Goal: Information Seeking & Learning: Learn about a topic

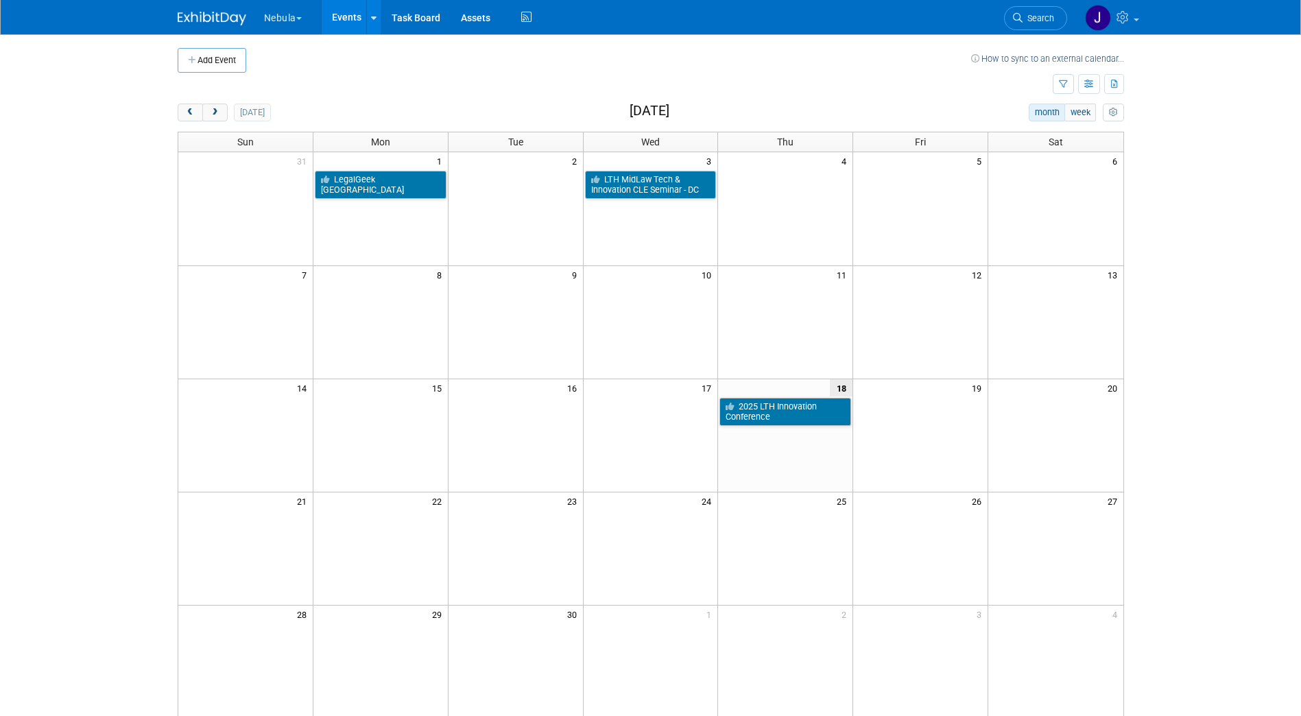
click at [287, 23] on button "Nebula" at bounding box center [291, 15] width 56 height 30
click at [291, 59] on link "KLDiscovery" at bounding box center [312, 62] width 98 height 19
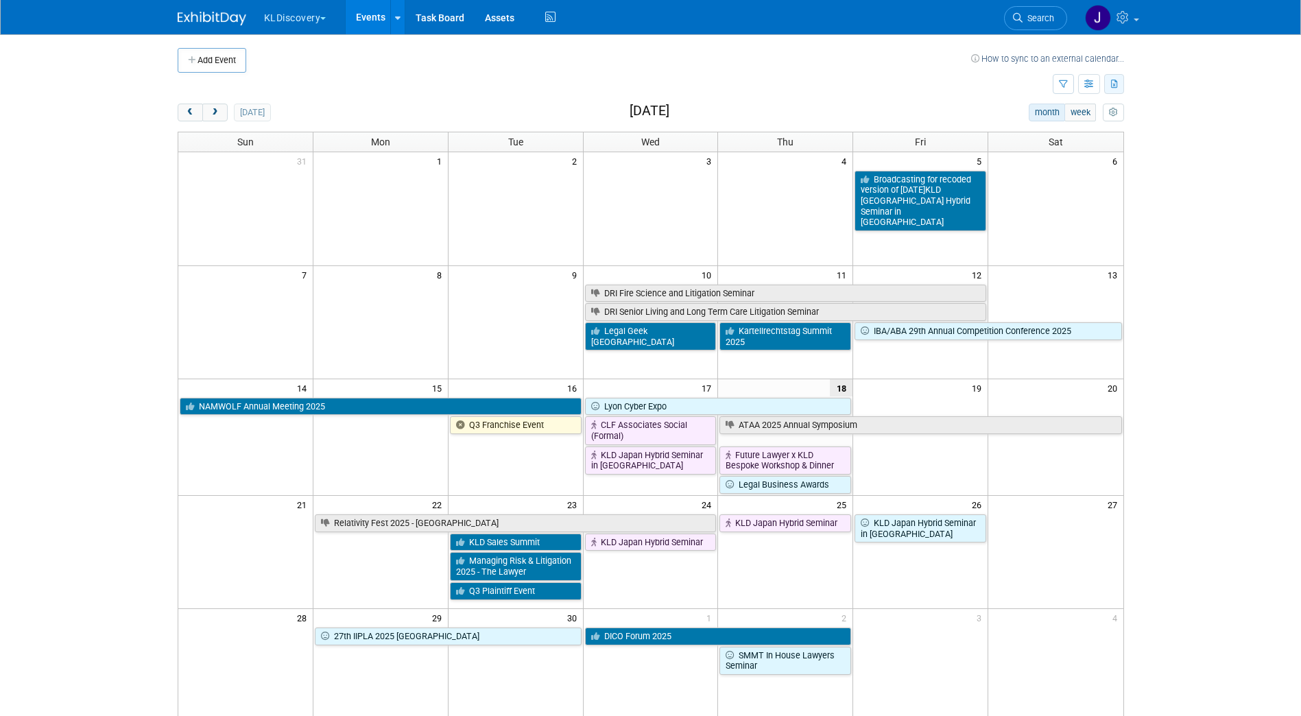
click at [1114, 83] on icon "button" at bounding box center [1115, 84] width 8 height 9
click at [1074, 127] on span "(322 Events)" at bounding box center [1069, 128] width 47 height 10
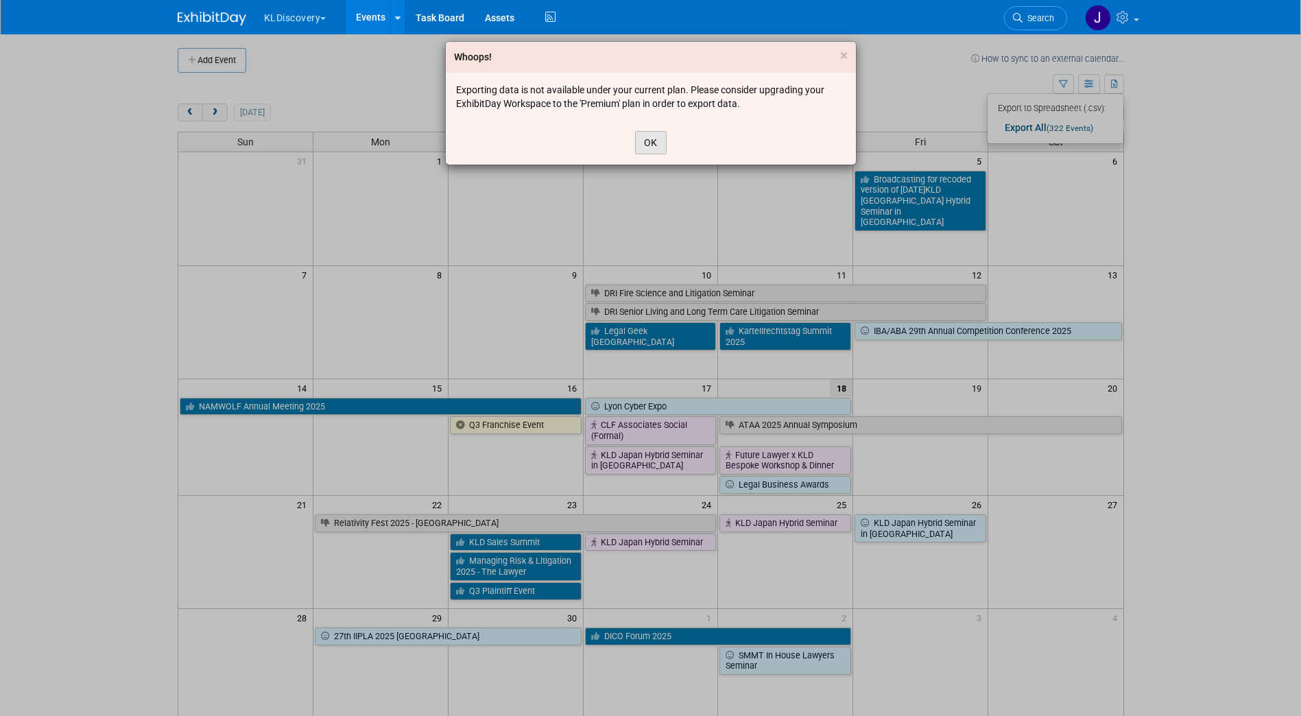
click at [648, 139] on button "OK" at bounding box center [651, 142] width 32 height 23
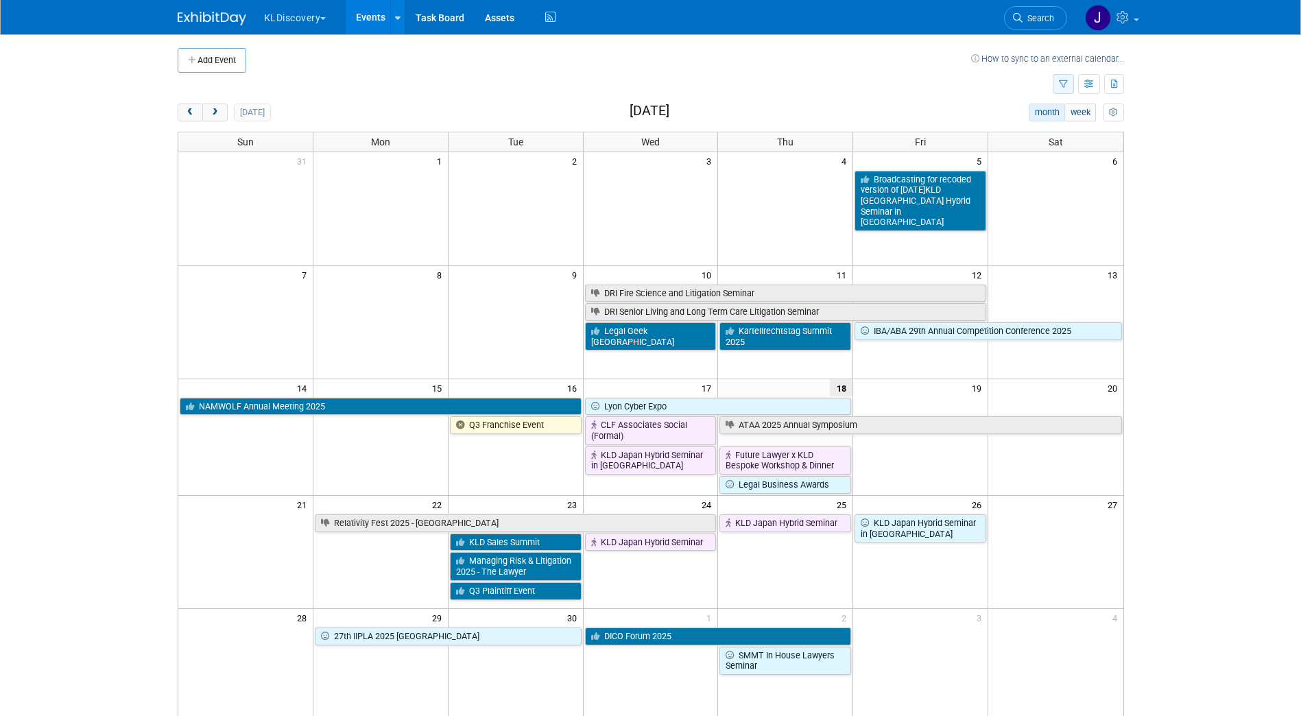
click at [1064, 84] on icon "button" at bounding box center [1063, 84] width 9 height 9
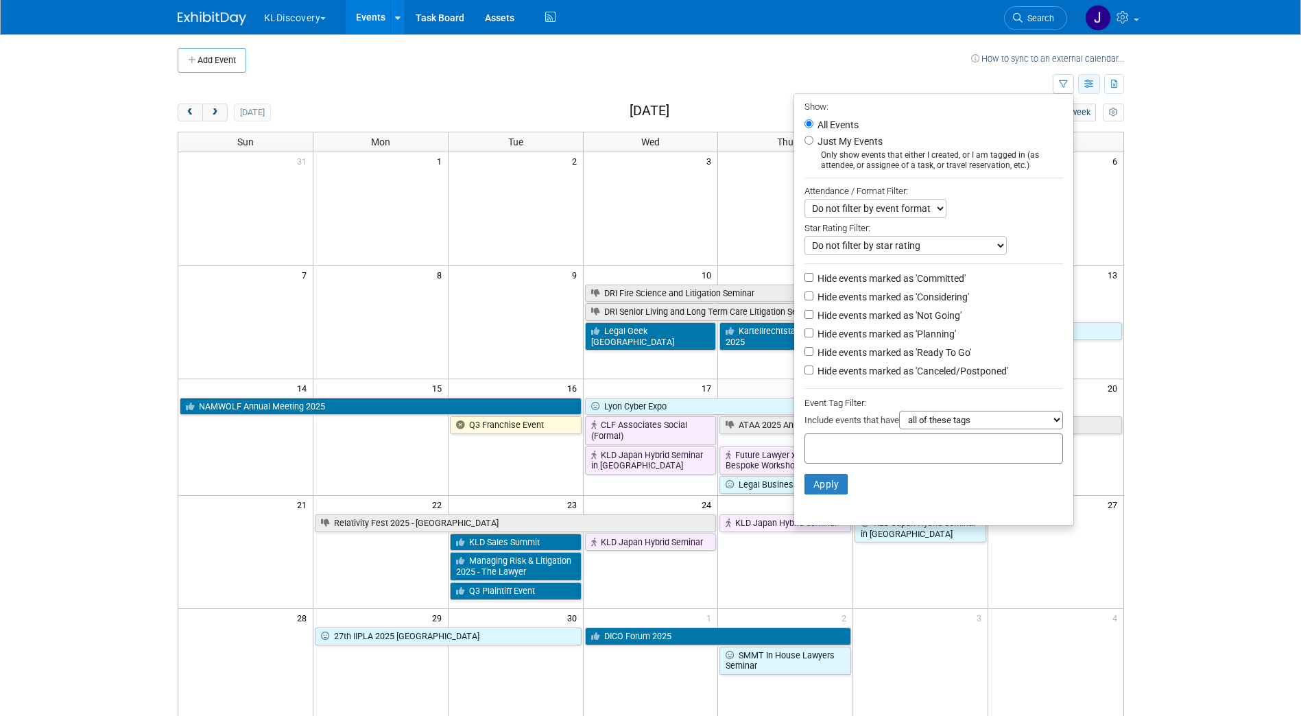
click at [1084, 84] on icon "button" at bounding box center [1089, 84] width 10 height 9
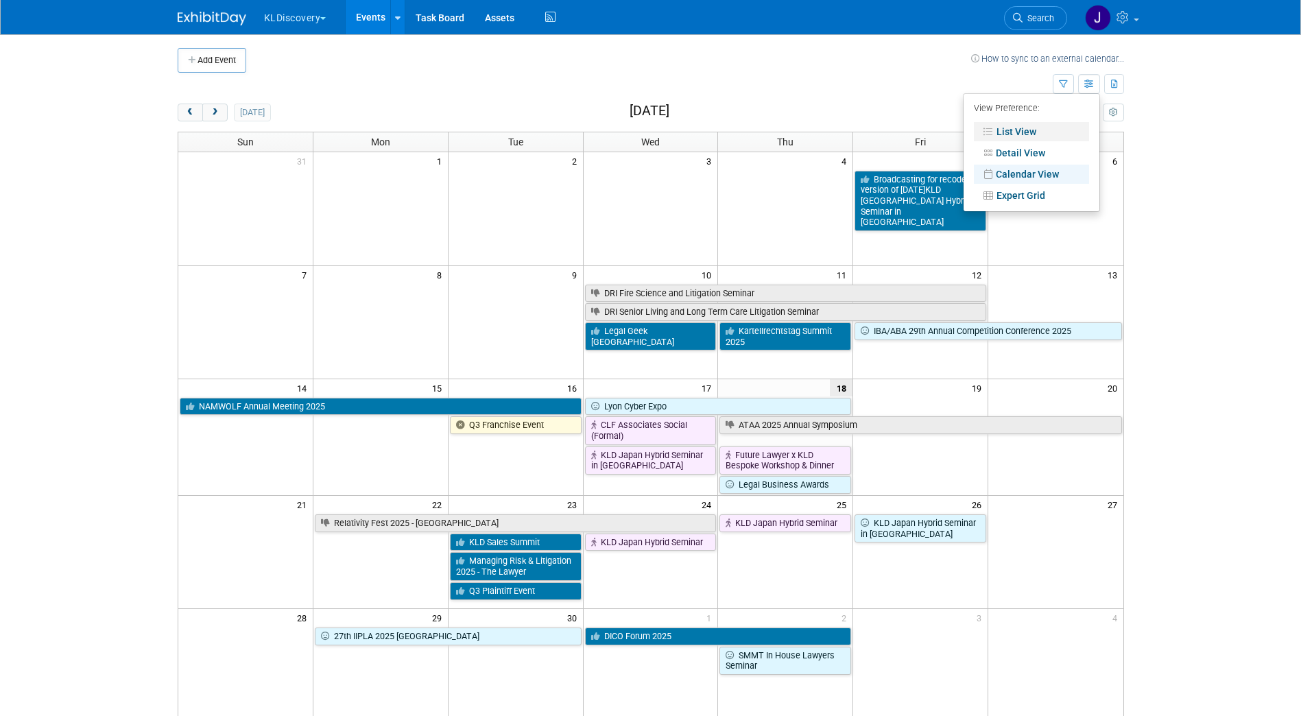
click at [1024, 136] on link "List View" at bounding box center [1031, 131] width 115 height 19
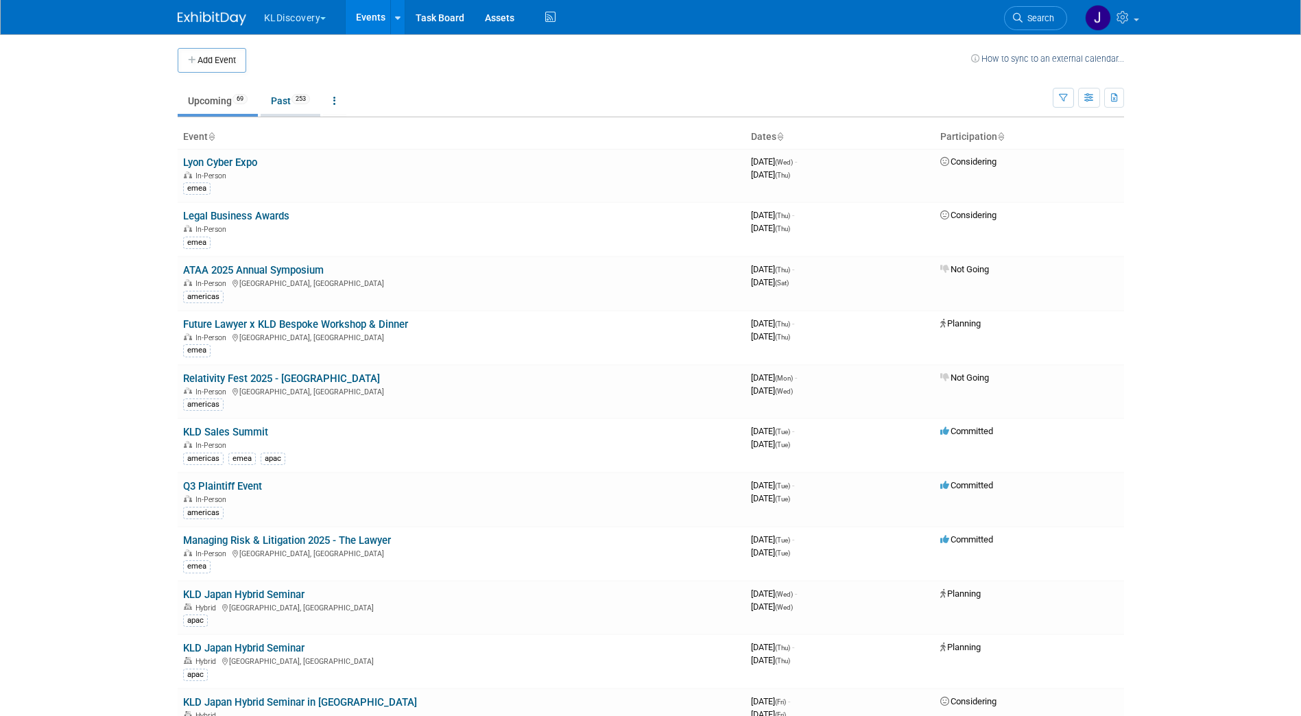
click at [281, 99] on link "Past 253" at bounding box center [291, 101] width 60 height 26
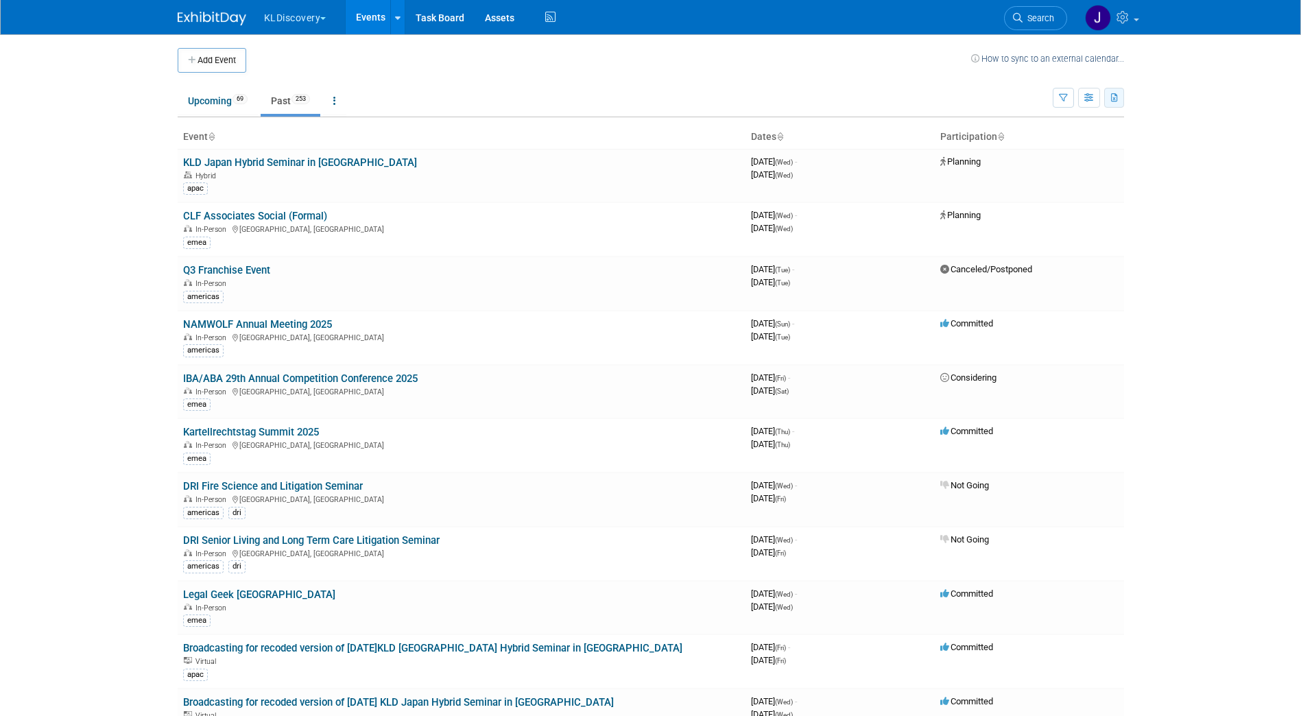
click at [1118, 99] on icon "button" at bounding box center [1115, 98] width 8 height 9
click at [1044, 158] on span "(322 Events)" at bounding box center [1031, 163] width 47 height 10
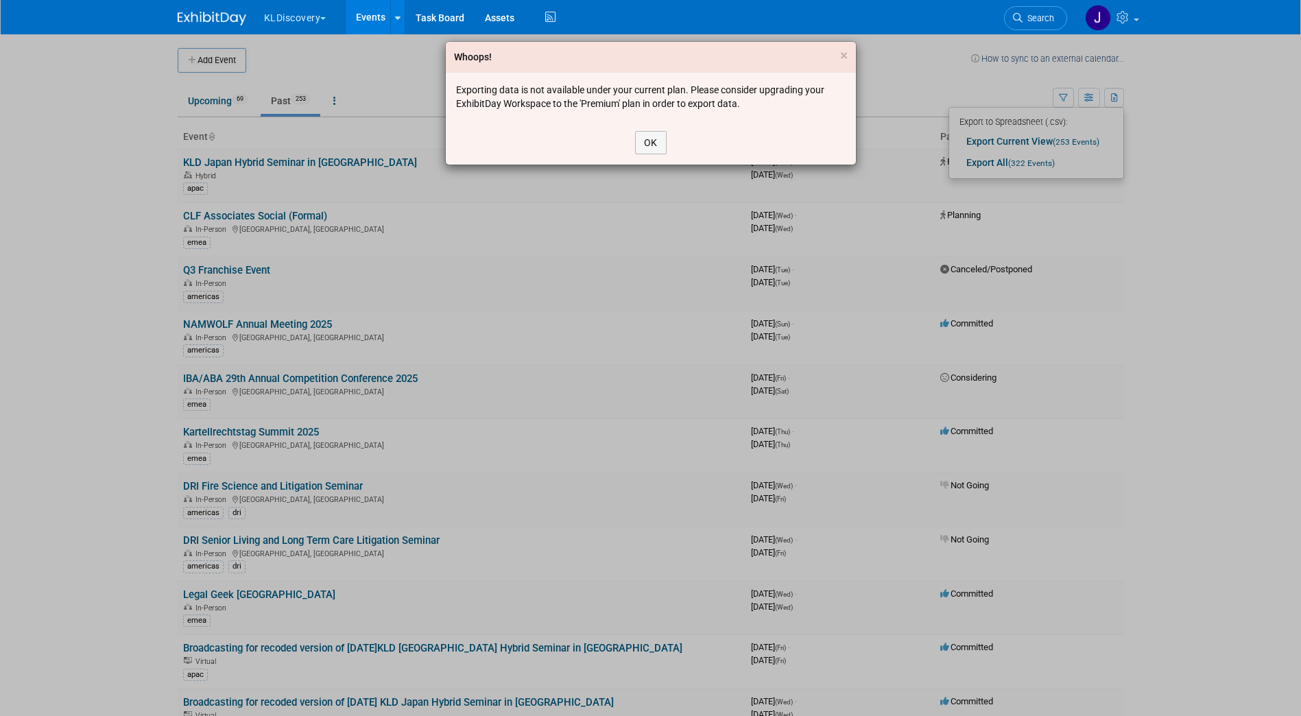
click at [839, 56] on div "Whoops! ×" at bounding box center [651, 57] width 410 height 31
click at [843, 55] on span "×" at bounding box center [844, 55] width 8 height 16
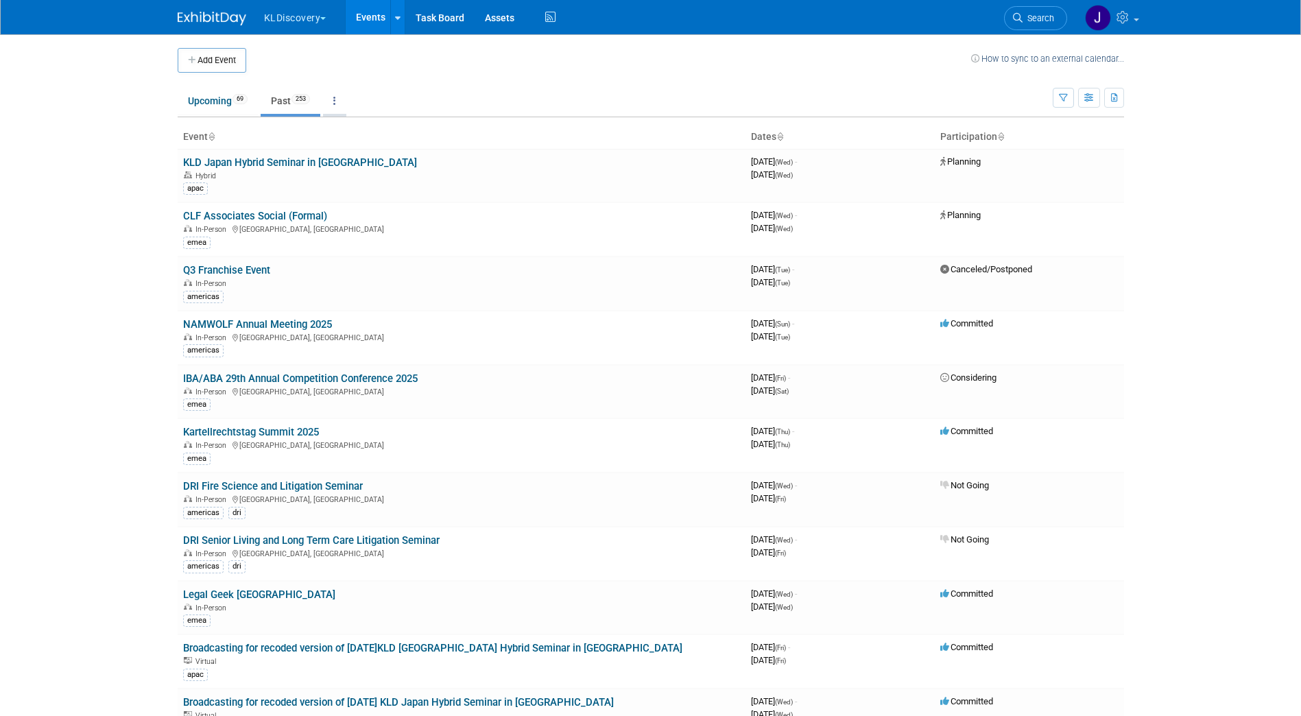
click at [336, 99] on icon at bounding box center [334, 101] width 3 height 10
click at [350, 164] on span "Events grouped by year" at bounding box center [378, 169] width 82 height 11
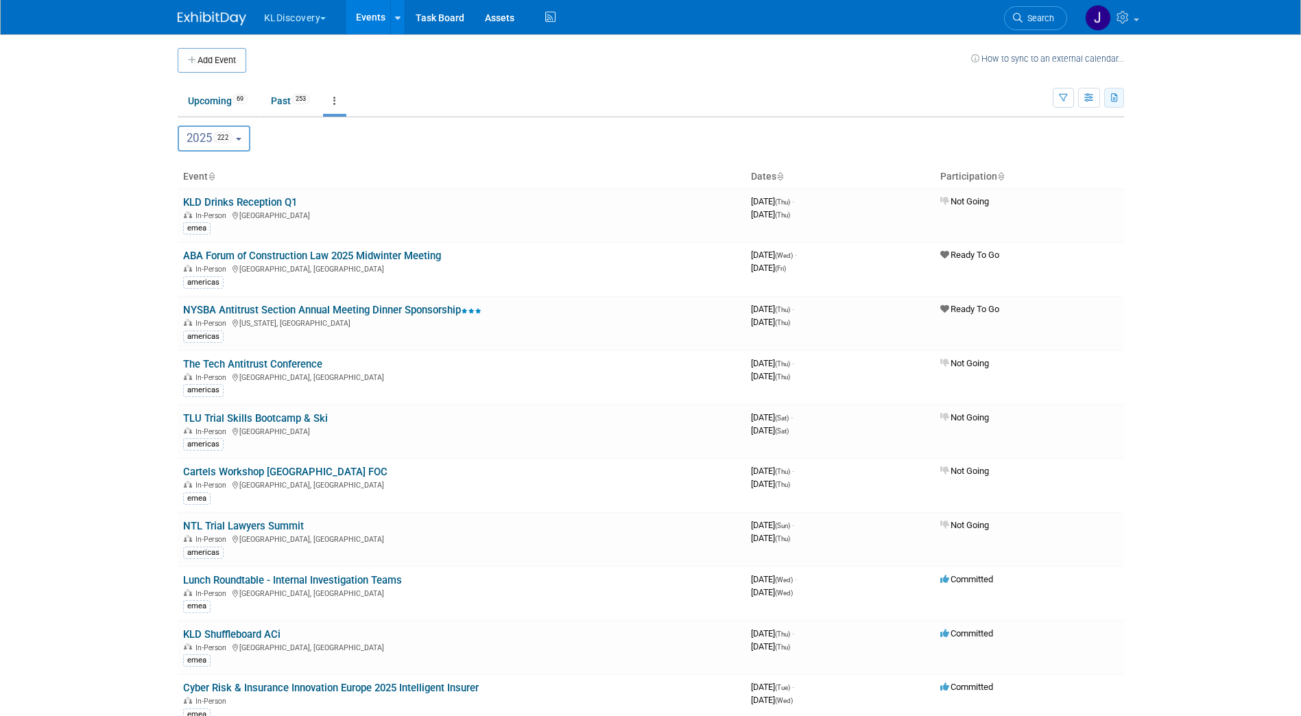
click at [1114, 97] on icon "button" at bounding box center [1115, 98] width 8 height 9
click at [1024, 163] on span "(322 Events)" at bounding box center [1031, 163] width 47 height 10
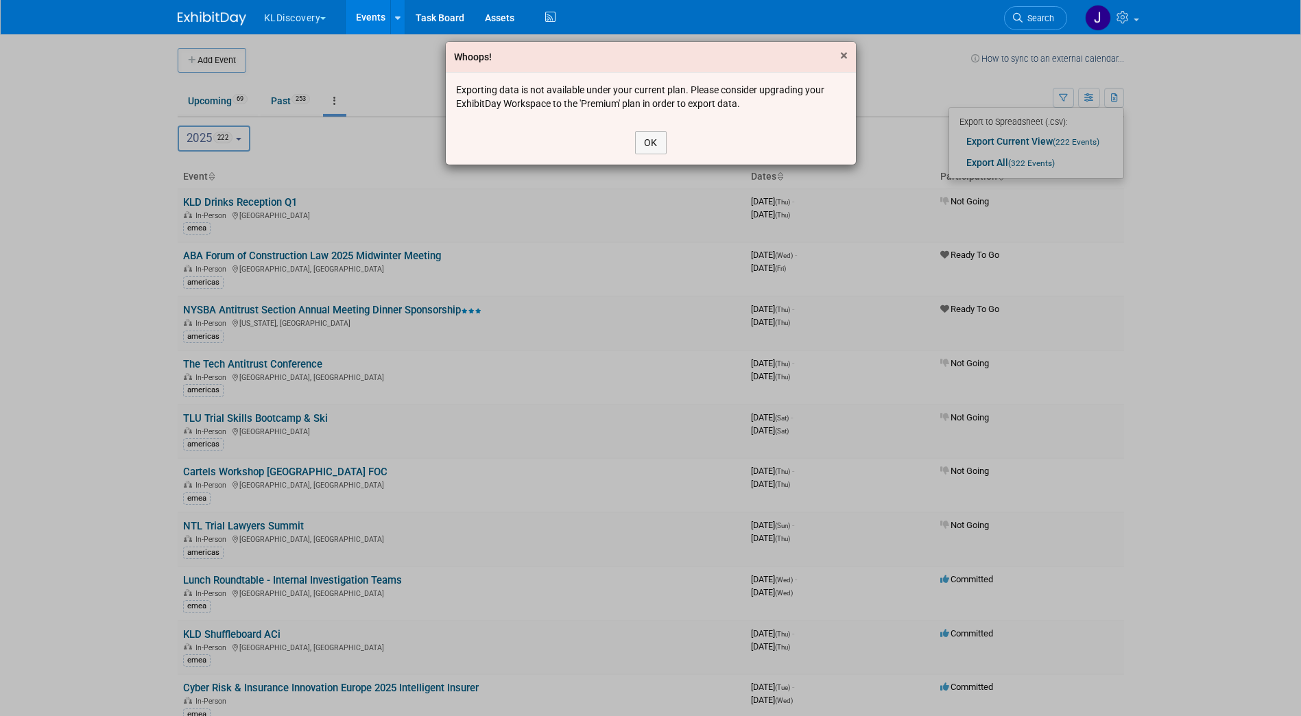
click at [845, 56] on span "×" at bounding box center [844, 55] width 8 height 16
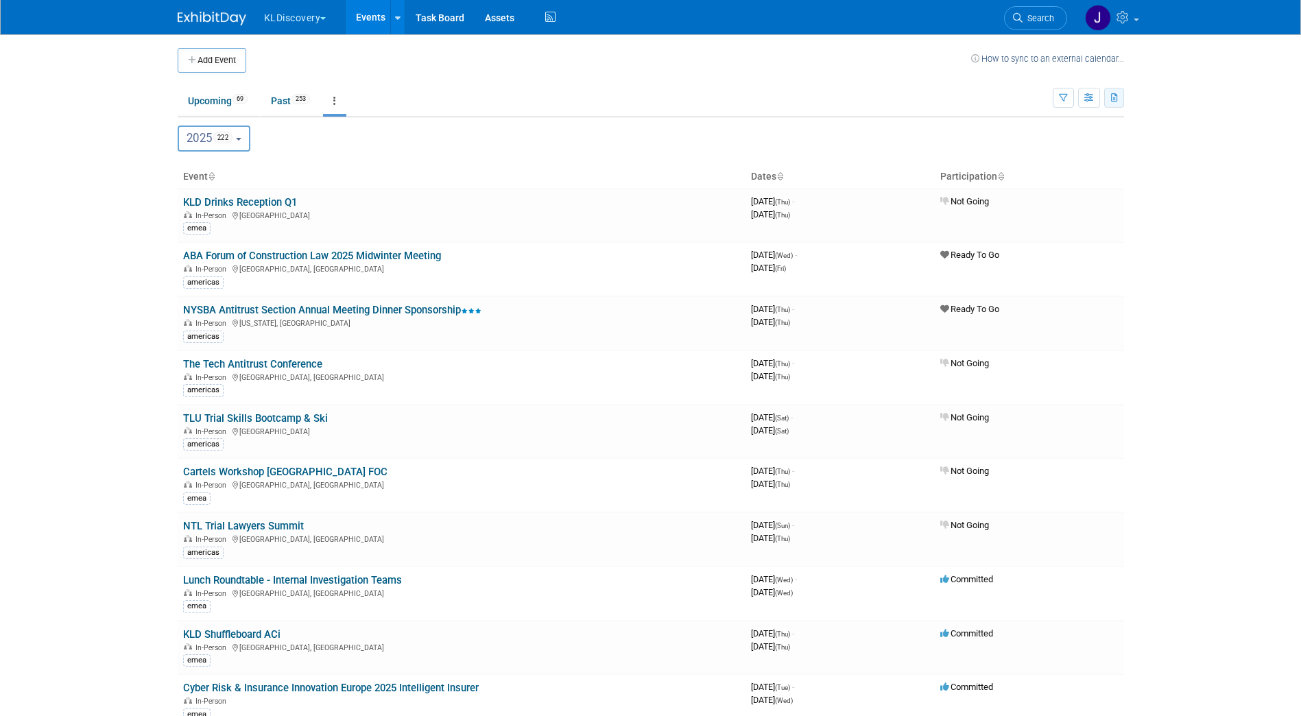
click at [1118, 101] on button "button" at bounding box center [1114, 98] width 20 height 20
click at [1059, 141] on span "(222 Events)" at bounding box center [1076, 142] width 47 height 10
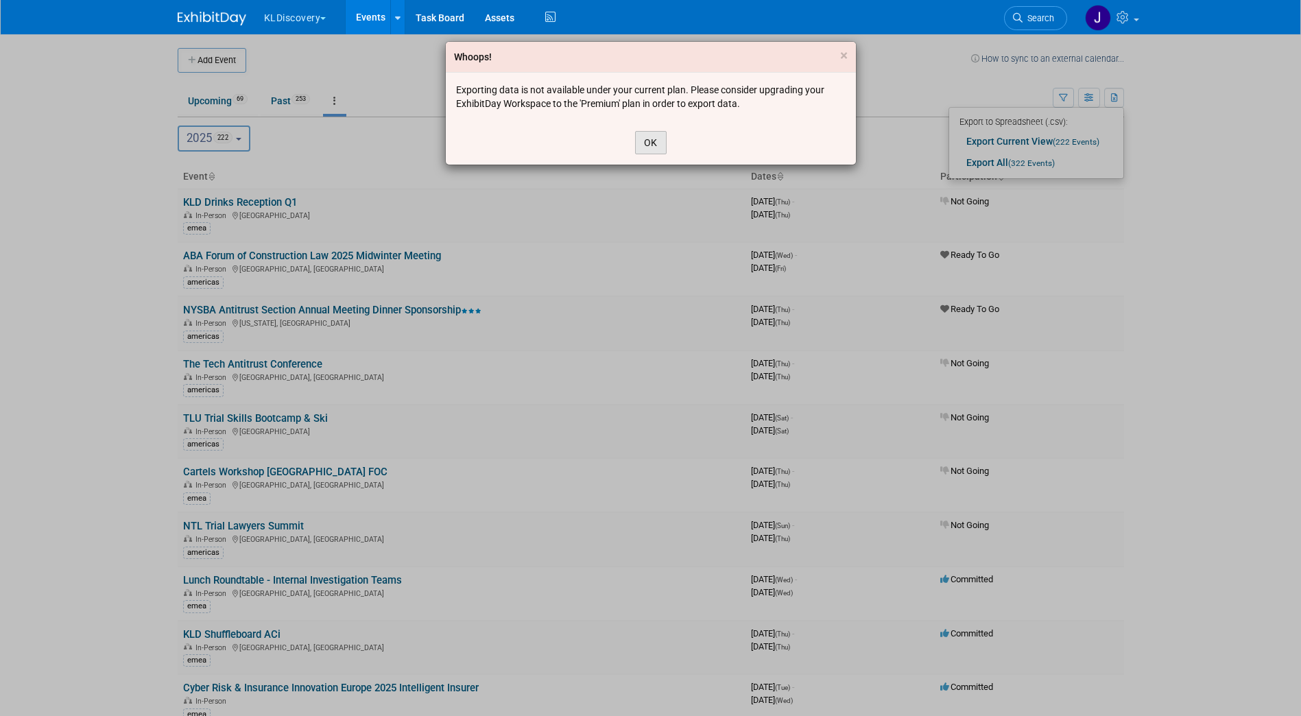
click at [645, 143] on button "OK" at bounding box center [651, 142] width 32 height 23
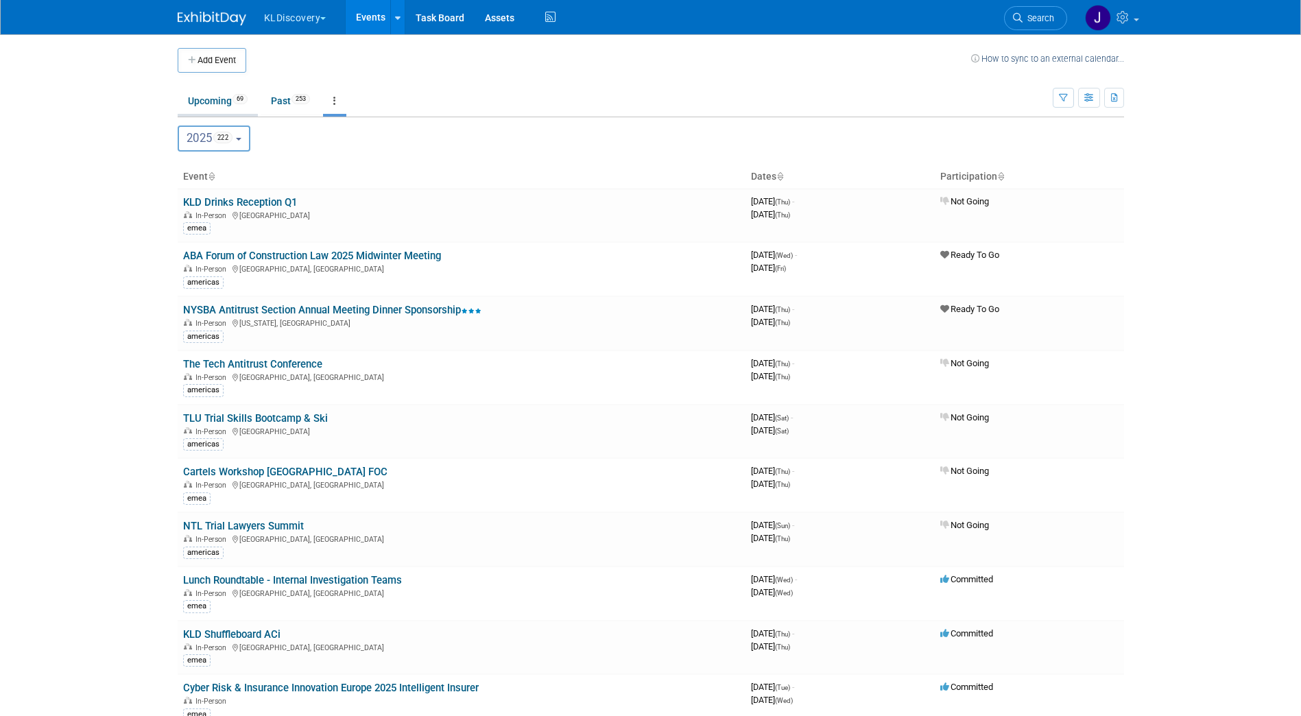
click at [222, 103] on link "Upcoming 69" at bounding box center [218, 101] width 80 height 26
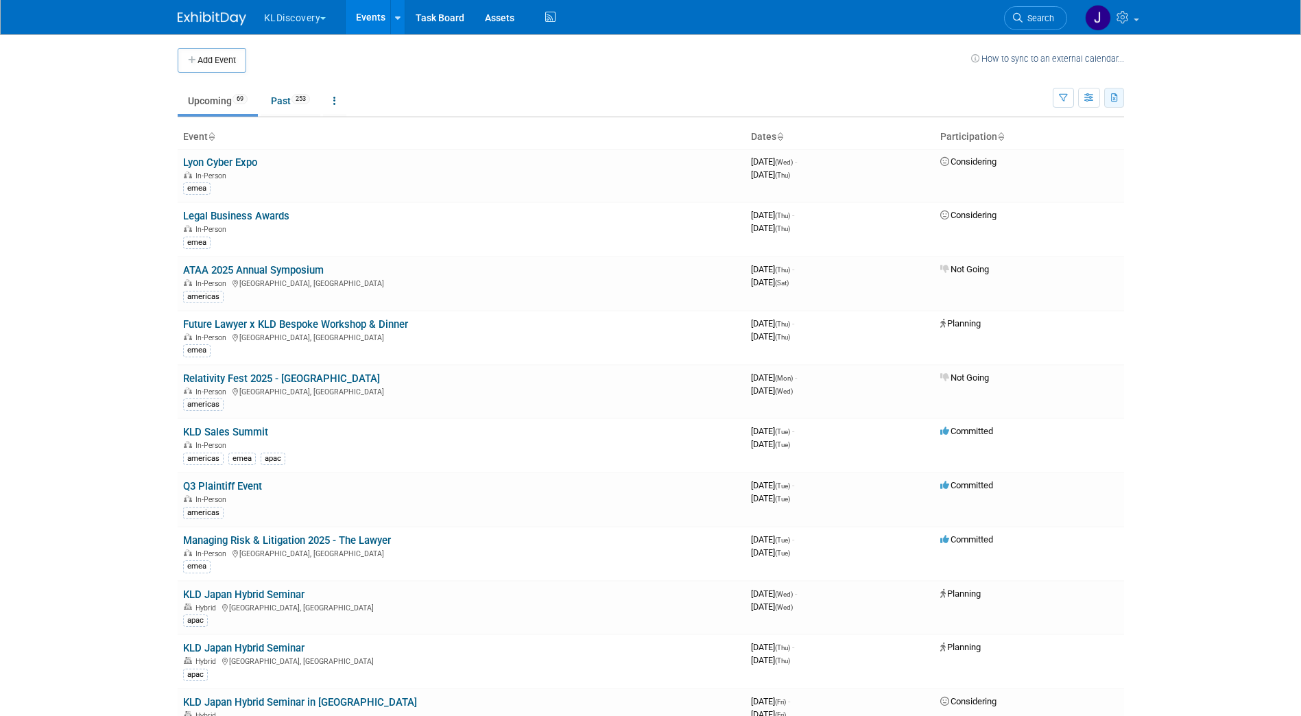
click at [1111, 99] on icon "button" at bounding box center [1115, 98] width 8 height 9
click at [1021, 139] on link "Export Current View (69 Events)" at bounding box center [1038, 141] width 149 height 19
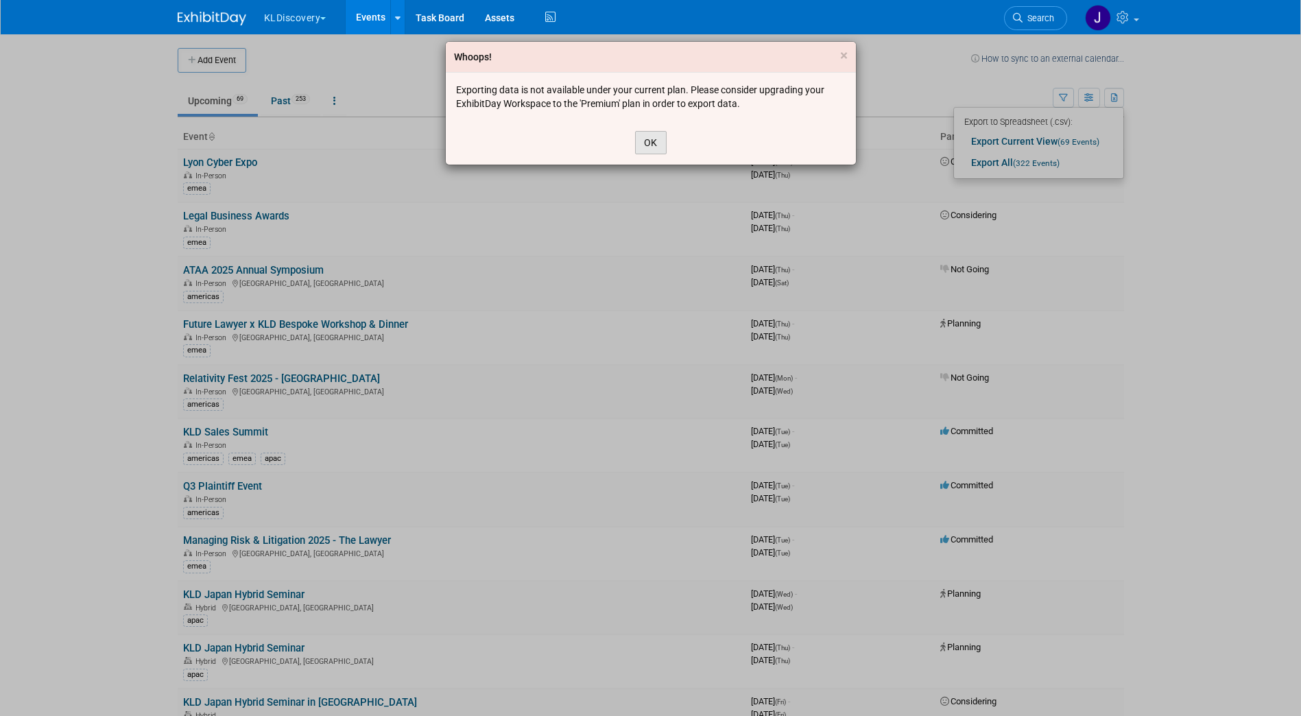
click at [650, 143] on button "OK" at bounding box center [651, 142] width 32 height 23
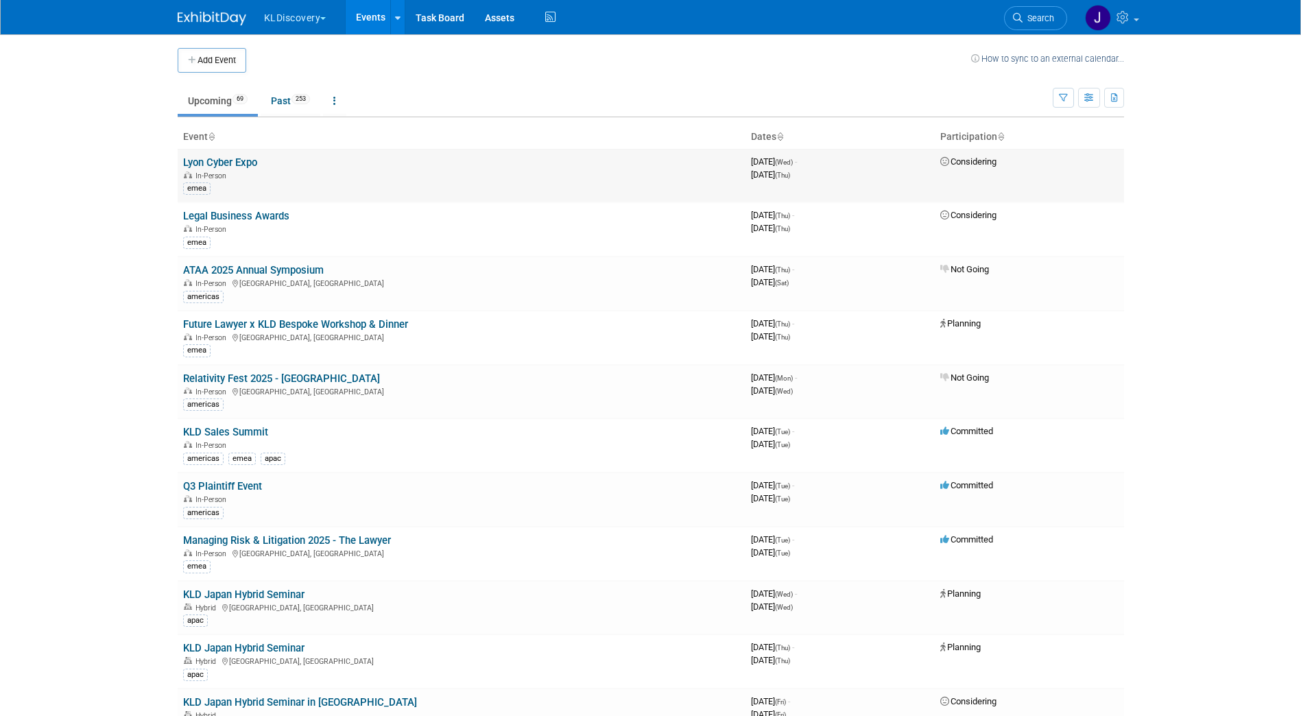
click at [464, 178] on div "In-Person" at bounding box center [461, 174] width 557 height 11
click at [214, 159] on link "Lyon Cyber Expo" at bounding box center [220, 162] width 74 height 12
click at [279, 218] on link "Legal Business Awards" at bounding box center [236, 216] width 106 height 12
click at [220, 159] on link "Lyon Cyber Expo" at bounding box center [220, 162] width 74 height 12
click at [1112, 100] on icon "button" at bounding box center [1115, 98] width 8 height 9
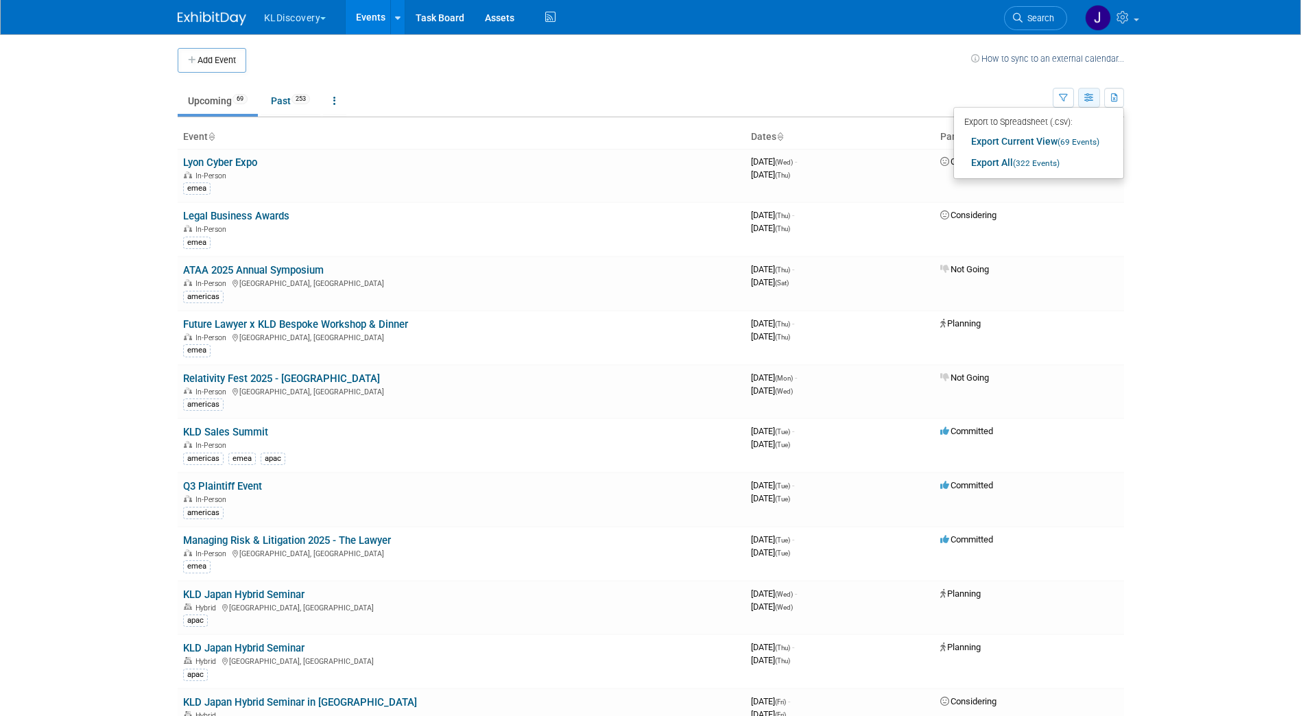
click at [1088, 98] on icon "button" at bounding box center [1089, 98] width 10 height 9
click at [1054, 210] on link "Expert Grid" at bounding box center [1031, 209] width 115 height 19
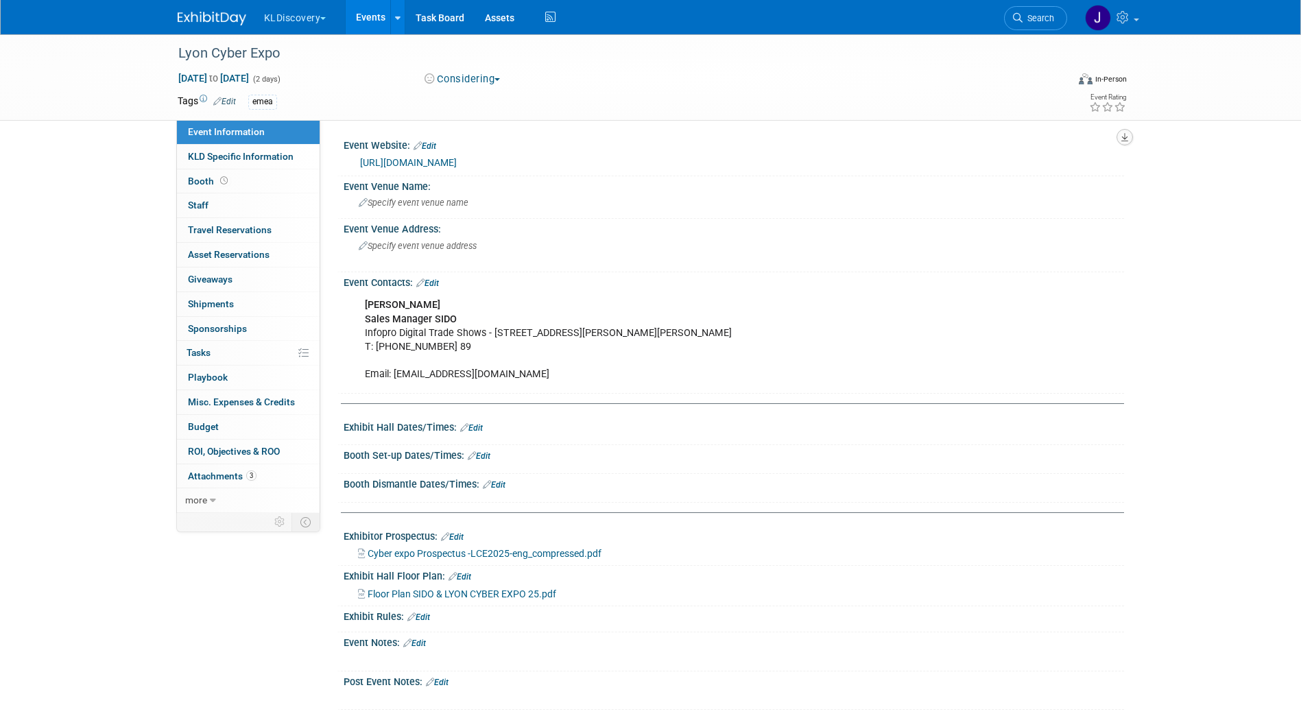
click at [1118, 137] on button "button" at bounding box center [1124, 137] width 16 height 16
click at [1094, 178] on link "Export tab to PDF" at bounding box center [1064, 176] width 115 height 19
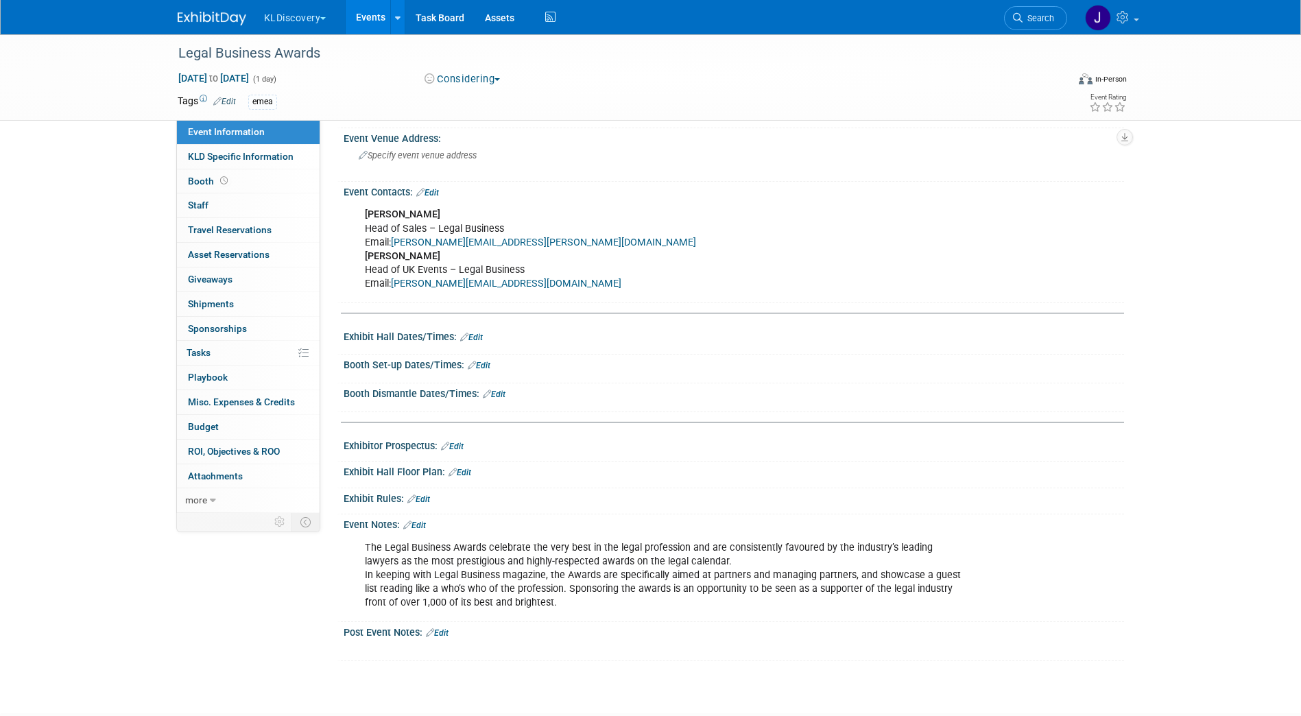
scroll to position [183, 0]
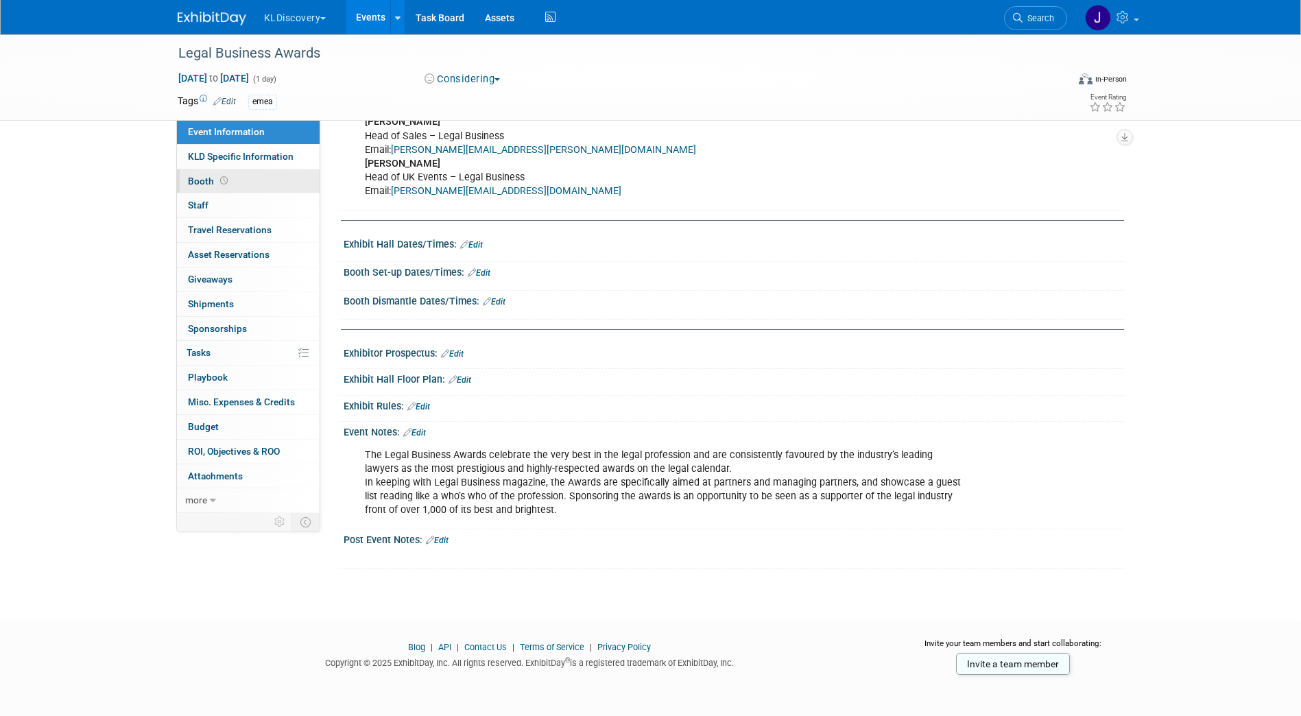
click at [236, 179] on link "Booth" at bounding box center [248, 181] width 143 height 24
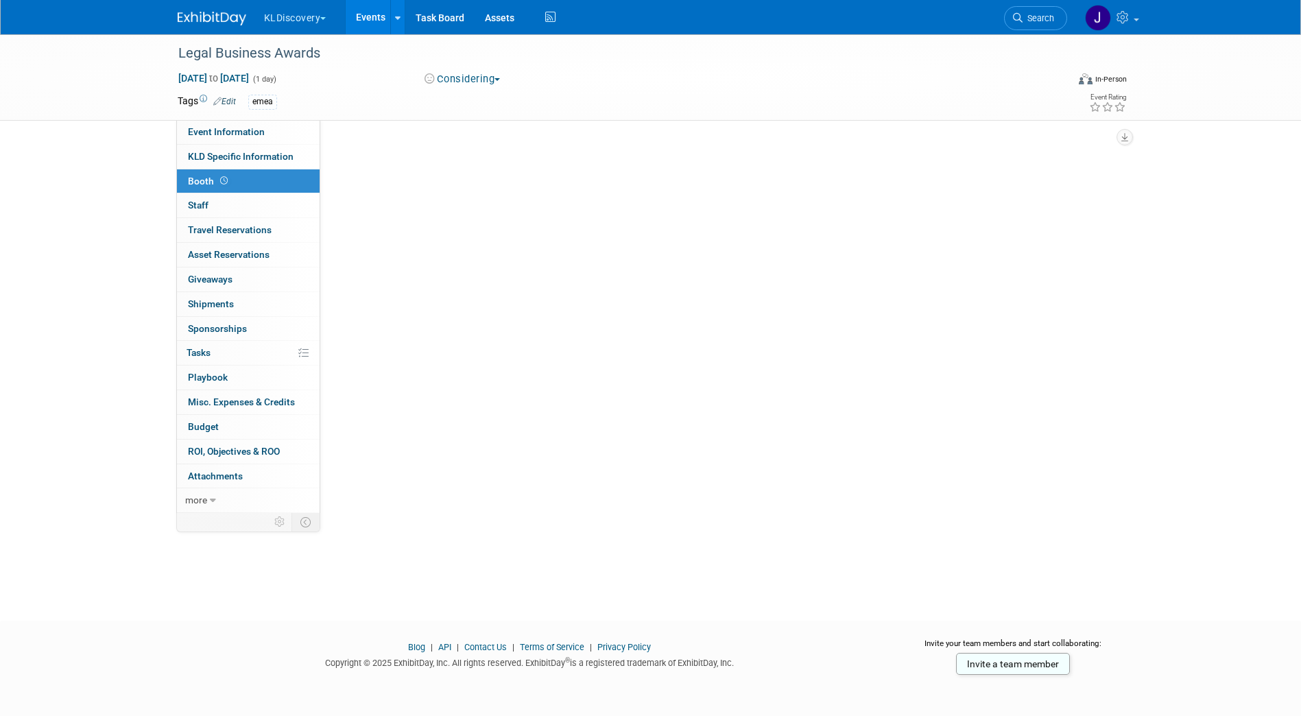
scroll to position [0, 0]
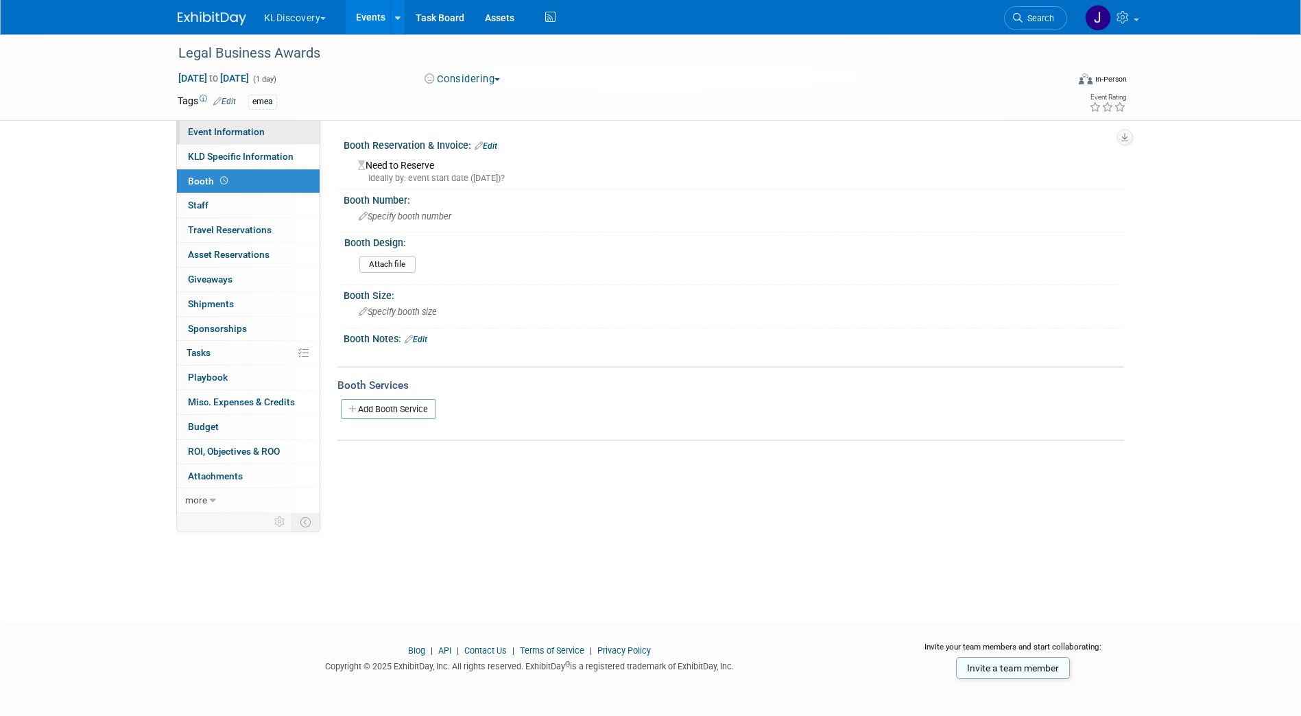
click at [243, 132] on span "Event Information" at bounding box center [226, 131] width 77 height 11
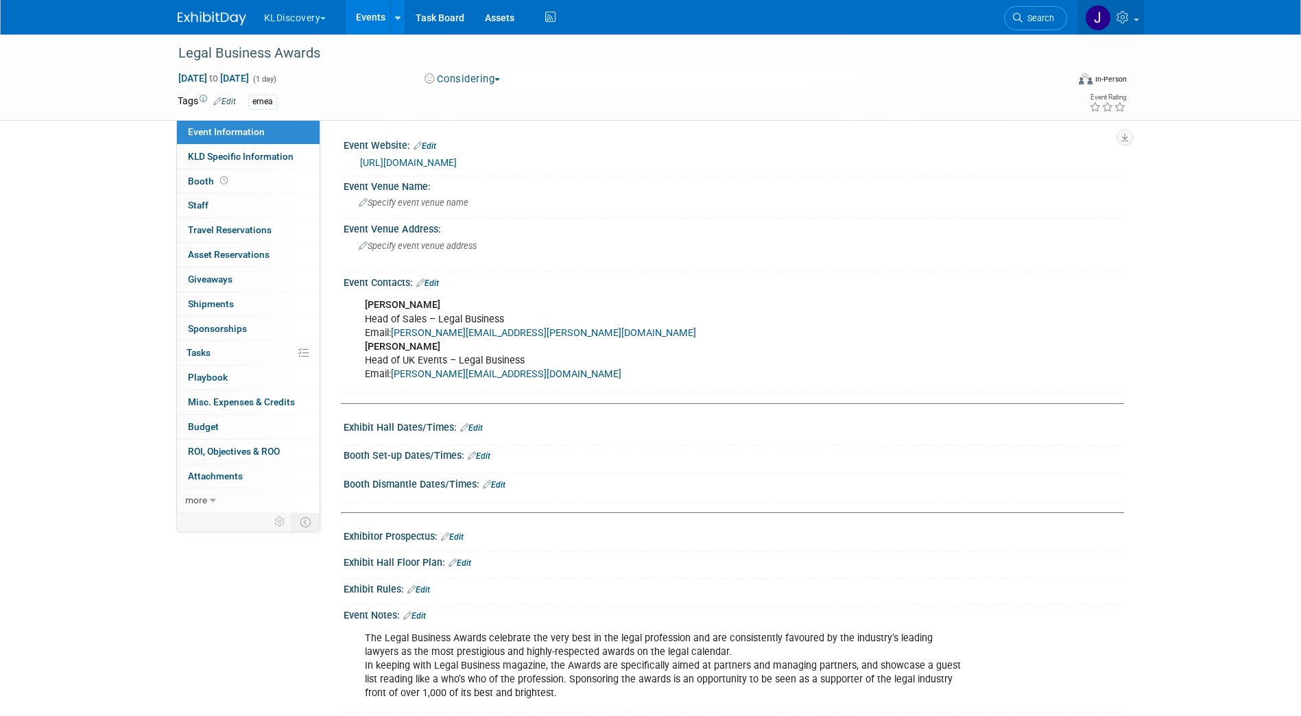
click at [1126, 15] on icon at bounding box center [1124, 17] width 16 height 12
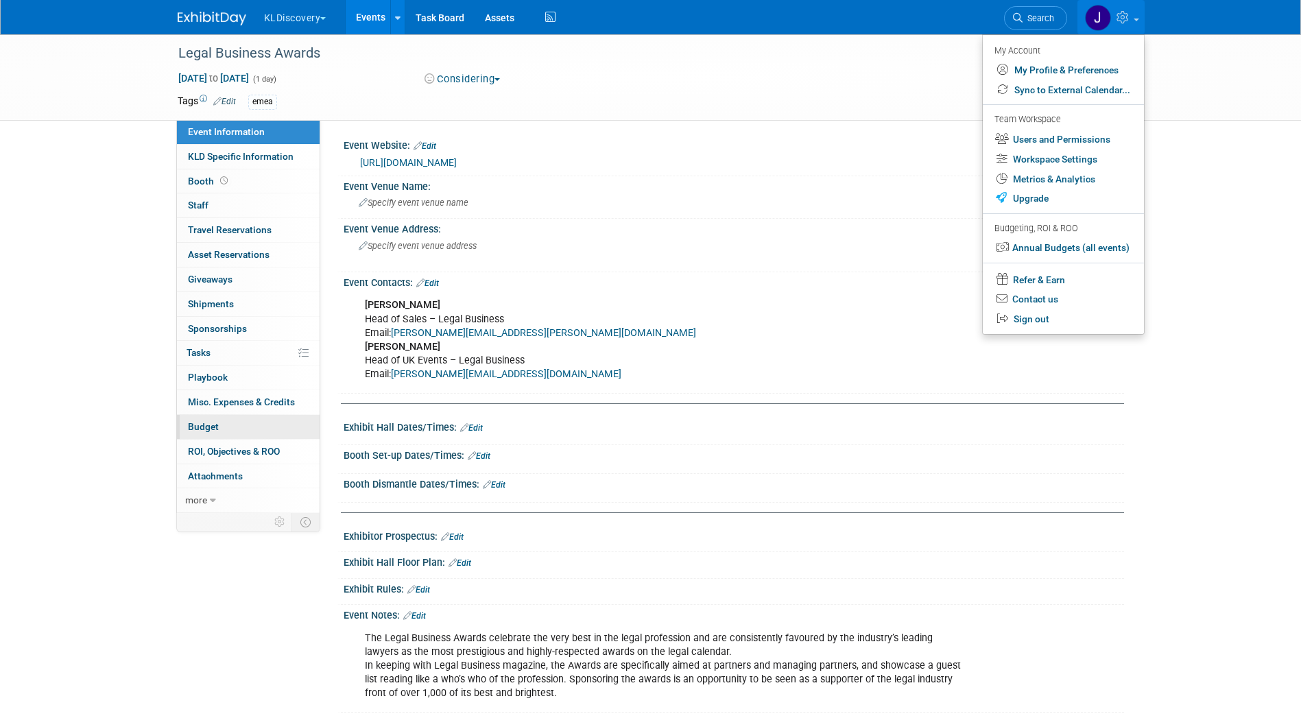
click at [232, 428] on link "Budget" at bounding box center [248, 427] width 143 height 24
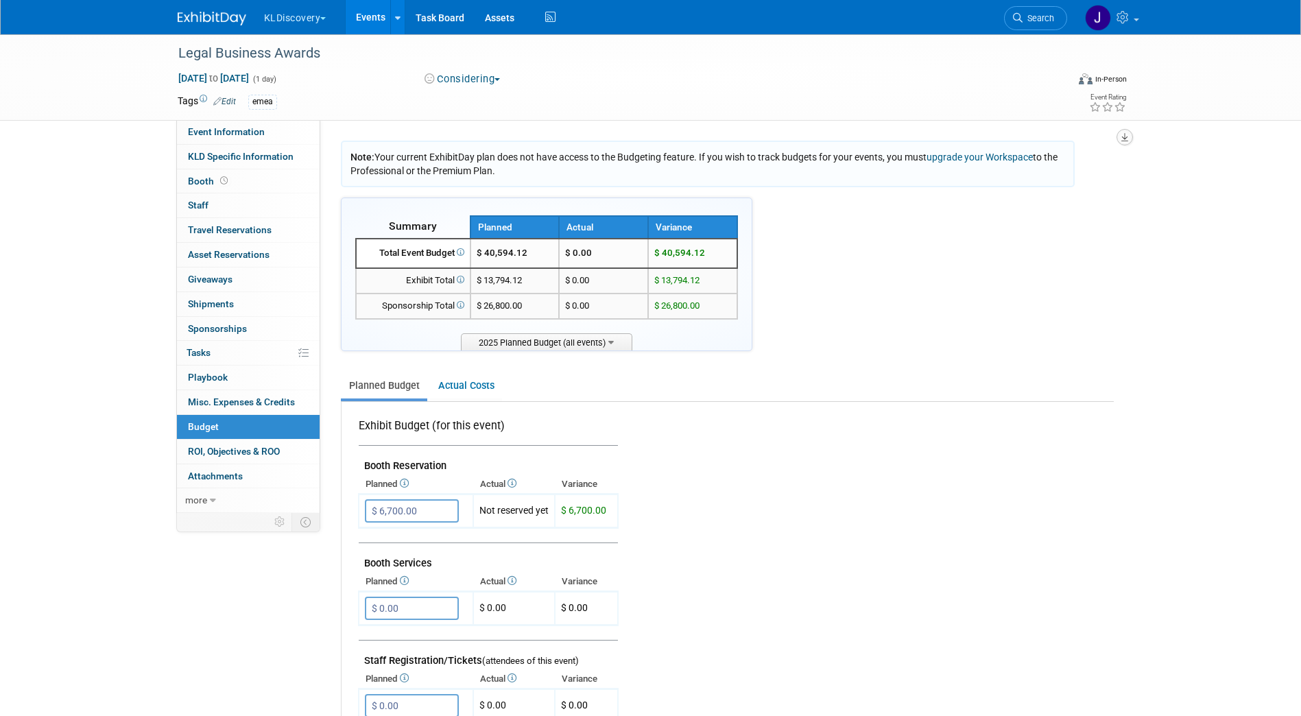
click at [1127, 136] on icon "button" at bounding box center [1124, 137] width 7 height 9
click at [1037, 178] on link "Export tab to PDF" at bounding box center [1042, 176] width 160 height 19
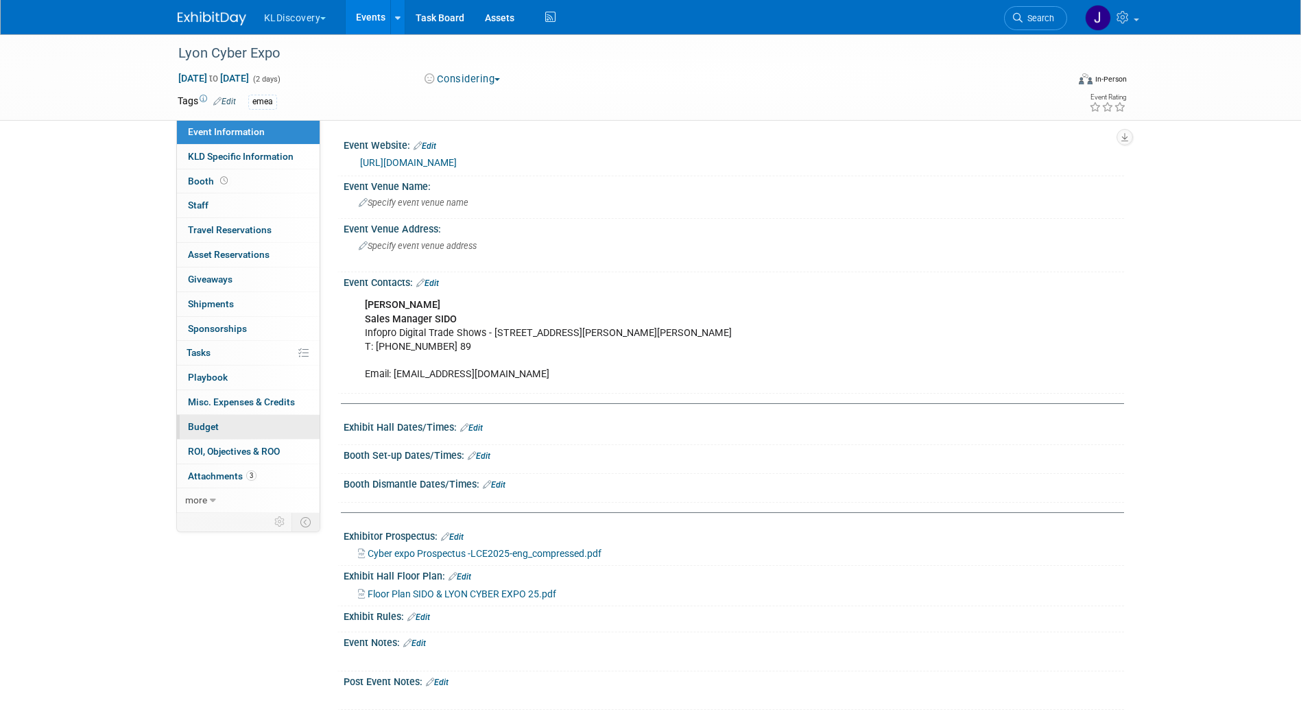
click at [230, 427] on link "Budget" at bounding box center [248, 427] width 143 height 24
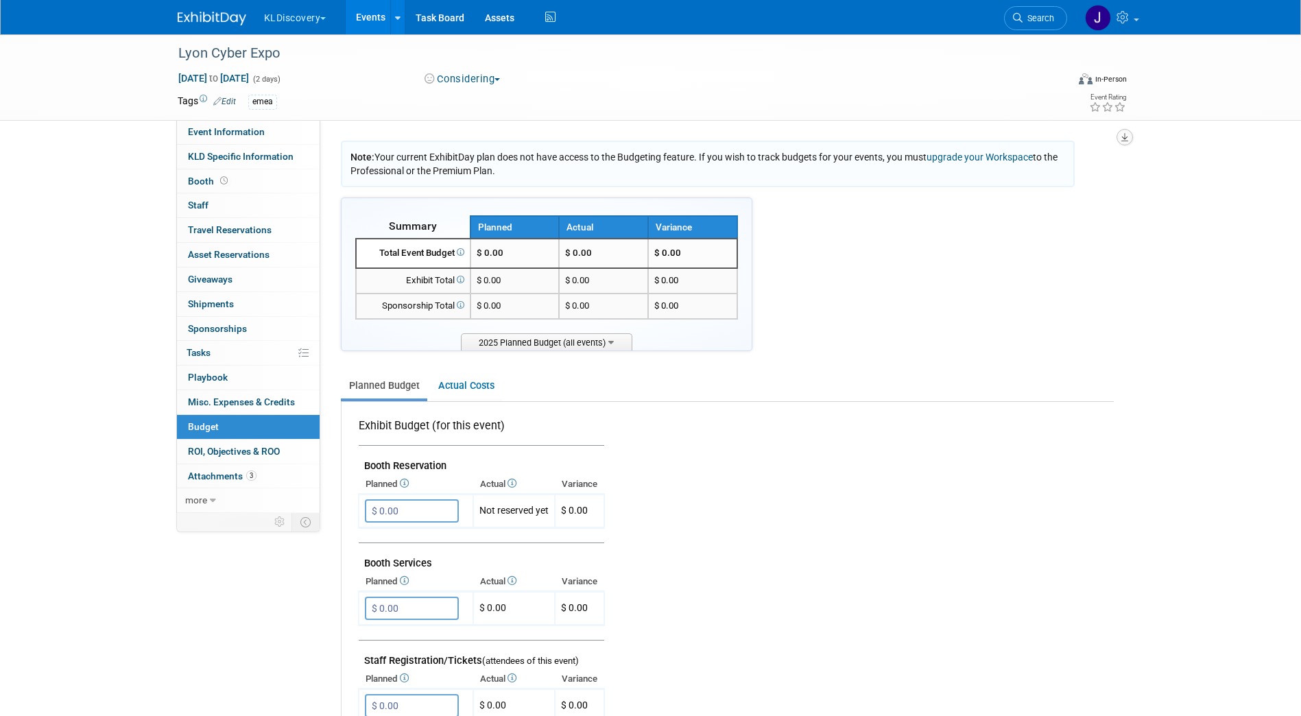
click at [1123, 136] on icon "button" at bounding box center [1124, 137] width 7 height 9
click at [1036, 172] on link "Export tab to PDF" at bounding box center [1042, 176] width 160 height 19
click at [1120, 132] on button "button" at bounding box center [1124, 137] width 16 height 16
click at [1079, 195] on link "Export tab to Spreadsheet (.csv)" at bounding box center [1042, 198] width 160 height 19
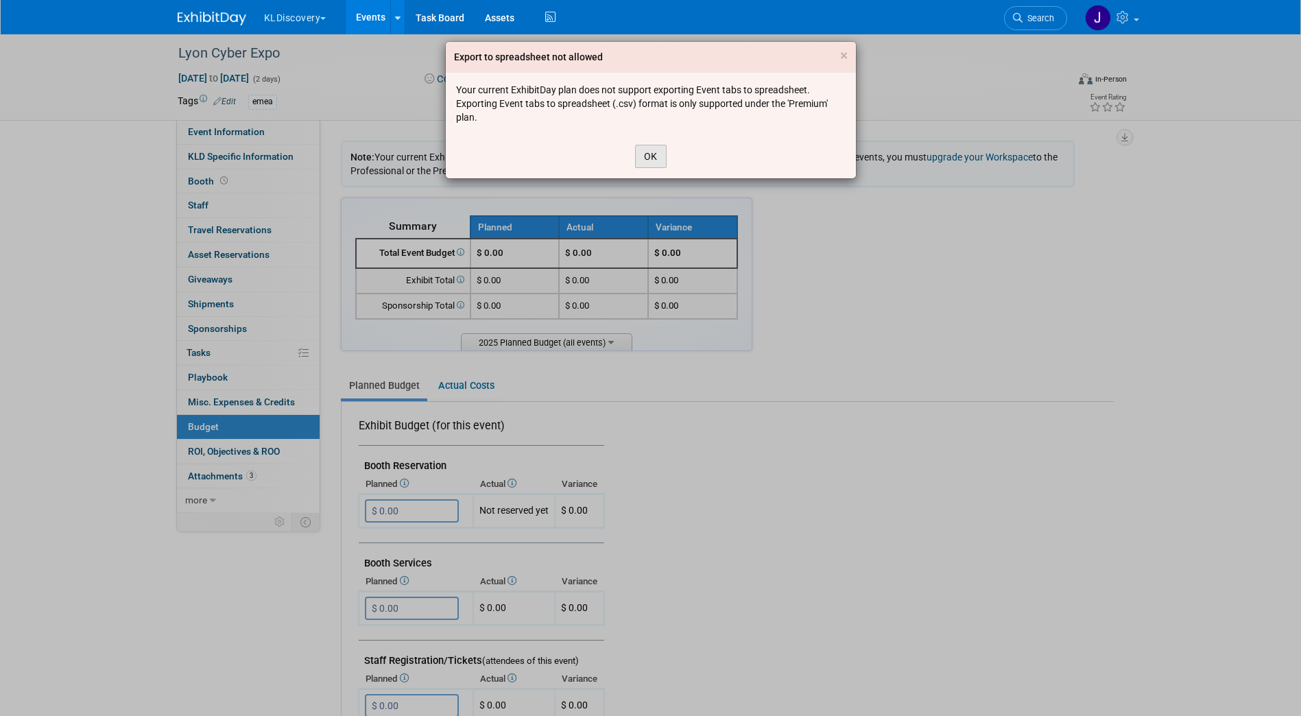
click at [645, 149] on button "OK" at bounding box center [651, 156] width 32 height 23
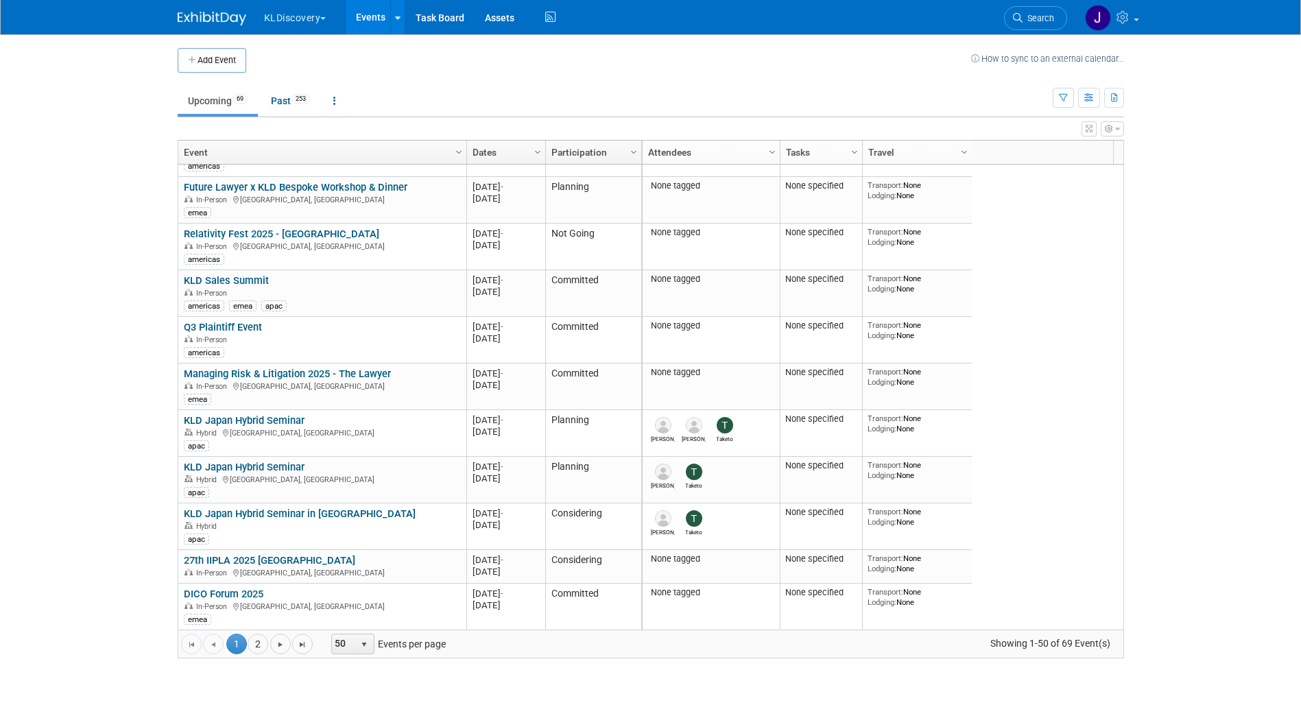
scroll to position [137, 0]
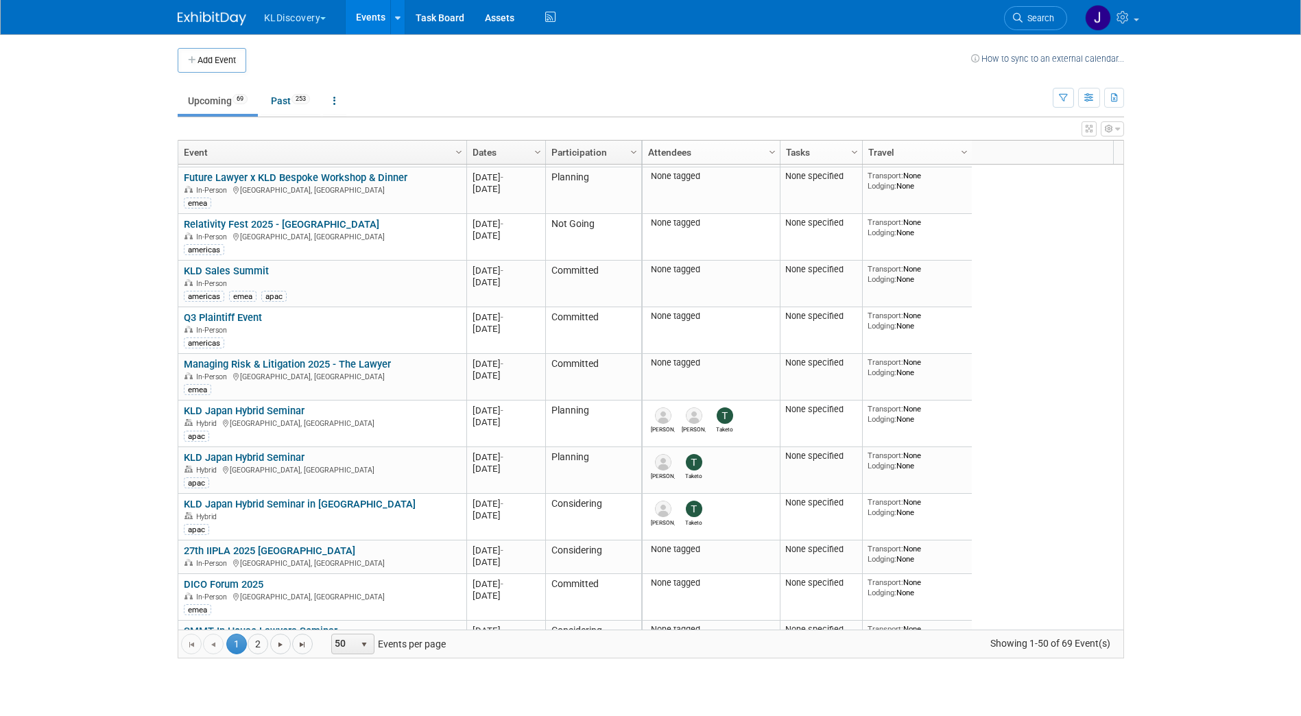
click at [1112, 128] on icon "button" at bounding box center [1109, 129] width 8 height 8
click at [1117, 99] on icon "button" at bounding box center [1115, 98] width 8 height 9
click at [1142, 105] on body "KLDiscovery Choose Workspace: KLDiscovery Nebula Ontrack Events Add Event Bulk …" at bounding box center [650, 358] width 1301 height 716
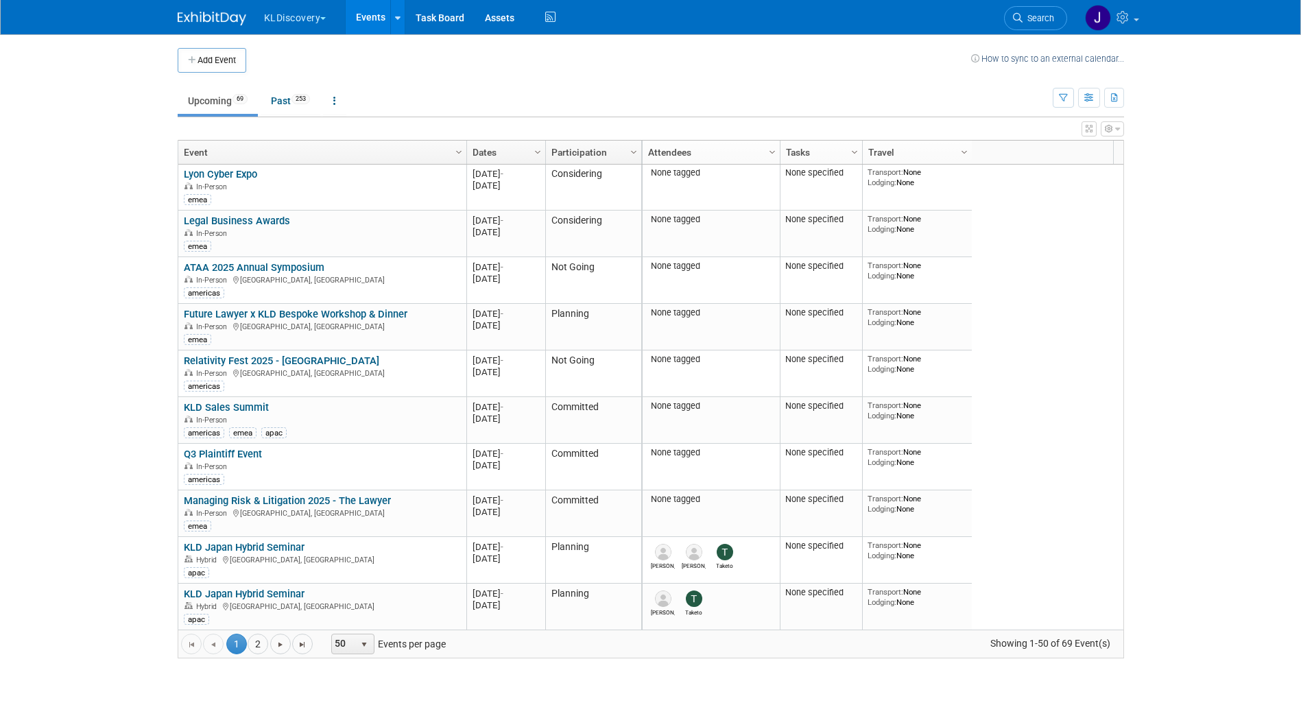
scroll to position [0, 0]
click at [1121, 129] on button "button" at bounding box center [1112, 128] width 23 height 15
click at [1020, 172] on link "Advanced Options" at bounding box center [1024, 174] width 178 height 21
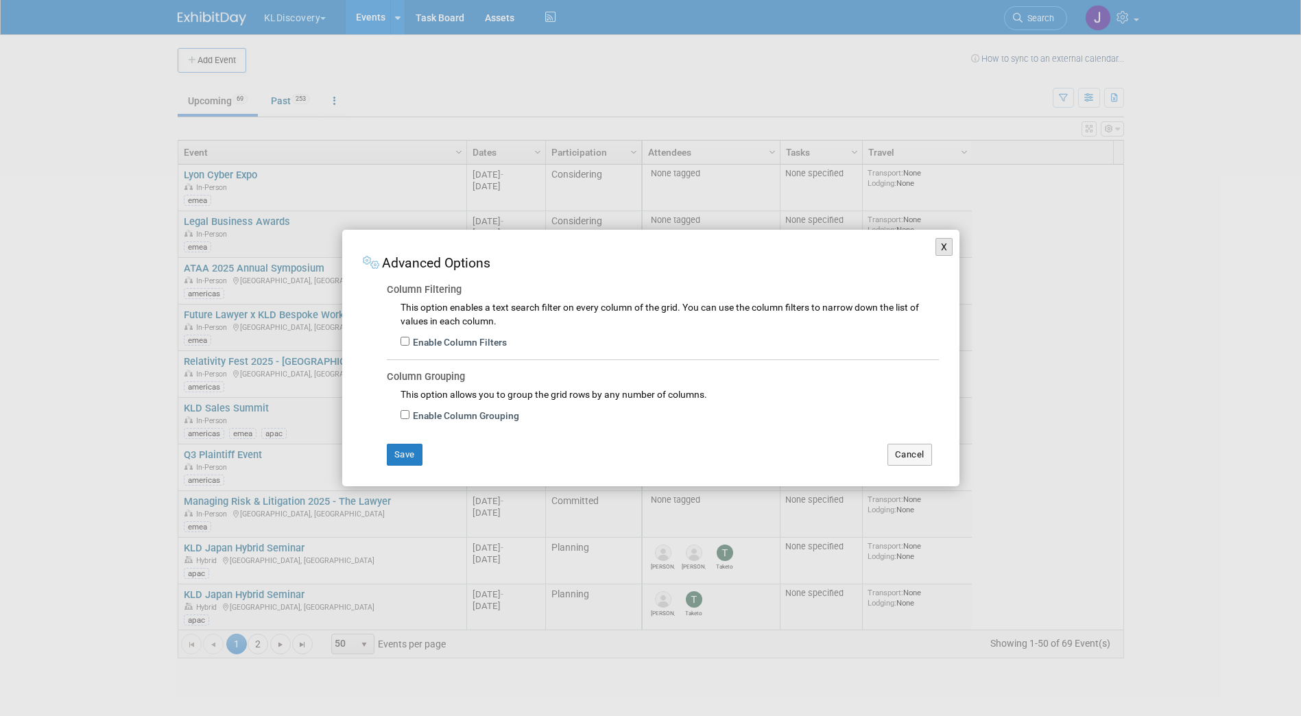
click at [949, 247] on button "X" at bounding box center [944, 247] width 18 height 18
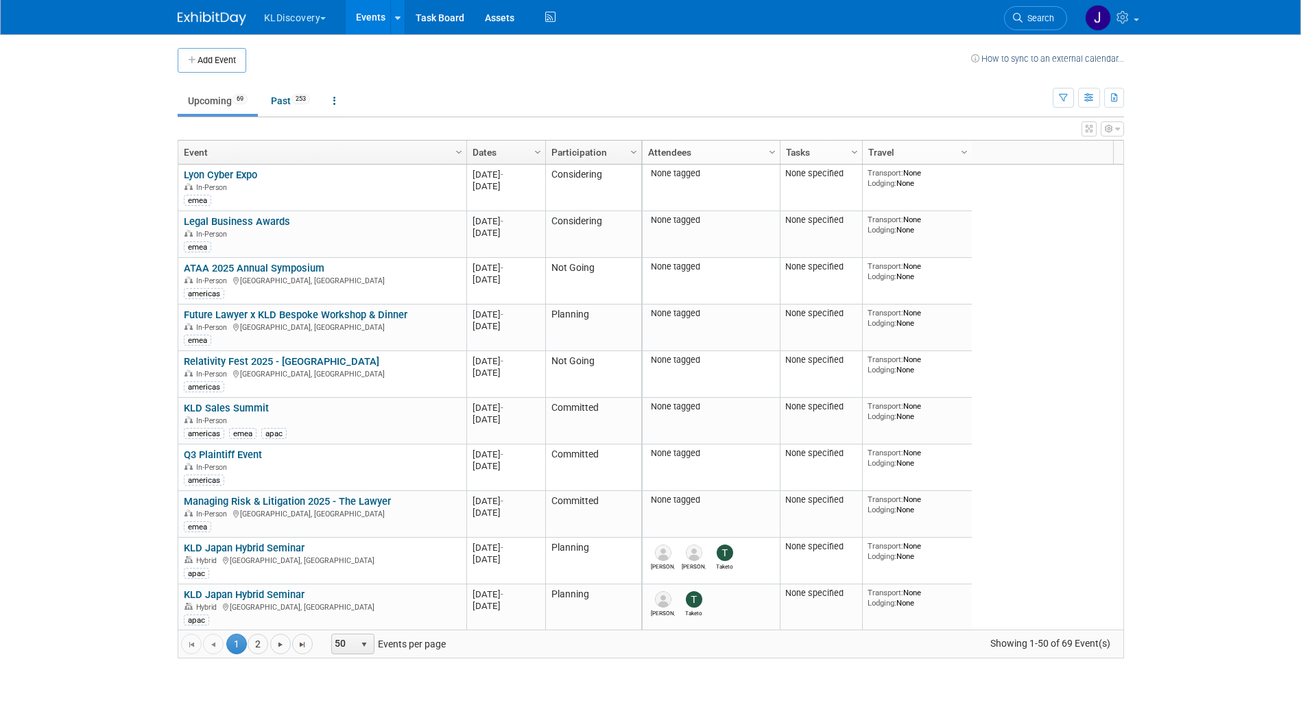
click at [1107, 125] on icon "button" at bounding box center [1109, 129] width 8 height 8
click at [1059, 149] on link "View Grid Tips & Tricks" at bounding box center [1024, 151] width 178 height 21
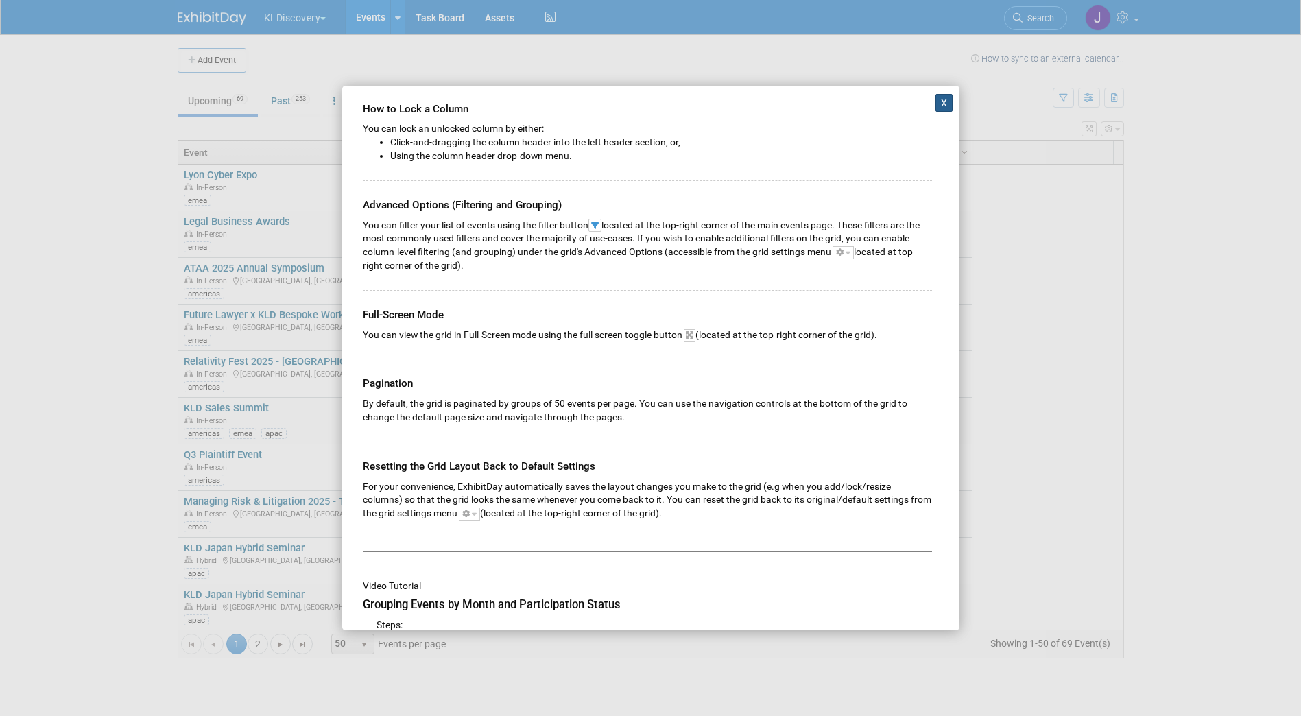
click at [935, 103] on button "X" at bounding box center [944, 103] width 18 height 18
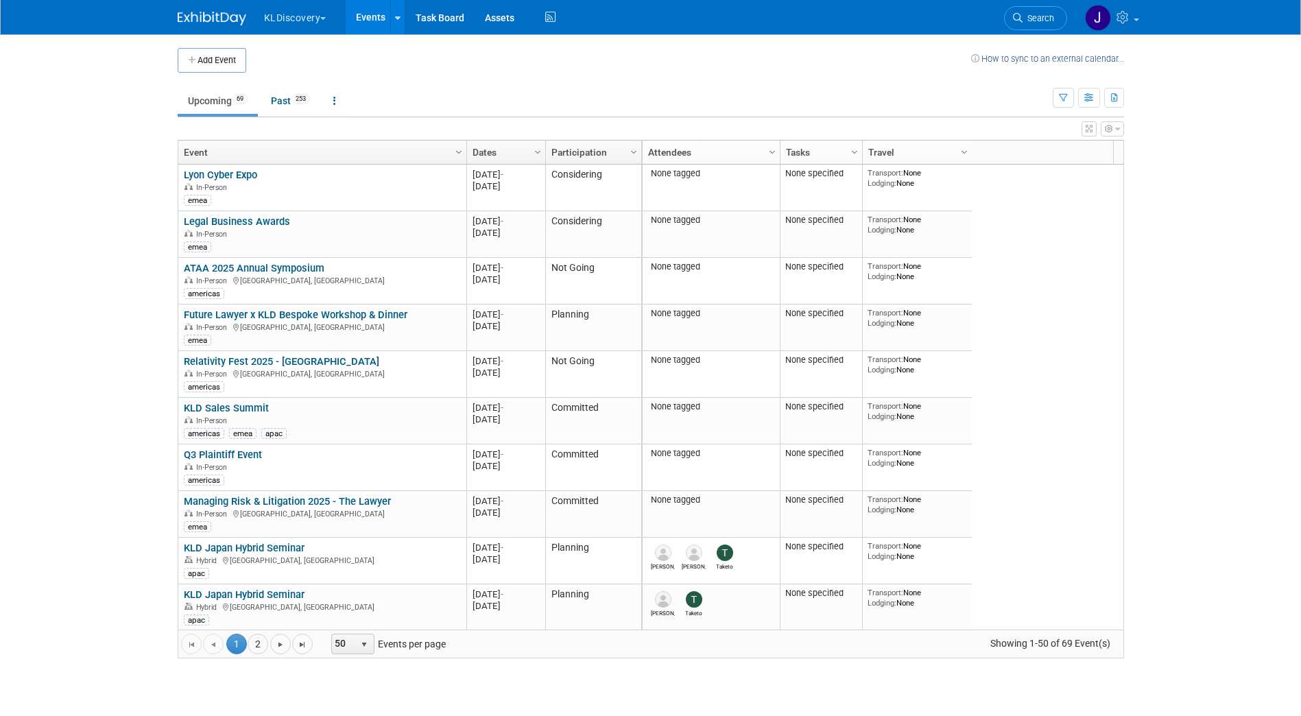
click at [1118, 125] on icon "button" at bounding box center [1117, 129] width 5 height 8
click at [1050, 176] on link "Advanced Options" at bounding box center [1024, 174] width 178 height 21
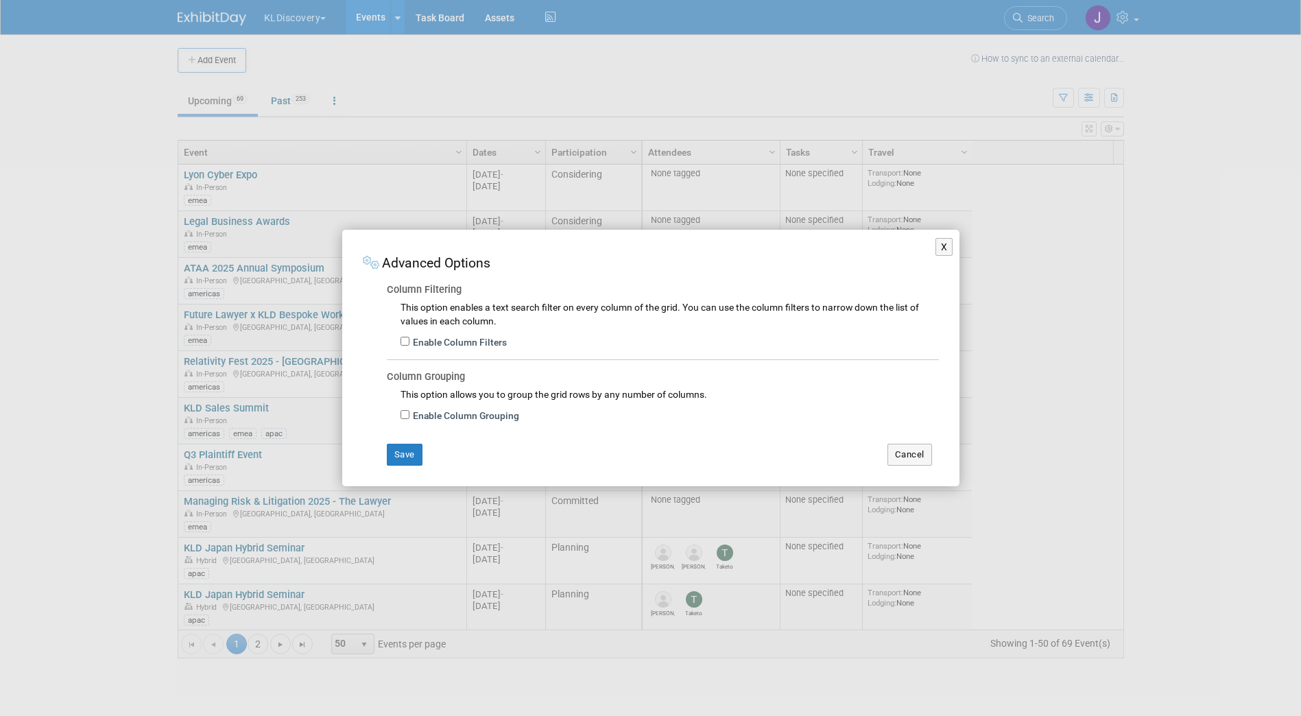
click at [492, 341] on label "Enable Column Filters" at bounding box center [457, 343] width 97 height 14
click at [409, 341] on input "Enable Column Filters" at bounding box center [404, 341] width 9 height 9
checkbox input "true"
click at [481, 409] on label "Enable Column Grouping" at bounding box center [464, 416] width 110 height 14
click at [409, 410] on input "Enable Column Grouping" at bounding box center [404, 414] width 9 height 9
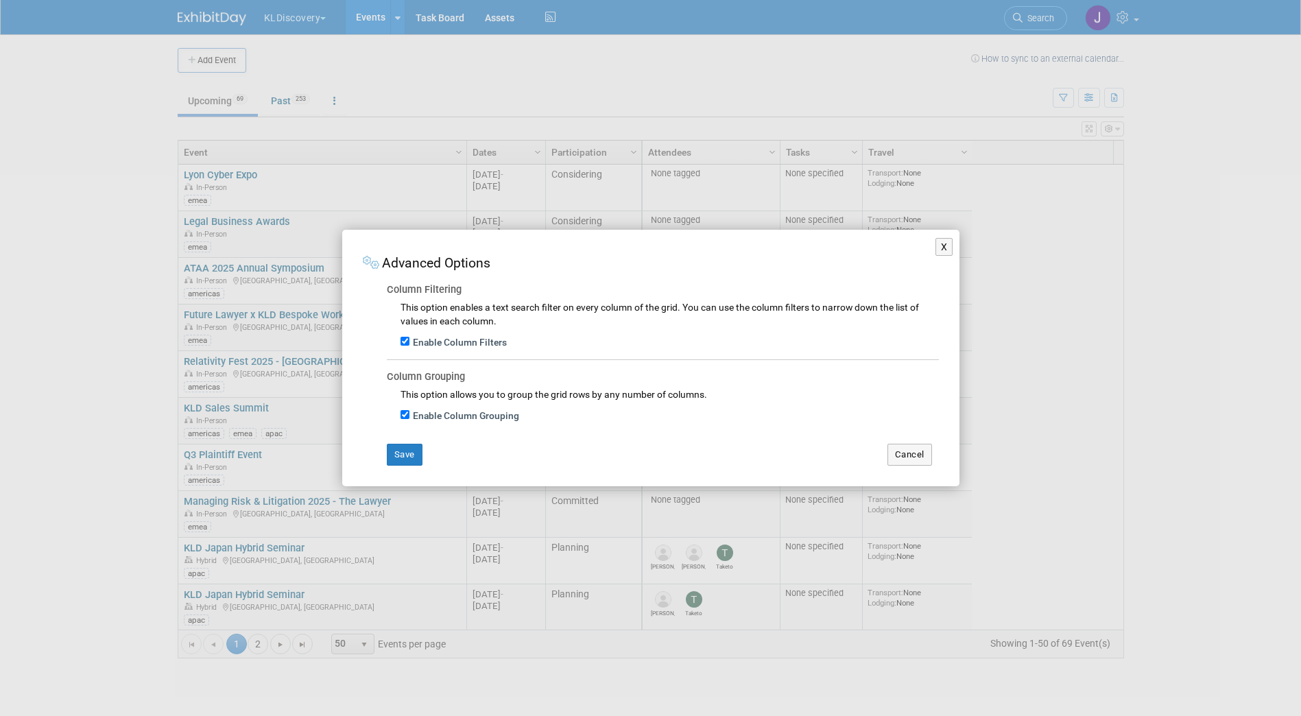
click at [411, 418] on label "Enable Column Grouping" at bounding box center [464, 416] width 110 height 14
click at [409, 418] on input "Enable Column Grouping" at bounding box center [404, 414] width 9 height 9
checkbox input "false"
click at [407, 453] on button "Save" at bounding box center [405, 455] width 36 height 22
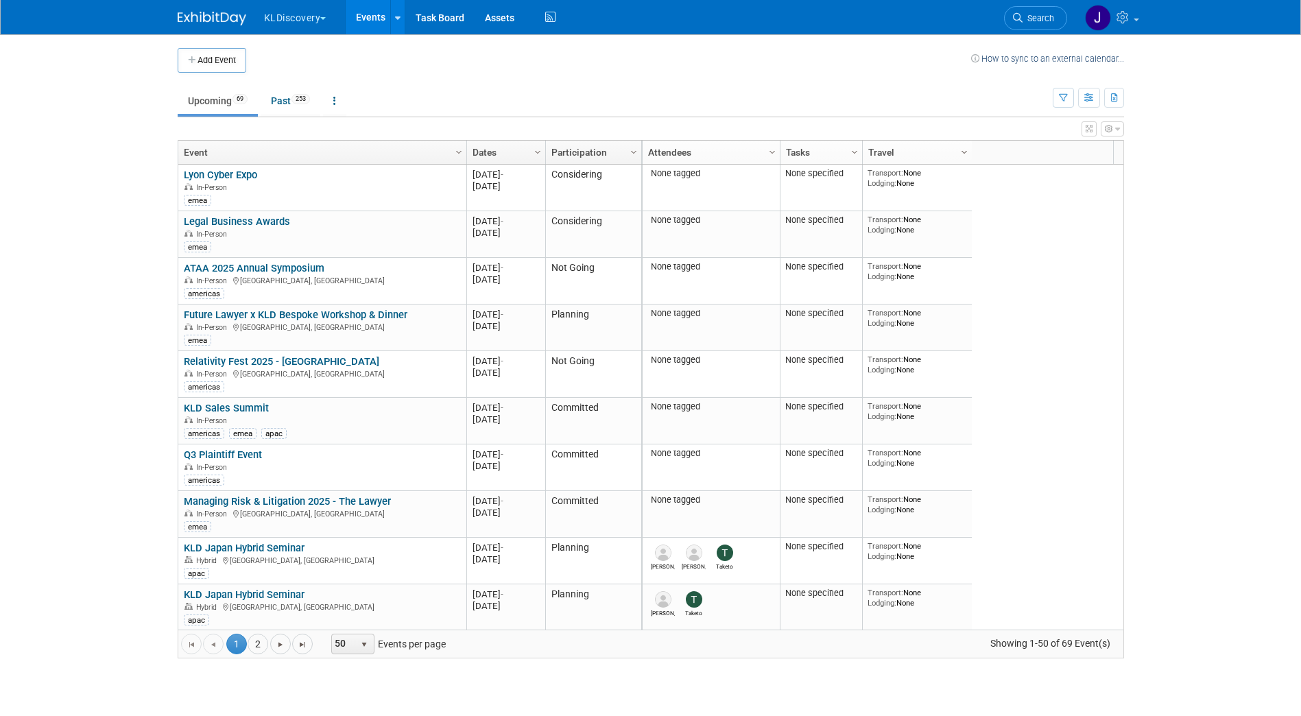
click at [963, 150] on span "Column Settings" at bounding box center [964, 152] width 11 height 11
click at [1100, 182] on div "None tagged None specified Transport: None Lodging: None 2025 M-2025-09 Septemb…" at bounding box center [882, 397] width 482 height 465
click at [1043, 154] on div "Column Settings Attendees Column Settings Tasks Column Settings Travel Column S…" at bounding box center [877, 152] width 472 height 23
click at [1111, 146] on div "Column Settings Attendees Column Settings Tasks Column Settings Travel Column S…" at bounding box center [877, 152] width 472 height 23
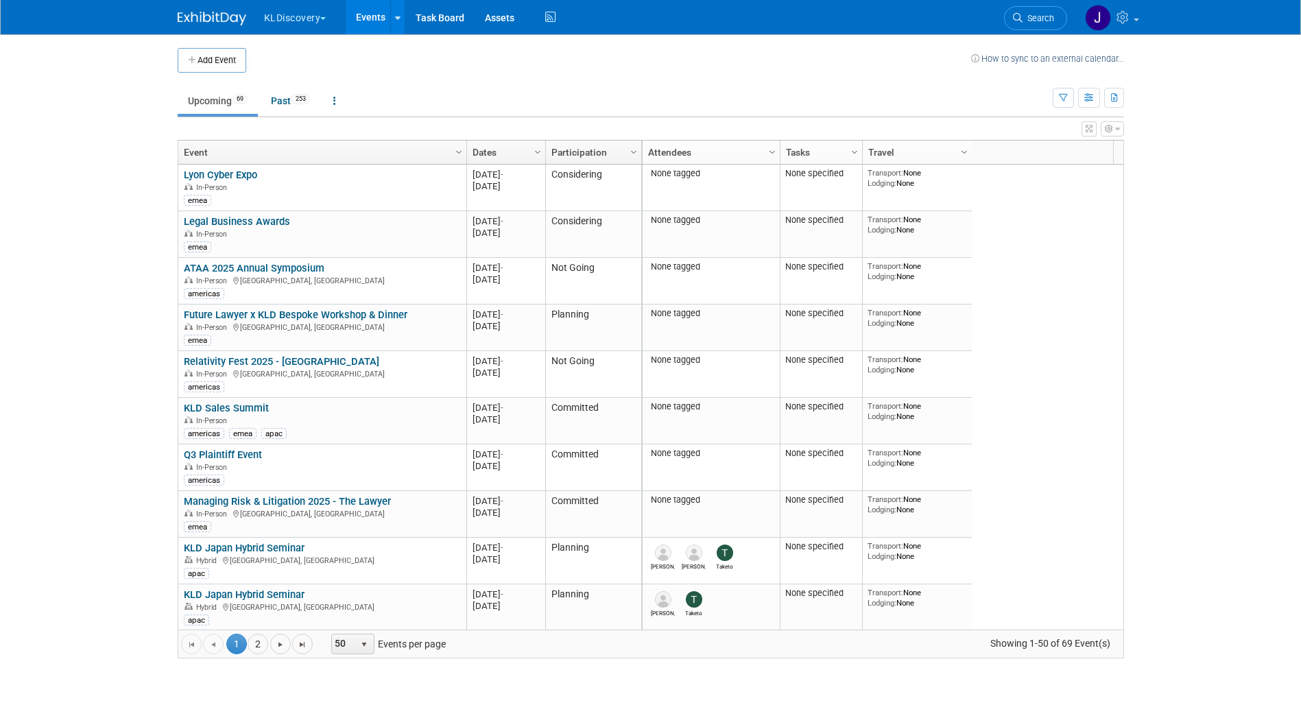
drag, startPoint x: 1117, startPoint y: 147, endPoint x: 1000, endPoint y: 173, distance: 120.0
click at [1000, 168] on div "Column Settings Event Column Settings Dates Column Settings Participation Colum…" at bounding box center [651, 399] width 946 height 518
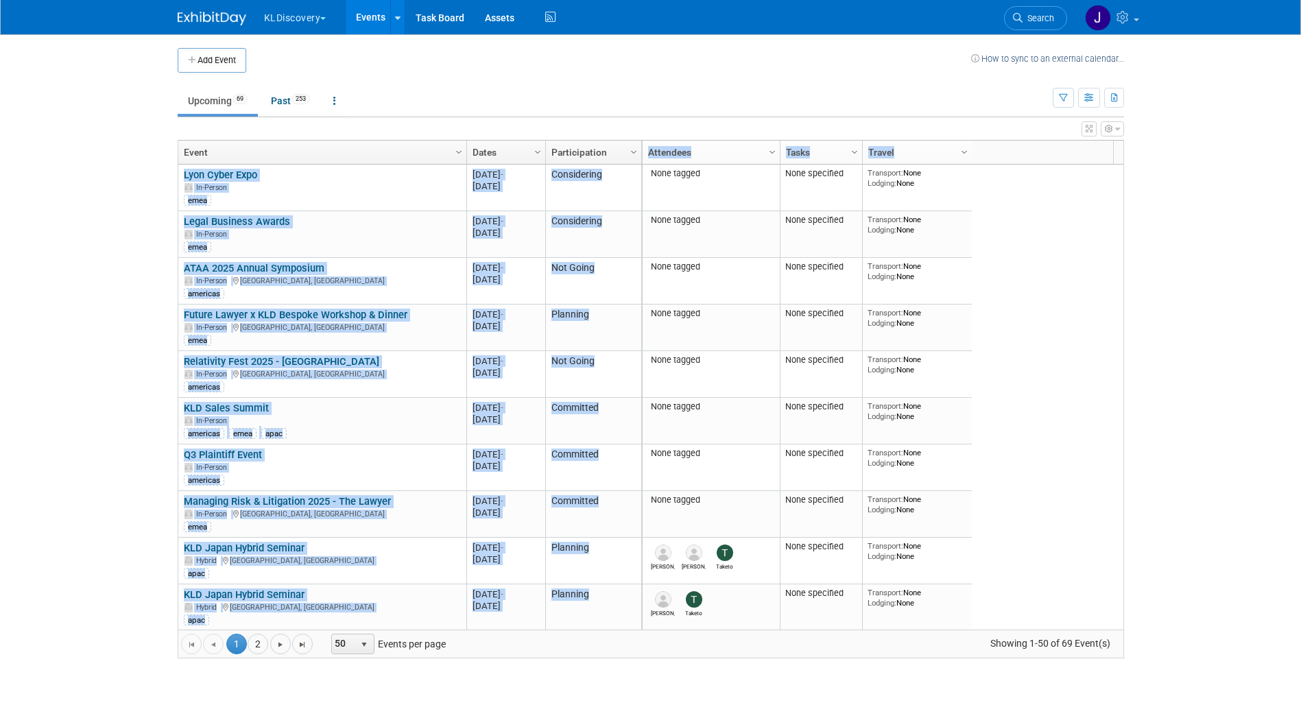
click at [296, 153] on link "Event" at bounding box center [321, 152] width 274 height 23
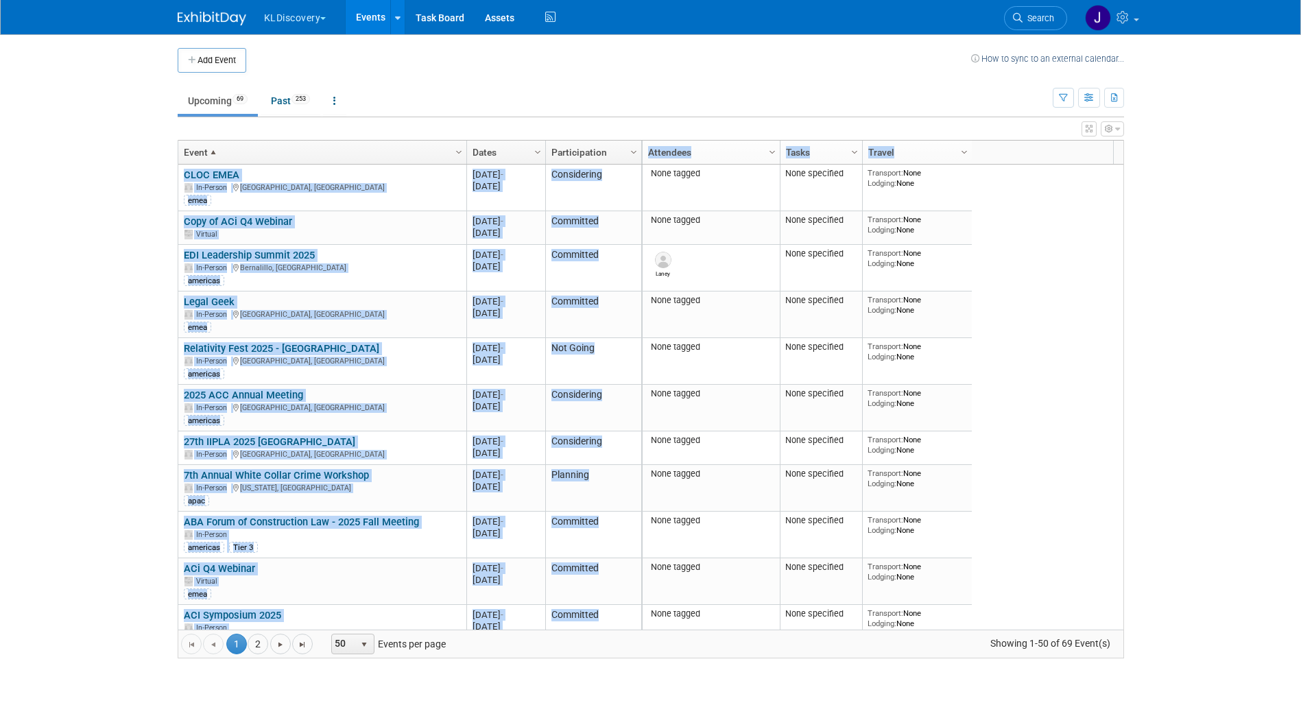
click at [424, 148] on link "Event" at bounding box center [321, 152] width 274 height 23
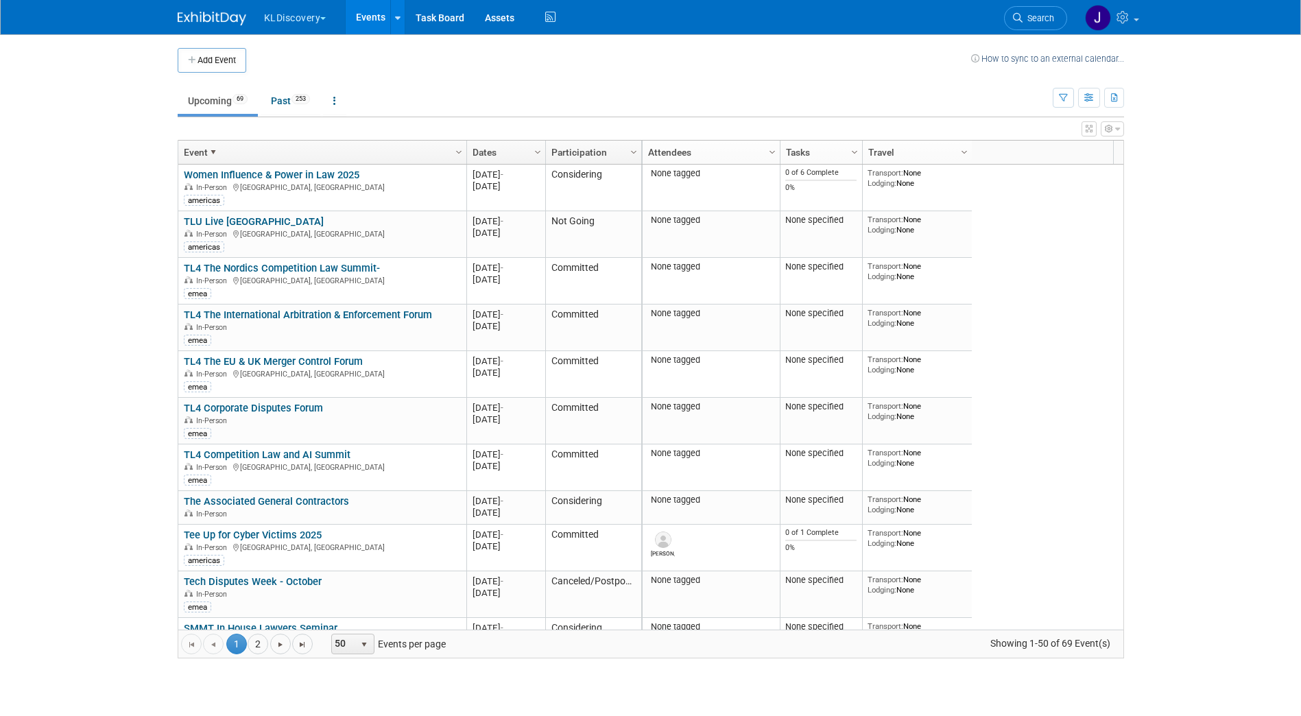
click at [540, 100] on ul "Upcoming 69 Past 253 All Events 322 Past and Upcoming Grouped Annually Events g…" at bounding box center [615, 101] width 875 height 31
click at [462, 141] on link "Column Settings" at bounding box center [458, 151] width 15 height 21
click at [513, 173] on span "Sort Ascending" at bounding box center [507, 172] width 110 height 21
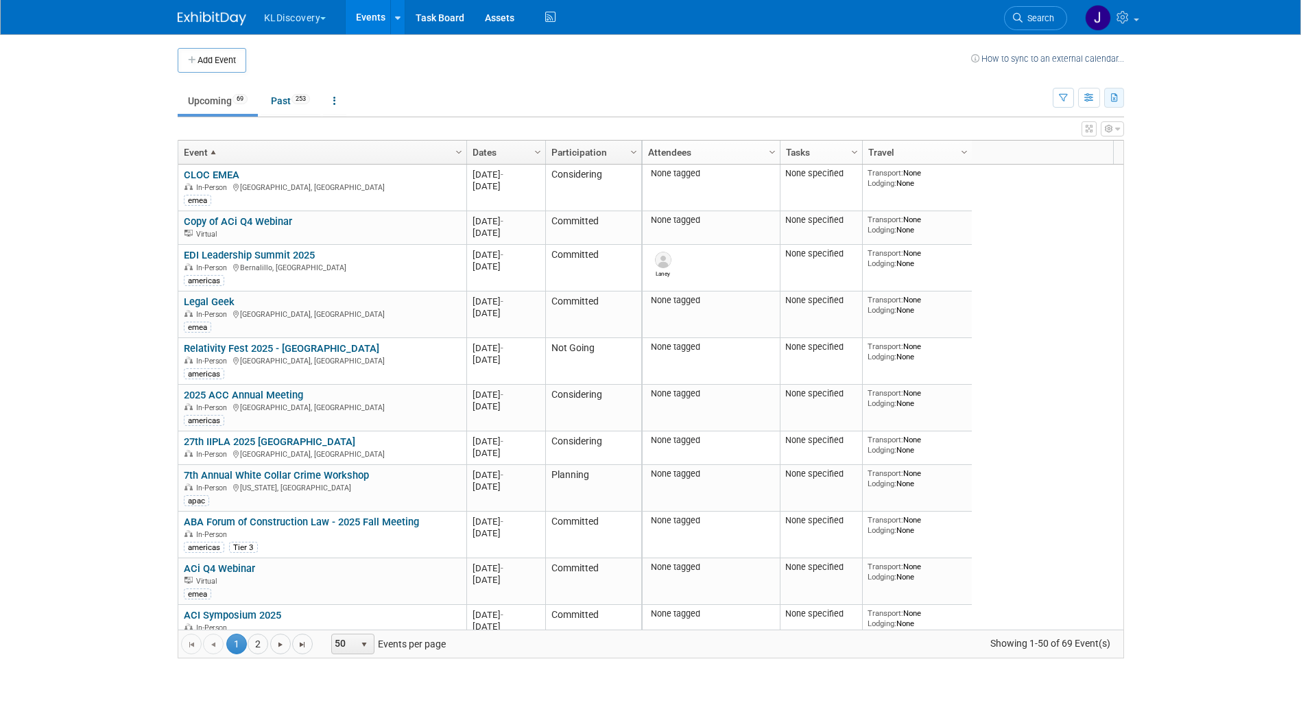
click at [1117, 91] on button "button" at bounding box center [1114, 98] width 20 height 20
click at [1033, 119] on div "Export to Spreadsheet (.csv):" at bounding box center [1038, 120] width 149 height 17
click at [1043, 161] on span "(322 Events)" at bounding box center [1036, 163] width 47 height 10
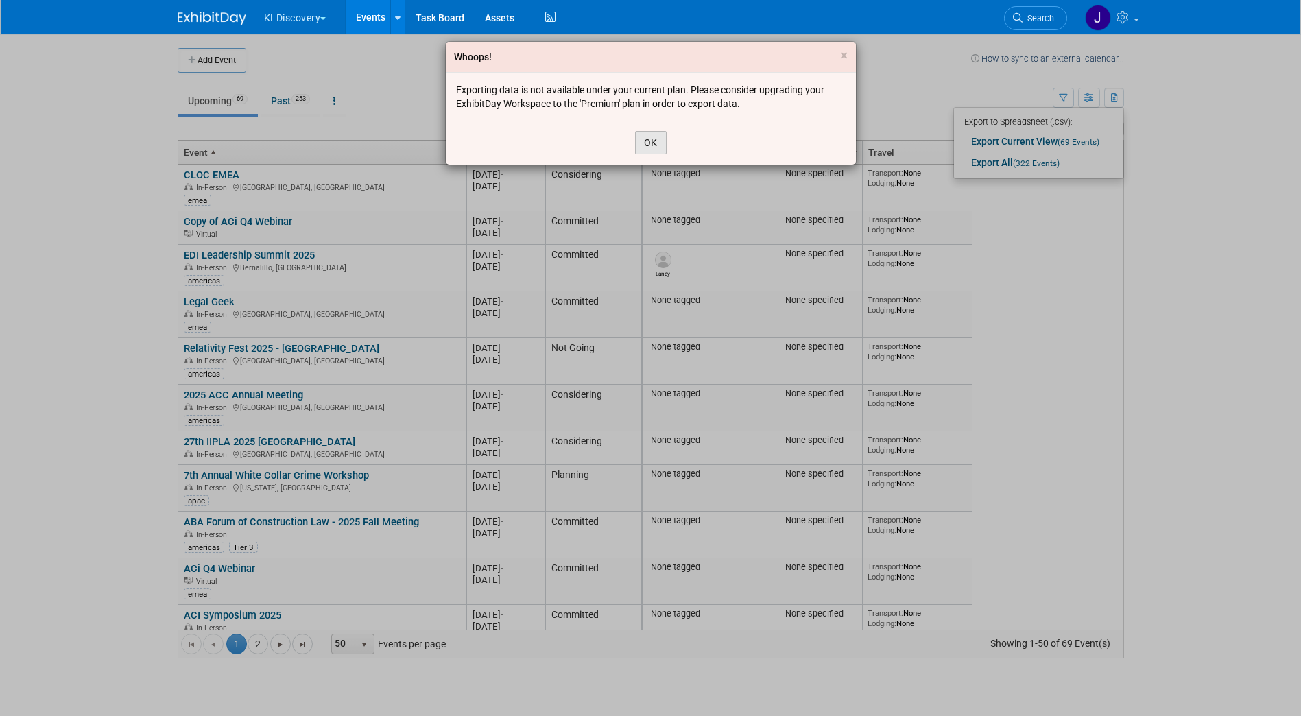
click at [658, 138] on button "OK" at bounding box center [651, 142] width 32 height 23
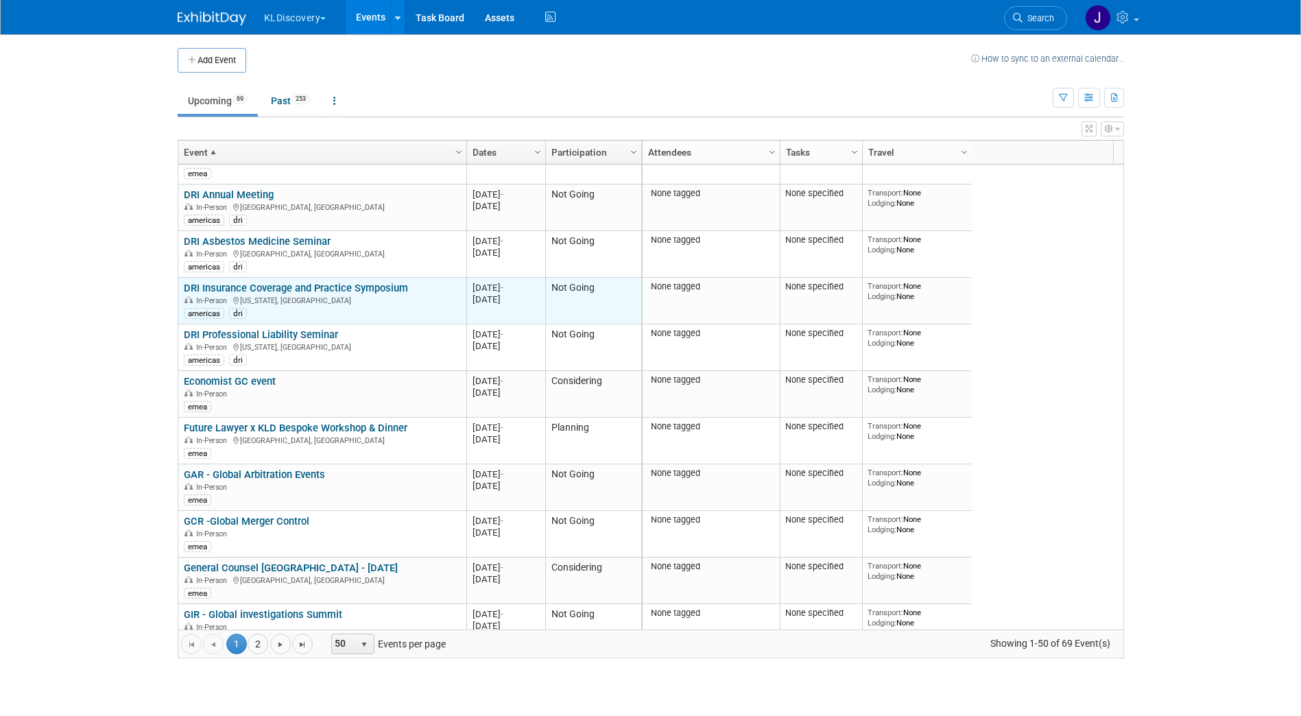
scroll to position [537, 0]
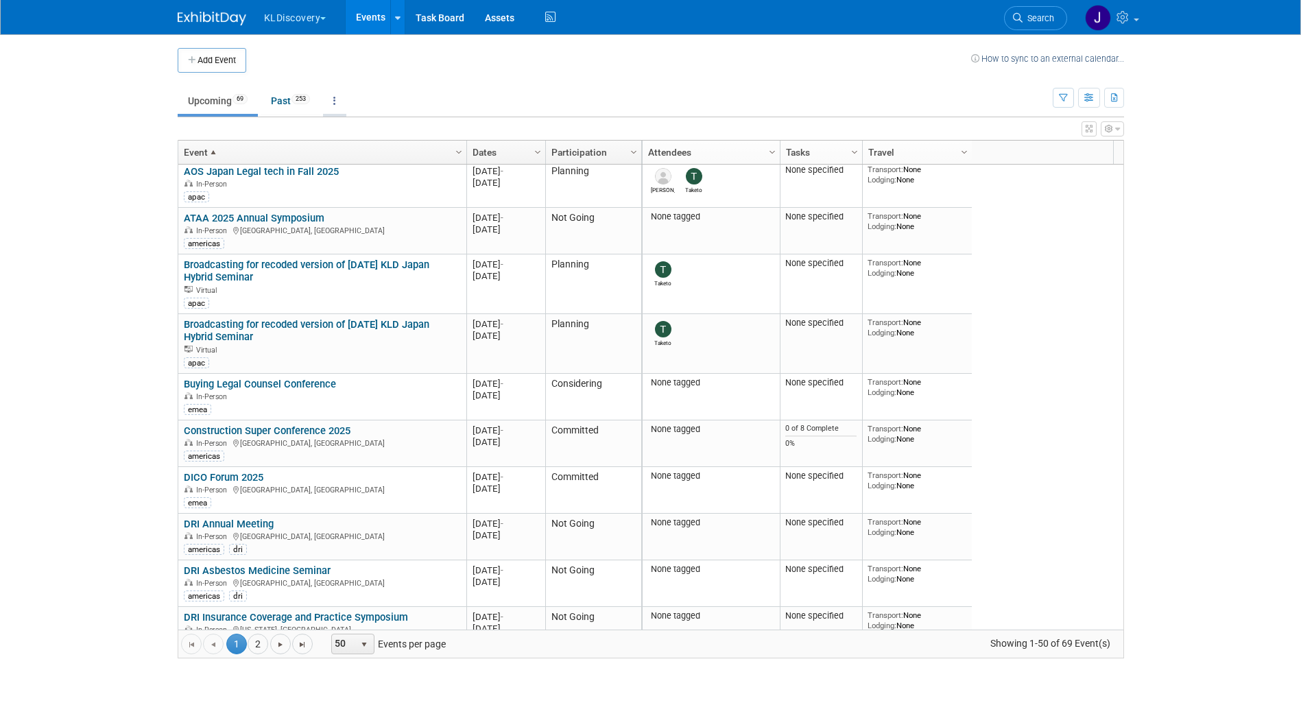
click at [338, 93] on link at bounding box center [334, 101] width 23 height 26
click at [344, 135] on span "Past and Upcoming" at bounding box center [378, 139] width 82 height 11
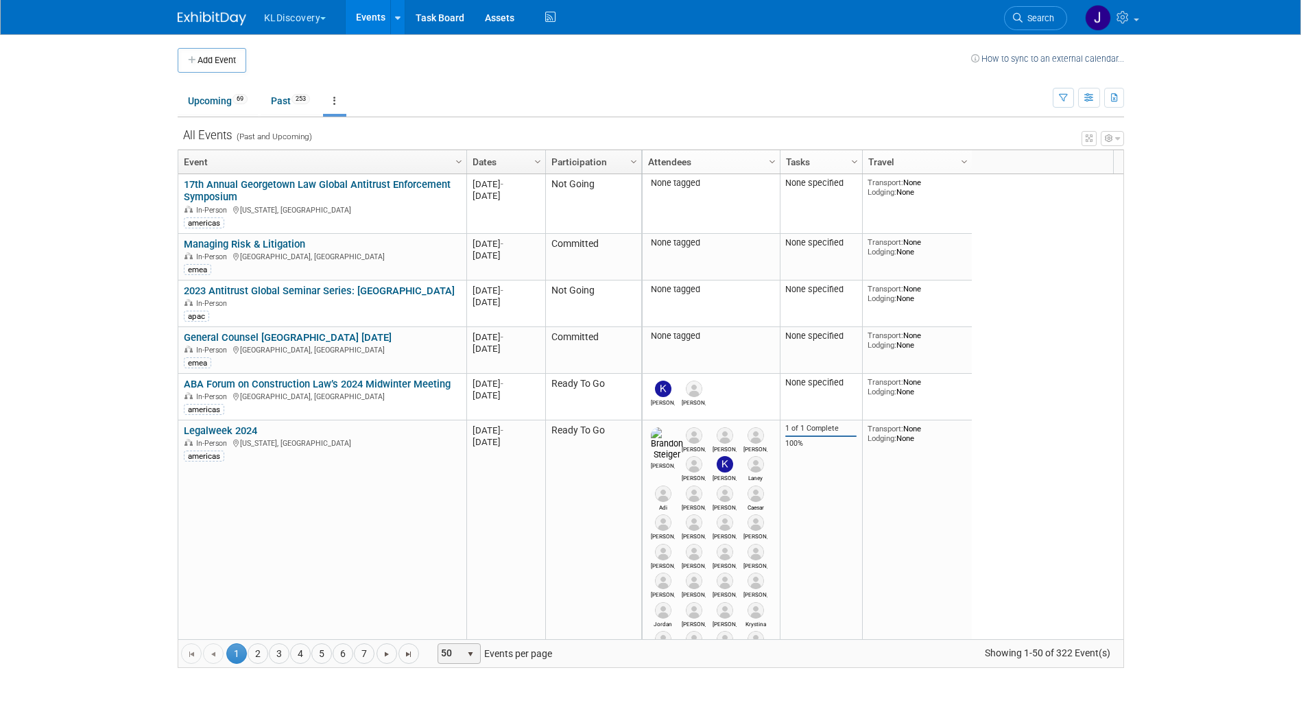
click at [451, 653] on span "50" at bounding box center [449, 653] width 23 height 19
click at [466, 634] on li "100" at bounding box center [459, 630] width 39 height 19
click at [1131, 11] on icon at bounding box center [1124, 17] width 16 height 12
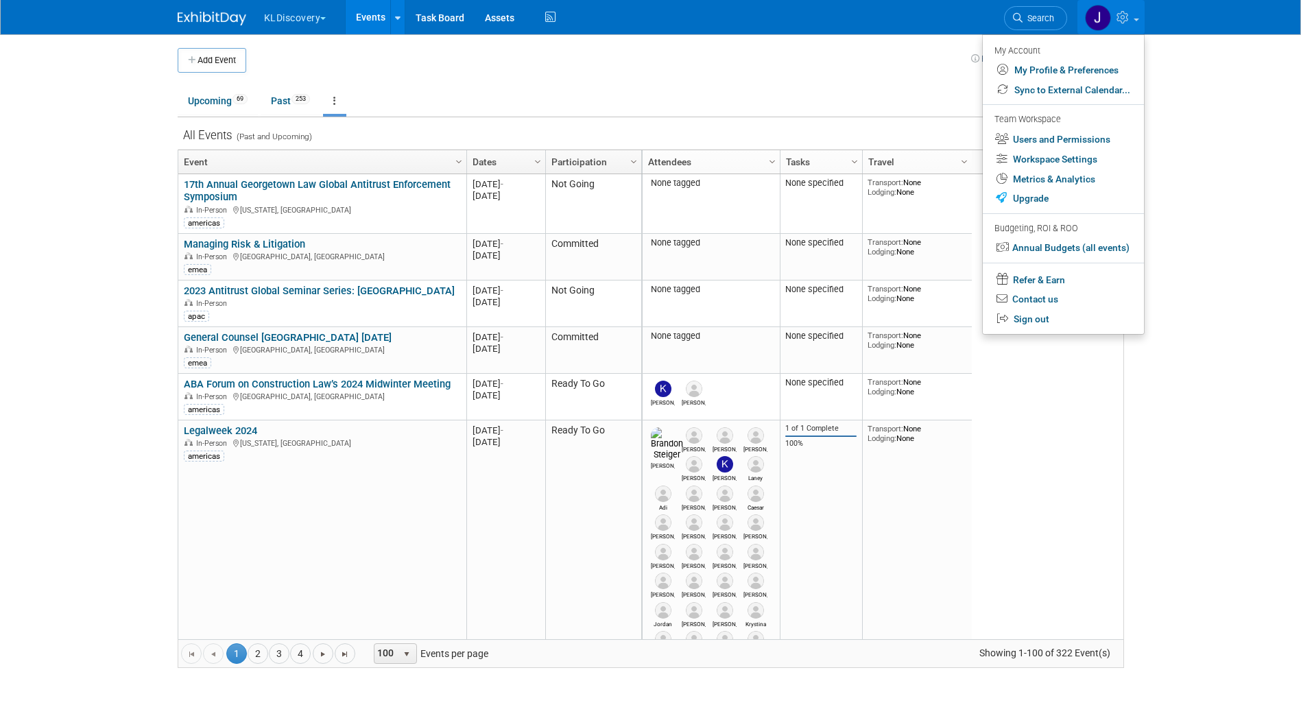
click at [1249, 293] on body "KLDiscovery Choose Workspace: KLDiscovery Nebula Ontrack Events Add Event Bulk …" at bounding box center [650, 358] width 1301 height 716
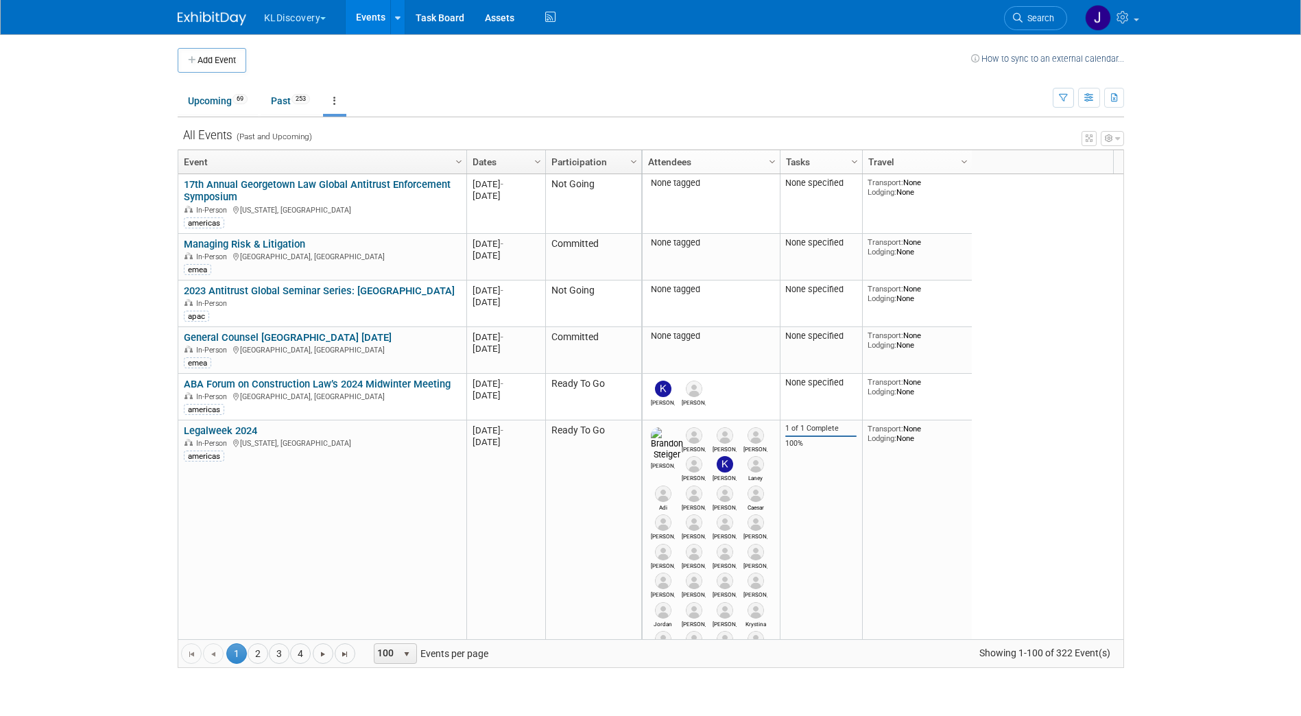
click at [1088, 136] on icon "button" at bounding box center [1088, 138] width 7 height 8
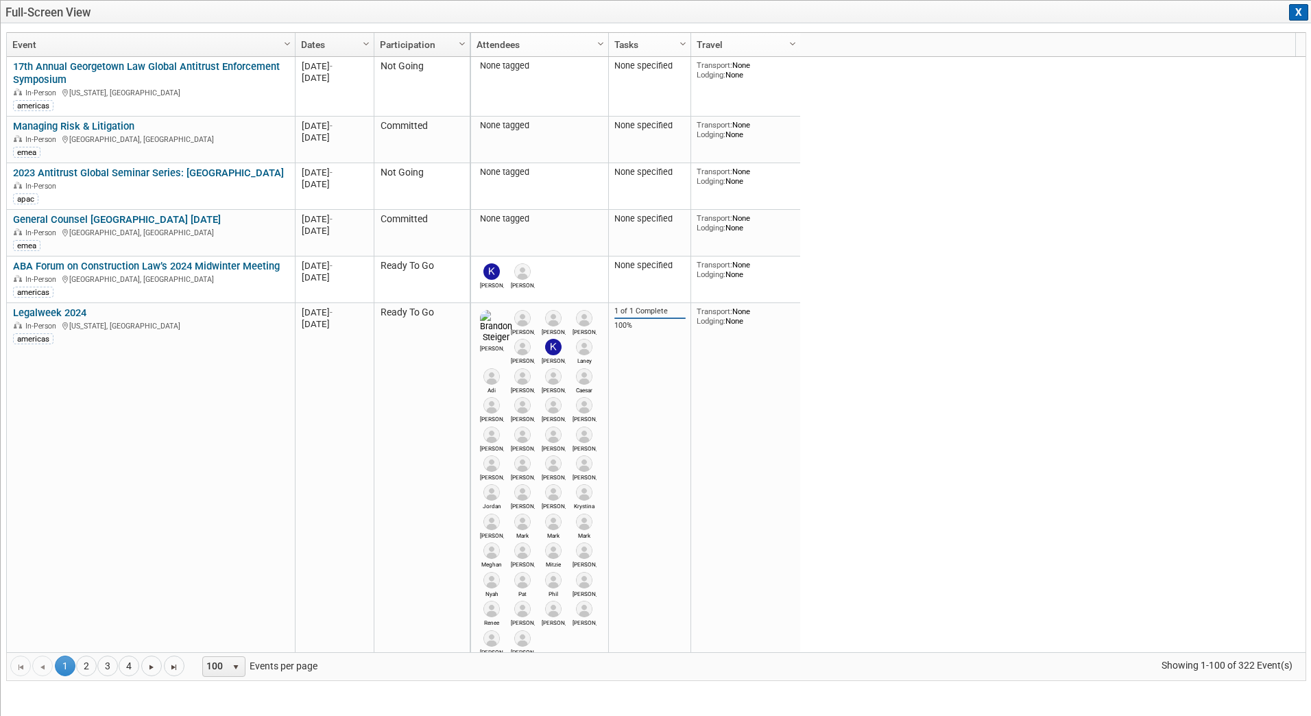
drag, startPoint x: 1299, startPoint y: 16, endPoint x: 1213, endPoint y: 52, distance: 93.1
click at [1299, 16] on button "X" at bounding box center [1298, 12] width 19 height 16
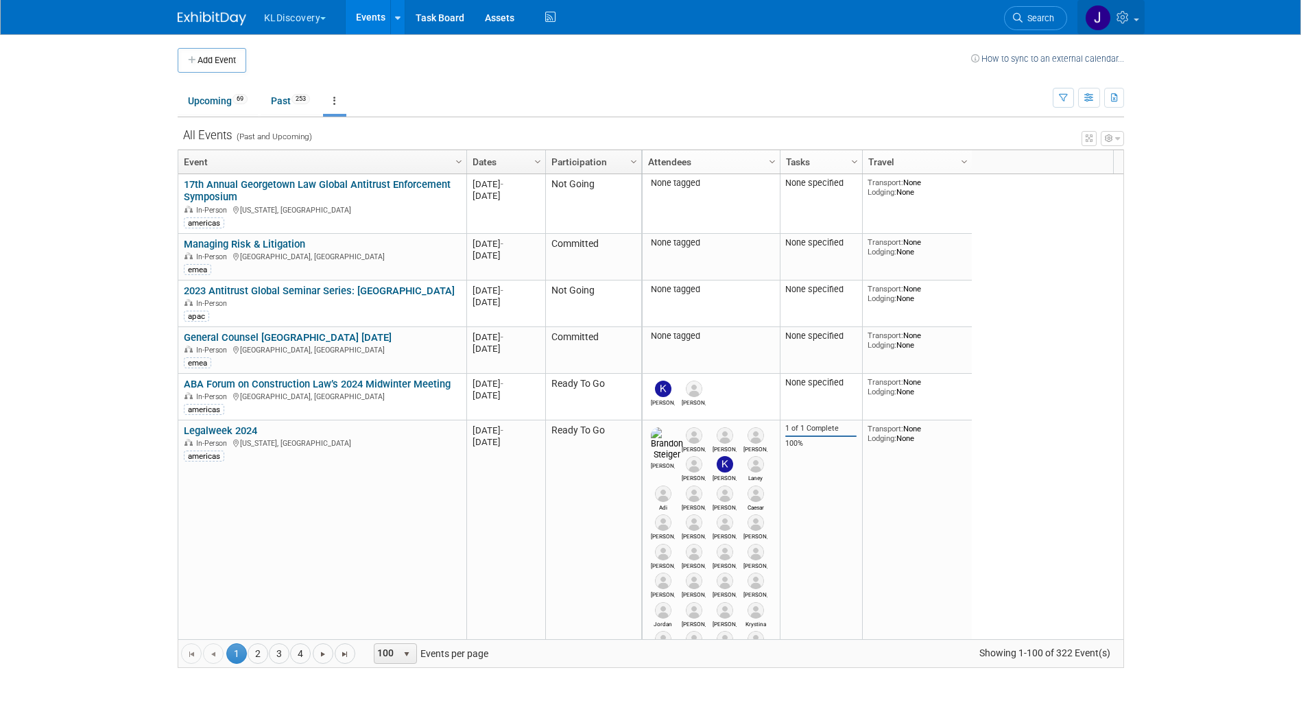
click at [1127, 21] on icon at bounding box center [1124, 17] width 16 height 12
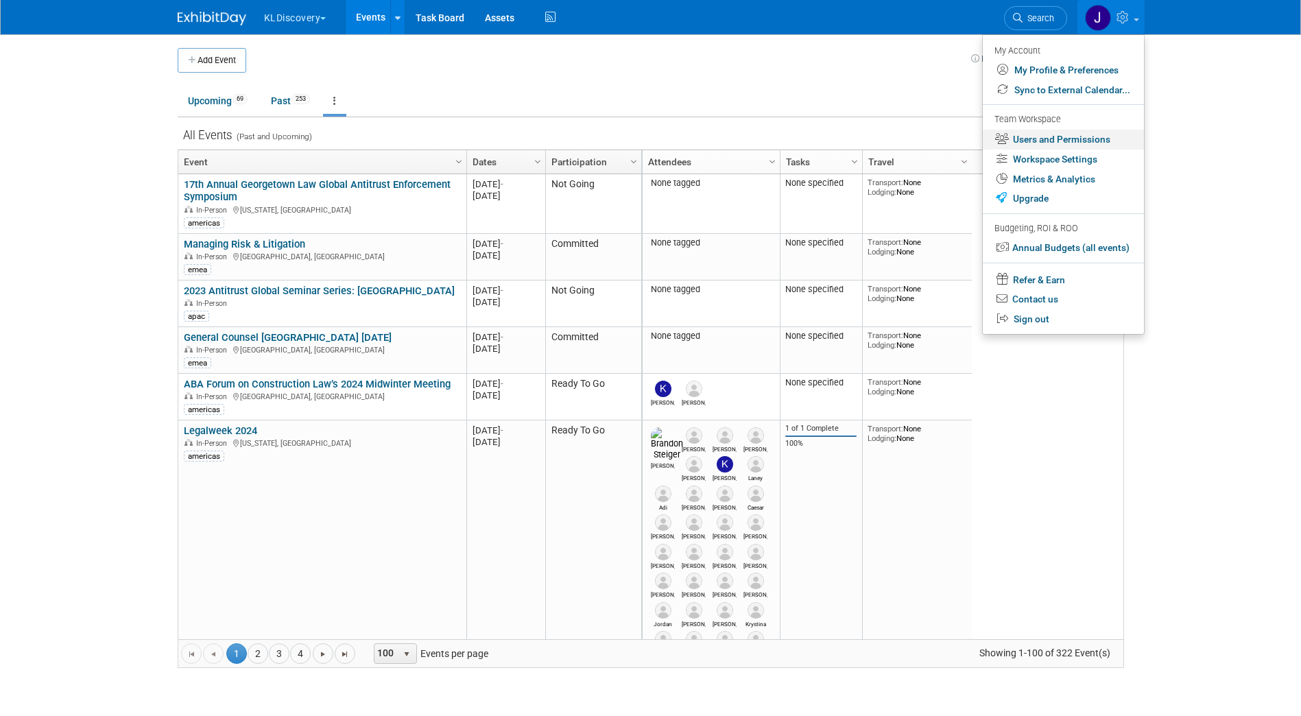
click at [1061, 138] on link "Users and Permissions" at bounding box center [1063, 140] width 161 height 20
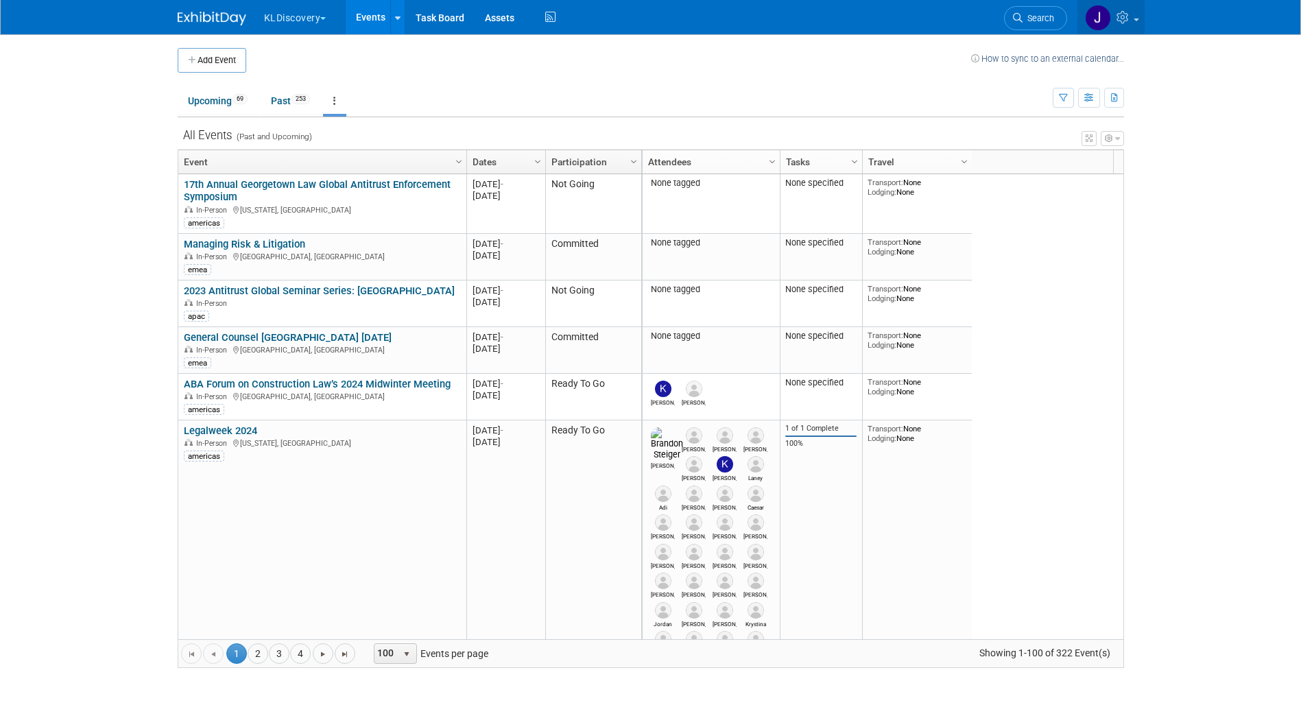
click at [1111, 18] on link at bounding box center [1110, 17] width 67 height 34
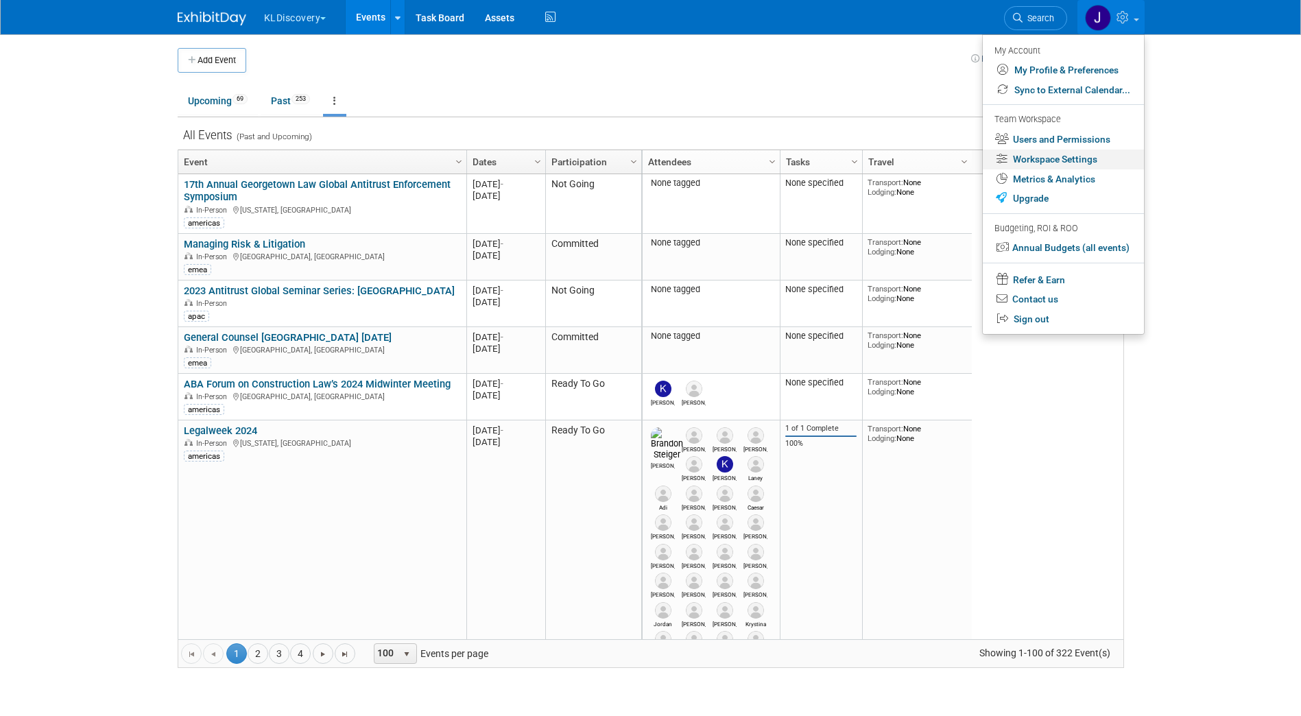
click at [1090, 161] on link "Workspace Settings" at bounding box center [1063, 159] width 161 height 20
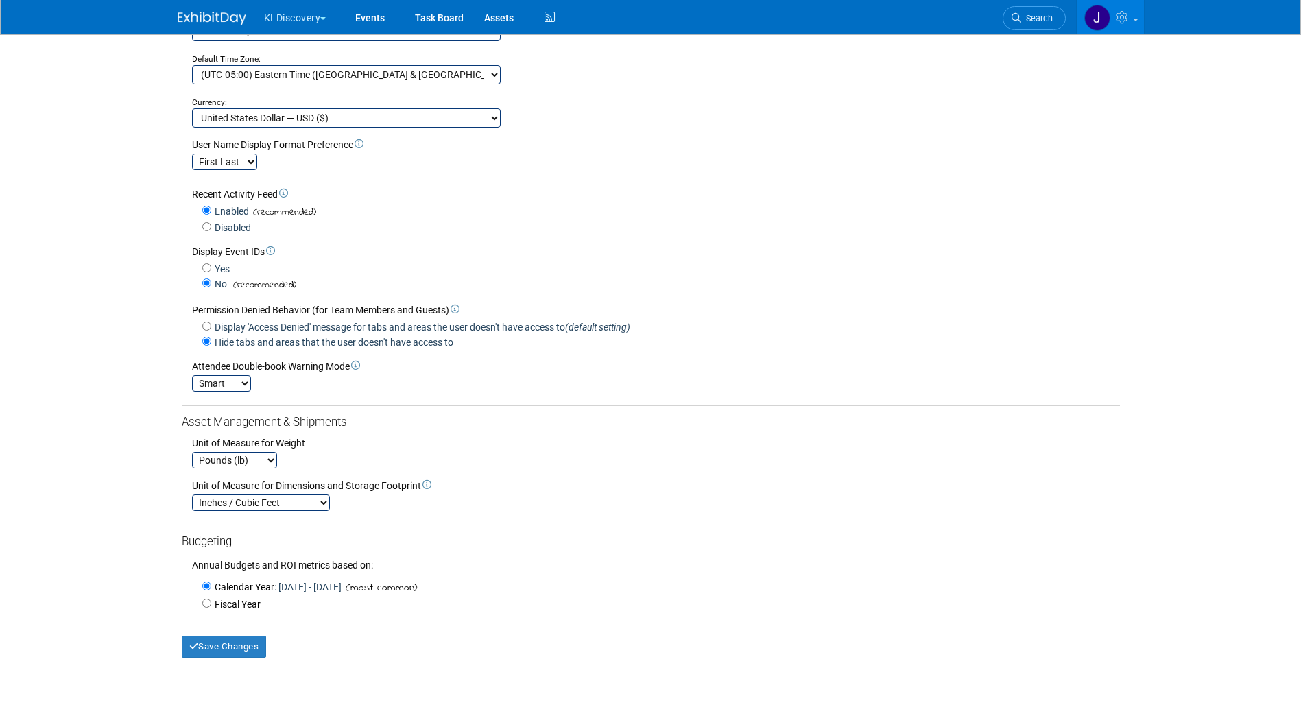
scroll to position [206, 0]
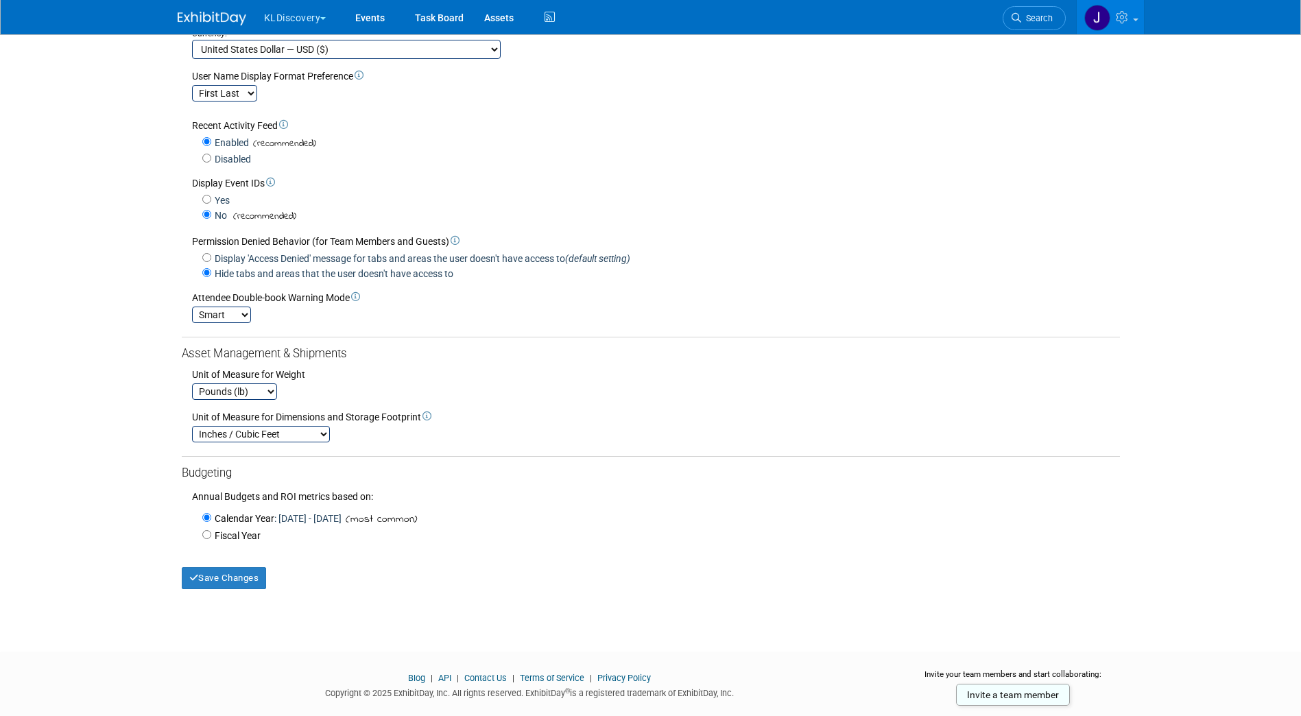
click at [245, 503] on div "Annual Budgets and ROI metrics based on:" at bounding box center [651, 492] width 938 height 22
click at [378, 15] on link "Events" at bounding box center [370, 17] width 50 height 34
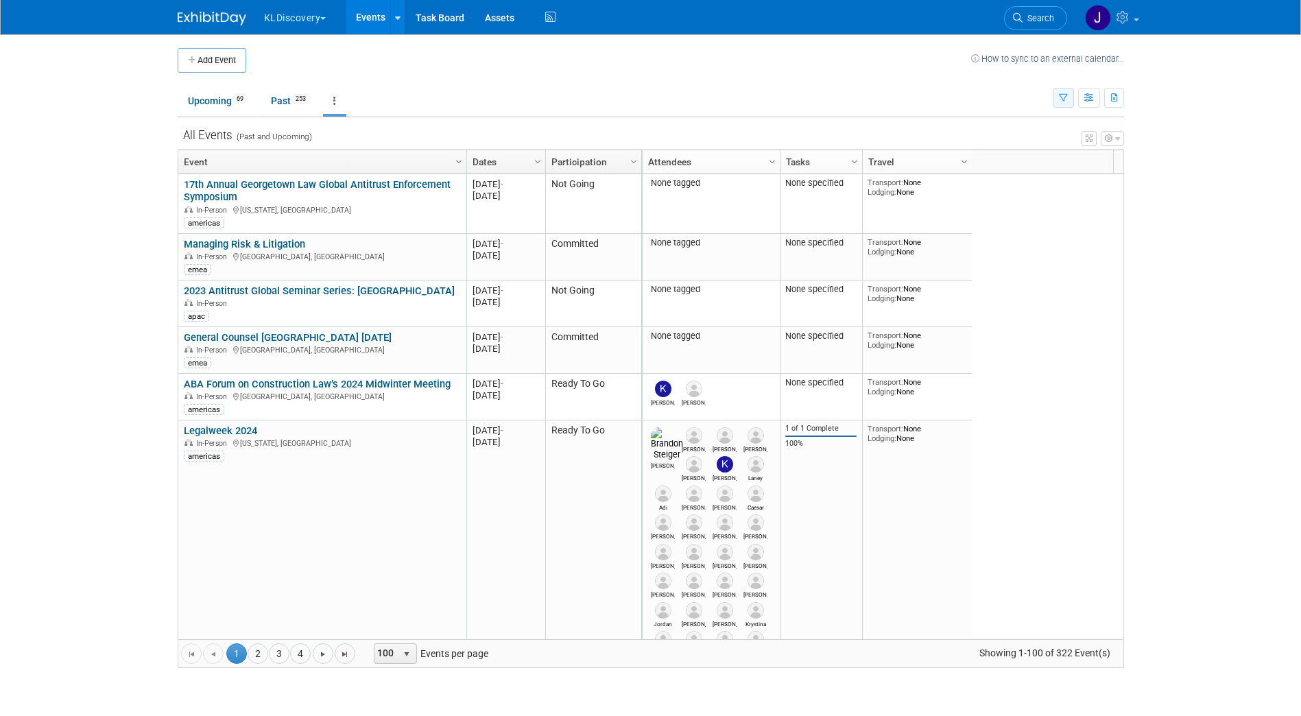
click at [1064, 101] on icon "button" at bounding box center [1063, 98] width 9 height 9
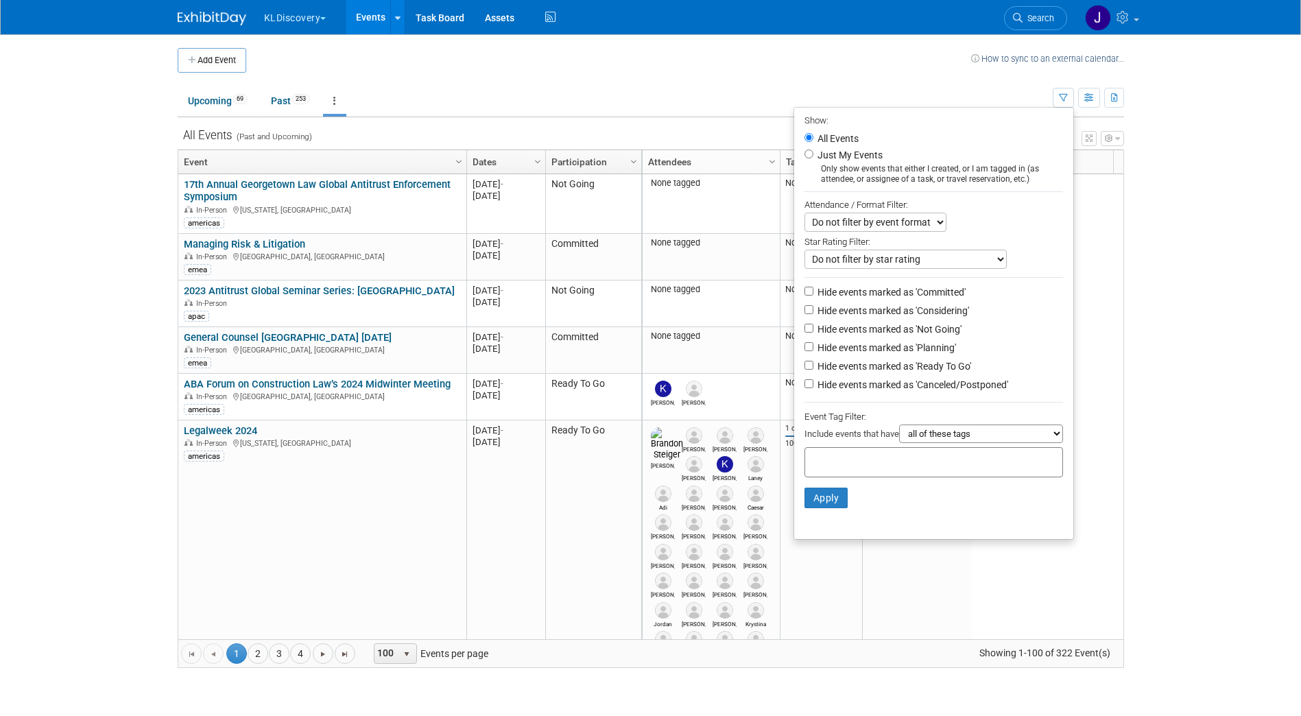
click at [919, 228] on select "Do not filter by event format Only show In-Person events Only show Virtual even…" at bounding box center [875, 222] width 142 height 19
click at [920, 224] on select "Do not filter by event format Only show In-Person events Only show Virtual even…" at bounding box center [875, 222] width 142 height 19
click at [909, 257] on select "Do not filter by star rating Only show events with no ratings (0 stars) Only sh…" at bounding box center [905, 259] width 202 height 19
click at [912, 268] on select "Do not filter by star rating Only show events with no ratings (0 stars) Only sh…" at bounding box center [905, 259] width 202 height 19
click at [1103, 238] on div "None tagged None specified Transport: None Lodging: None 2023 M-2023-09 Septemb…" at bounding box center [882, 406] width 482 height 465
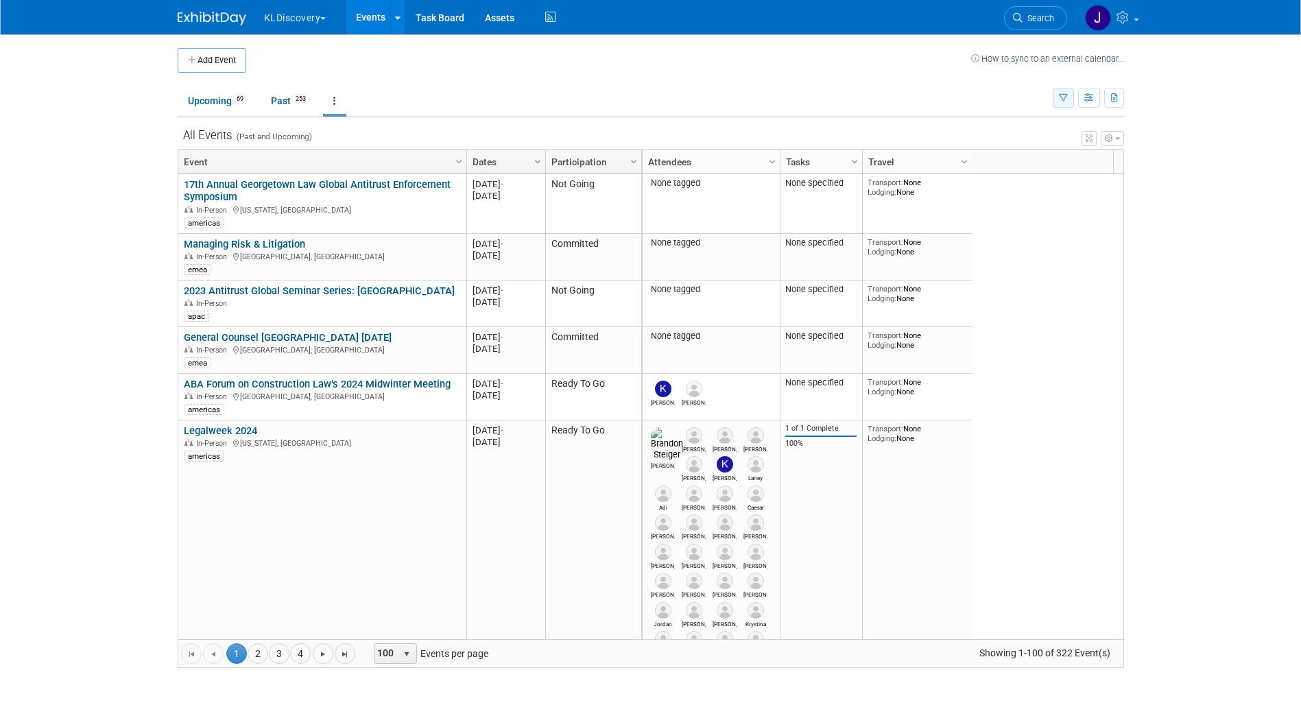
click at [1061, 96] on icon "button" at bounding box center [1063, 98] width 9 height 9
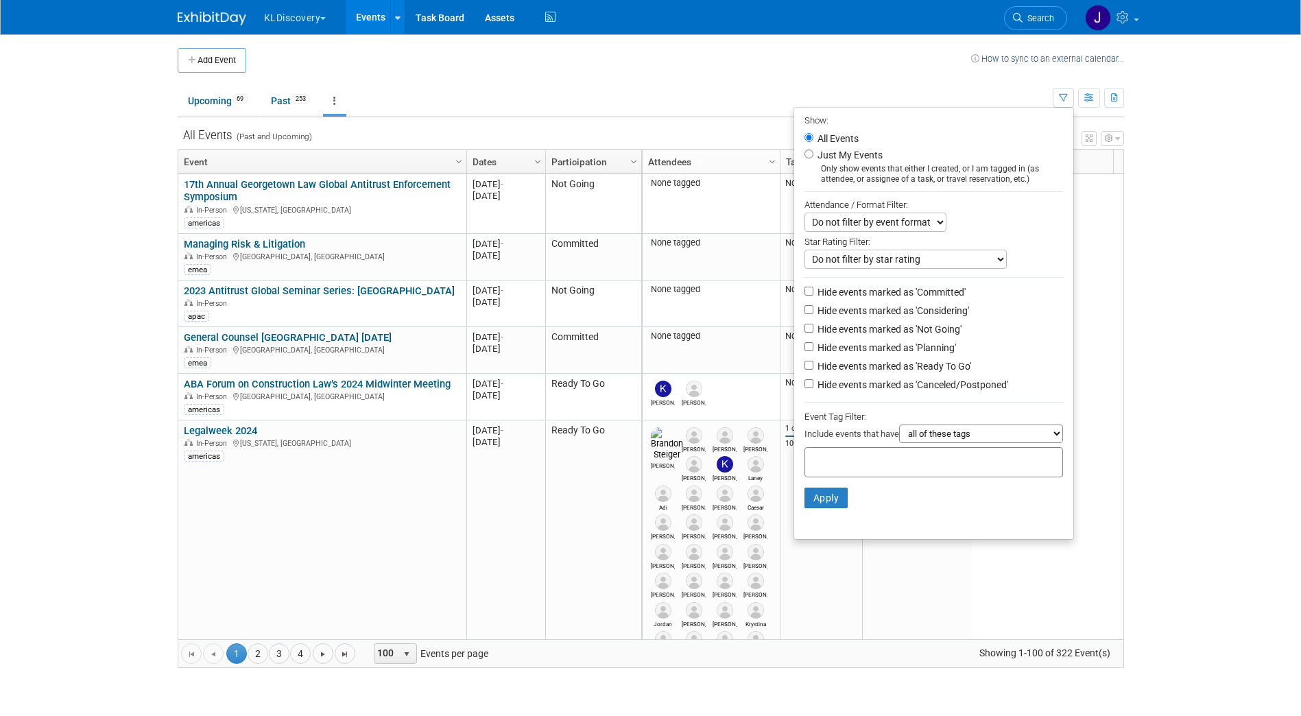
click at [1075, 89] on div "Show: All Events Just My Events Only show events that either I created, or I am…" at bounding box center [1088, 95] width 71 height 45
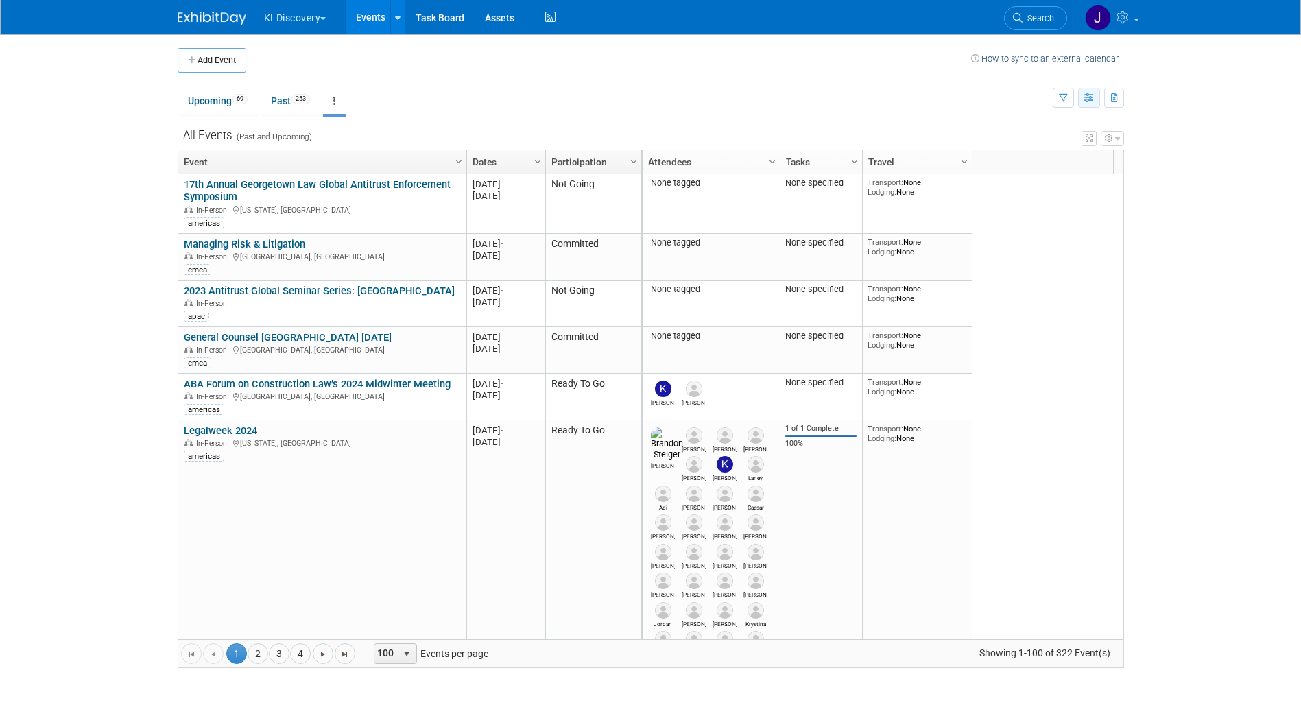
click at [1081, 94] on button "button" at bounding box center [1089, 98] width 22 height 20
click at [1036, 165] on link "Detail View" at bounding box center [1031, 166] width 115 height 19
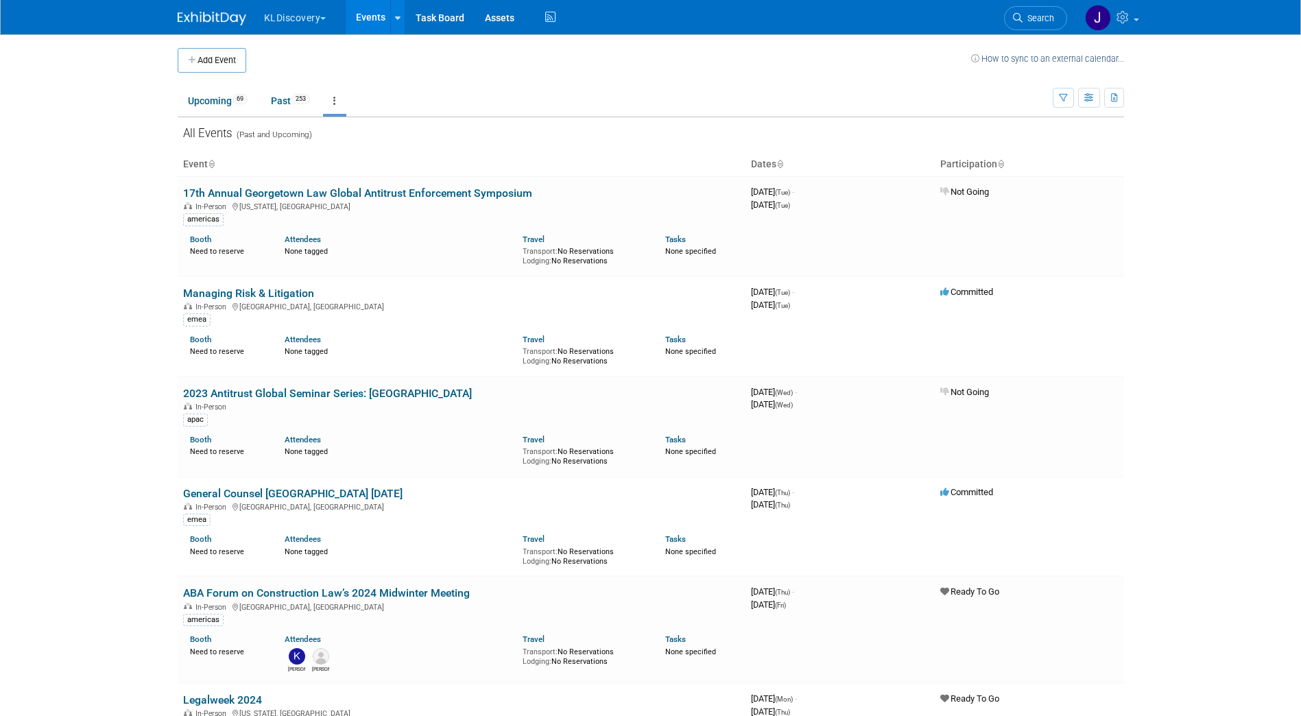
click at [360, 19] on link "Events" at bounding box center [371, 17] width 50 height 34
click at [1092, 96] on icon "button" at bounding box center [1089, 98] width 10 height 9
click at [1037, 149] on link "List View" at bounding box center [1031, 145] width 115 height 19
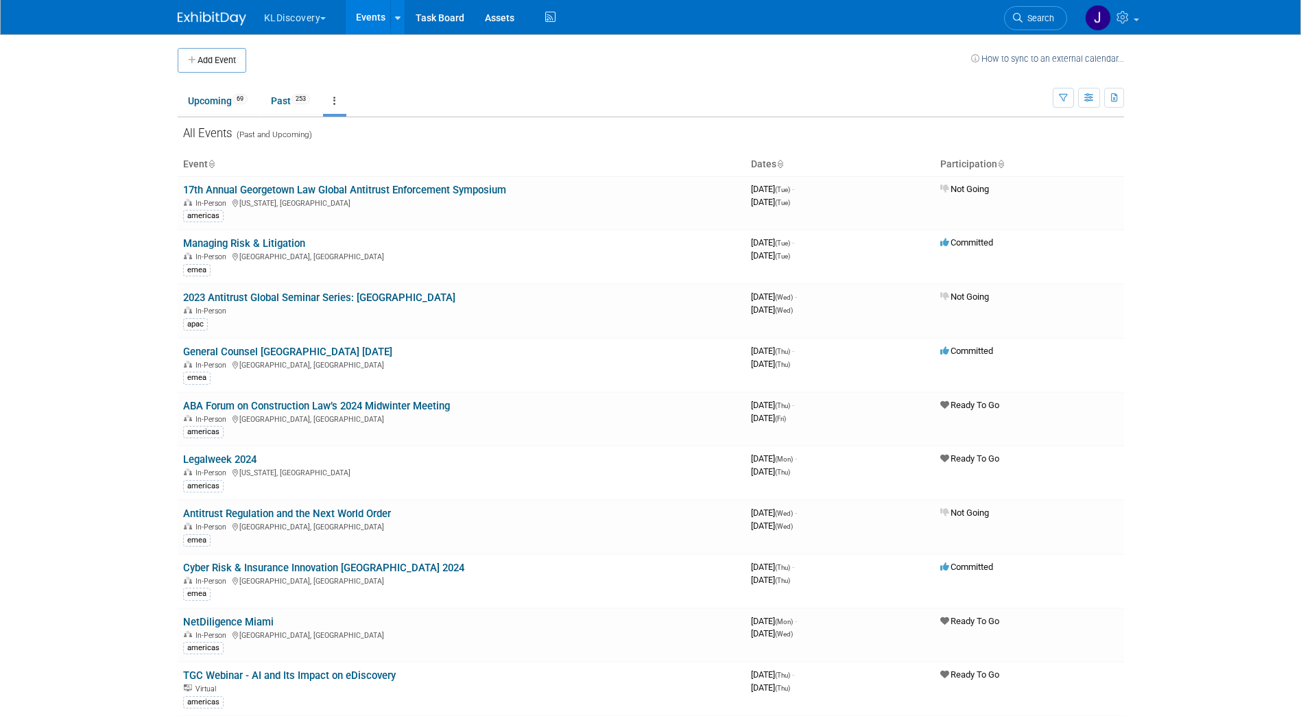
click at [211, 160] on icon at bounding box center [211, 164] width 7 height 9
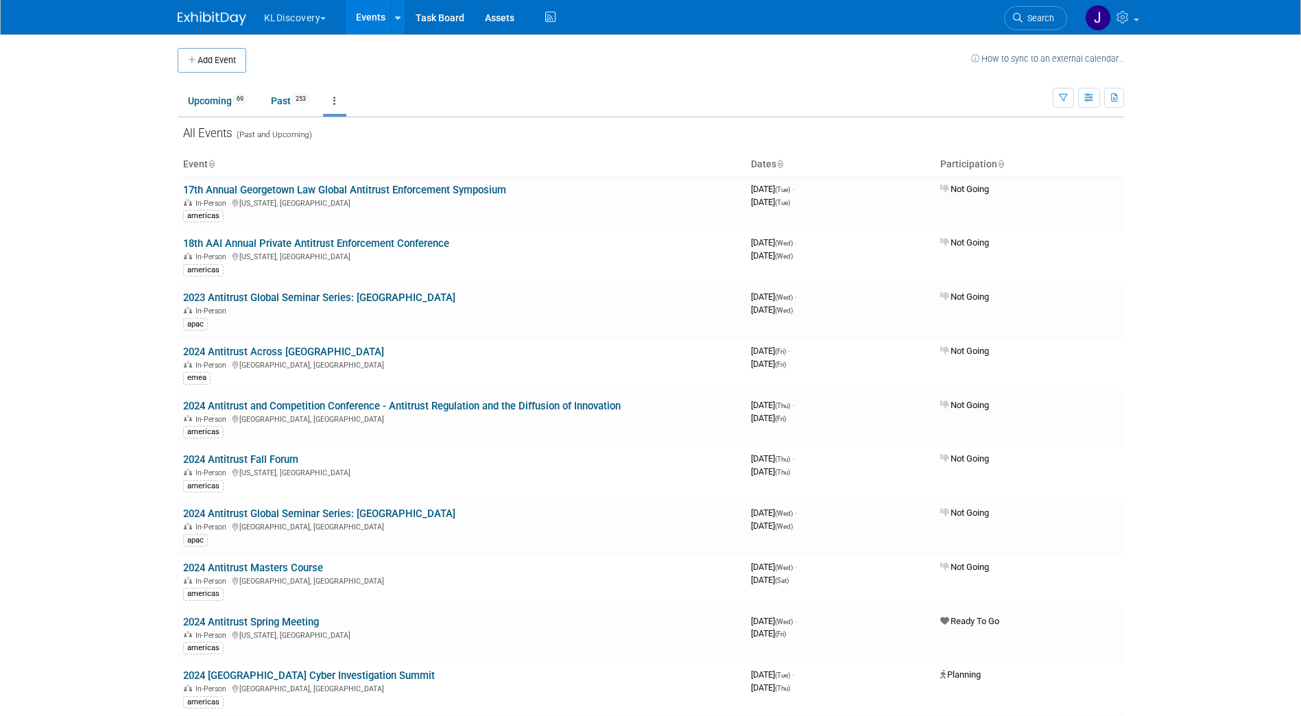
click at [213, 166] on icon at bounding box center [211, 164] width 7 height 9
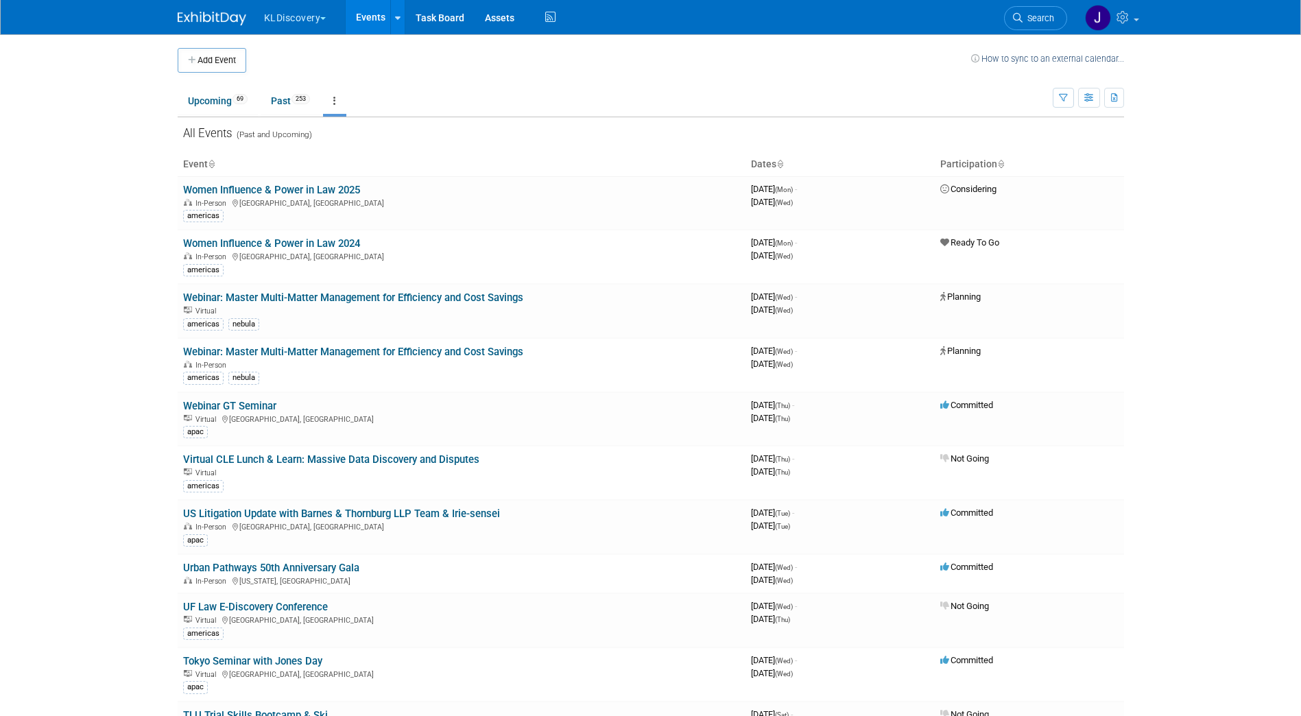
click at [336, 103] on icon at bounding box center [334, 101] width 3 height 10
click at [355, 158] on link "Grouped Annually Events grouped by year" at bounding box center [377, 162] width 109 height 30
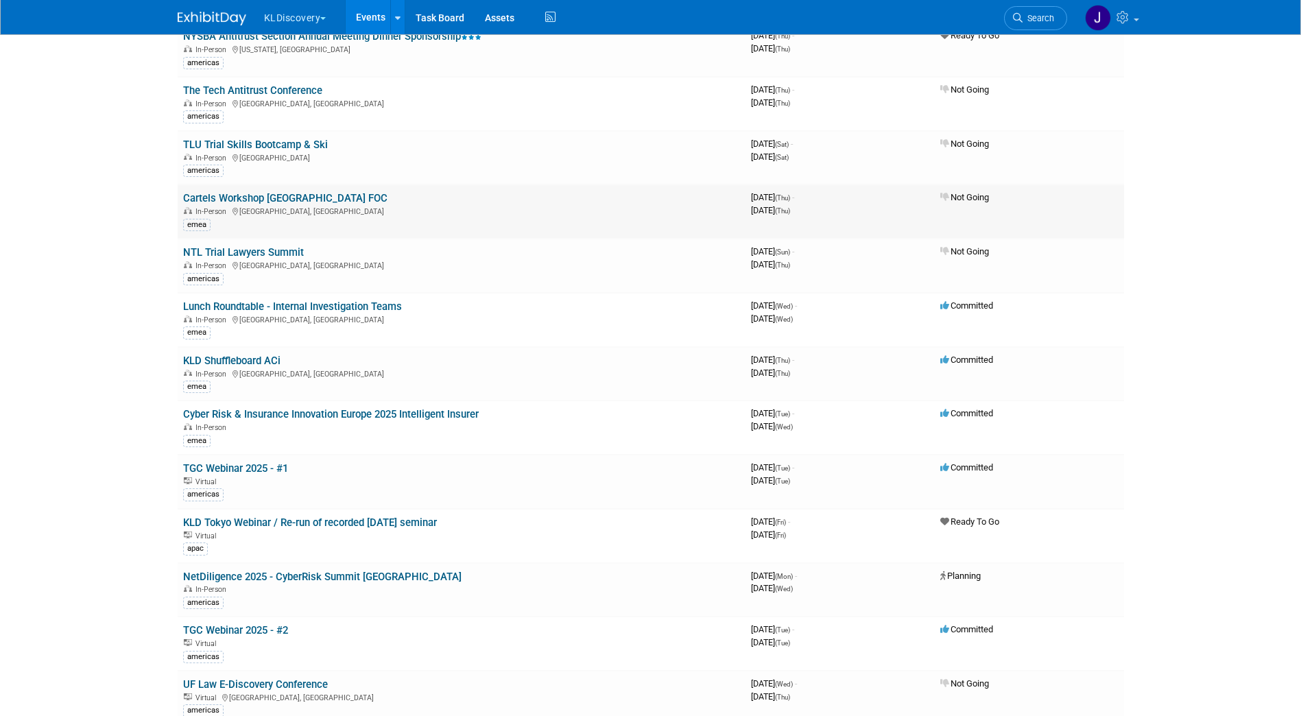
scroll to position [274, 0]
click at [282, 305] on link "Lunch Roundtable - Internal Investigation Teams" at bounding box center [292, 306] width 219 height 12
click at [259, 359] on link "KLD Shuffleboard ACi" at bounding box center [231, 360] width 97 height 12
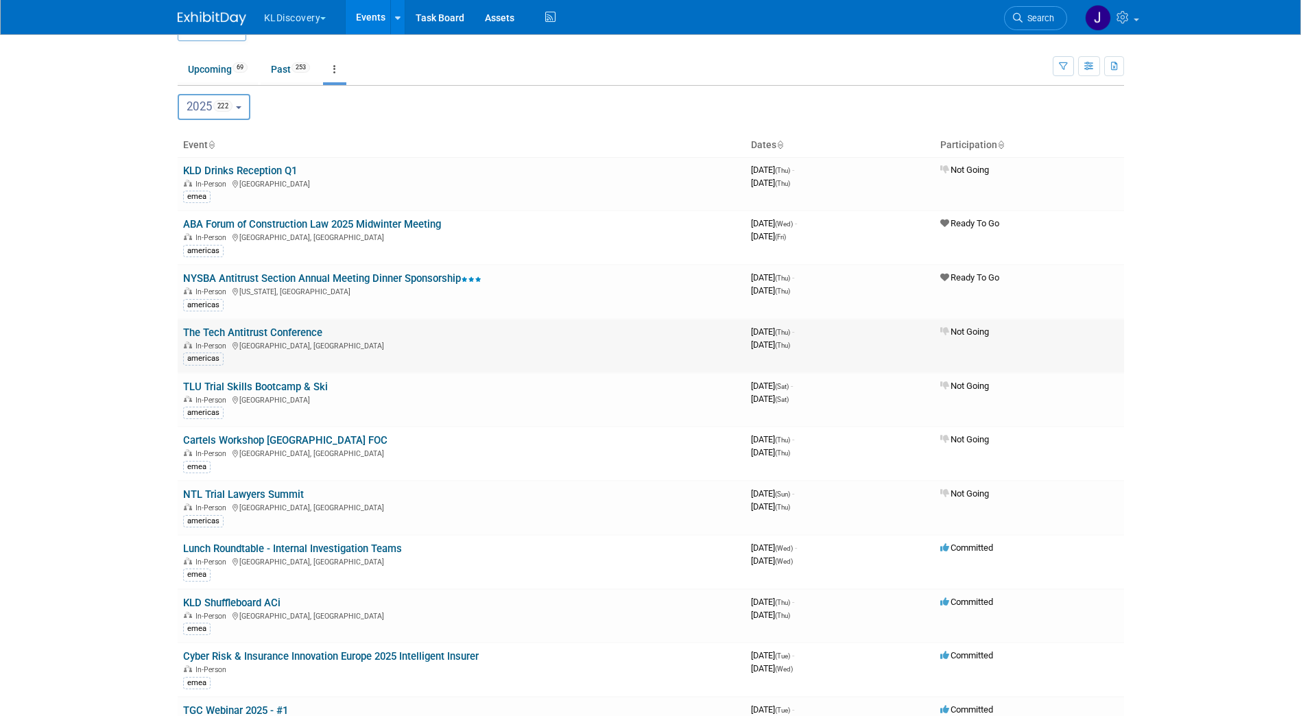
scroll to position [0, 0]
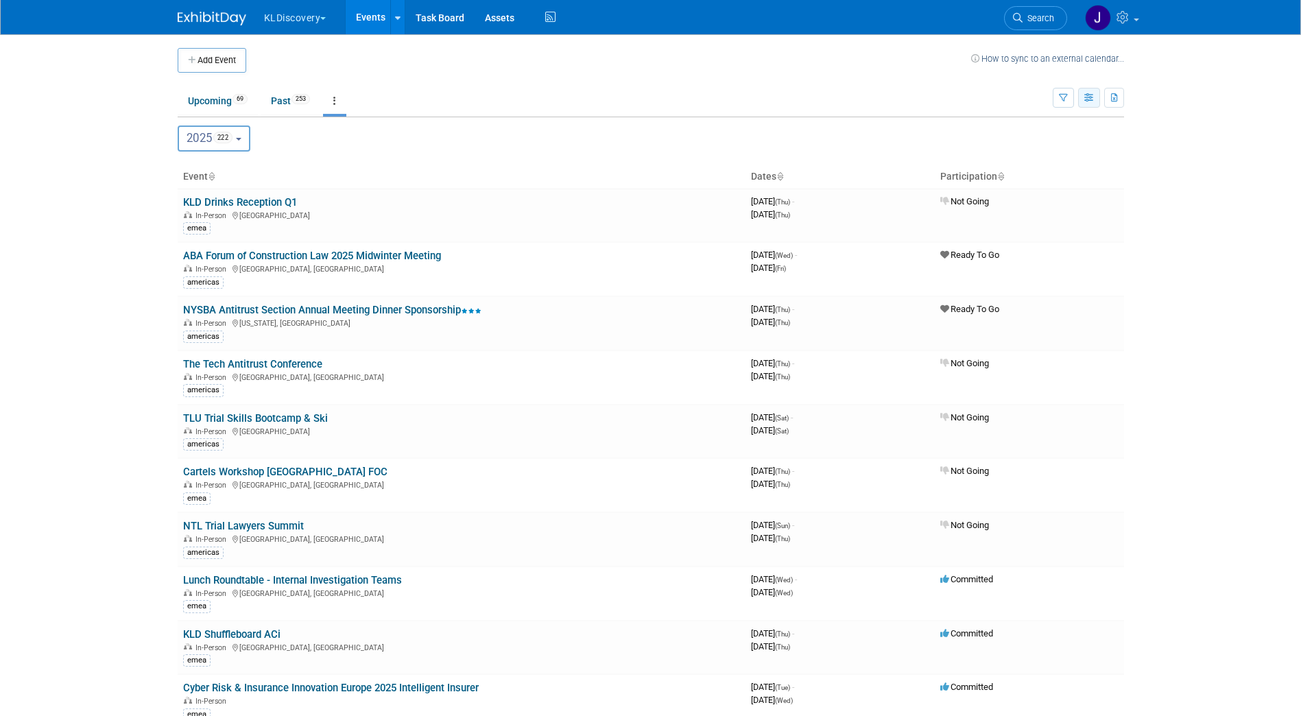
click at [1088, 97] on icon "button" at bounding box center [1089, 98] width 10 height 9
click at [1066, 97] on icon "button" at bounding box center [1063, 98] width 9 height 9
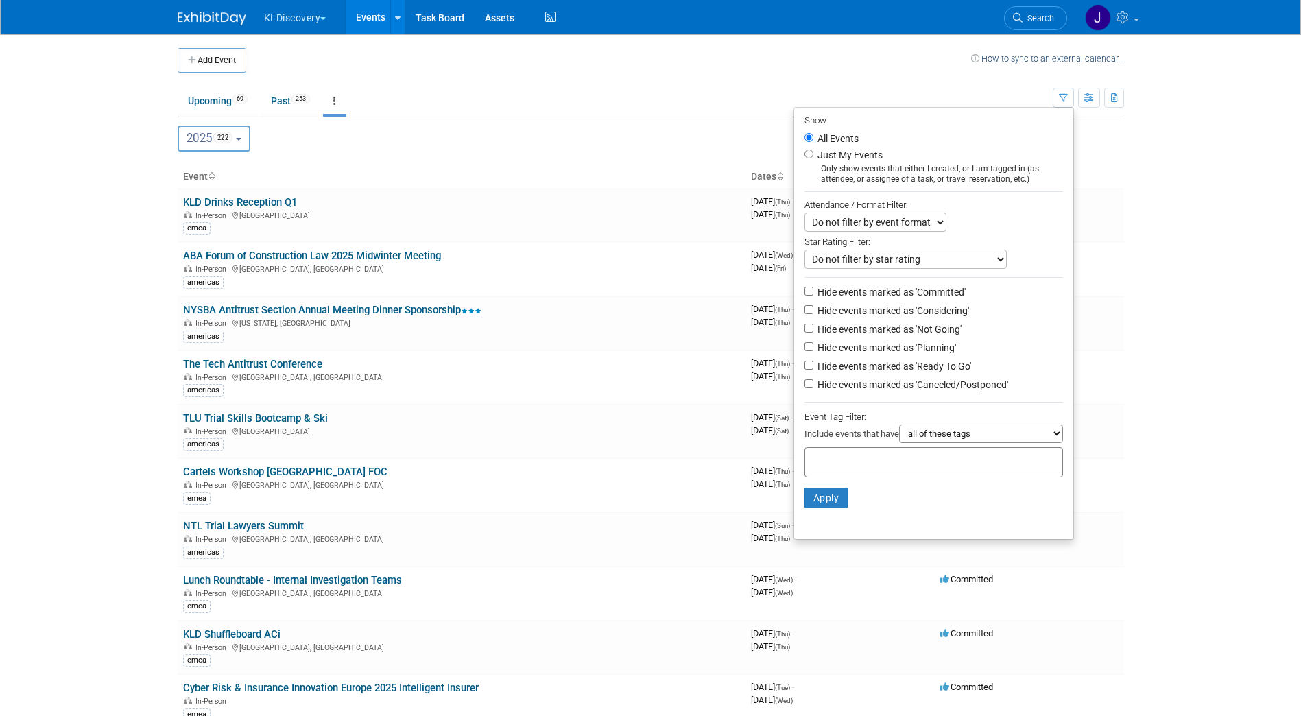
click at [880, 335] on label "Hide events marked as 'Not Going'" at bounding box center [888, 329] width 147 height 14
click at [813, 333] on input "Hide events marked as 'Not Going'" at bounding box center [808, 328] width 9 height 9
checkbox input "true"
click at [874, 372] on label "Hide events marked as 'Ready To Go'" at bounding box center [893, 366] width 156 height 14
click at [813, 370] on input "Hide events marked as 'Ready To Go'" at bounding box center [808, 365] width 9 height 9
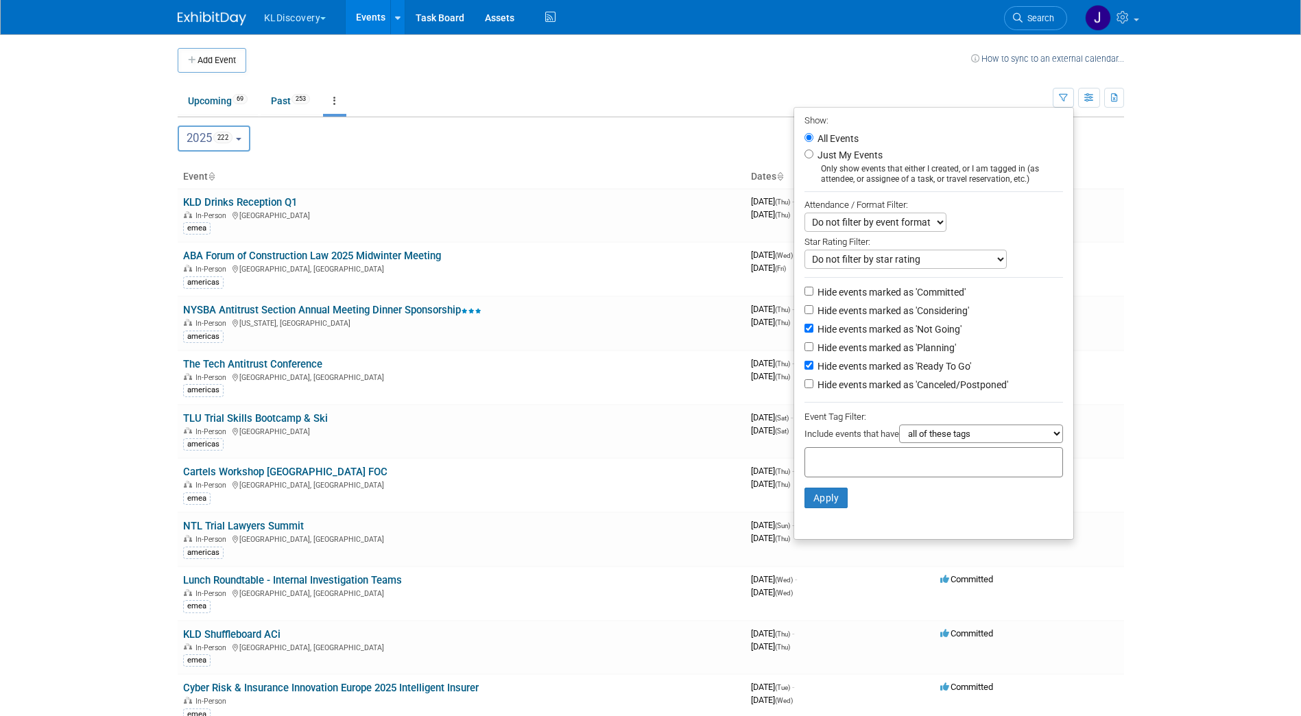
click at [878, 373] on label "Hide events marked as 'Ready To Go'" at bounding box center [893, 366] width 156 height 14
click at [813, 370] on input "Hide events marked as 'Ready To Go'" at bounding box center [808, 365] width 9 height 9
checkbox input "false"
click at [881, 389] on label "Hide events marked as 'Canceled/Postponed'" at bounding box center [911, 385] width 193 height 14
click at [813, 388] on input "Hide events marked as 'Canceled/Postponed'" at bounding box center [808, 383] width 9 height 9
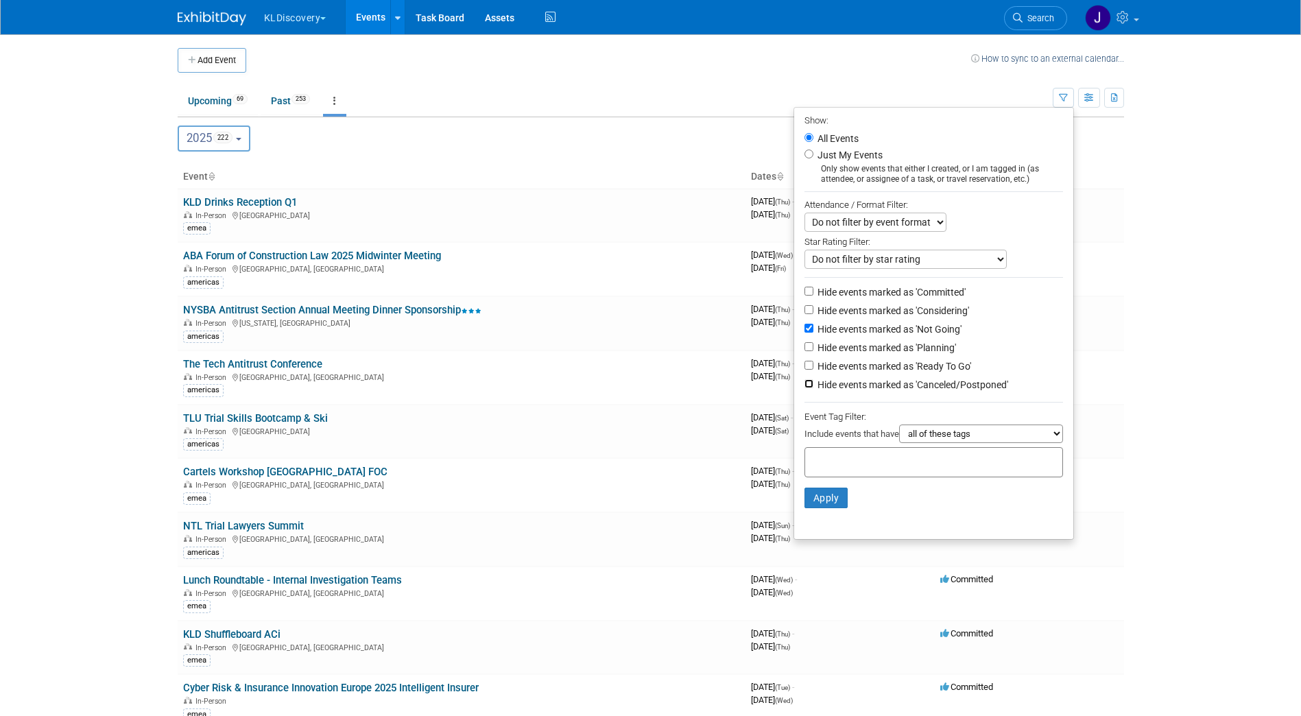
checkbox input "true"
click at [835, 507] on button "Apply" at bounding box center [826, 498] width 44 height 21
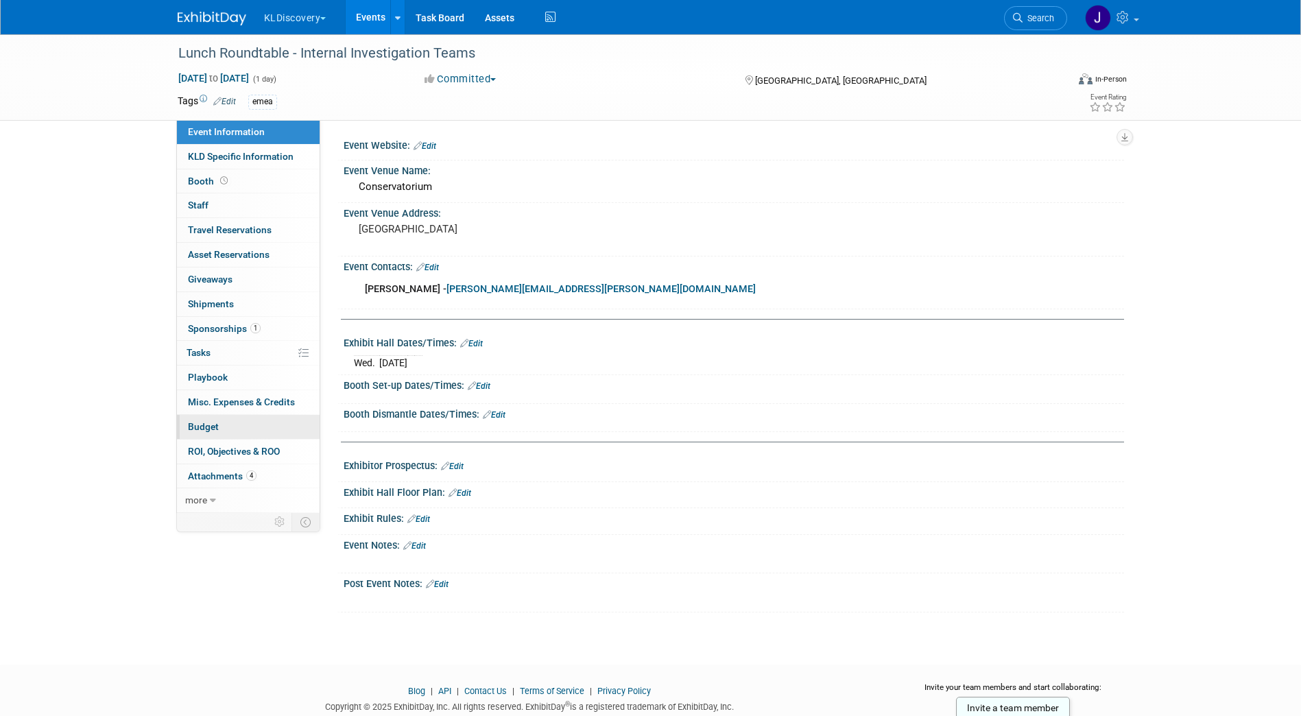
click at [220, 431] on link "Budget" at bounding box center [248, 427] width 143 height 24
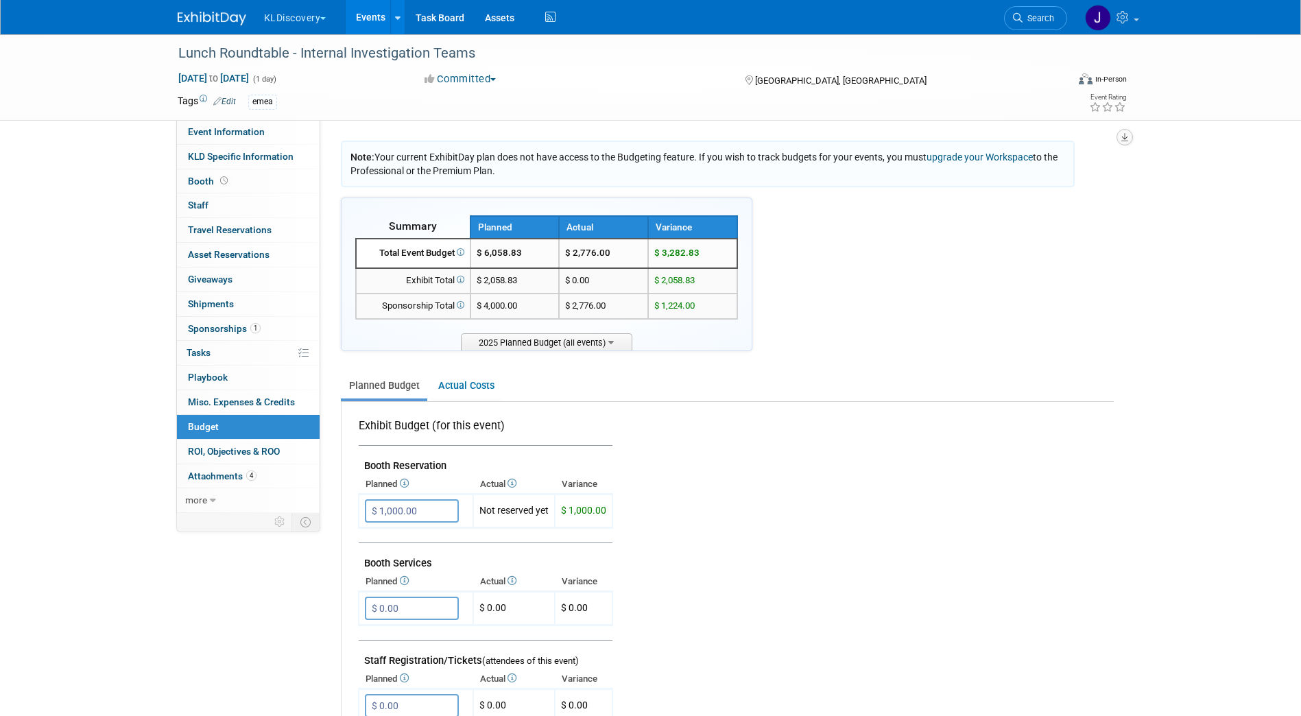
click at [1132, 135] on button "button" at bounding box center [1124, 137] width 16 height 16
click at [1043, 178] on link "Export tab to PDF" at bounding box center [1042, 176] width 160 height 19
click at [235, 125] on link "Event Information" at bounding box center [248, 132] width 143 height 24
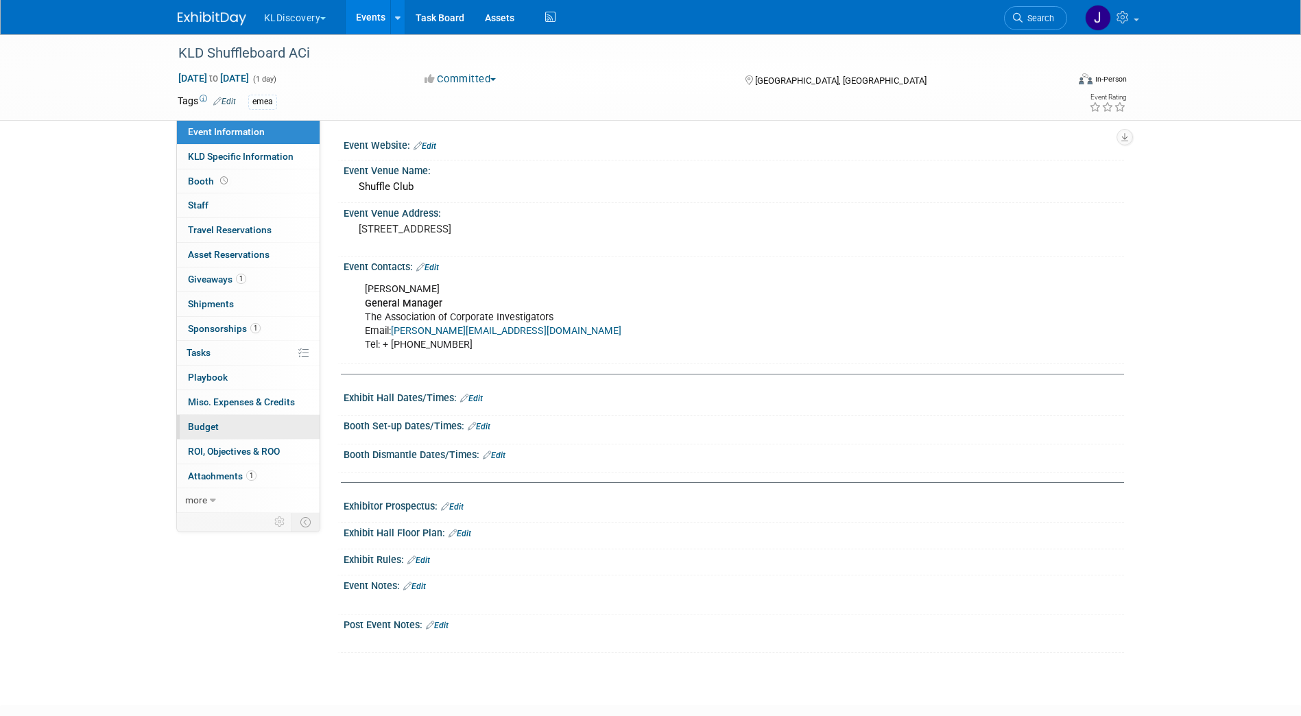
click at [254, 416] on link "Budget" at bounding box center [248, 427] width 143 height 24
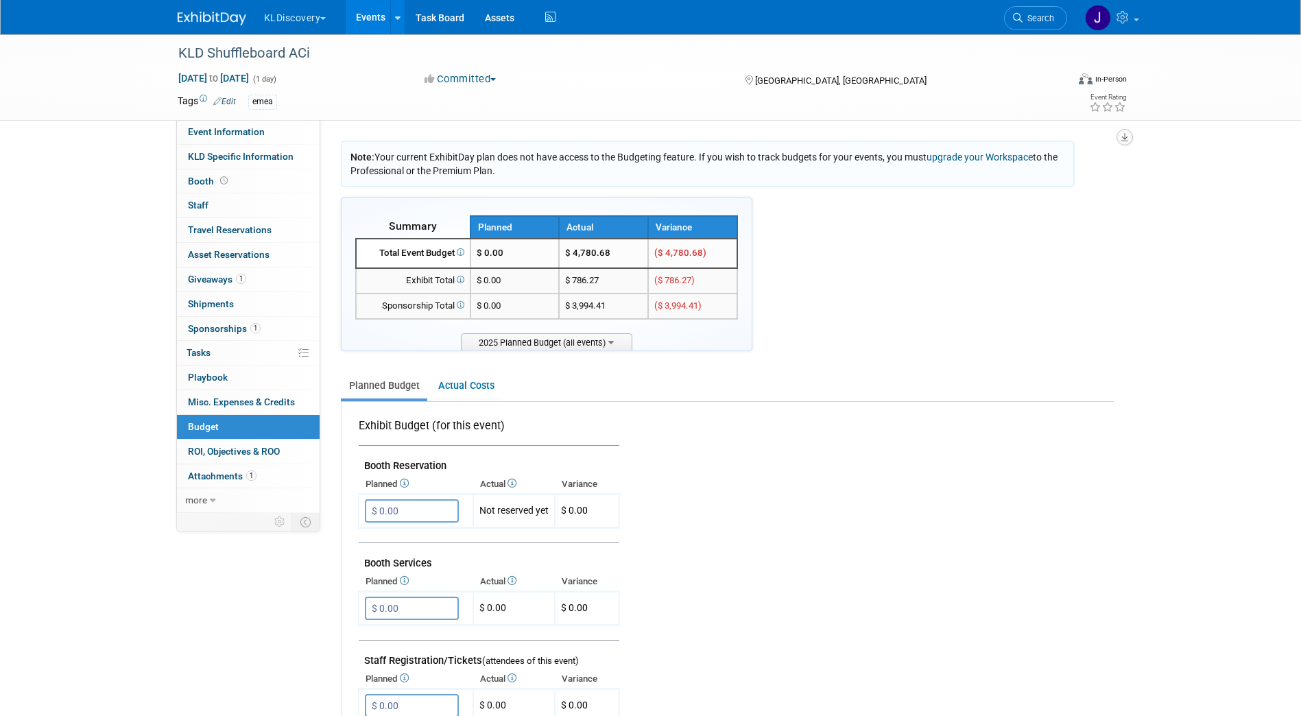
click at [1122, 136] on icon "button" at bounding box center [1124, 137] width 7 height 9
click at [1040, 176] on link "Export tab to PDF" at bounding box center [1042, 176] width 160 height 19
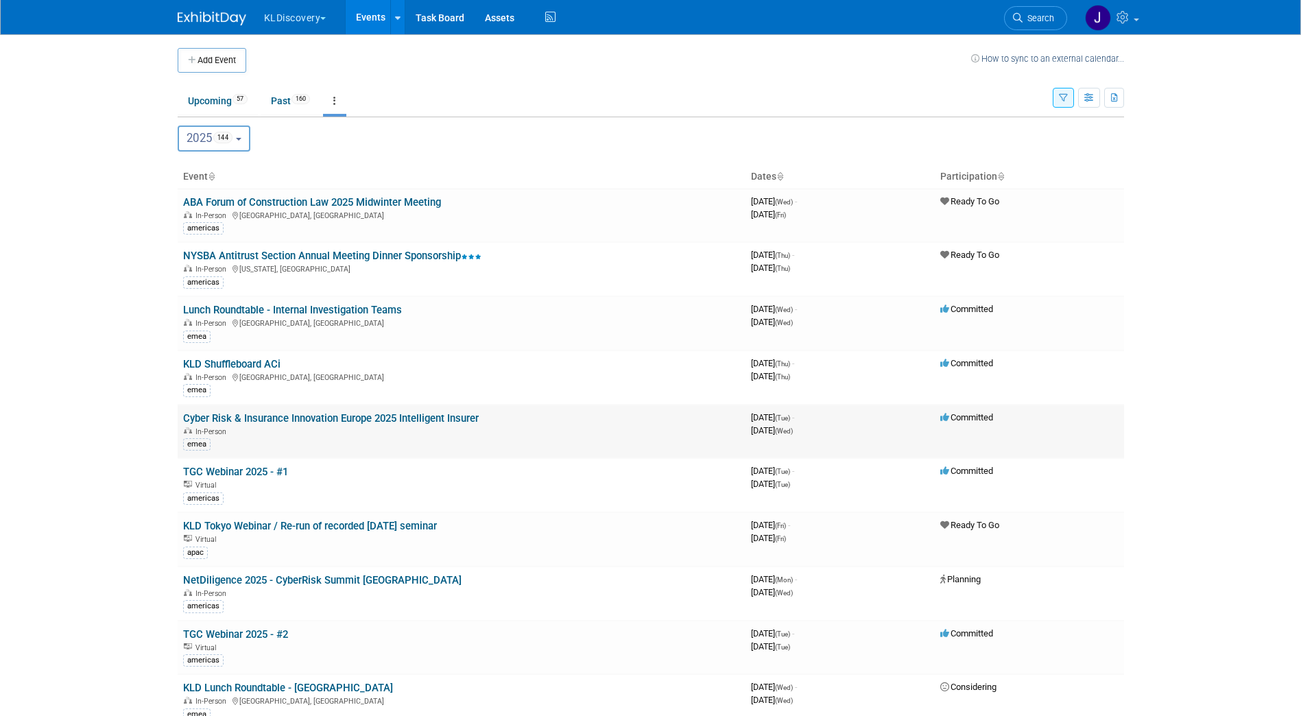
click at [319, 416] on link "Cyber Risk & Insurance Innovation Europe 2025 Intelligent Insurer" at bounding box center [331, 418] width 296 height 12
click at [243, 470] on link "TGC Webinar 2025 - #1" at bounding box center [235, 472] width 105 height 12
click at [280, 525] on link "KLD Tokyo Webinar / Re-run of recorded [DATE] seminar" at bounding box center [310, 526] width 254 height 12
click at [302, 580] on link "NetDiligence 2025 - CyberRisk Summit [GEOGRAPHIC_DATA]" at bounding box center [322, 580] width 278 height 12
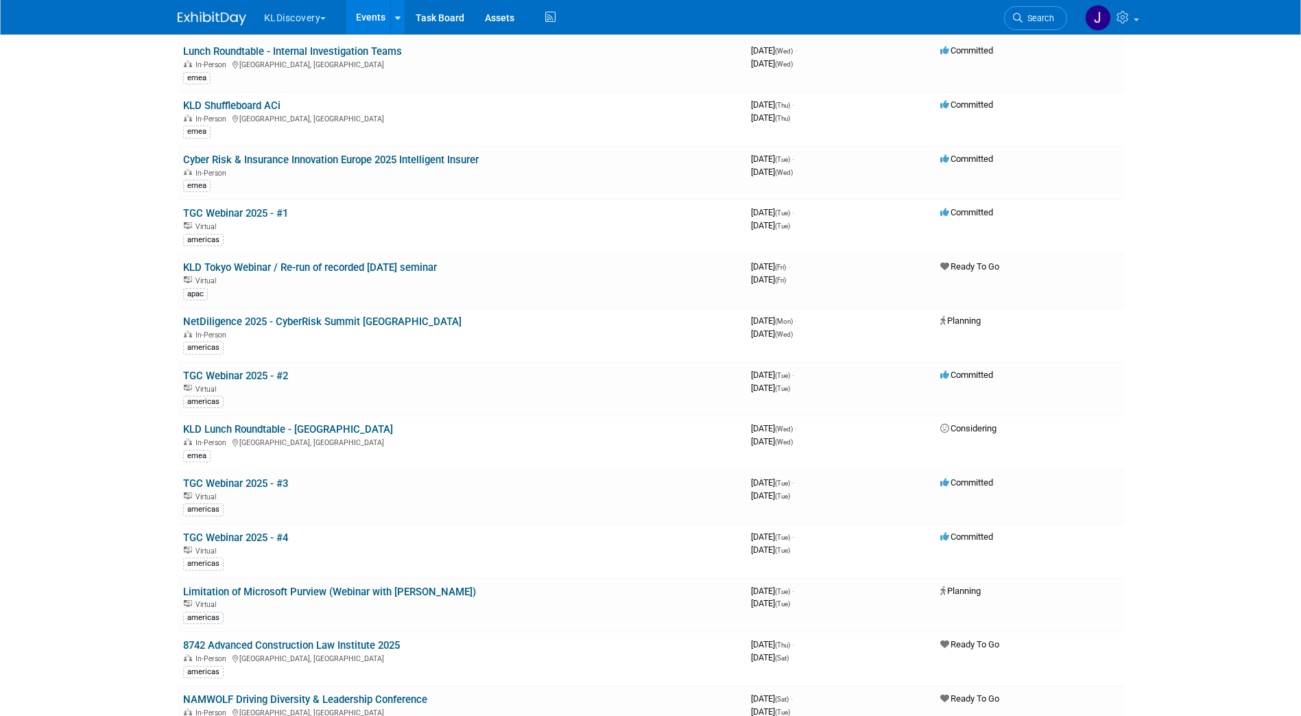
scroll to position [274, 0]
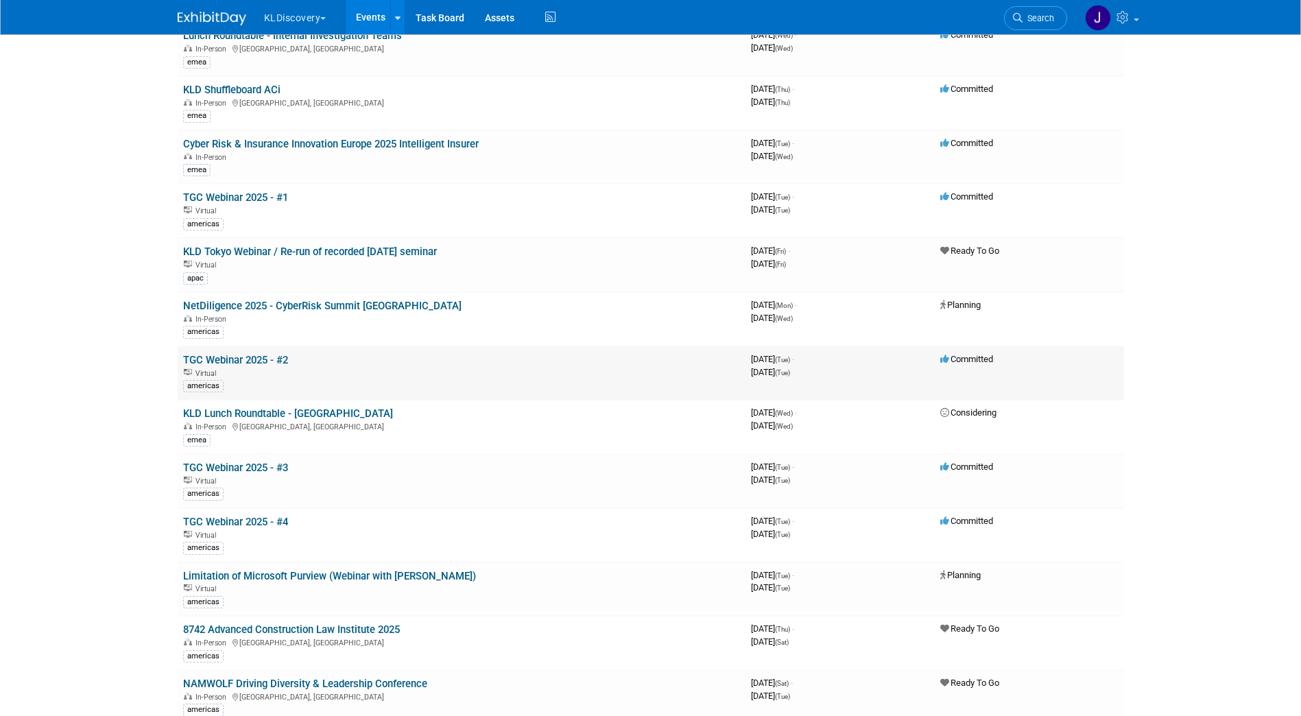
click at [263, 355] on link "TGC Webinar 2025 - #2" at bounding box center [235, 360] width 105 height 12
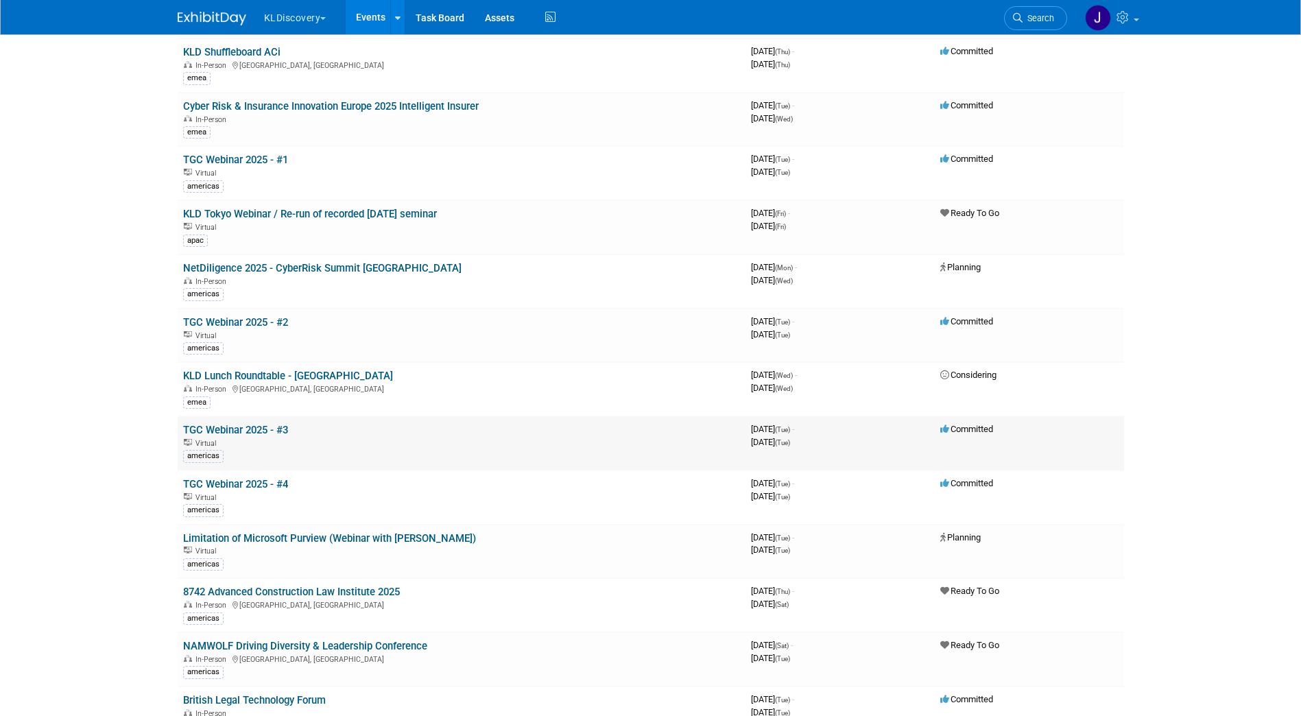
scroll to position [343, 0]
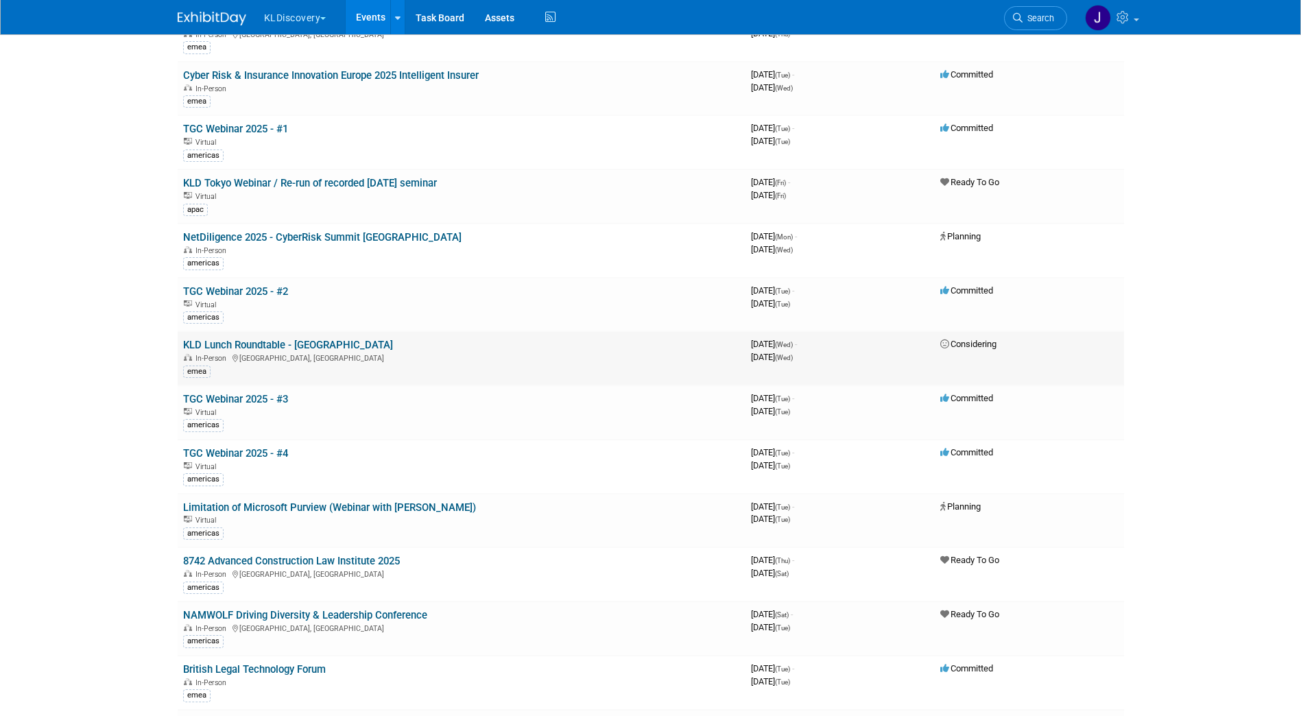
click at [280, 343] on link "KLD Lunch Roundtable - [GEOGRAPHIC_DATA]" at bounding box center [288, 345] width 210 height 12
click at [238, 400] on link "TGC Webinar 2025 - #3" at bounding box center [235, 399] width 105 height 12
click at [254, 452] on link "TGC Webinar 2025 - #4" at bounding box center [235, 453] width 105 height 12
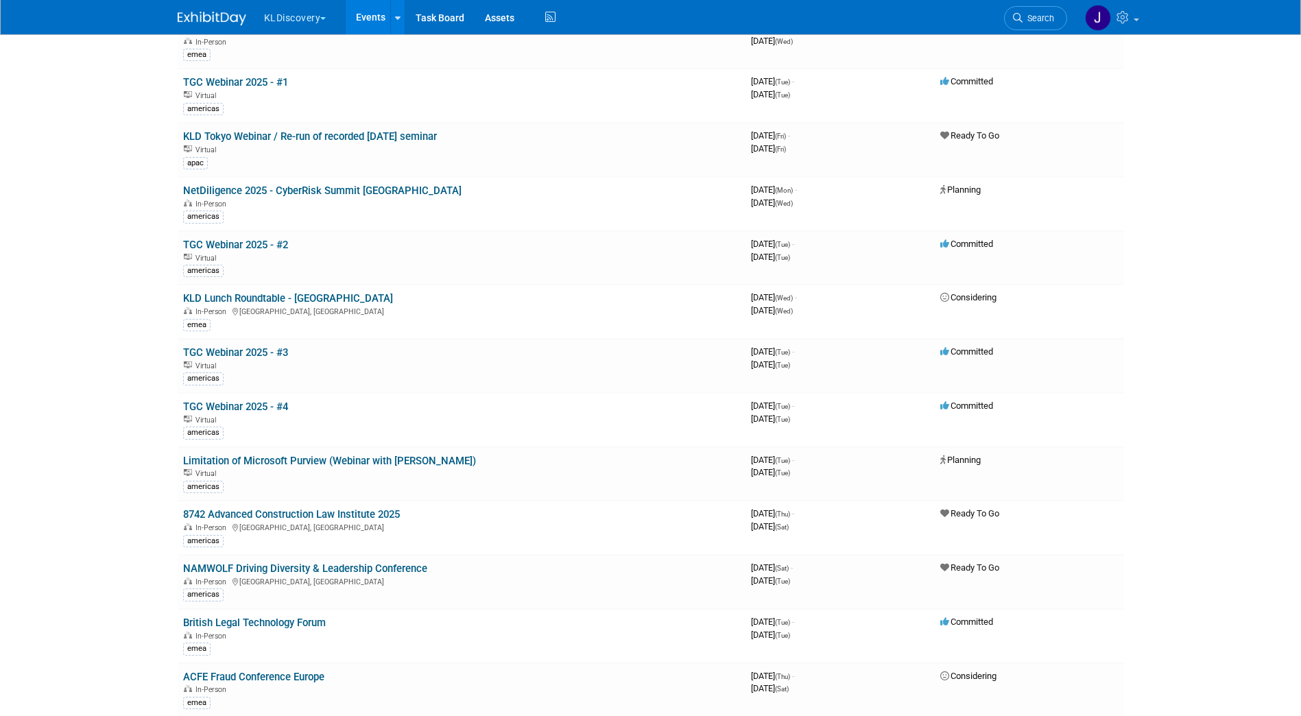
scroll to position [411, 0]
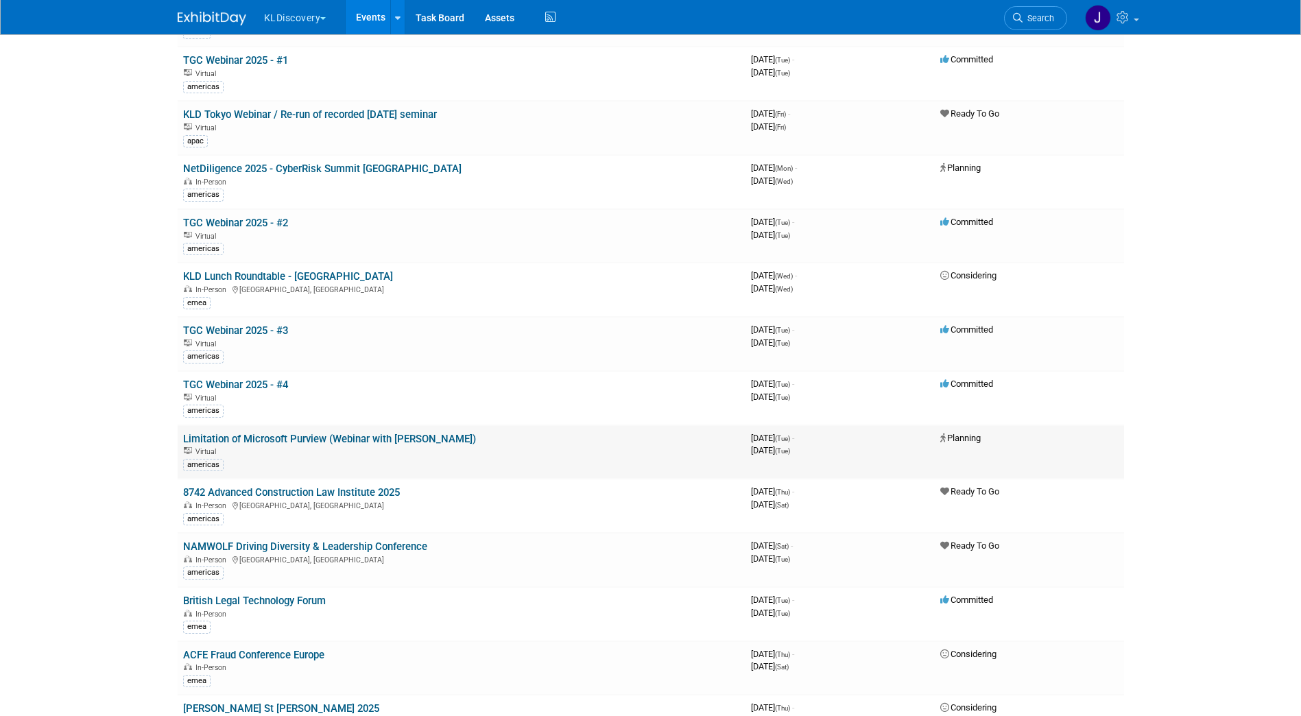
click at [256, 435] on link "Limitation of Microsoft Purview (Webinar with [PERSON_NAME])" at bounding box center [329, 439] width 293 height 12
click at [363, 488] on link "8742 Advanced Construction Law Institute 2025" at bounding box center [291, 492] width 217 height 12
click at [387, 547] on link "NAMWOLF Driving Diversity & Leadership Conference" at bounding box center [305, 546] width 244 height 12
click at [298, 601] on link "British Legal Technology Forum" at bounding box center [254, 601] width 143 height 12
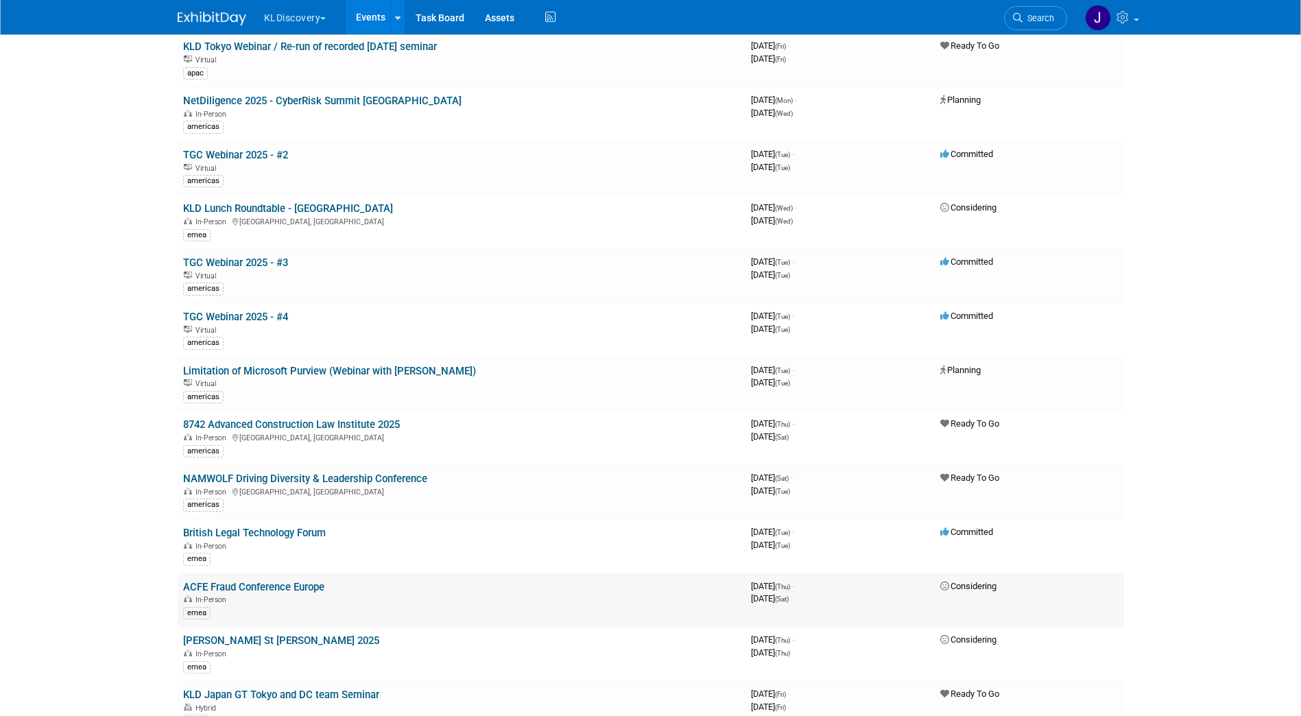
scroll to position [480, 0]
click at [268, 532] on link "British Legal Technology Forum" at bounding box center [254, 532] width 143 height 12
click at [269, 585] on link "ACFE Fraud Conference Europe" at bounding box center [253, 586] width 141 height 12
click at [221, 637] on link "[PERSON_NAME] St [PERSON_NAME] 2025" at bounding box center [281, 640] width 196 height 12
click at [288, 695] on link "KLD Japan GT Tokyo and DC team Seminar" at bounding box center [281, 694] width 196 height 12
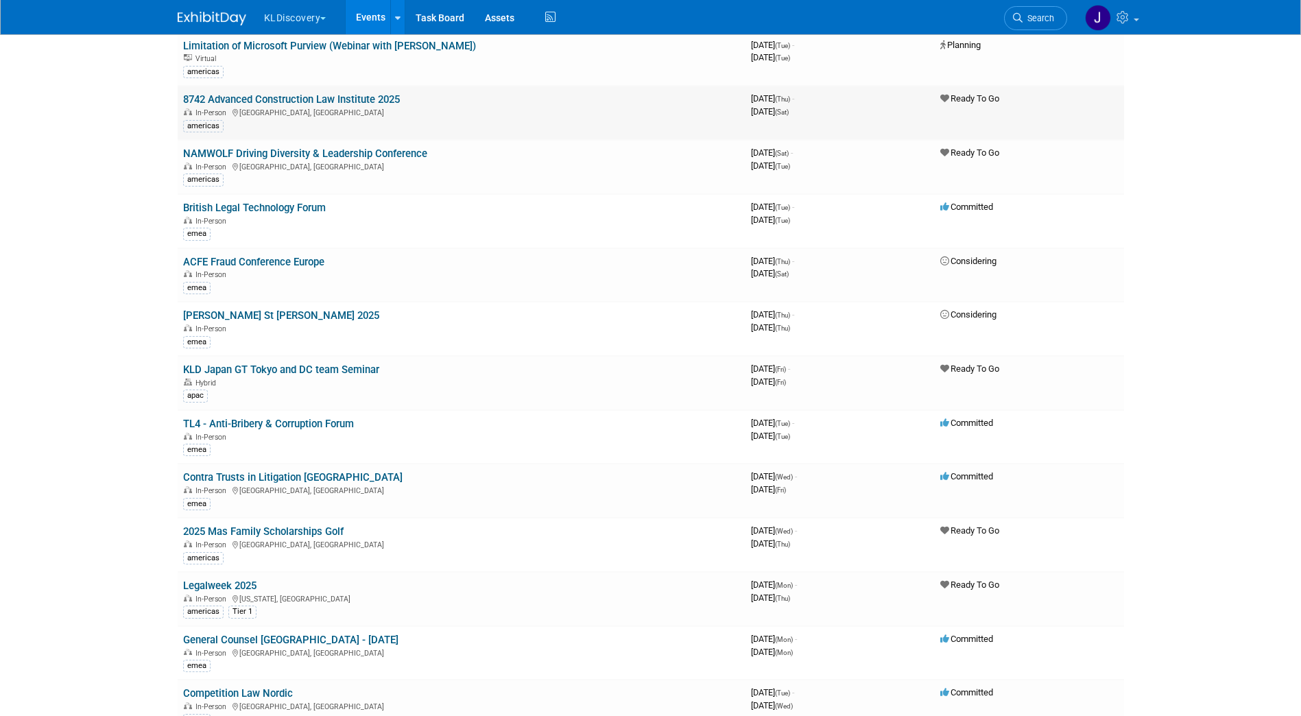
scroll to position [891, 0]
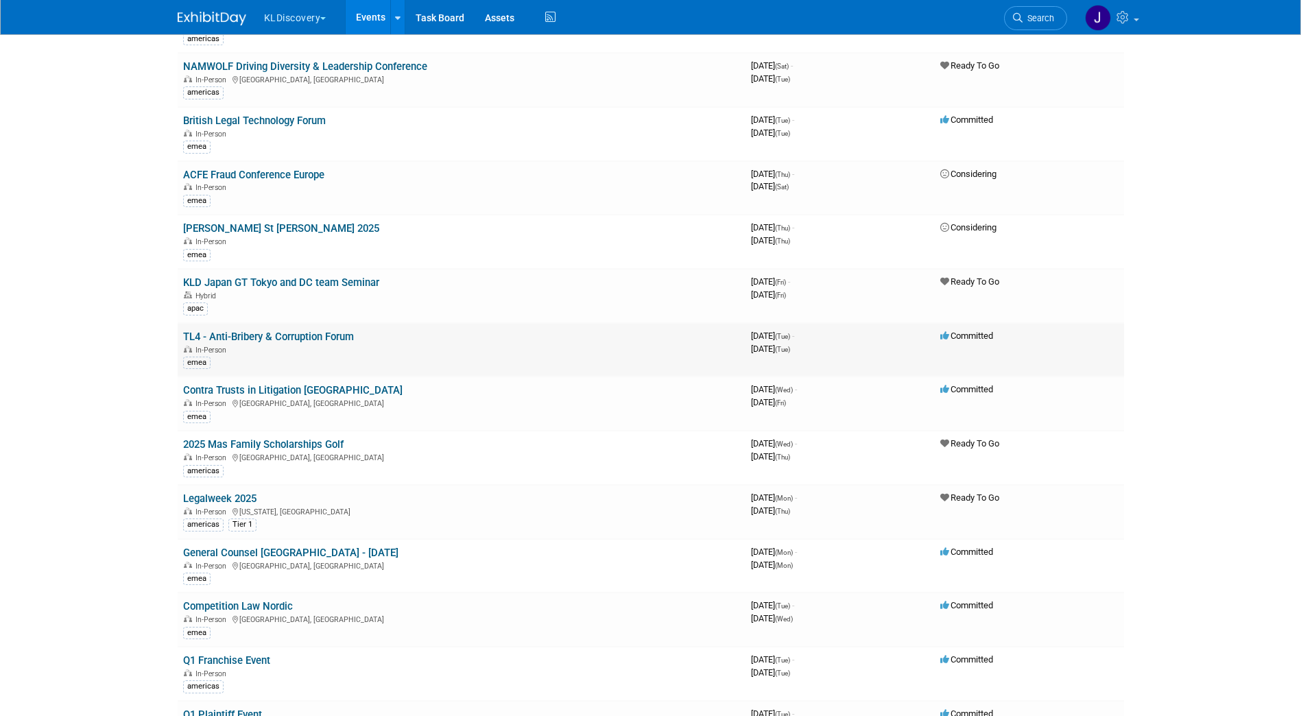
click at [313, 336] on link "TL4 - Anti-Bribery & Corruption Forum" at bounding box center [268, 337] width 171 height 12
click at [269, 391] on link "Contra Trusts in Litigation Rome" at bounding box center [292, 390] width 219 height 12
click at [238, 444] on link "2025 Mas Family Scholarships Golf" at bounding box center [263, 444] width 160 height 12
click at [245, 494] on link "Legalweek 2025" at bounding box center [219, 498] width 73 height 12
click at [304, 555] on link "General Counsel Netherlands - March 2025" at bounding box center [290, 553] width 215 height 12
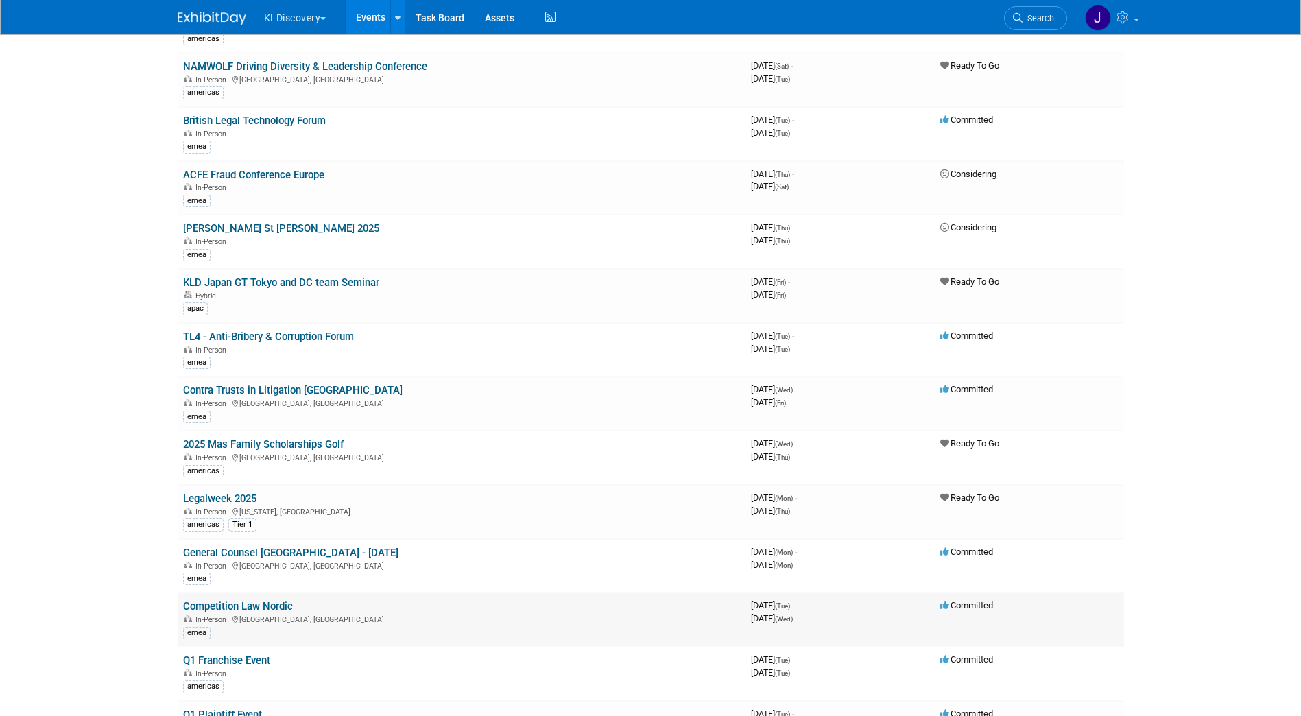
click at [206, 605] on link "Competition Law Nordic" at bounding box center [238, 606] width 110 height 12
click at [208, 658] on link "Q1 Franchise Event" at bounding box center [226, 660] width 87 height 12
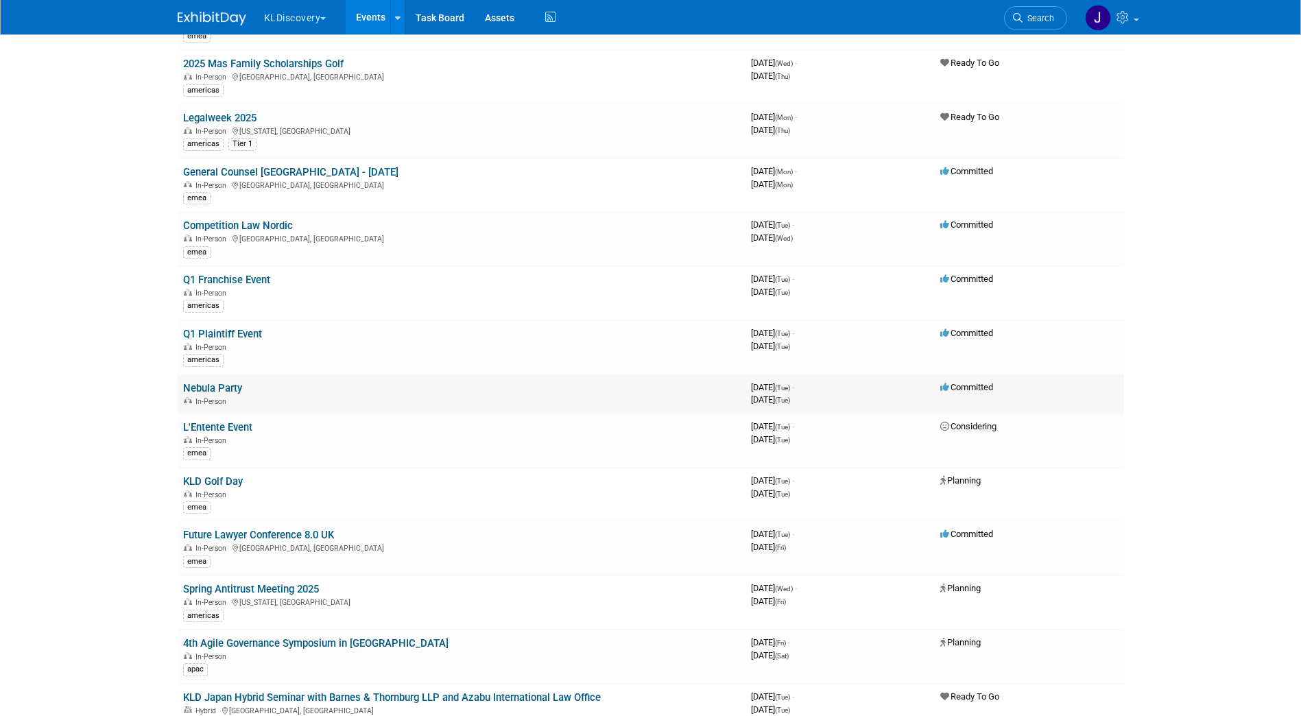
scroll to position [1303, 0]
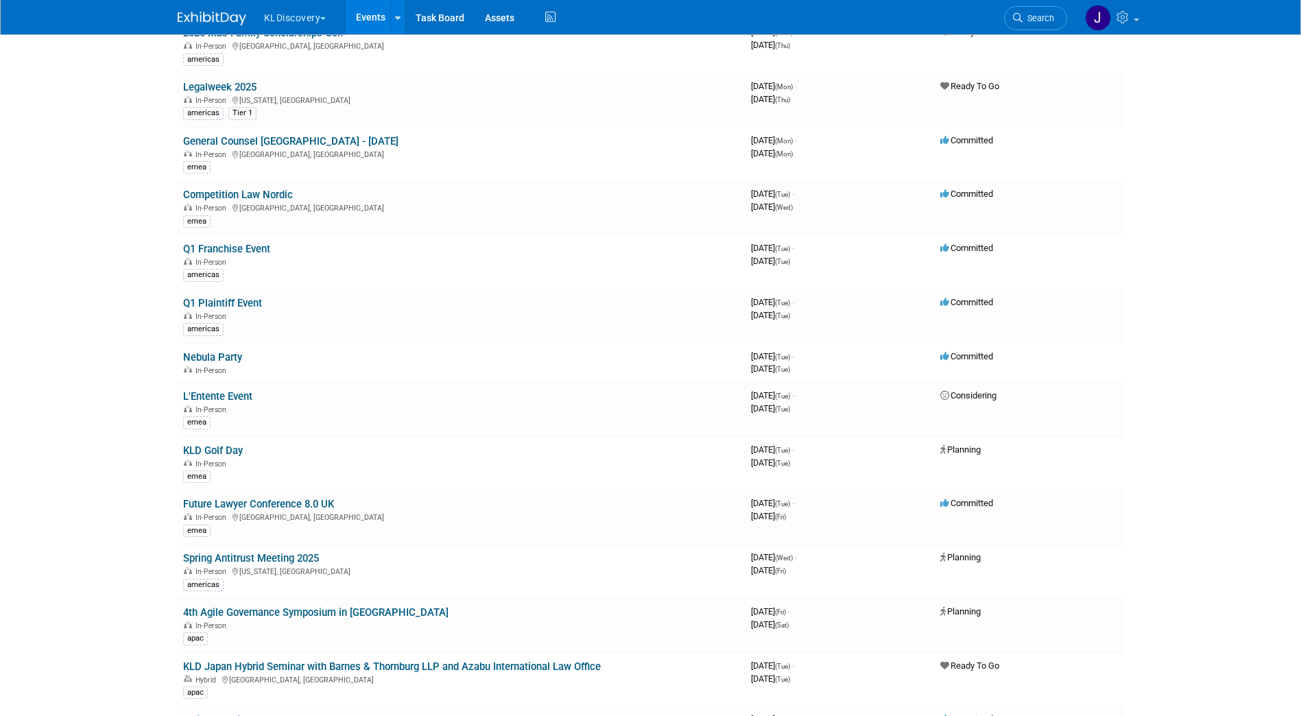
click at [240, 300] on link "Q1 Plaintiff Event" at bounding box center [222, 303] width 79 height 12
click at [226, 357] on link "Nebula Party" at bounding box center [212, 357] width 59 height 12
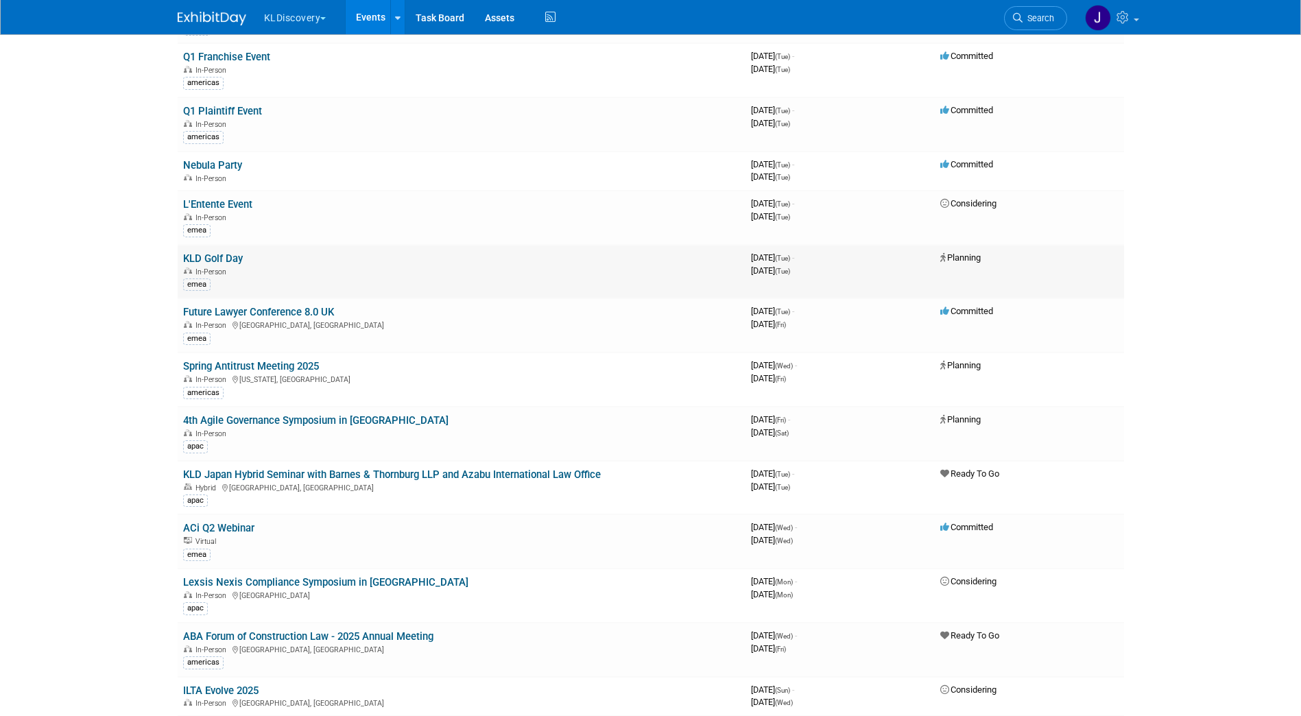
scroll to position [1509, 0]
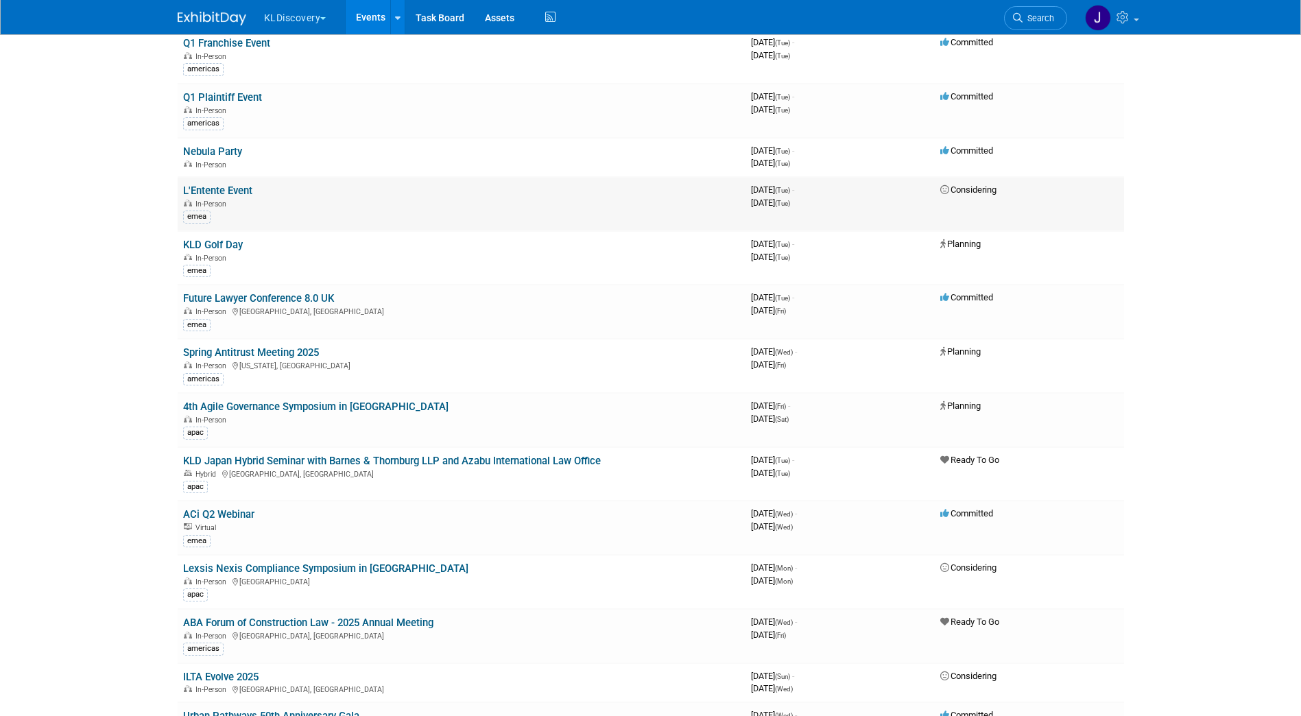
click at [236, 193] on link "L'Entente Event" at bounding box center [217, 190] width 69 height 12
click at [228, 243] on link "KLD Golf Day" at bounding box center [213, 245] width 60 height 12
click at [211, 296] on link "Future Lawyer Conference 8.0 UK" at bounding box center [258, 298] width 151 height 12
click at [213, 350] on link "Spring Antitrust Meeting 2025" at bounding box center [251, 352] width 136 height 12
click at [315, 403] on link "4th Agile Governance Symposium in Kyoto" at bounding box center [315, 406] width 265 height 12
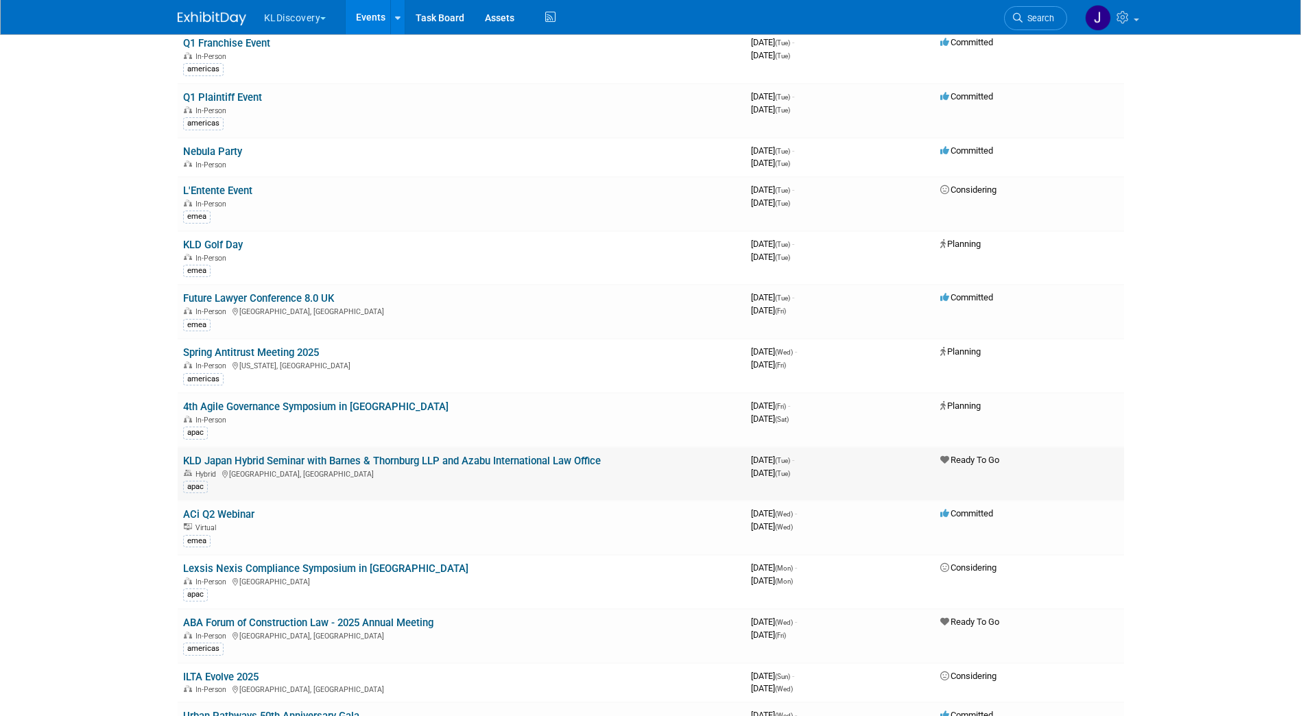
click at [425, 455] on link "KLD Japan Hybrid Seminar with Barnes & Thornburg LLP and Azabu International La…" at bounding box center [392, 461] width 418 height 12
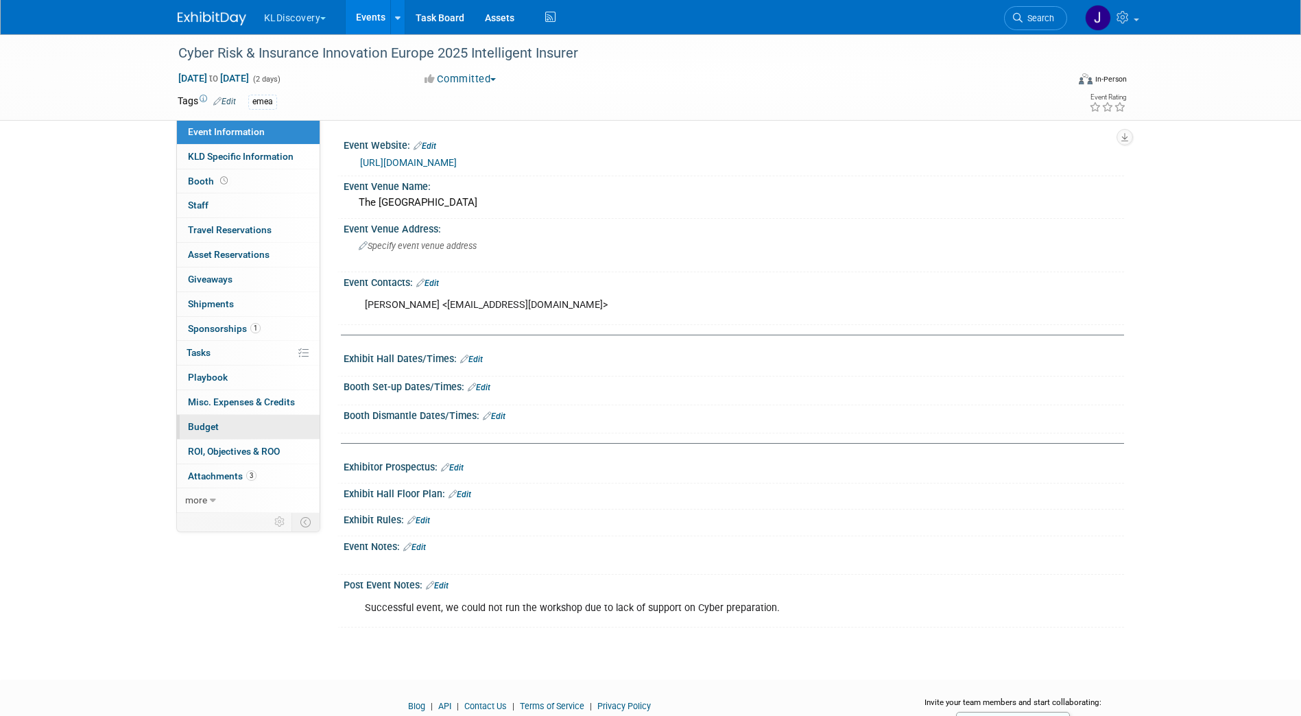
click at [226, 429] on link "Budget" at bounding box center [248, 427] width 143 height 24
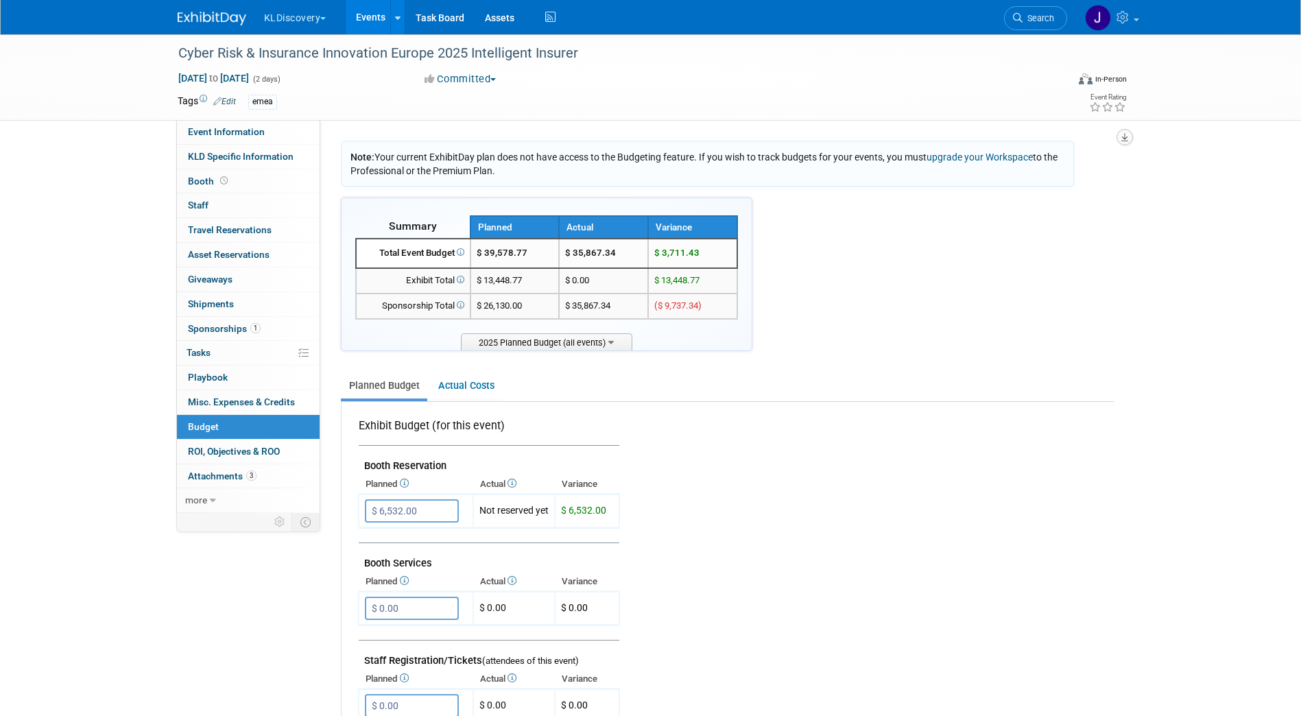
click at [1123, 134] on icon "button" at bounding box center [1124, 137] width 7 height 9
click at [1094, 172] on link "Export tab to PDF" at bounding box center [1042, 176] width 160 height 19
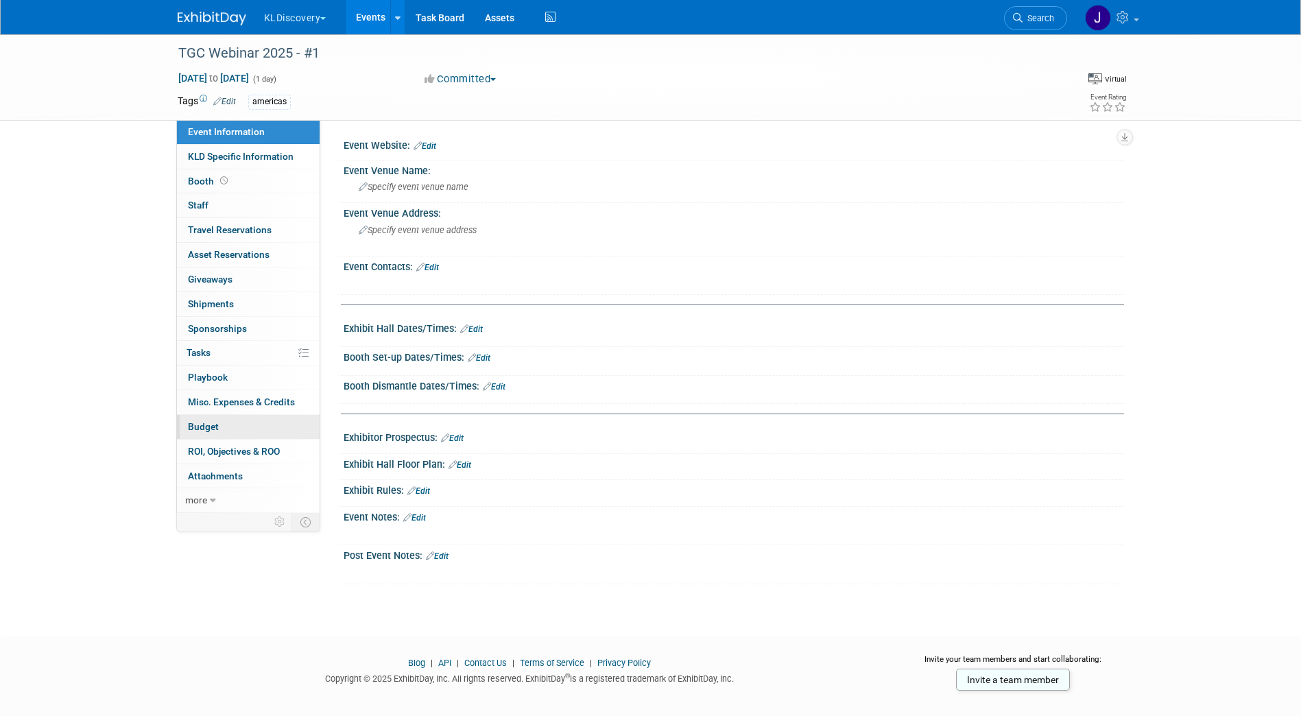
click at [228, 424] on link "Budget" at bounding box center [248, 427] width 143 height 24
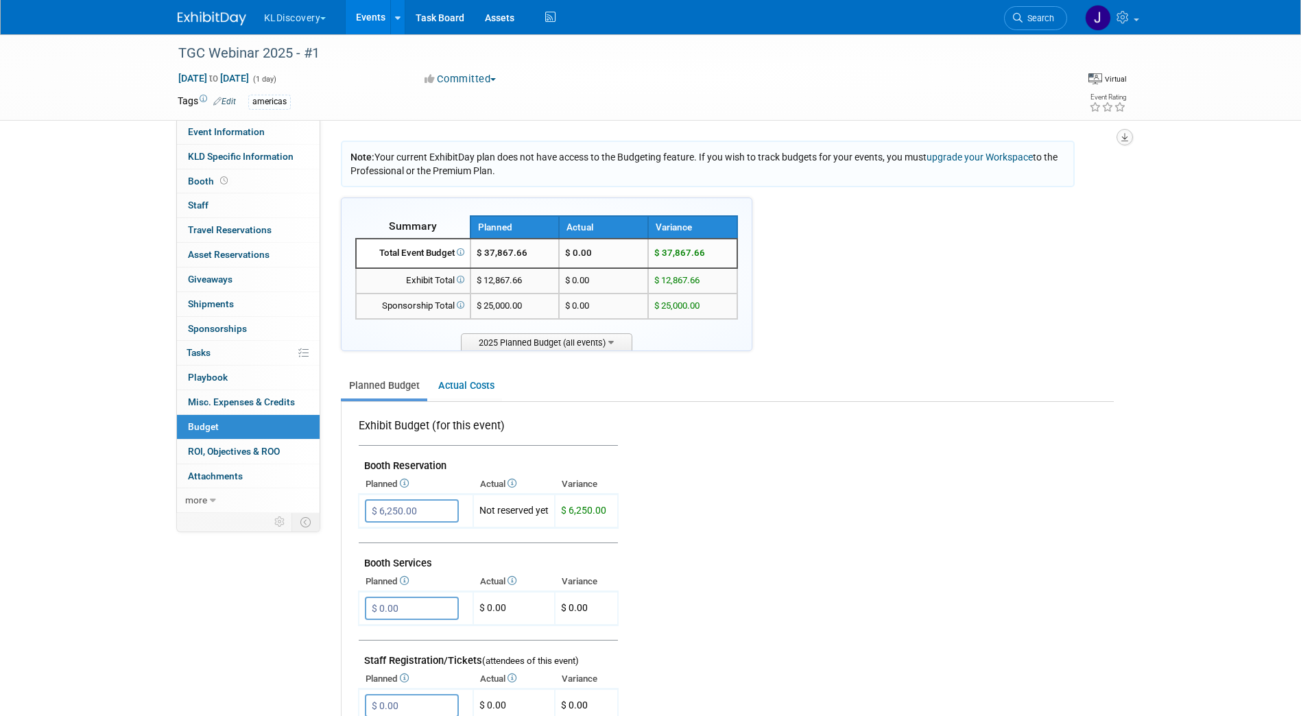
click at [1126, 136] on icon "button" at bounding box center [1124, 137] width 7 height 9
click at [1081, 173] on link "Export tab to PDF" at bounding box center [1042, 176] width 160 height 19
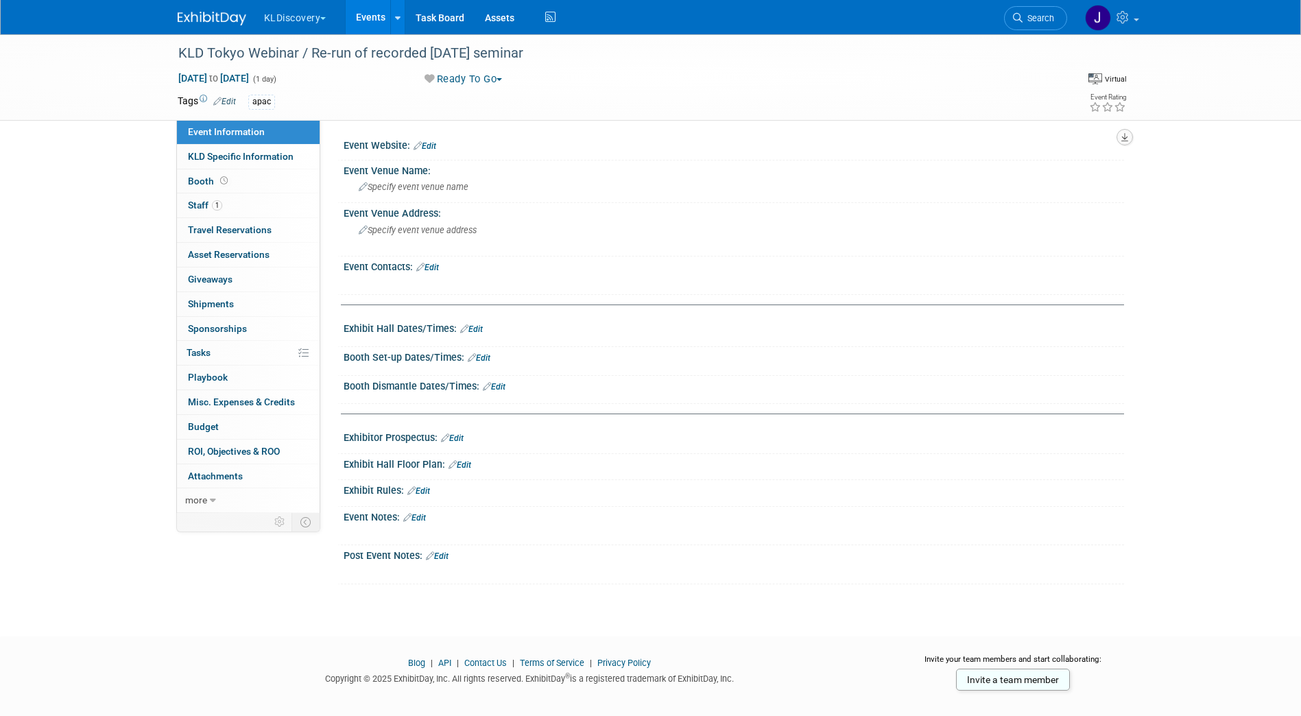
click at [1128, 136] on button "button" at bounding box center [1124, 137] width 16 height 16
click at [1086, 174] on link "Export tab to PDF" at bounding box center [1064, 176] width 115 height 19
click at [224, 431] on link "Budget" at bounding box center [248, 427] width 143 height 24
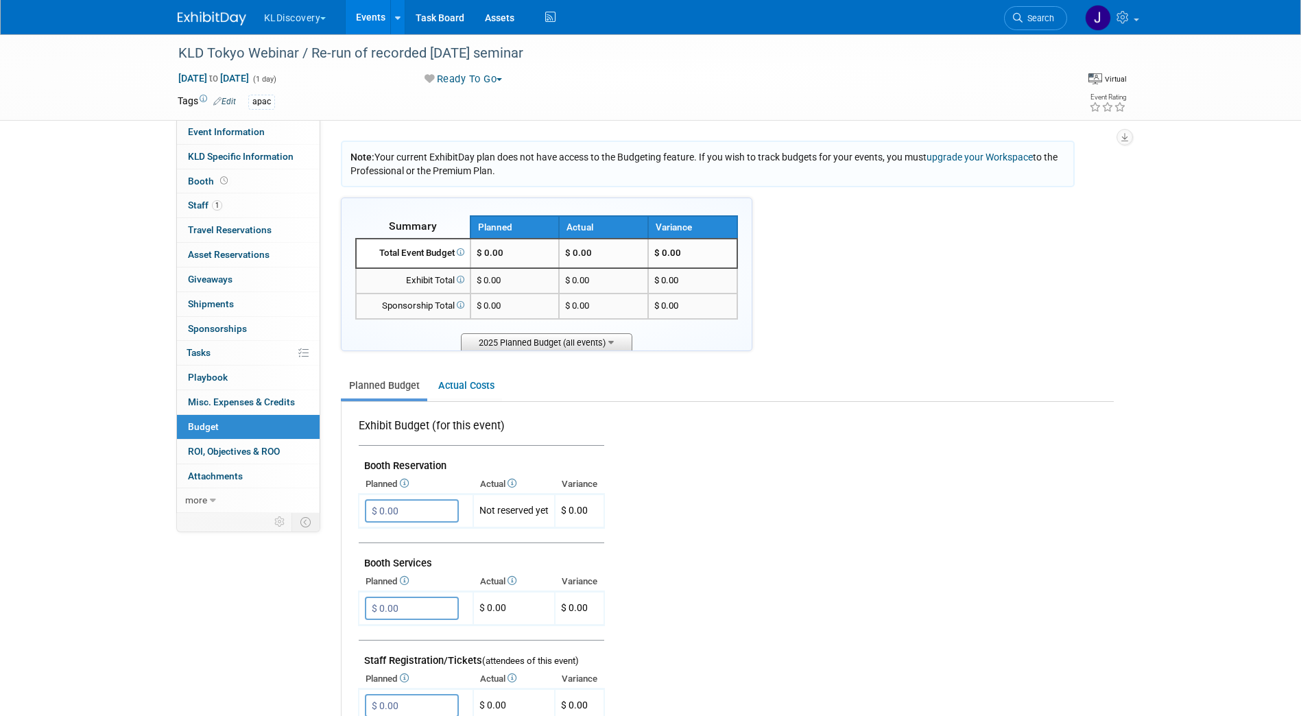
click at [569, 337] on span "2025 Planned Budget (all events)" at bounding box center [546, 341] width 171 height 17
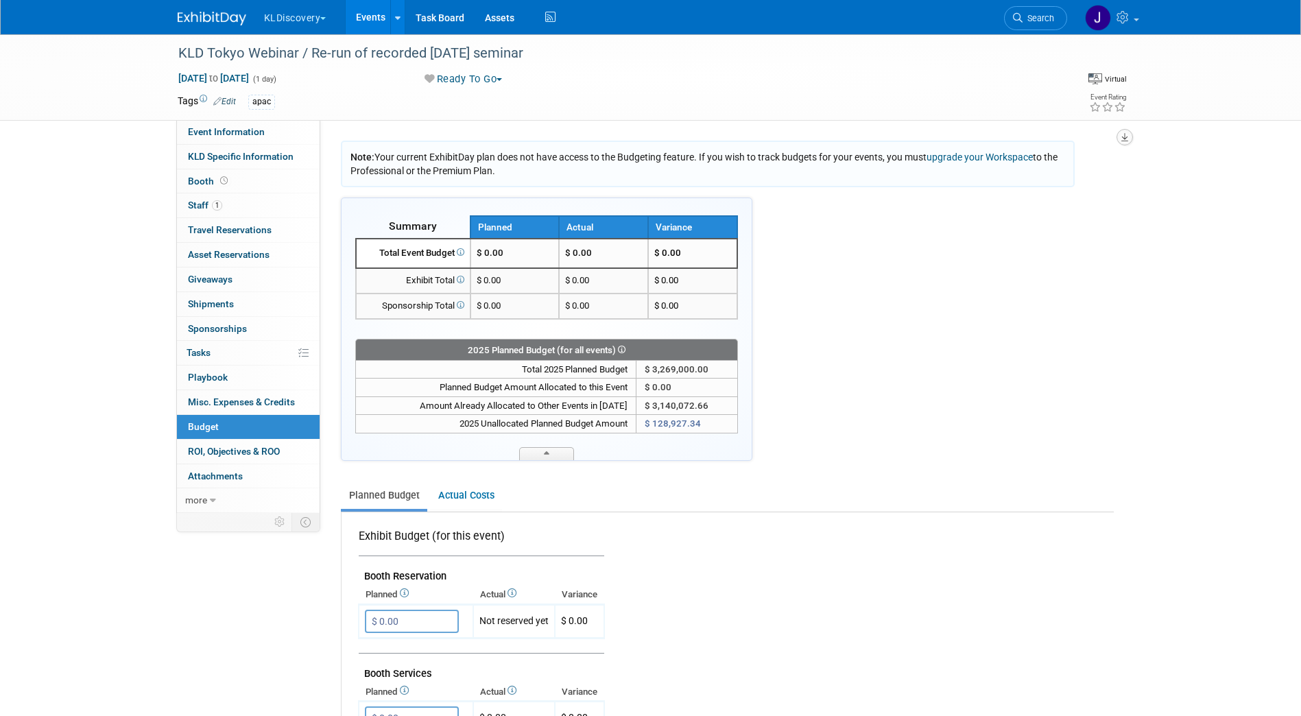
click at [1125, 139] on button "button" at bounding box center [1124, 137] width 16 height 16
click at [1081, 178] on link "Export tab to PDF" at bounding box center [1042, 176] width 160 height 19
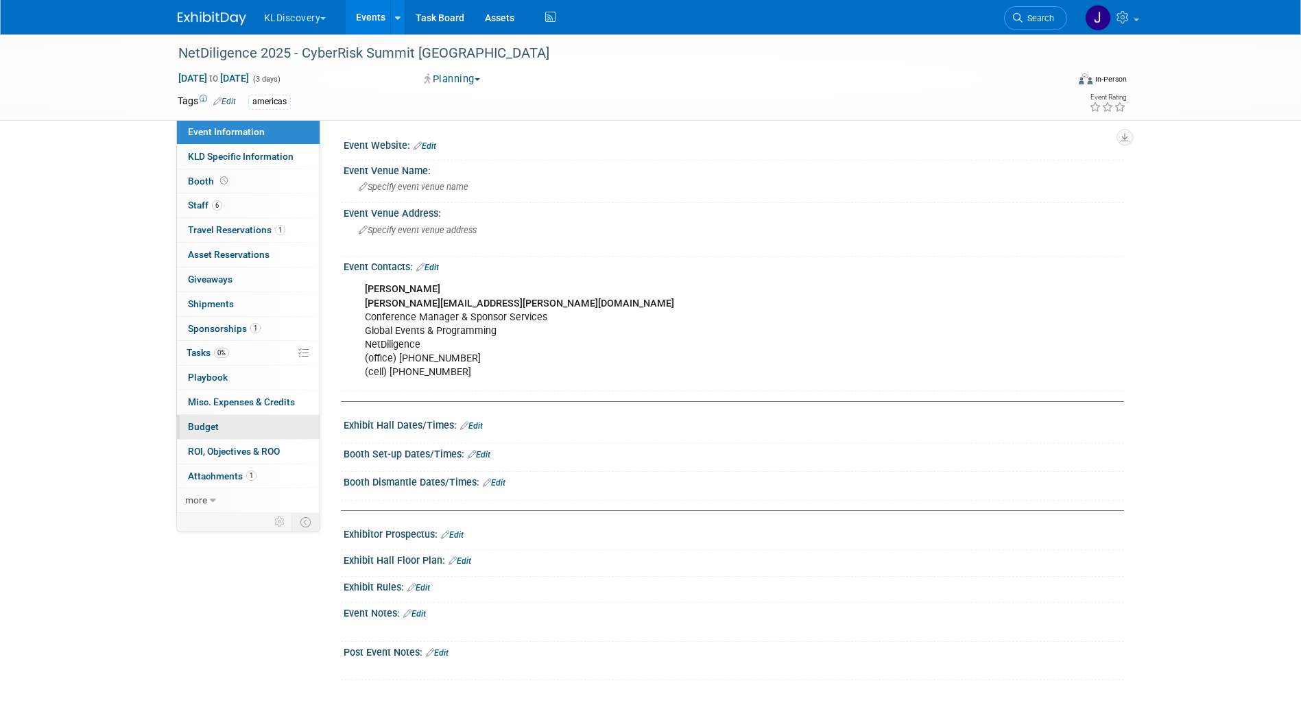
click at [239, 422] on link "Budget" at bounding box center [248, 427] width 143 height 24
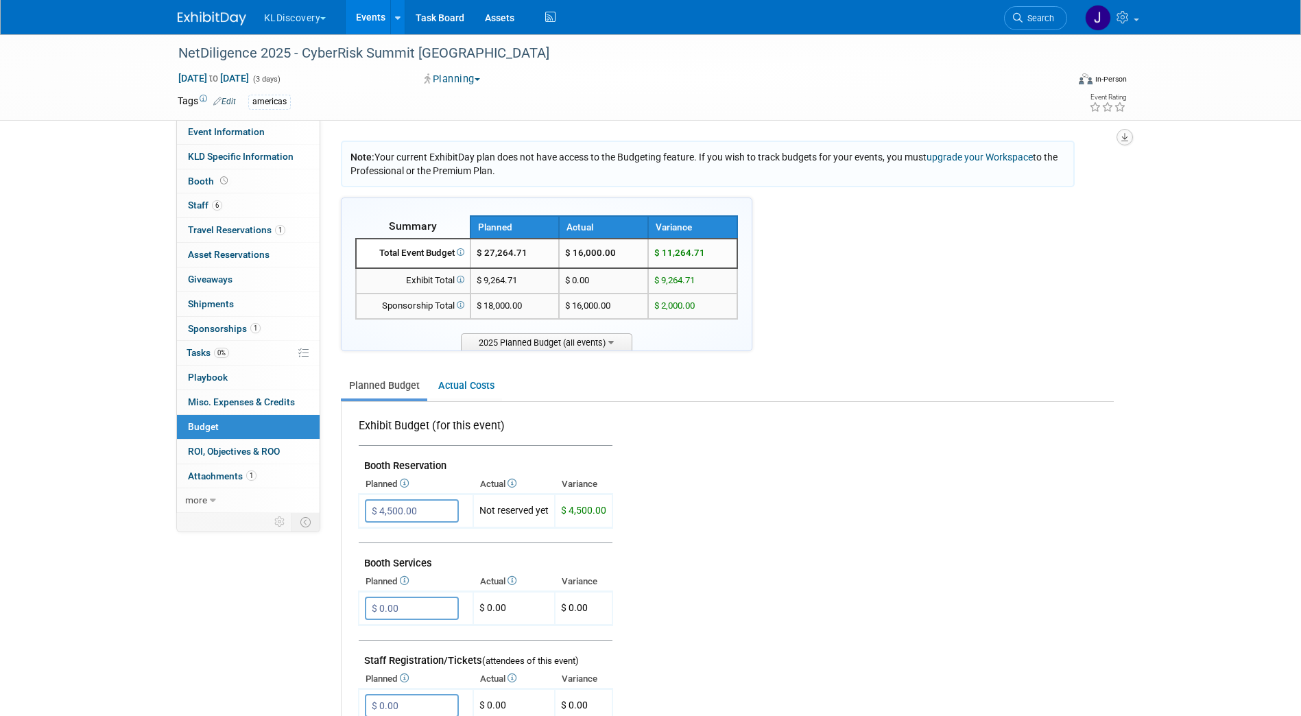
click at [1124, 134] on icon "button" at bounding box center [1124, 137] width 7 height 9
click at [1074, 180] on link "Export tab to PDF" at bounding box center [1042, 176] width 160 height 19
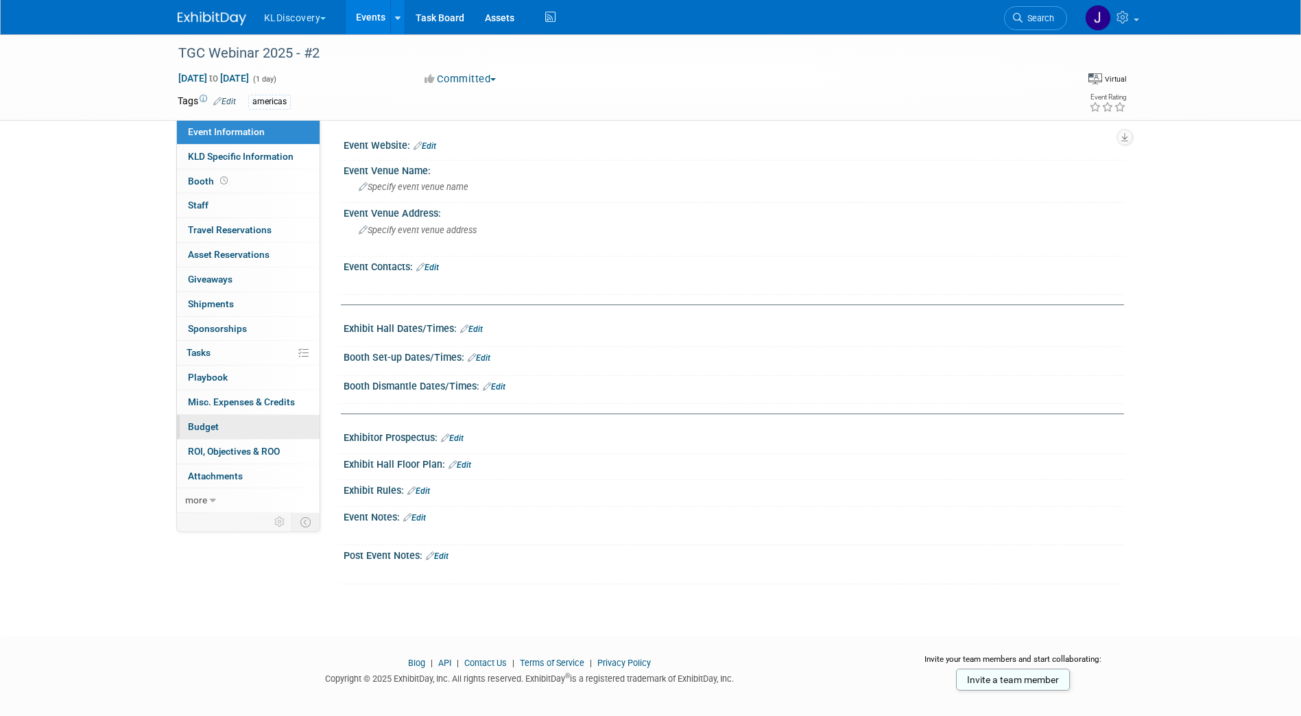
click at [234, 427] on link "Budget" at bounding box center [248, 427] width 143 height 24
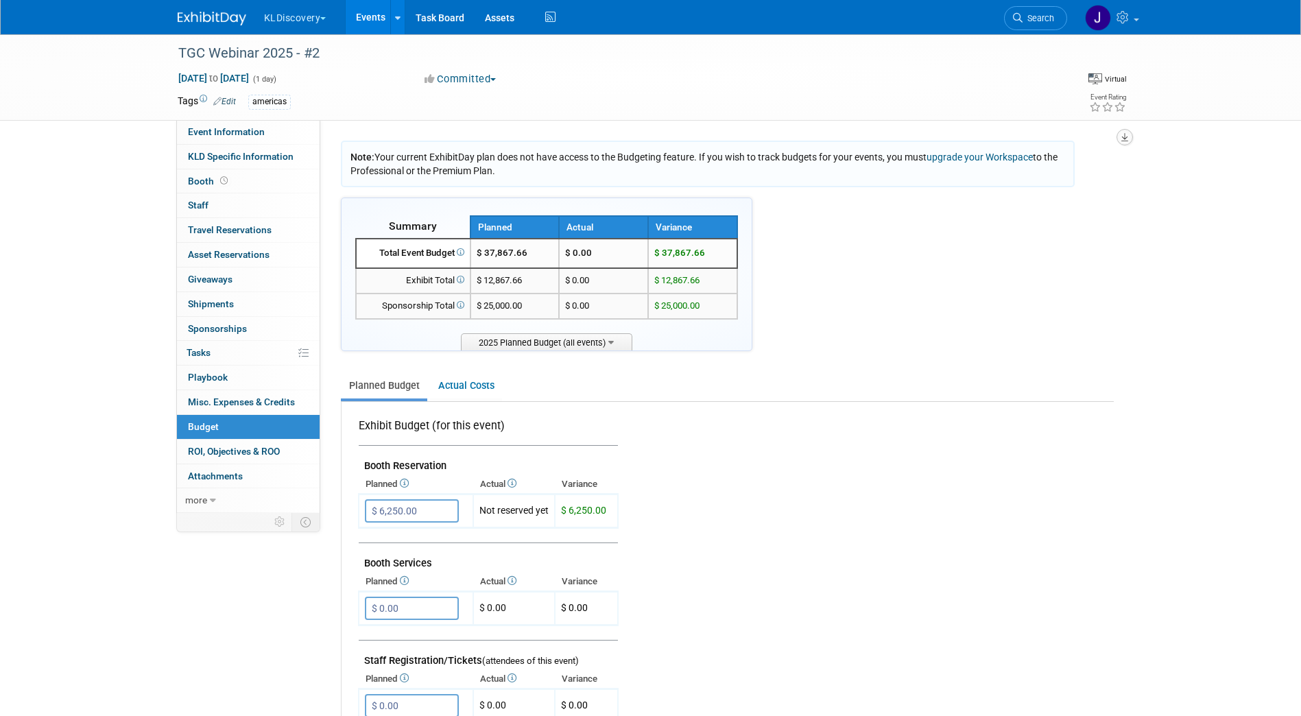
click at [1129, 137] on button "button" at bounding box center [1124, 137] width 16 height 16
click at [1092, 173] on link "Export tab to PDF" at bounding box center [1042, 176] width 160 height 19
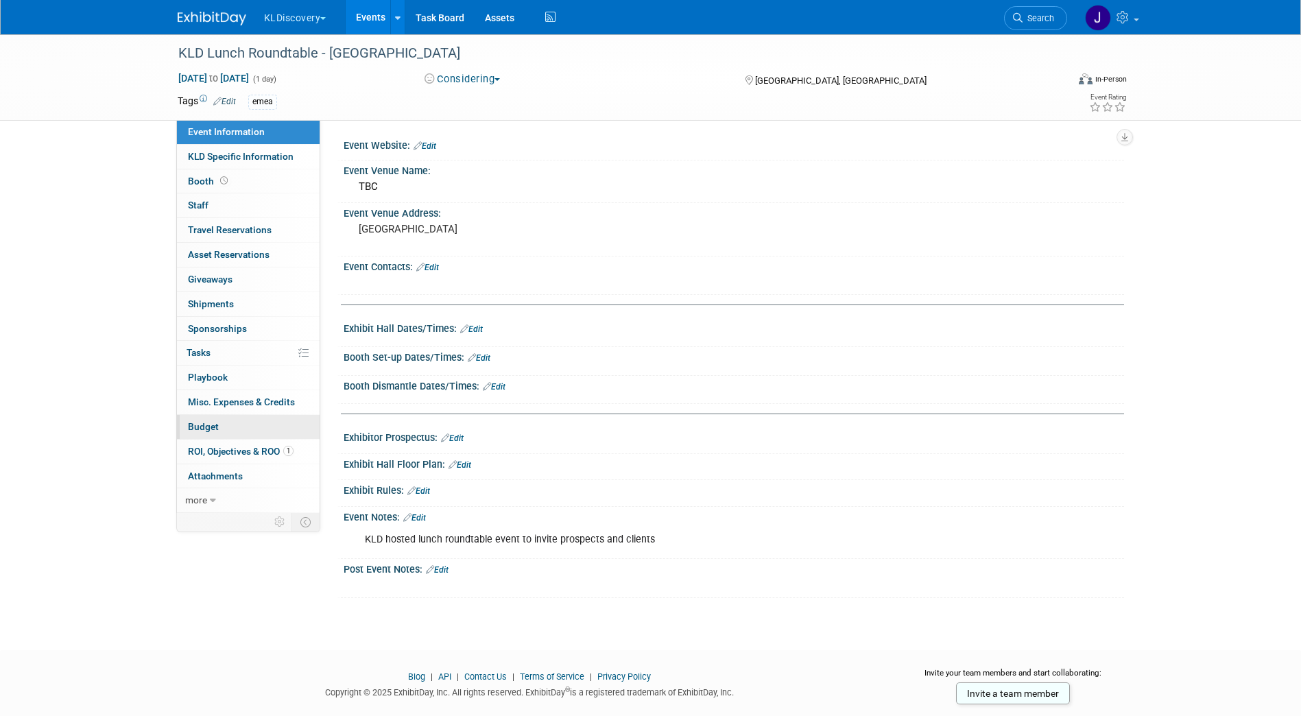
click at [224, 429] on link "Budget" at bounding box center [248, 427] width 143 height 24
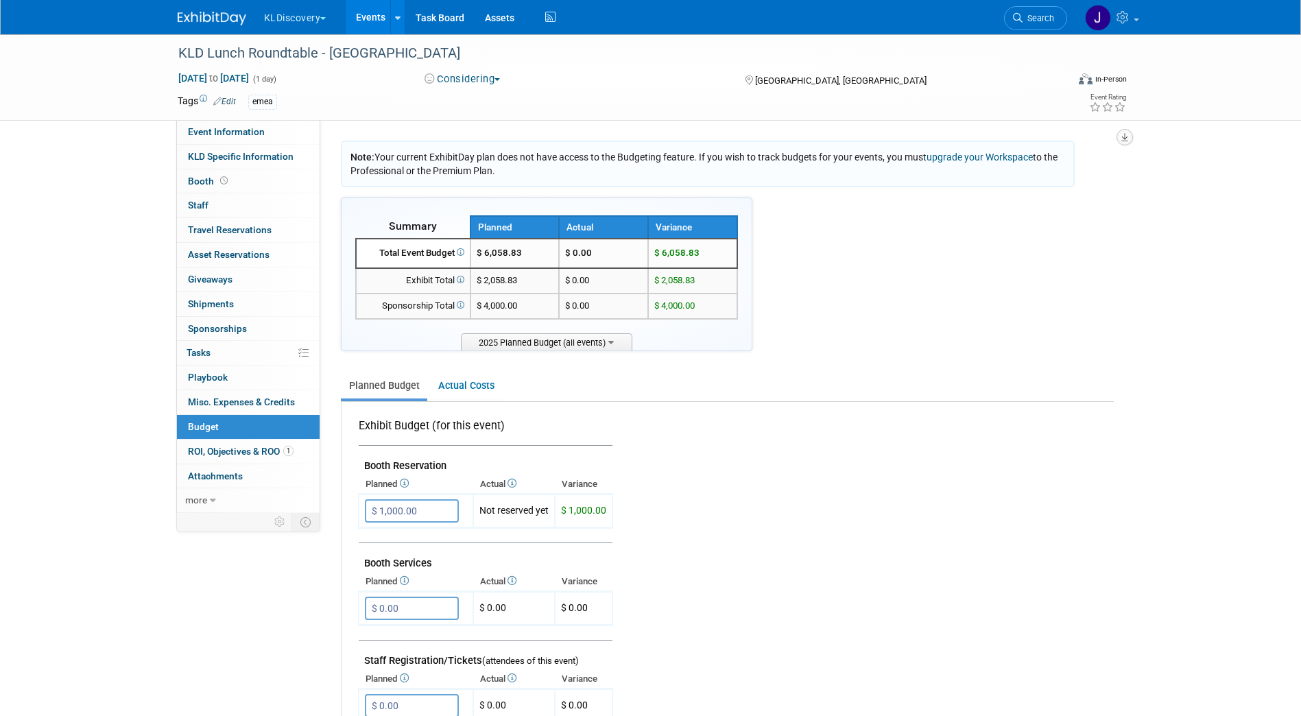
click at [1125, 133] on icon "button" at bounding box center [1124, 137] width 7 height 9
click at [1052, 175] on link "Export tab to PDF" at bounding box center [1042, 176] width 160 height 19
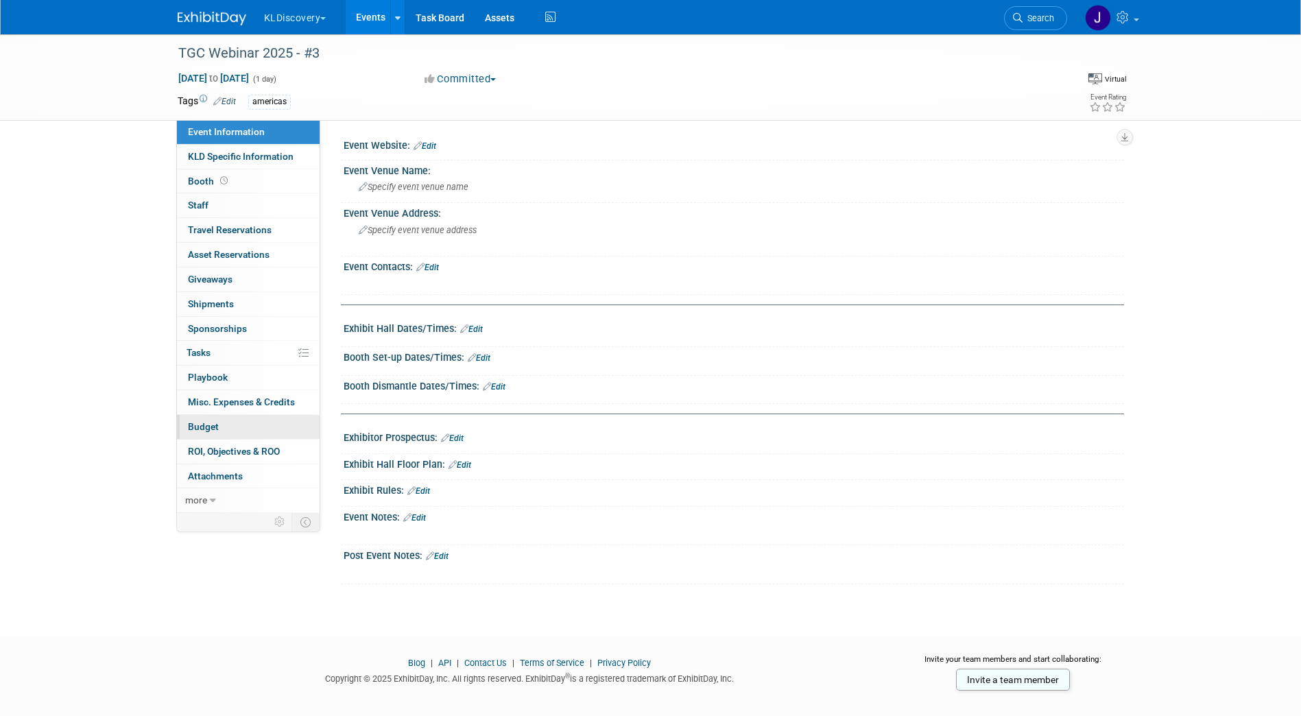
click at [217, 426] on span "Budget" at bounding box center [203, 426] width 31 height 11
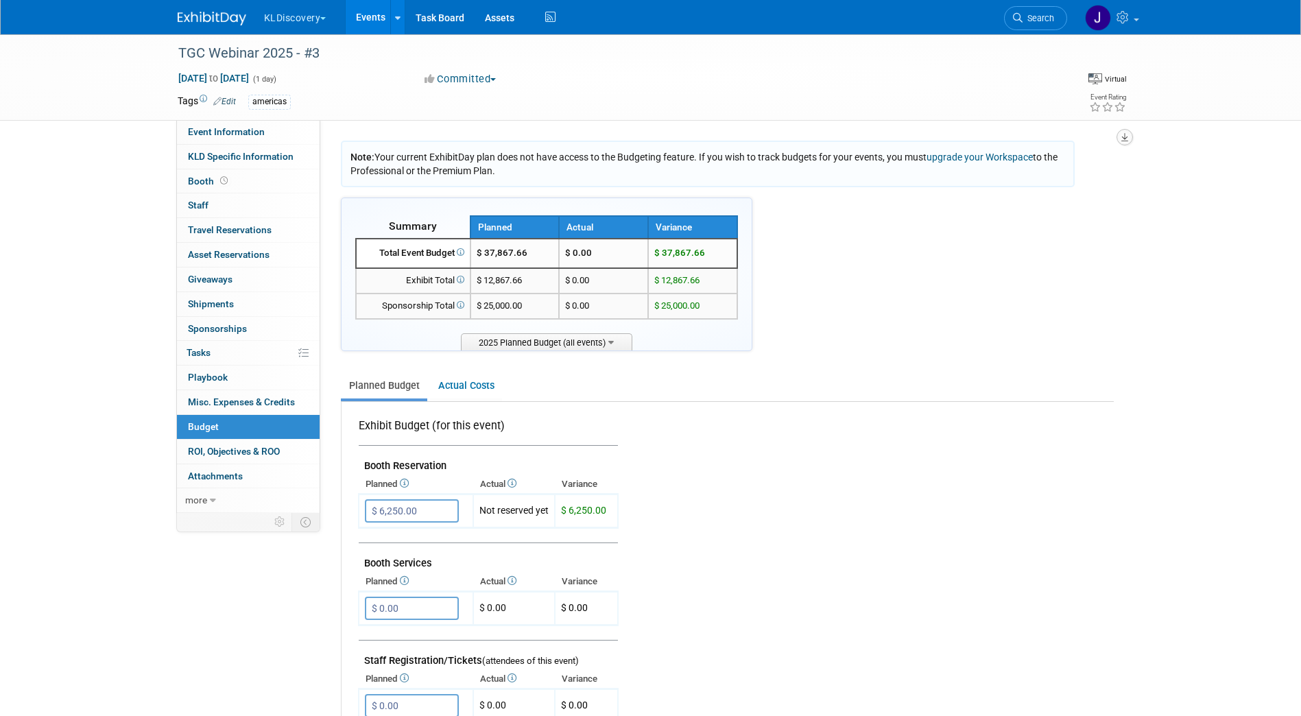
click at [1128, 130] on button "button" at bounding box center [1124, 137] width 16 height 16
click at [1003, 179] on link "Export tab to PDF" at bounding box center [1042, 176] width 160 height 19
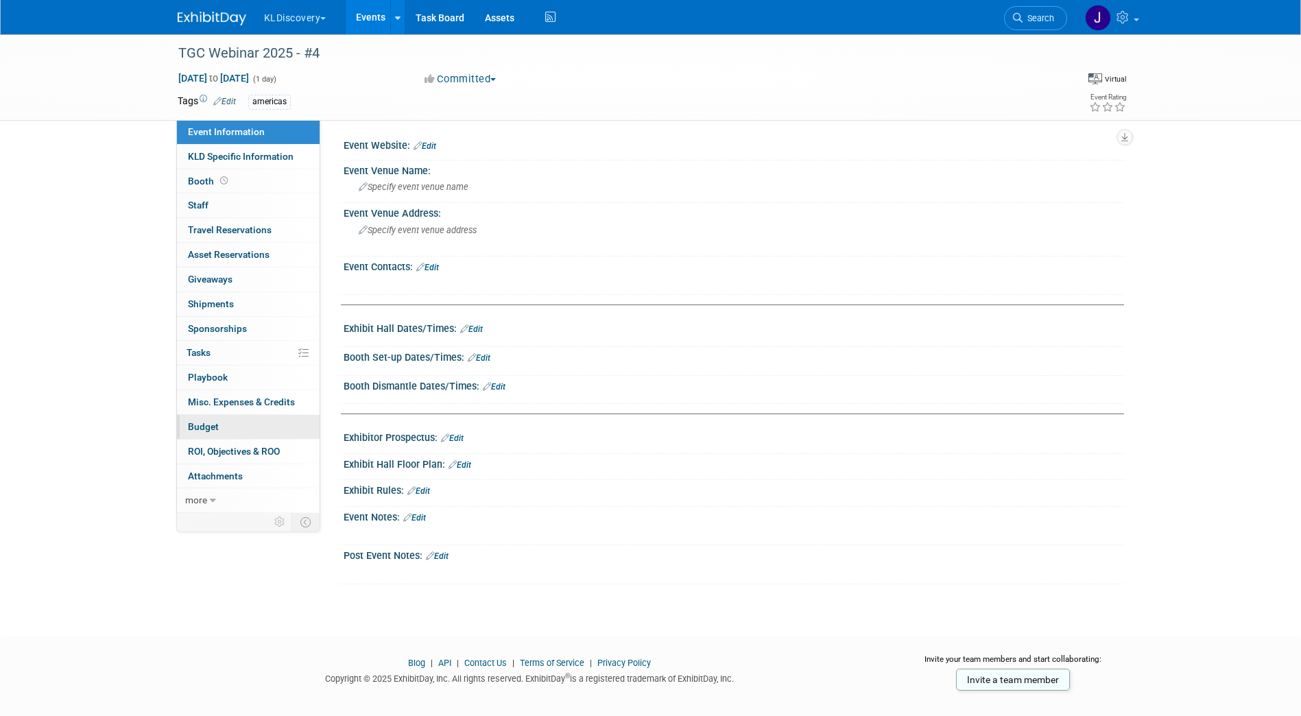
click at [243, 434] on link "Budget" at bounding box center [248, 427] width 143 height 24
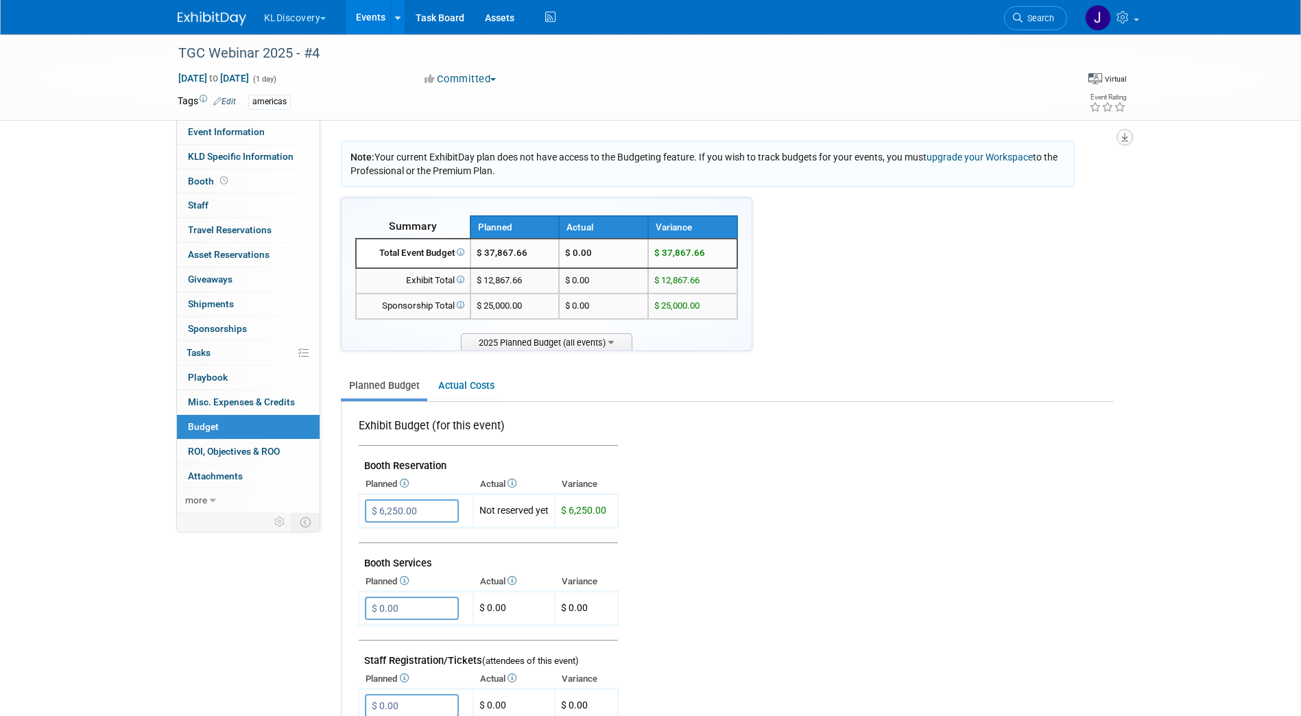
click at [1123, 134] on icon "button" at bounding box center [1124, 137] width 7 height 9
click at [1077, 173] on link "Export tab to PDF" at bounding box center [1042, 176] width 160 height 19
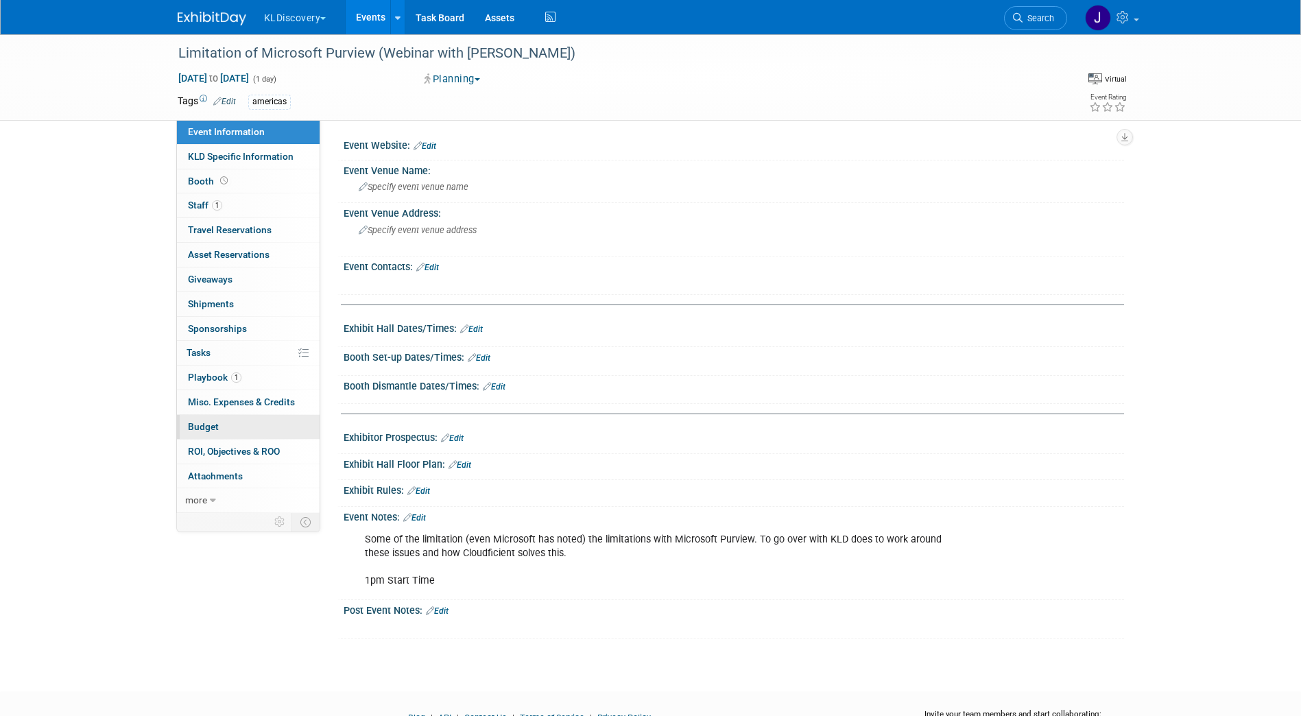
click at [269, 431] on link "Budget" at bounding box center [248, 427] width 143 height 24
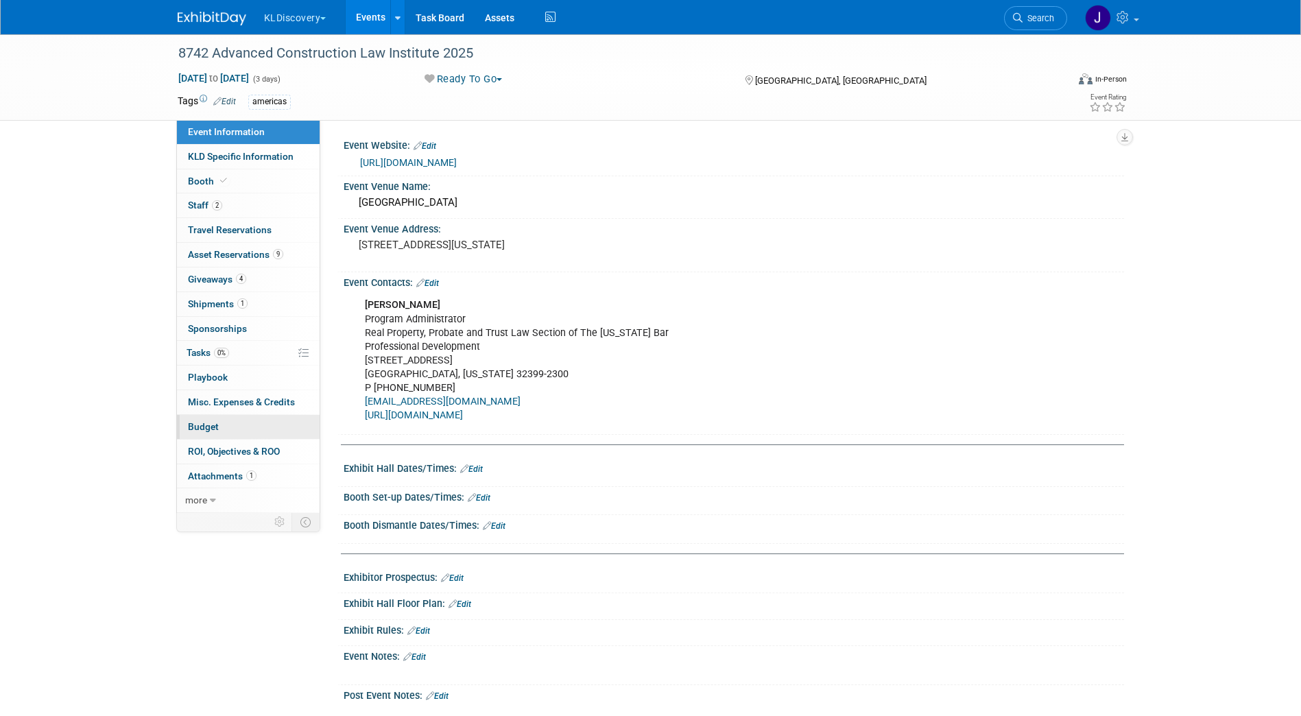
click at [203, 424] on span "Budget" at bounding box center [203, 426] width 31 height 11
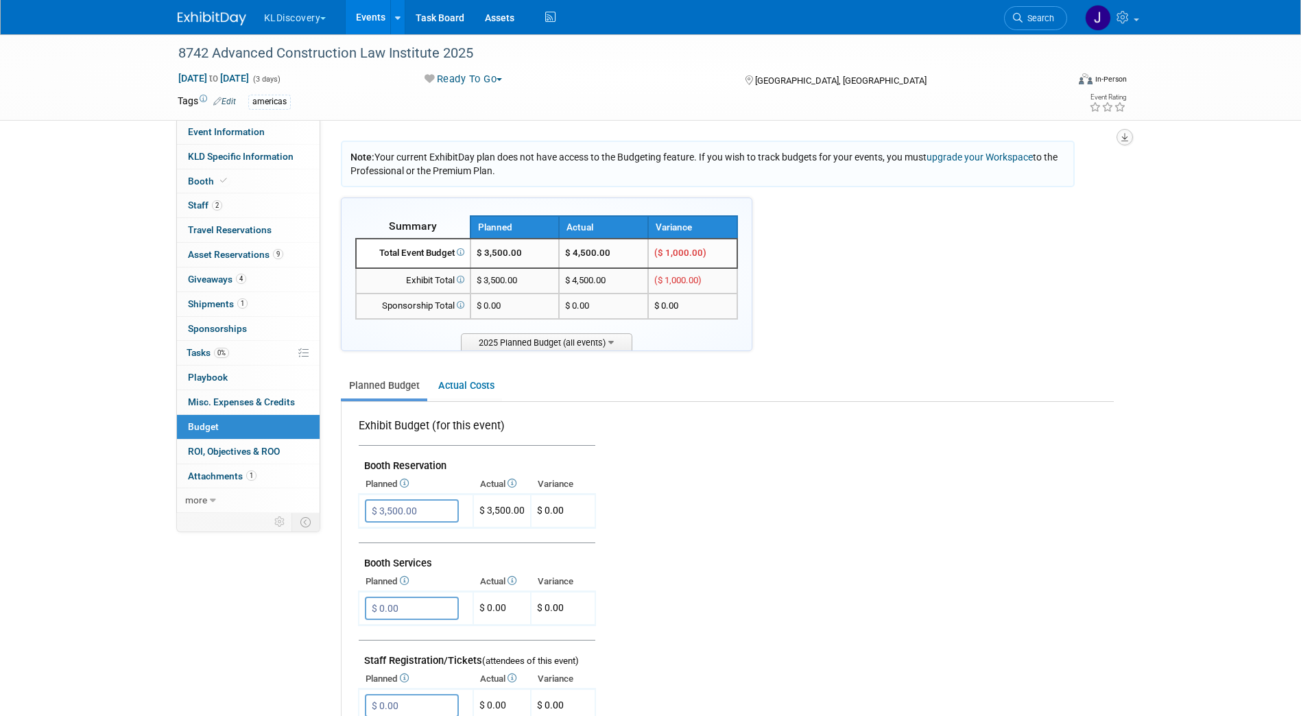
click at [1124, 134] on icon "button" at bounding box center [1124, 137] width 7 height 9
click at [1040, 170] on link "Export tab to PDF" at bounding box center [1042, 176] width 160 height 19
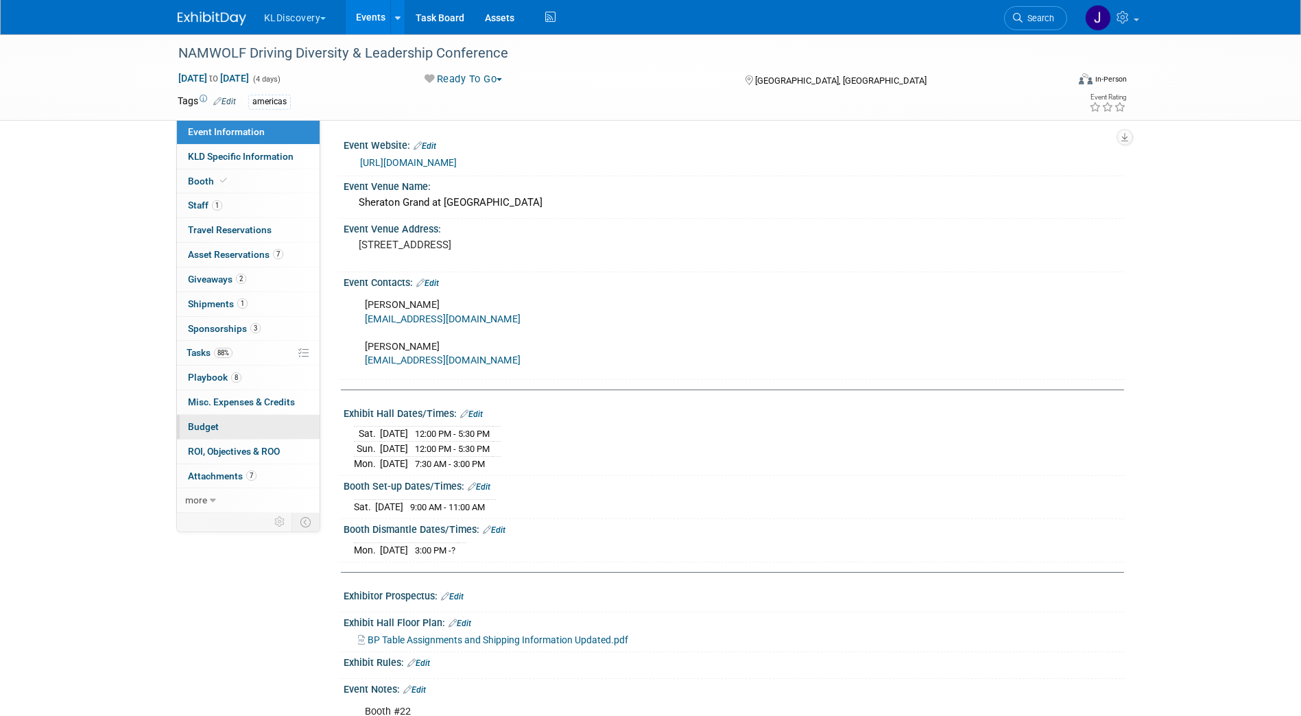
click at [241, 422] on link "Budget" at bounding box center [248, 427] width 143 height 24
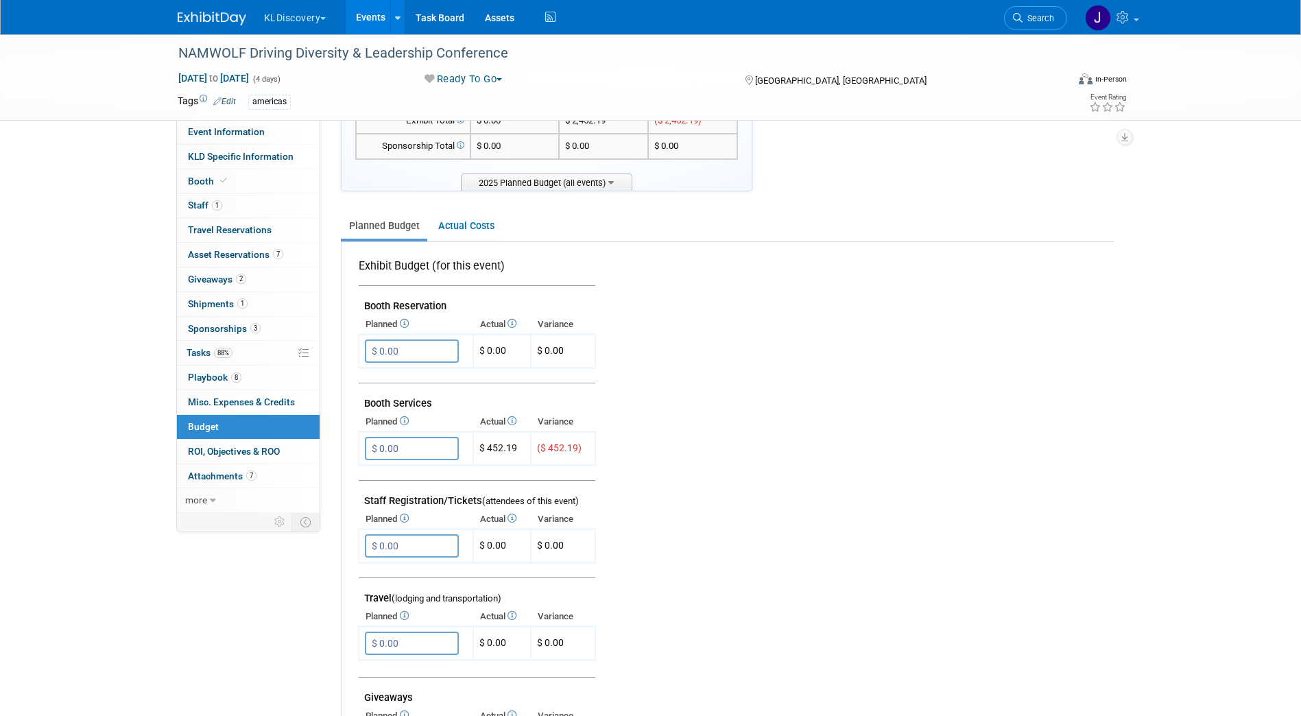
scroll to position [549, 0]
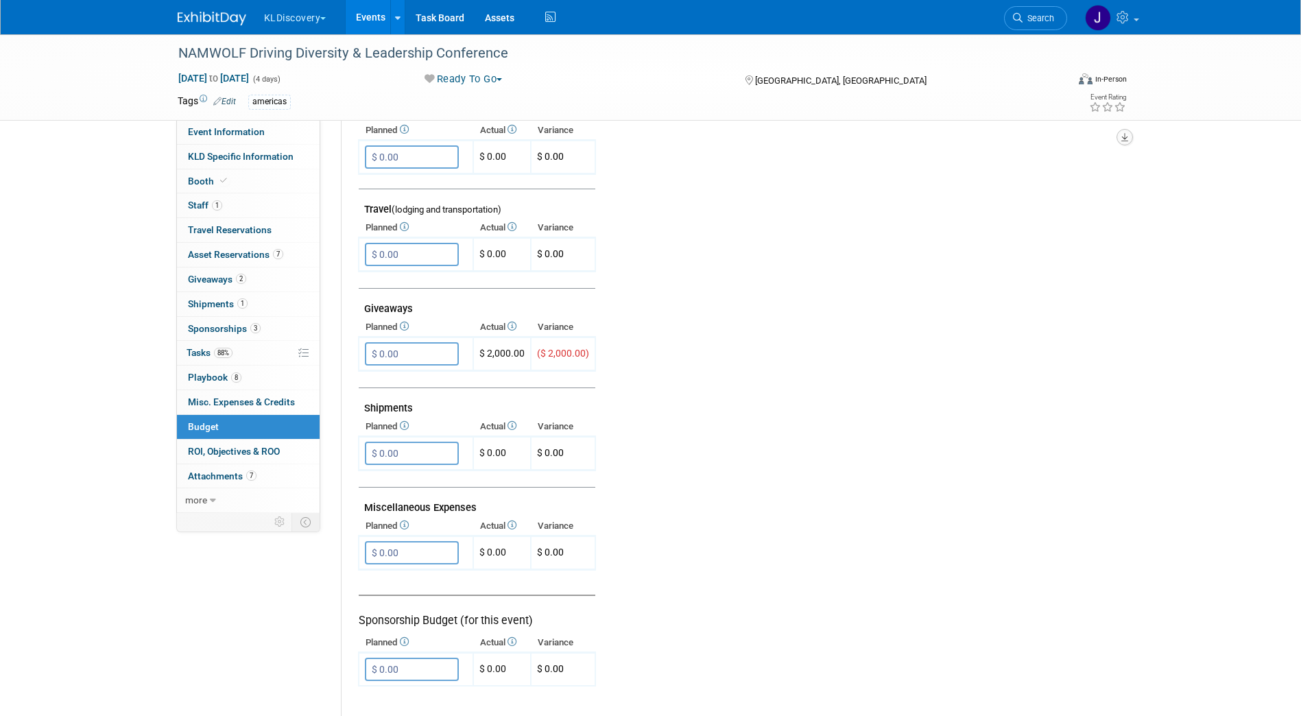
click at [1127, 133] on icon "button" at bounding box center [1124, 137] width 7 height 9
click at [1047, 177] on link "Export tab to PDF" at bounding box center [1042, 176] width 160 height 19
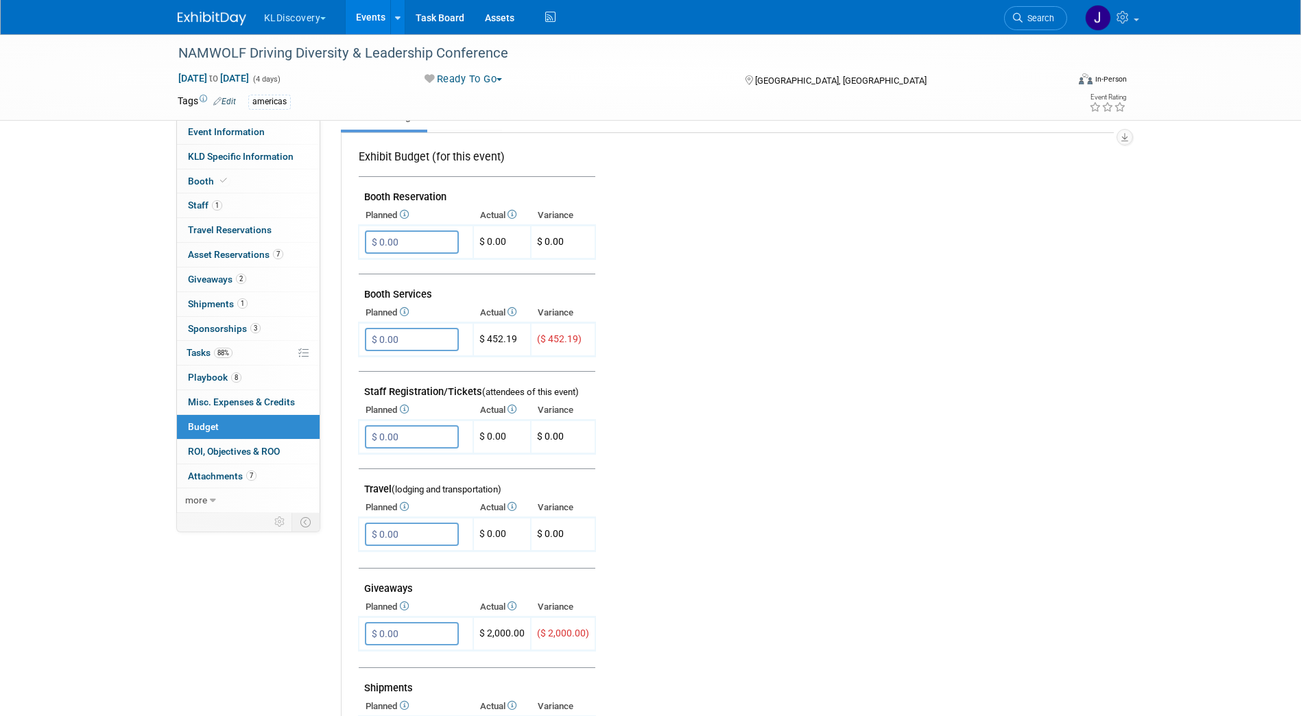
scroll to position [0, 0]
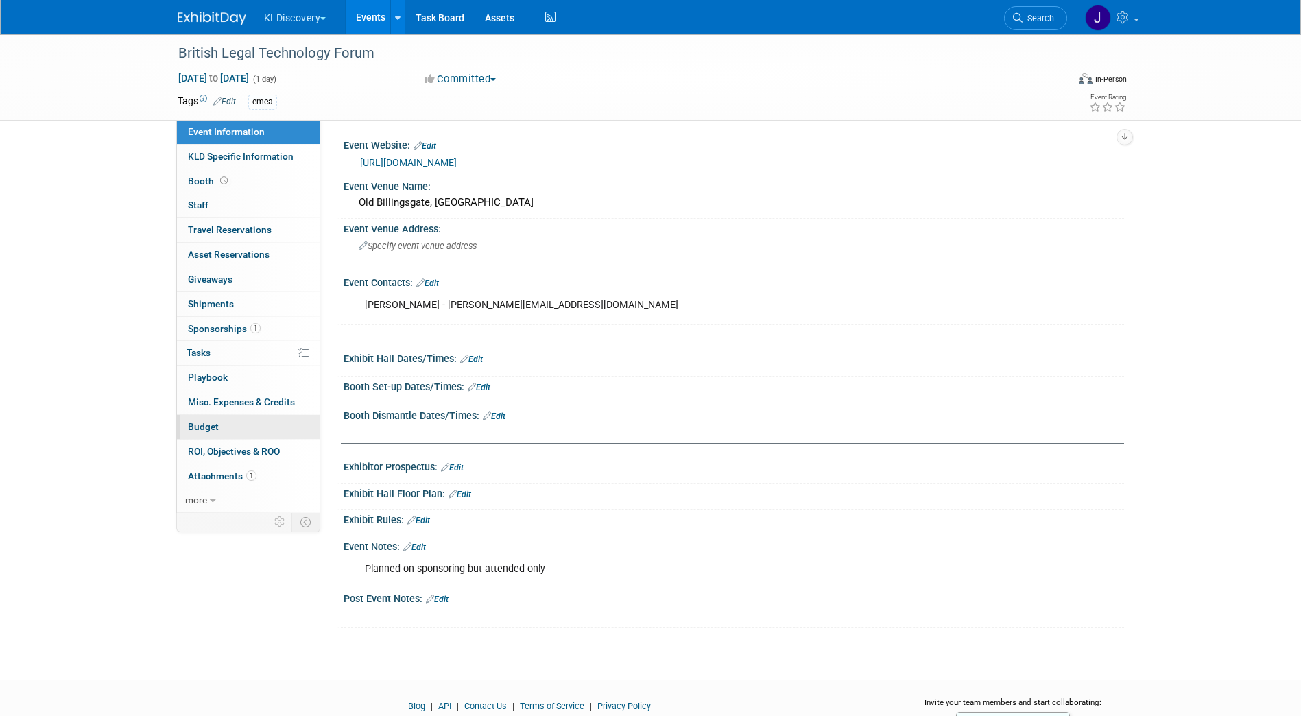
click at [232, 429] on link "Budget" at bounding box center [248, 427] width 143 height 24
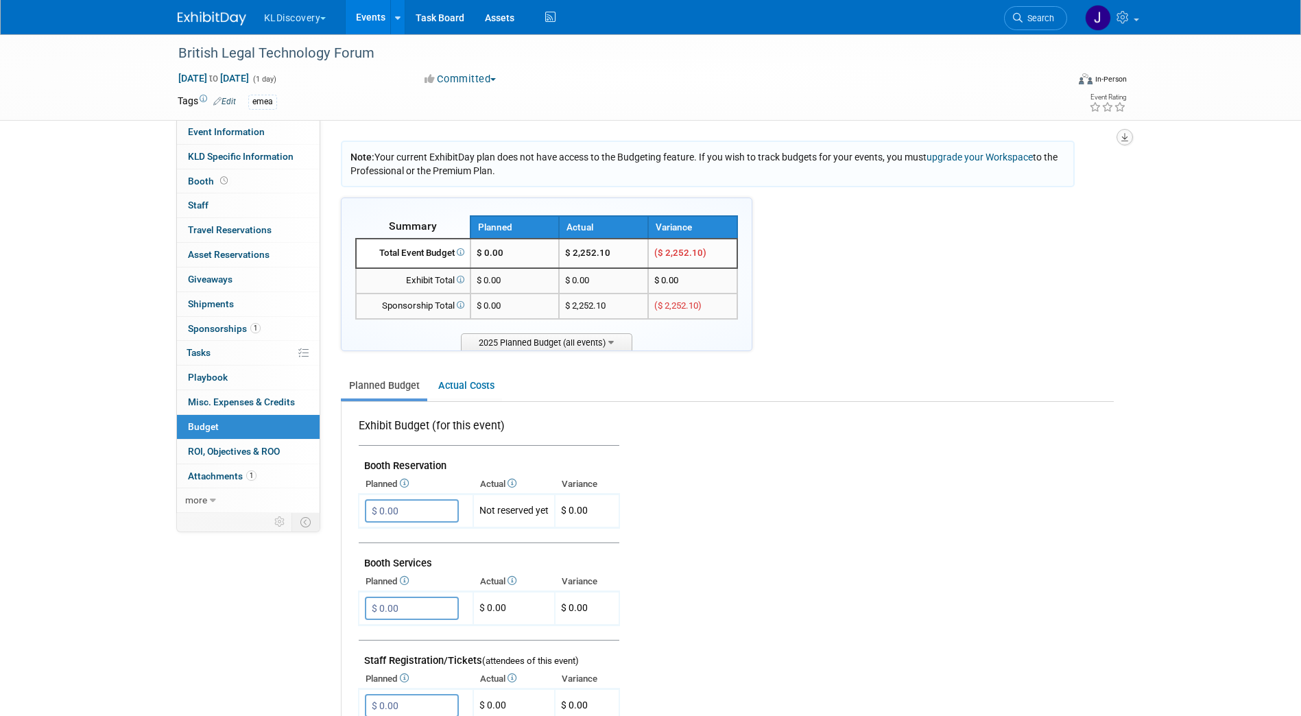
click at [1121, 135] on icon "button" at bounding box center [1124, 137] width 7 height 9
click at [1092, 176] on link "Export tab to PDF" at bounding box center [1042, 176] width 160 height 19
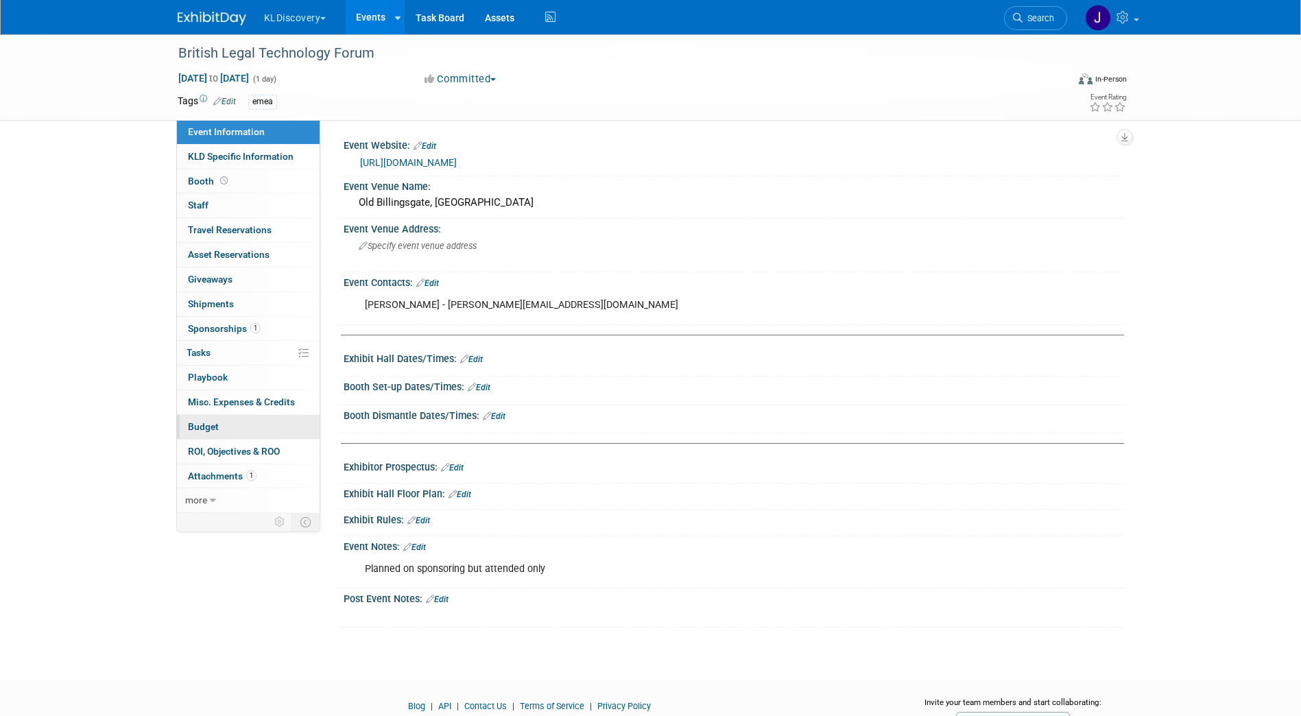
click at [227, 424] on link "Budget" at bounding box center [248, 427] width 143 height 24
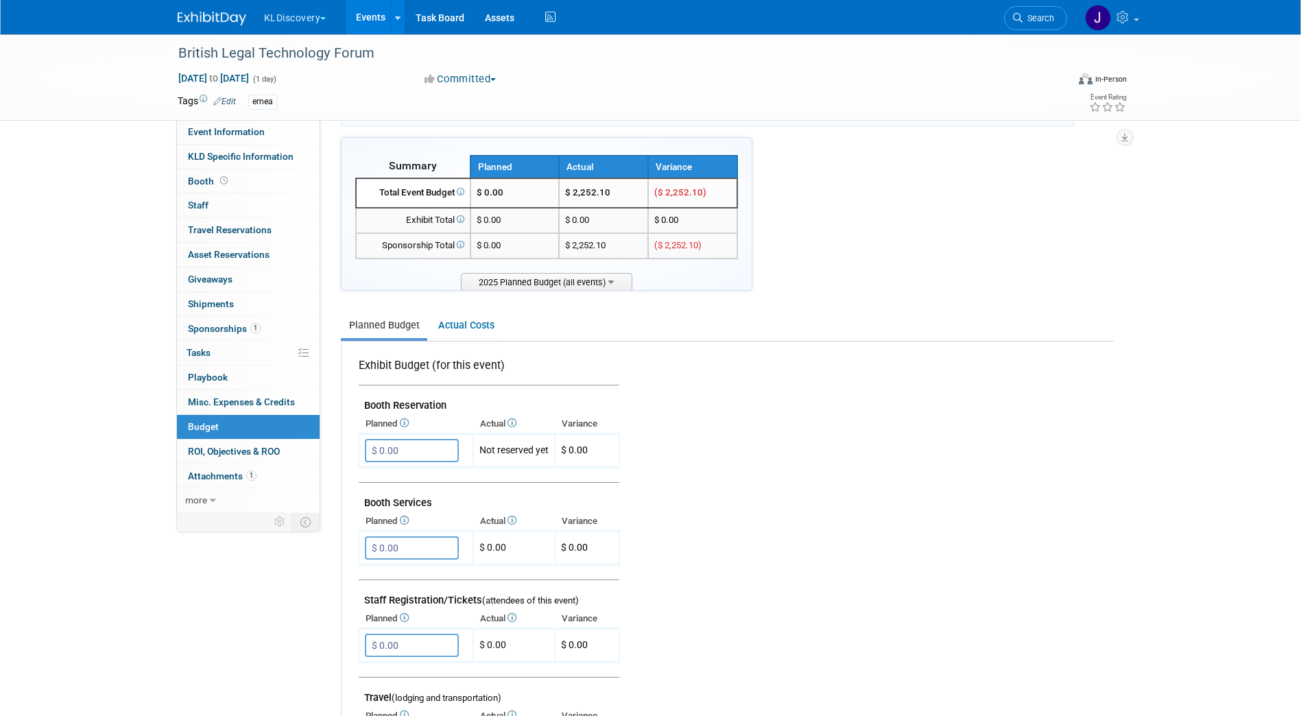
scroll to position [343, 0]
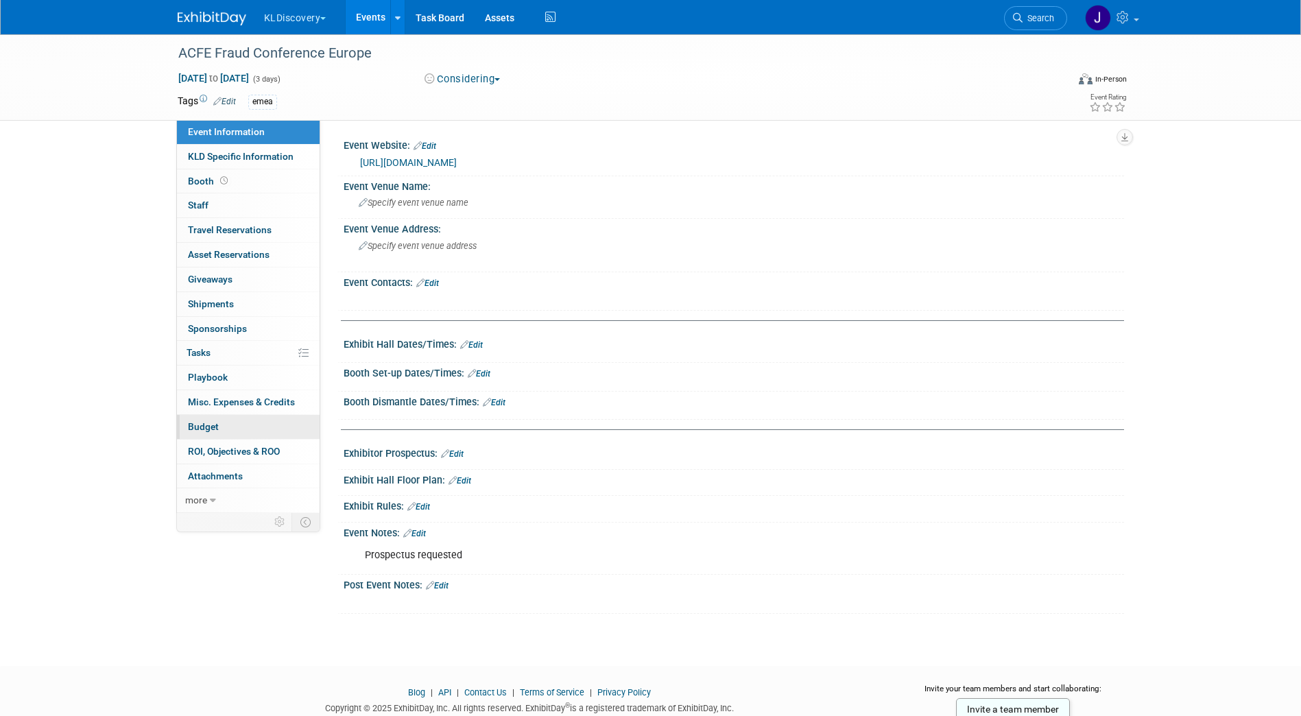
click at [226, 433] on link "Budget" at bounding box center [248, 427] width 143 height 24
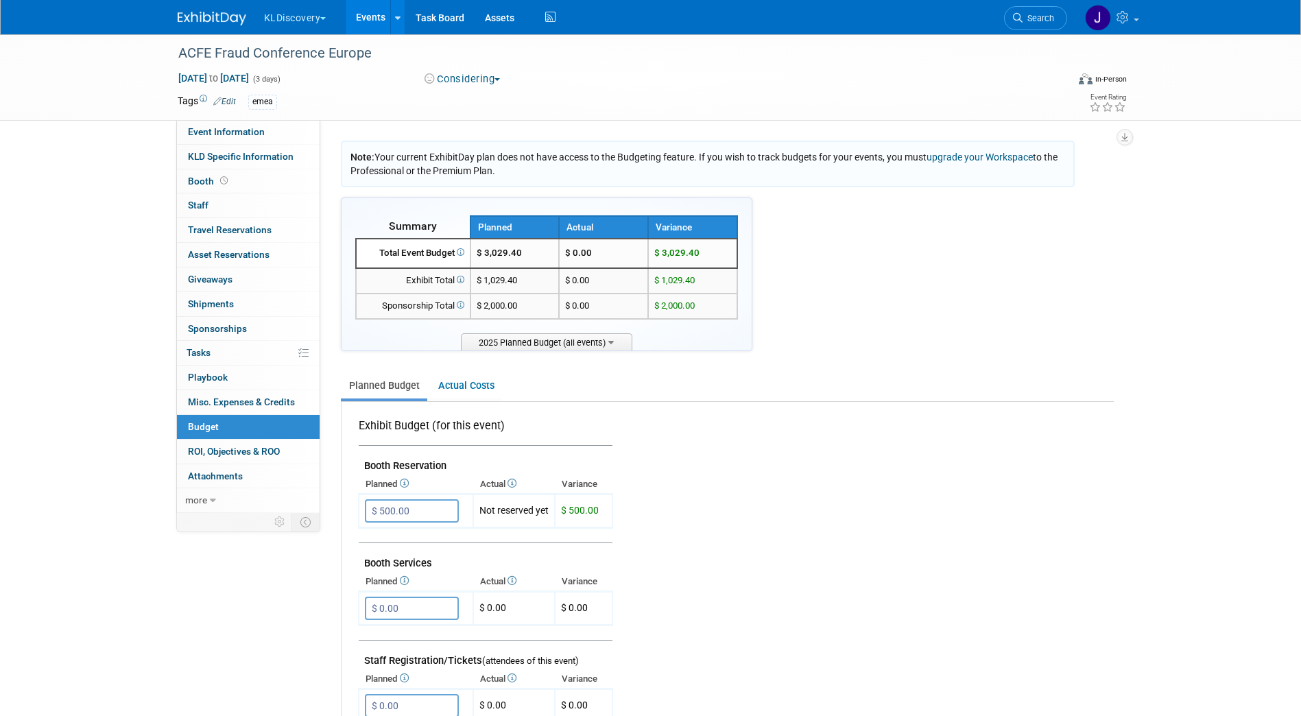
click at [933, 115] on div "ACFE Fraud Conference Europe [DATE] to [DATE] (3 days) [DATE] to [DATE] Conside…" at bounding box center [650, 77] width 967 height 86
click at [1118, 132] on button "button" at bounding box center [1124, 137] width 16 height 16
click at [1027, 175] on link "Export tab to PDF" at bounding box center [1042, 176] width 160 height 19
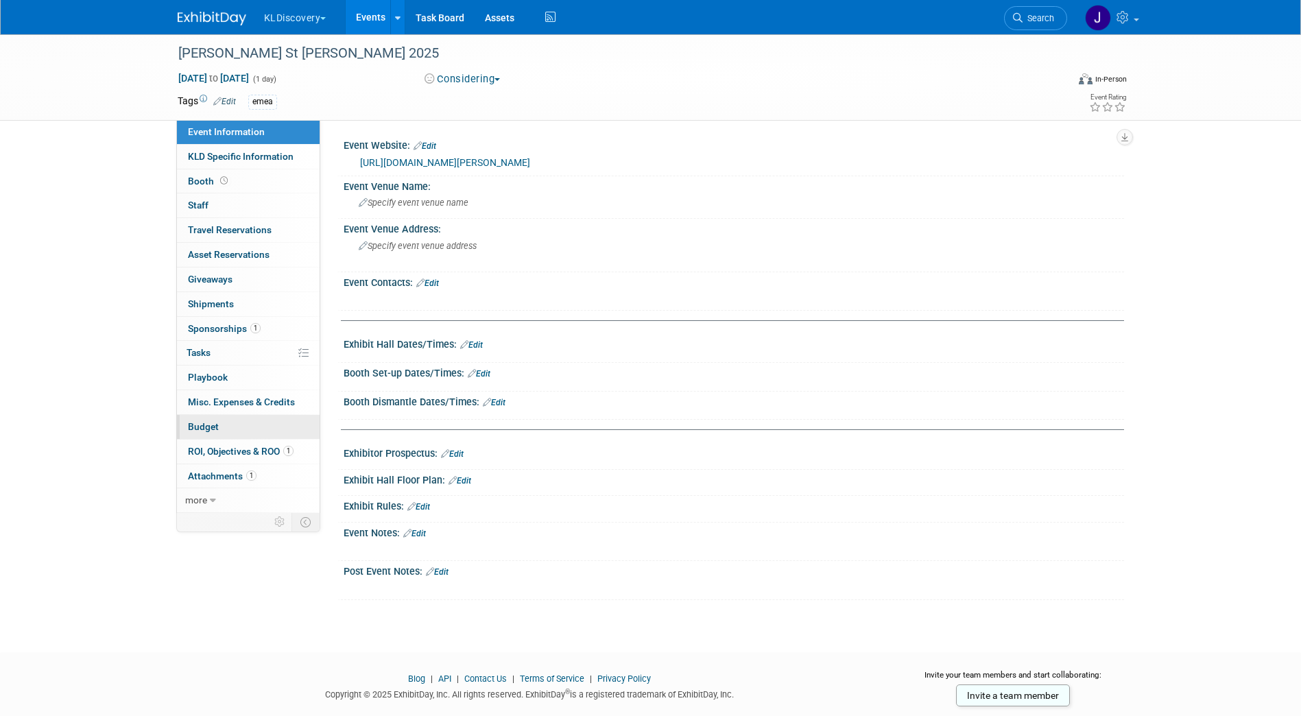
click at [212, 424] on span "Budget" at bounding box center [203, 426] width 31 height 11
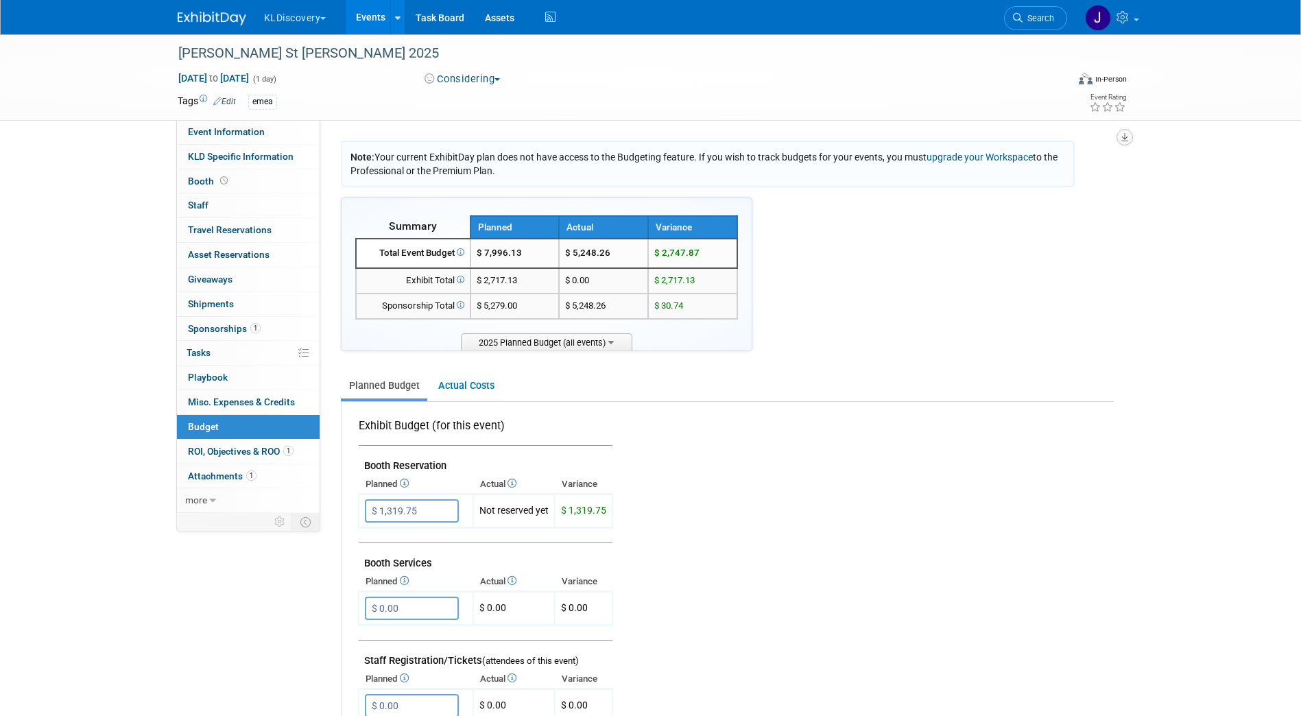
click at [1121, 134] on icon "button" at bounding box center [1124, 137] width 7 height 9
click at [1059, 180] on link "Export tab to PDF" at bounding box center [1042, 176] width 160 height 19
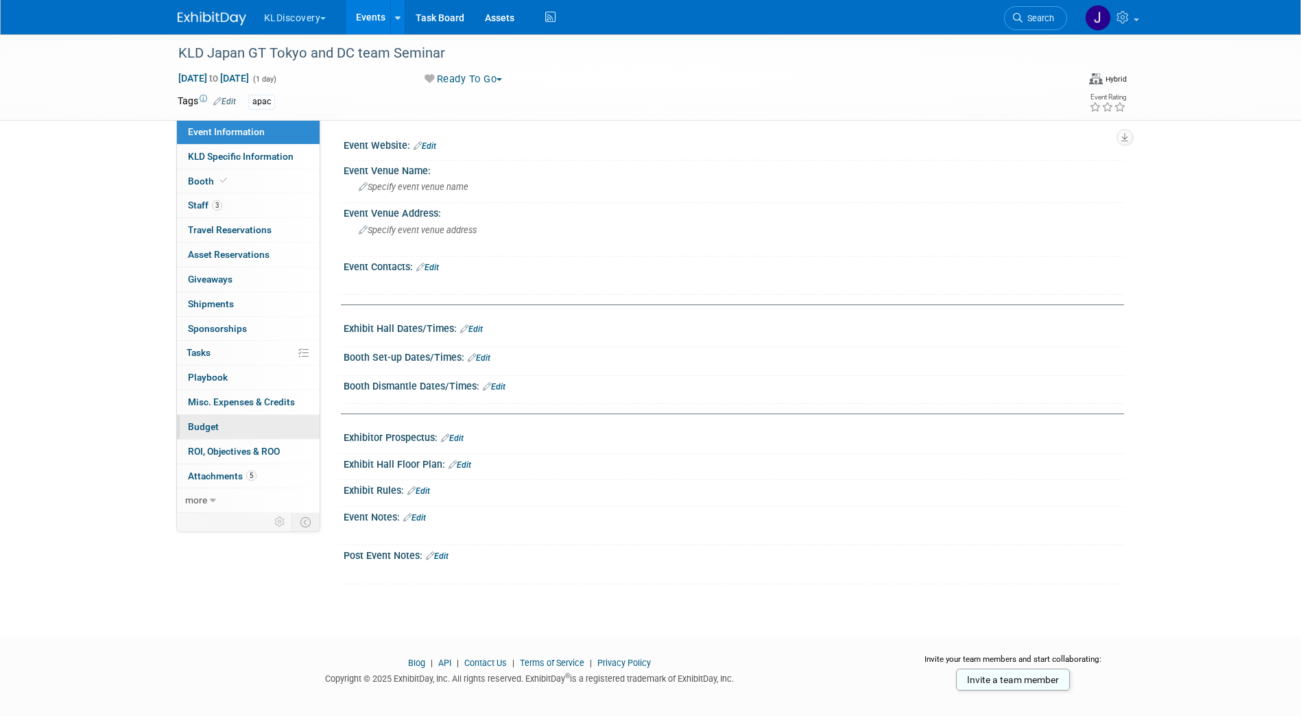
click at [222, 431] on link "Budget" at bounding box center [248, 427] width 143 height 24
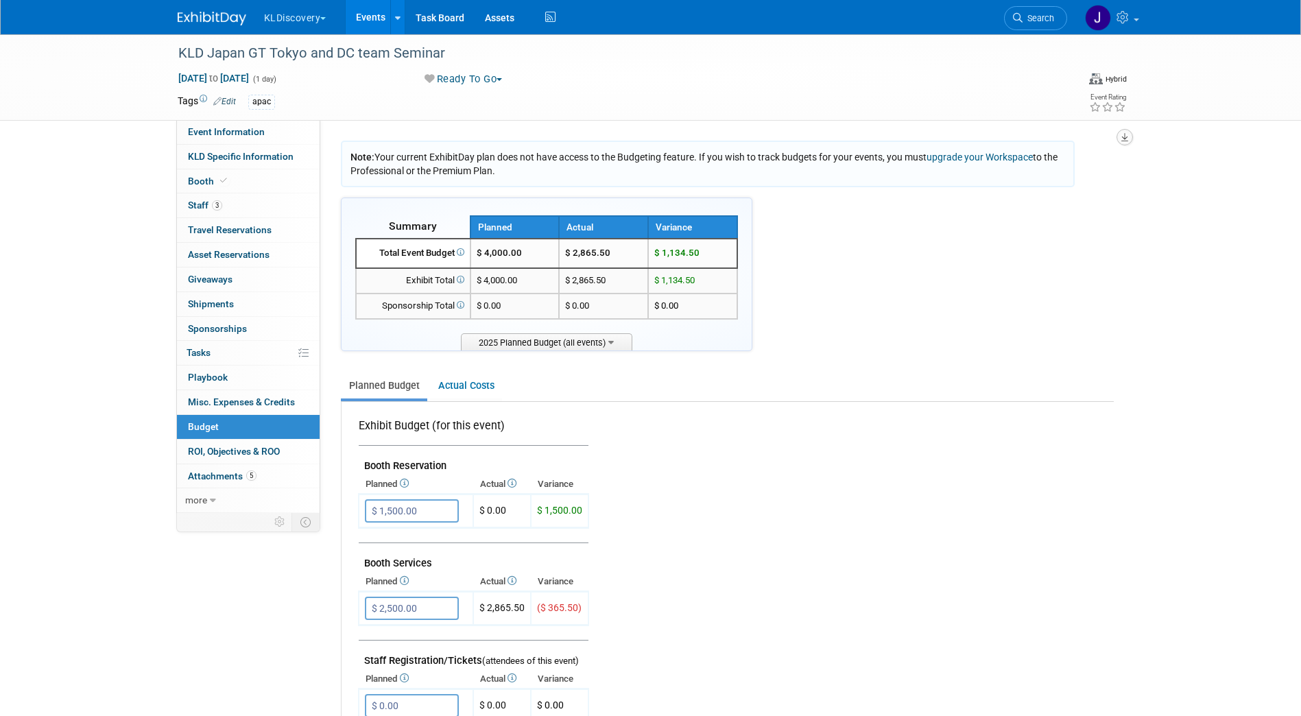
click at [1123, 133] on icon "button" at bounding box center [1124, 137] width 7 height 9
click at [1053, 175] on link "Export tab to PDF" at bounding box center [1042, 176] width 160 height 19
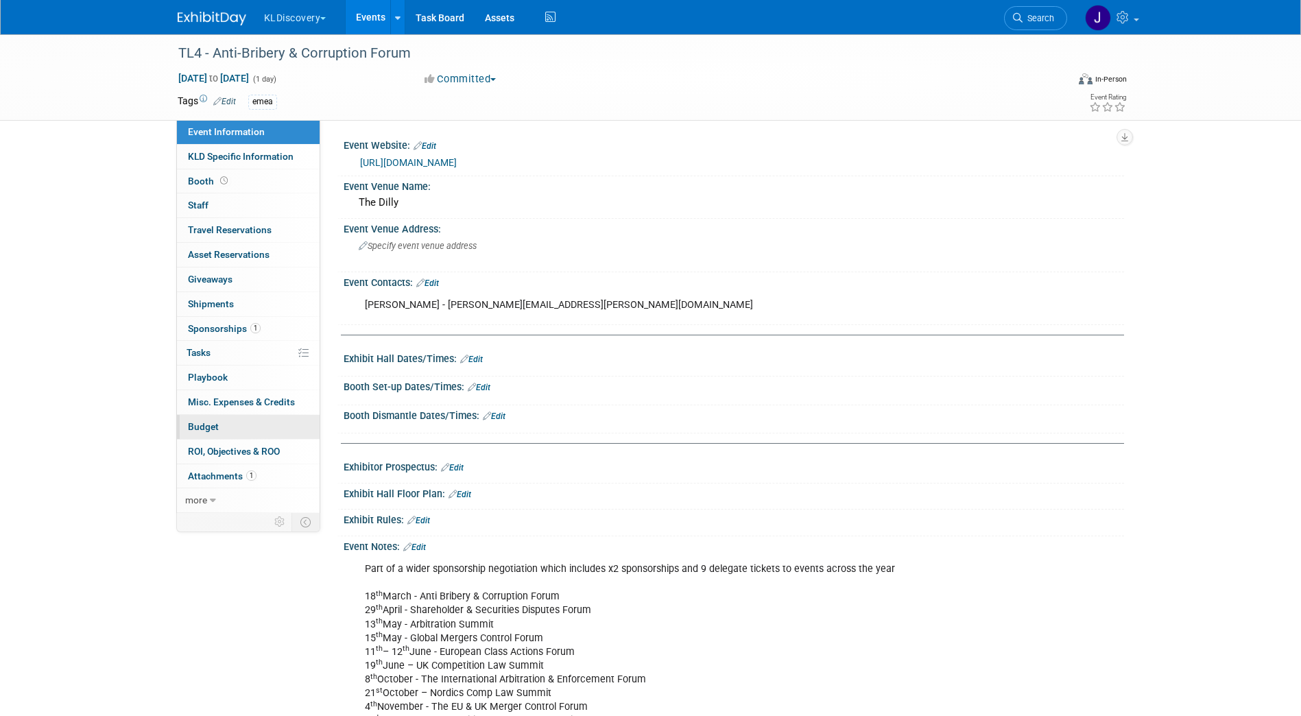
click at [205, 419] on link "Budget" at bounding box center [248, 427] width 143 height 24
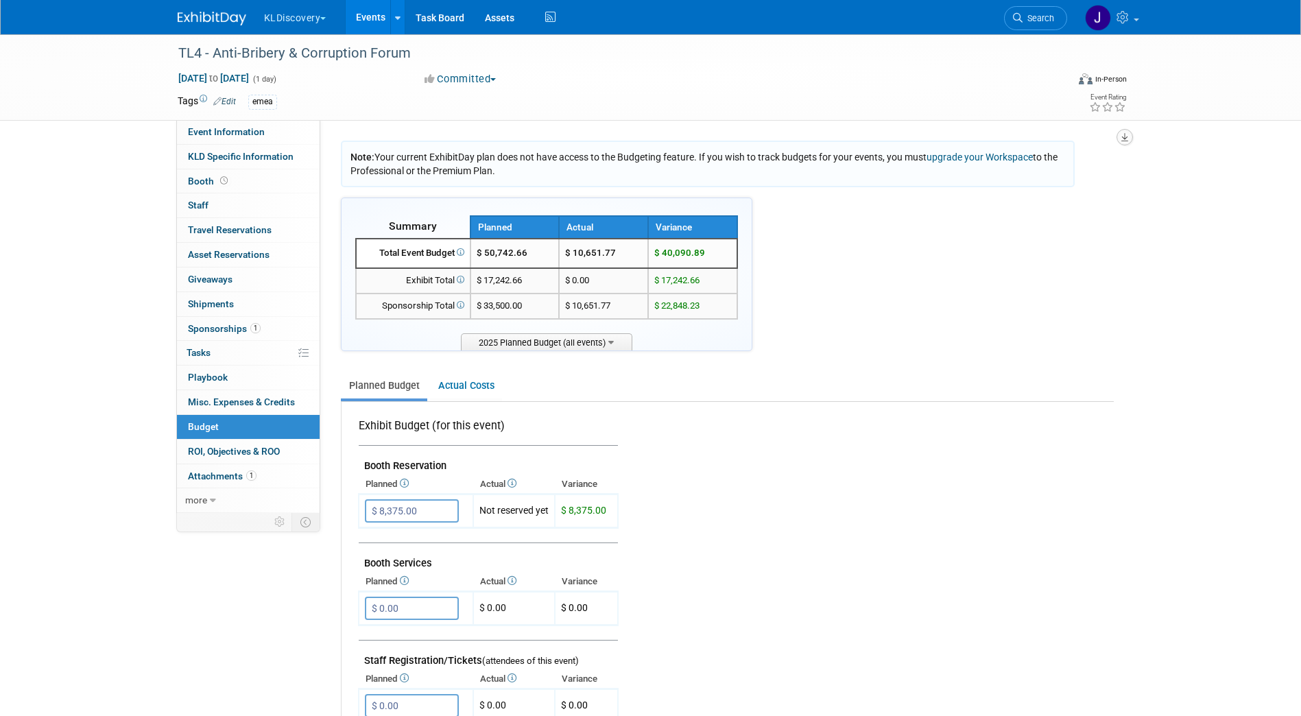
click at [1123, 133] on icon "button" at bounding box center [1124, 137] width 7 height 9
click at [1026, 175] on link "Export tab to PDF" at bounding box center [1042, 176] width 160 height 19
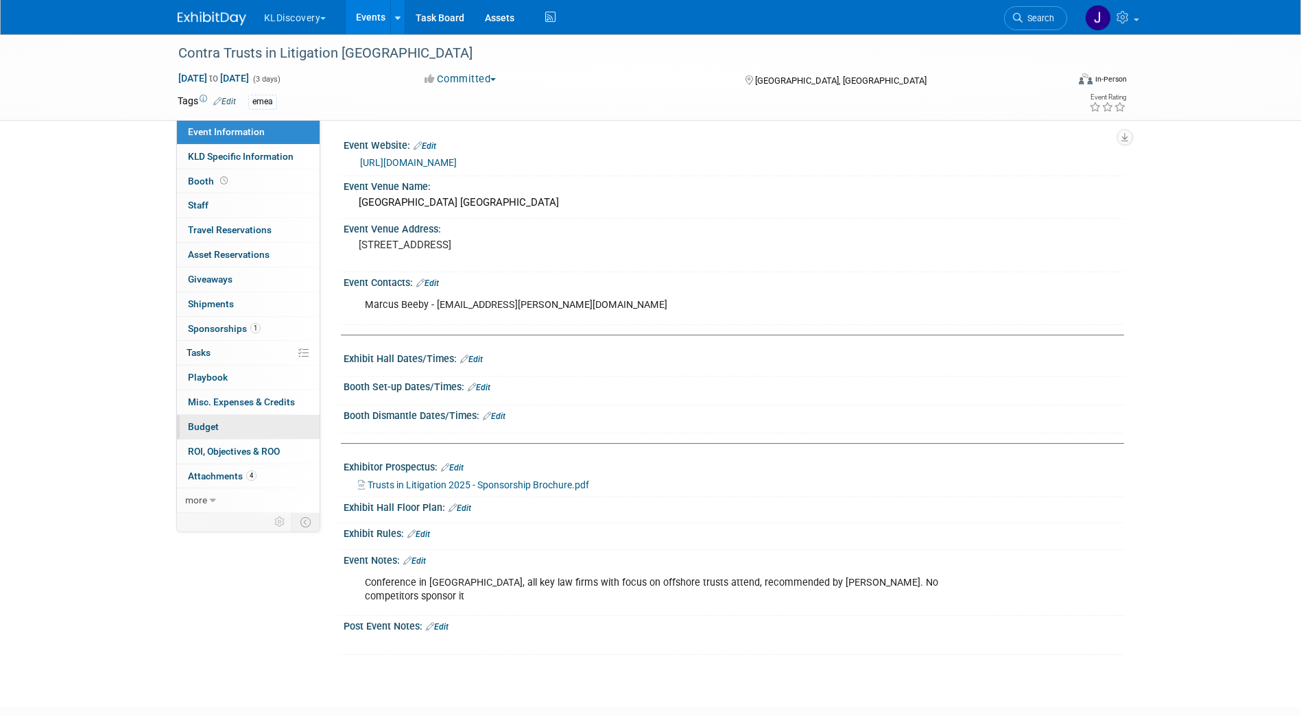
click at [219, 424] on link "Budget" at bounding box center [248, 427] width 143 height 24
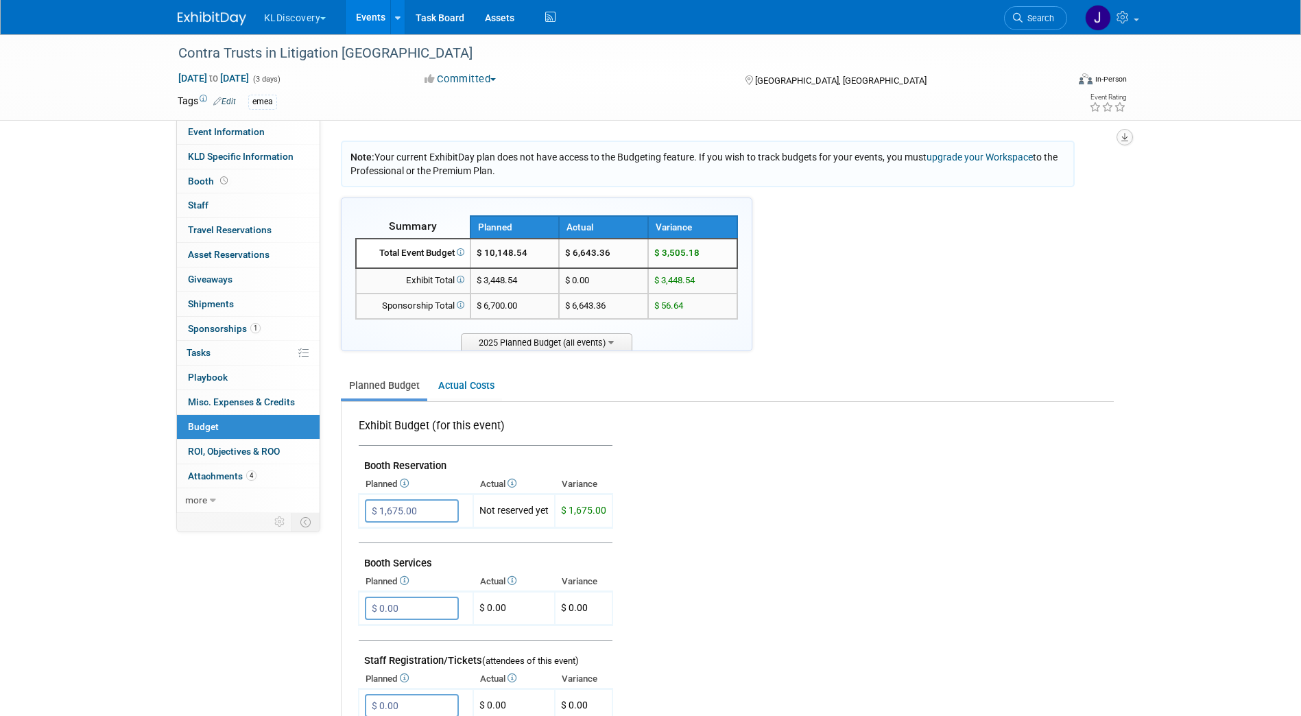
click at [1131, 134] on button "button" at bounding box center [1124, 137] width 16 height 16
click at [1061, 174] on link "Export tab to PDF" at bounding box center [1042, 176] width 160 height 19
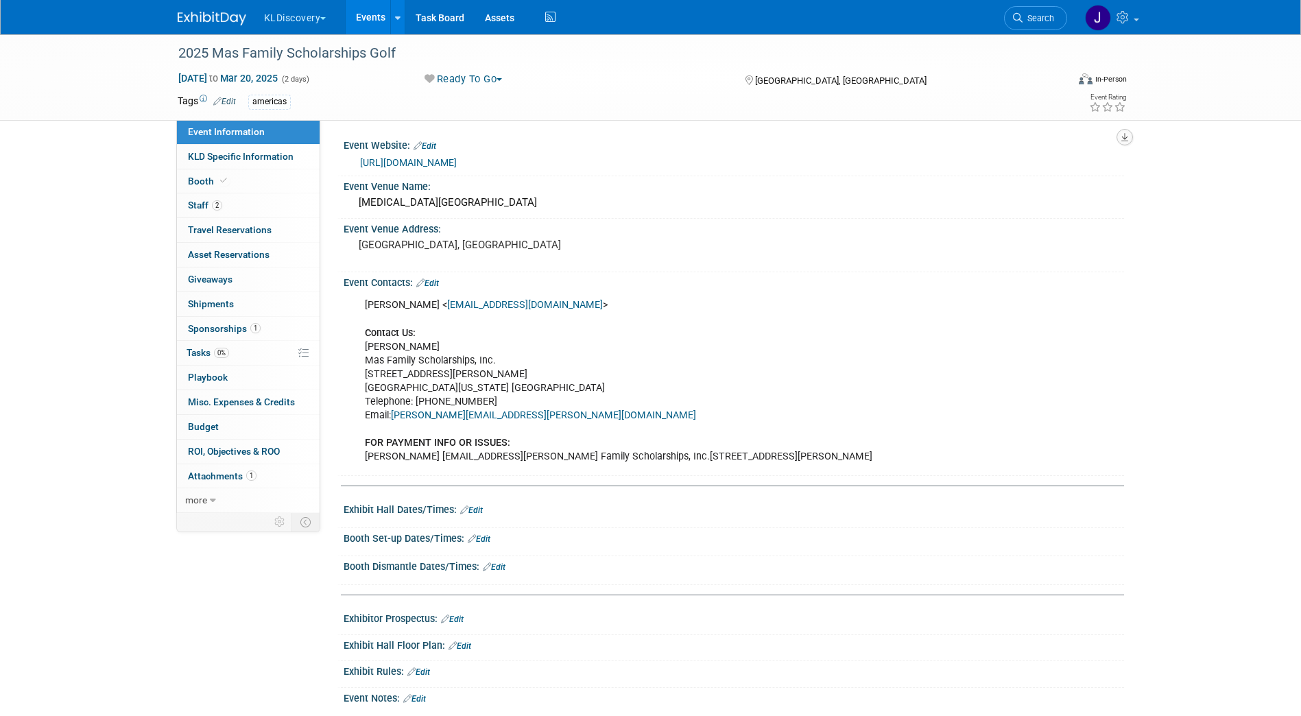
click at [1122, 134] on icon "button" at bounding box center [1124, 137] width 7 height 9
click at [230, 423] on link "Budget" at bounding box center [248, 427] width 143 height 24
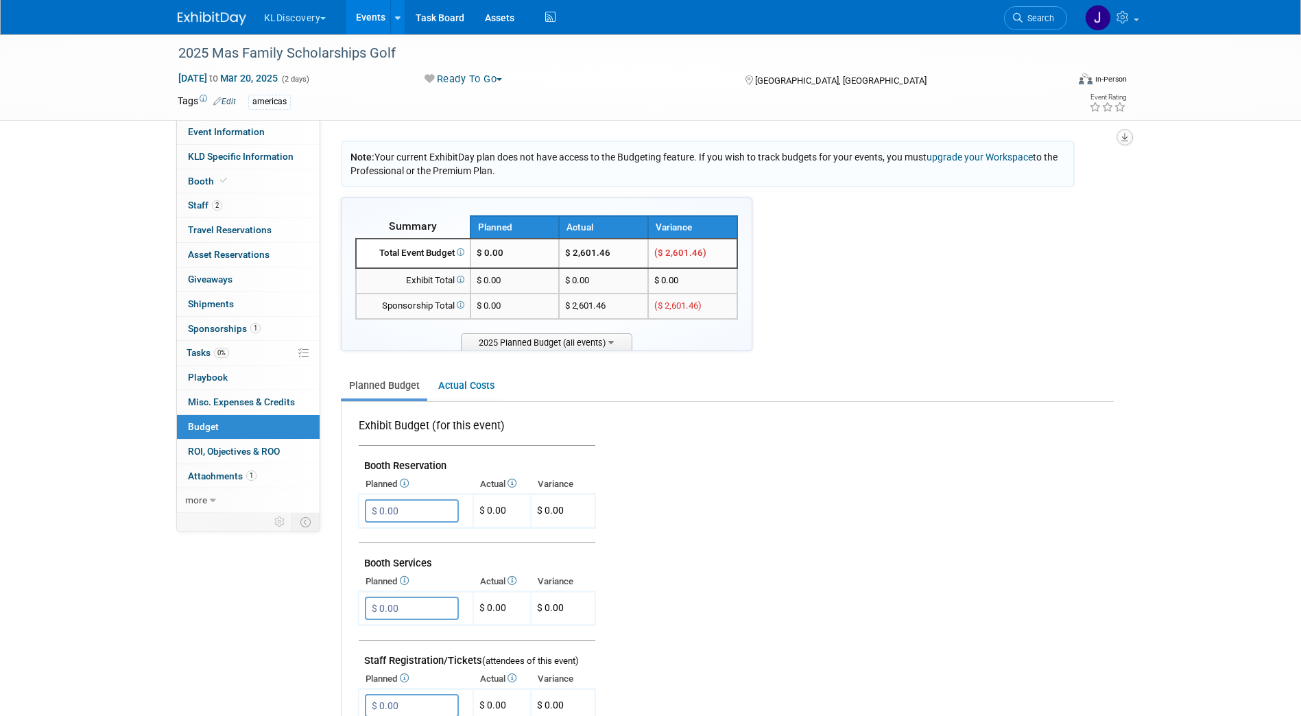
click at [1127, 139] on icon "button" at bounding box center [1124, 137] width 7 height 9
click at [989, 175] on link "Export tab to PDF" at bounding box center [1042, 176] width 160 height 19
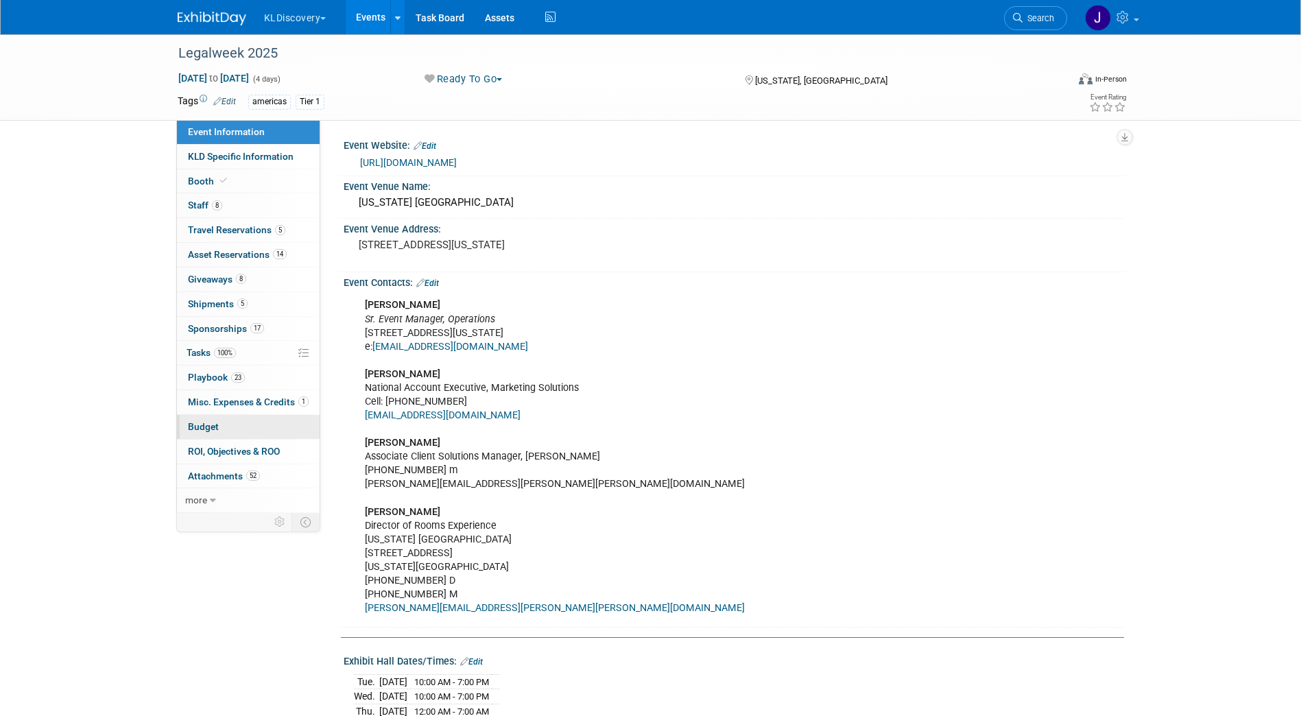
click at [192, 425] on span "Budget" at bounding box center [203, 426] width 31 height 11
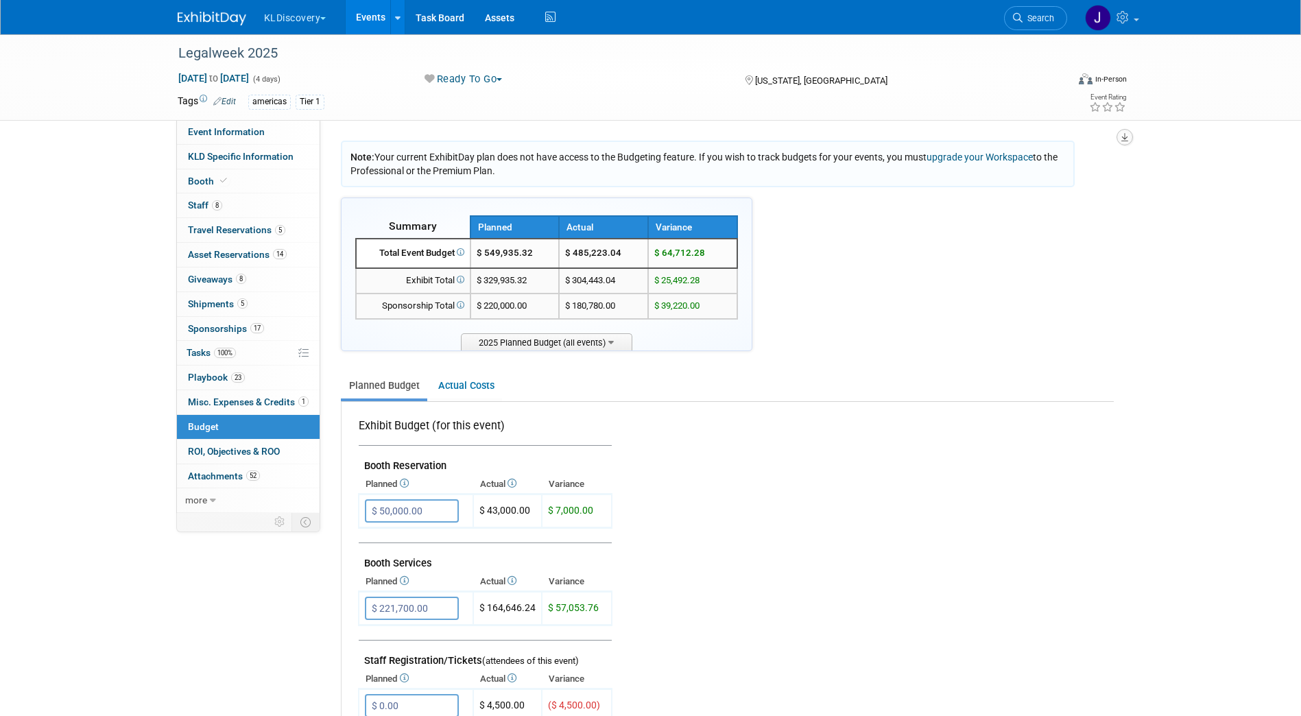
click at [1127, 133] on icon "button" at bounding box center [1124, 137] width 7 height 9
click at [1014, 178] on link "Export tab to PDF" at bounding box center [1042, 176] width 160 height 19
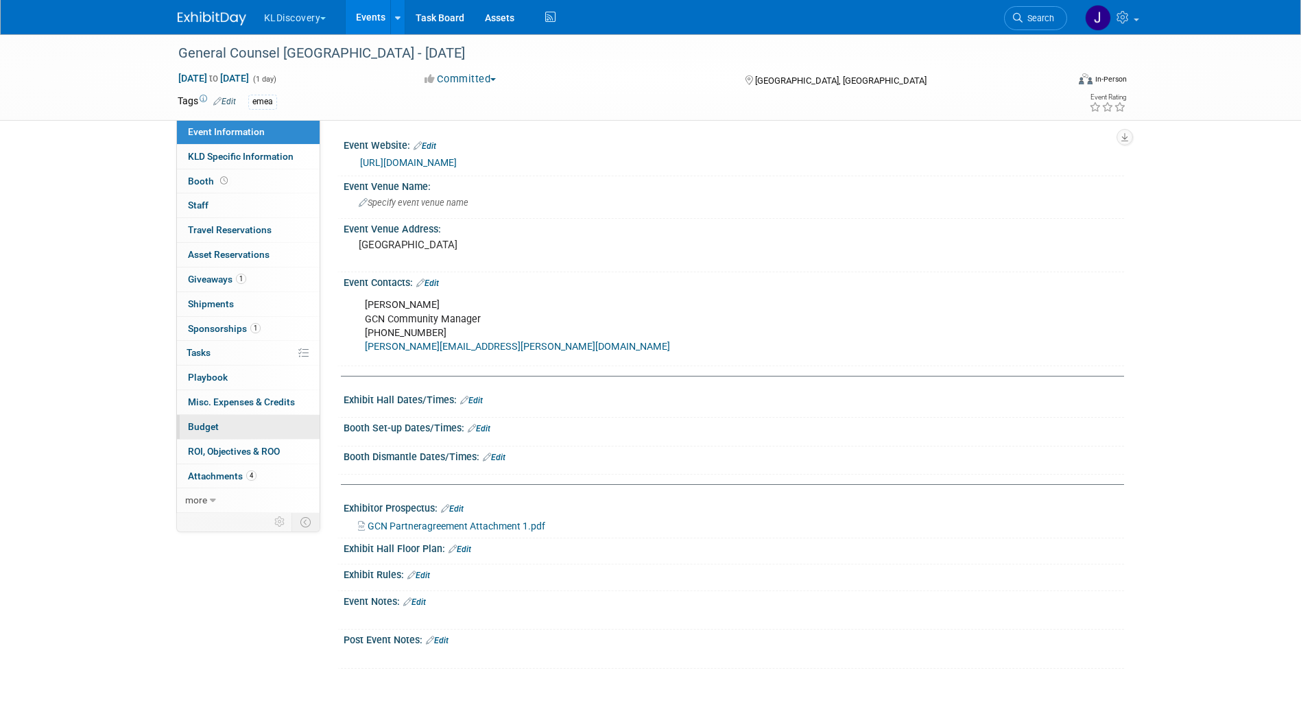
click at [203, 421] on span "Budget" at bounding box center [203, 426] width 31 height 11
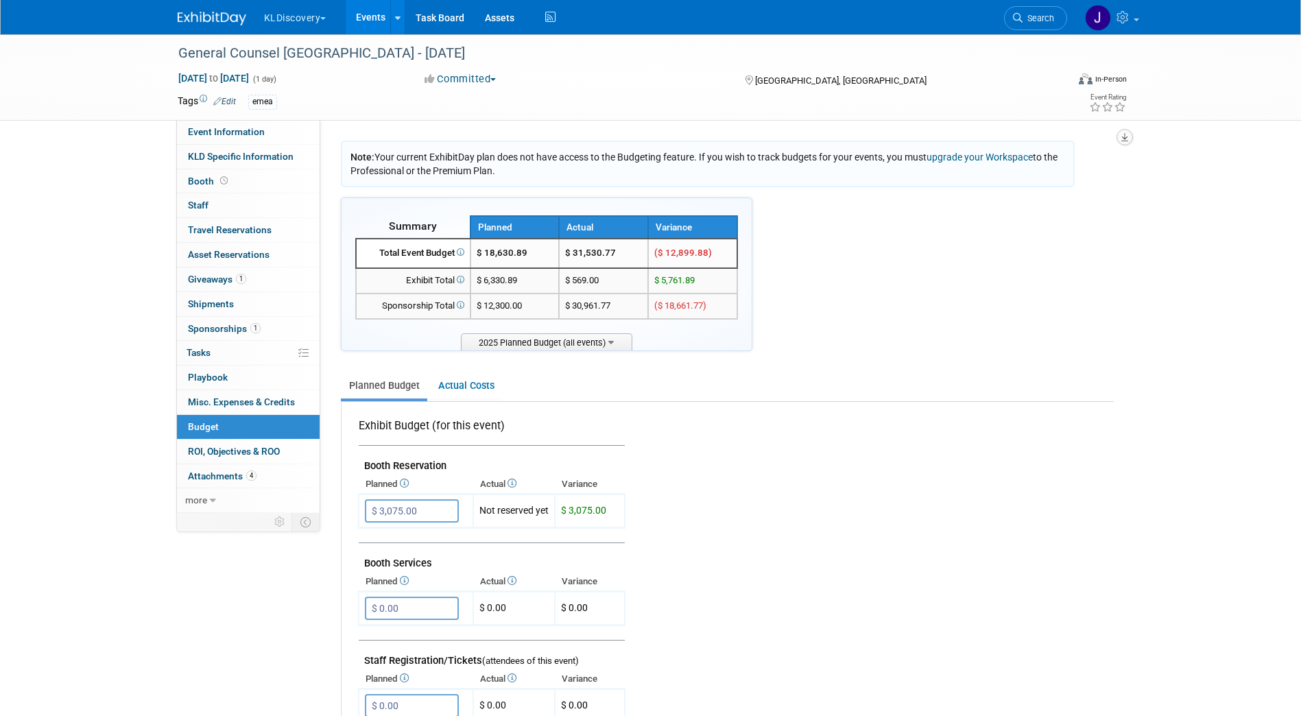
click at [1125, 137] on icon "button" at bounding box center [1124, 137] width 7 height 9
click at [1072, 175] on link "Export tab to PDF" at bounding box center [1042, 176] width 160 height 19
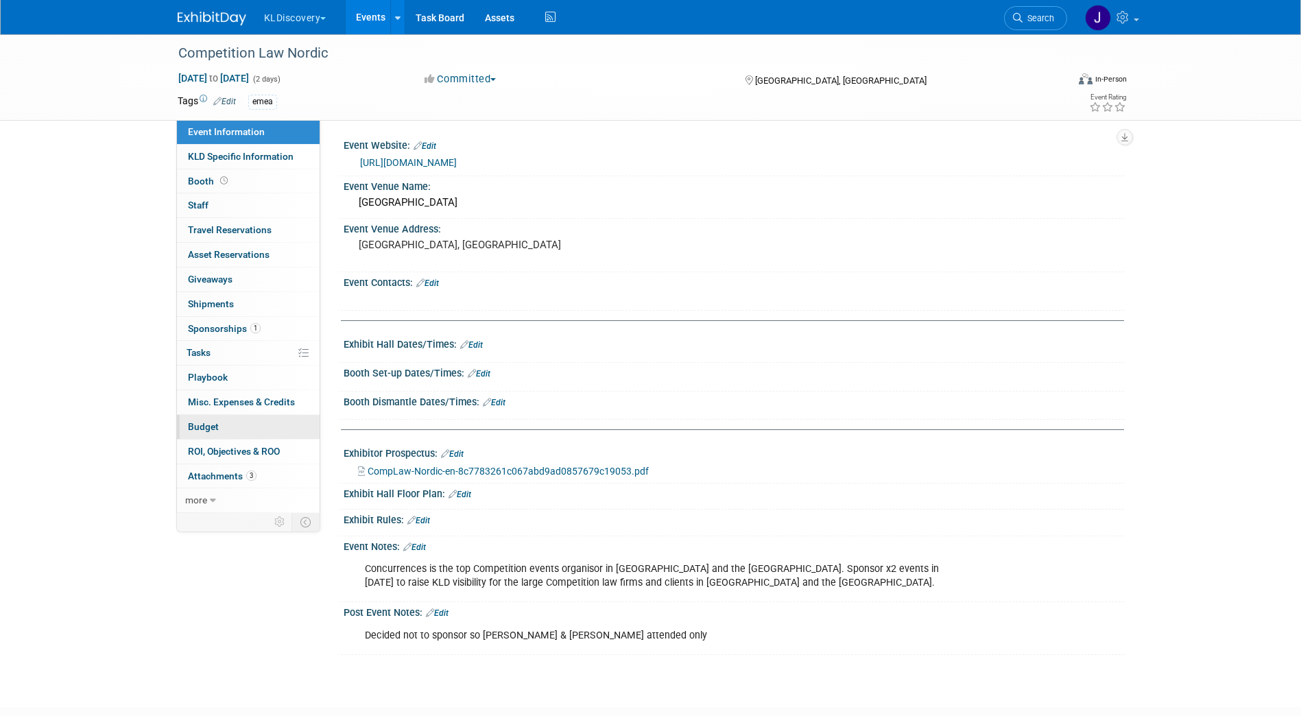
click at [265, 432] on link "Budget" at bounding box center [248, 427] width 143 height 24
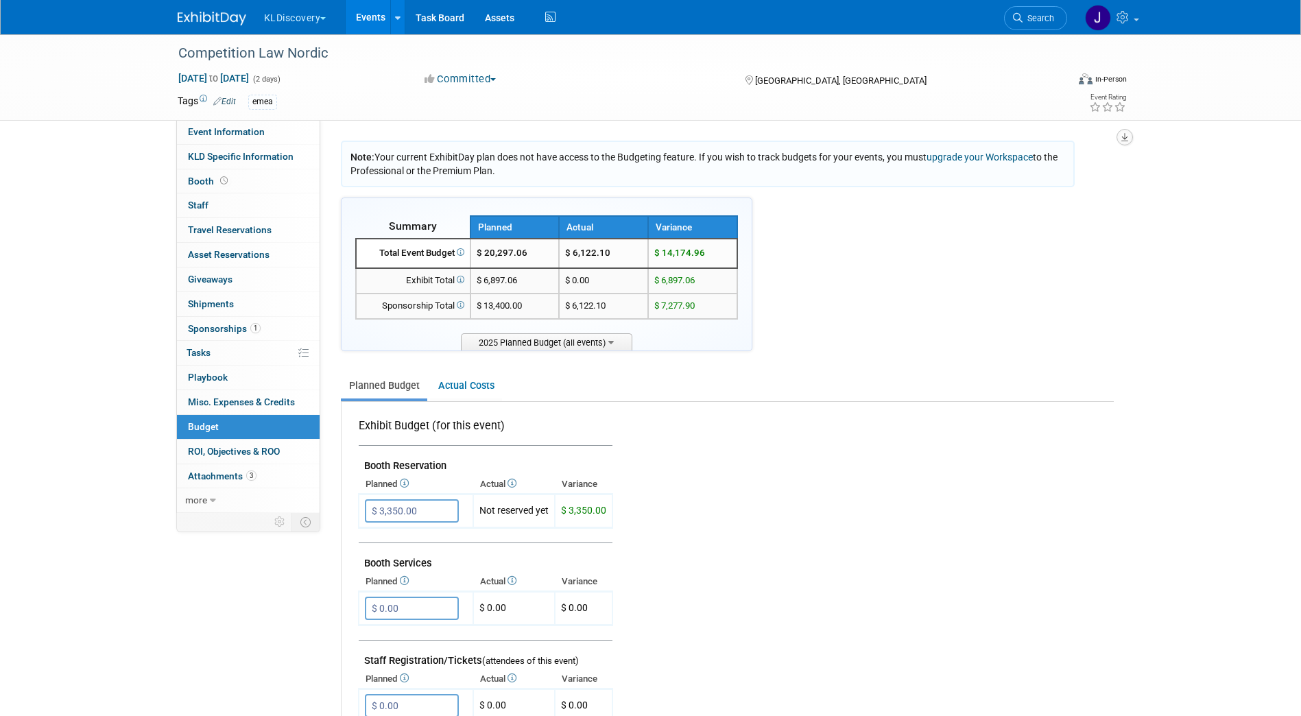
click at [1128, 139] on button "button" at bounding box center [1124, 137] width 16 height 16
click at [1093, 173] on link "Export tab to PDF" at bounding box center [1042, 176] width 160 height 19
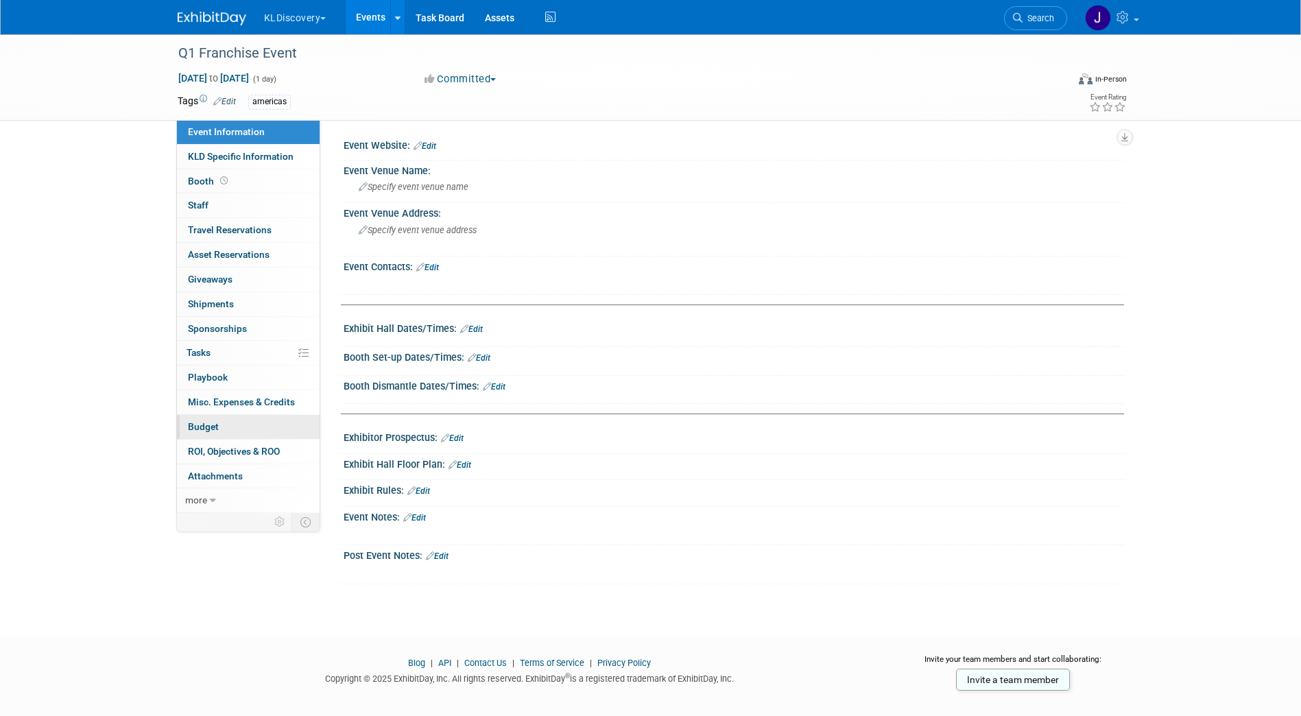
click at [220, 429] on link "Budget" at bounding box center [248, 427] width 143 height 24
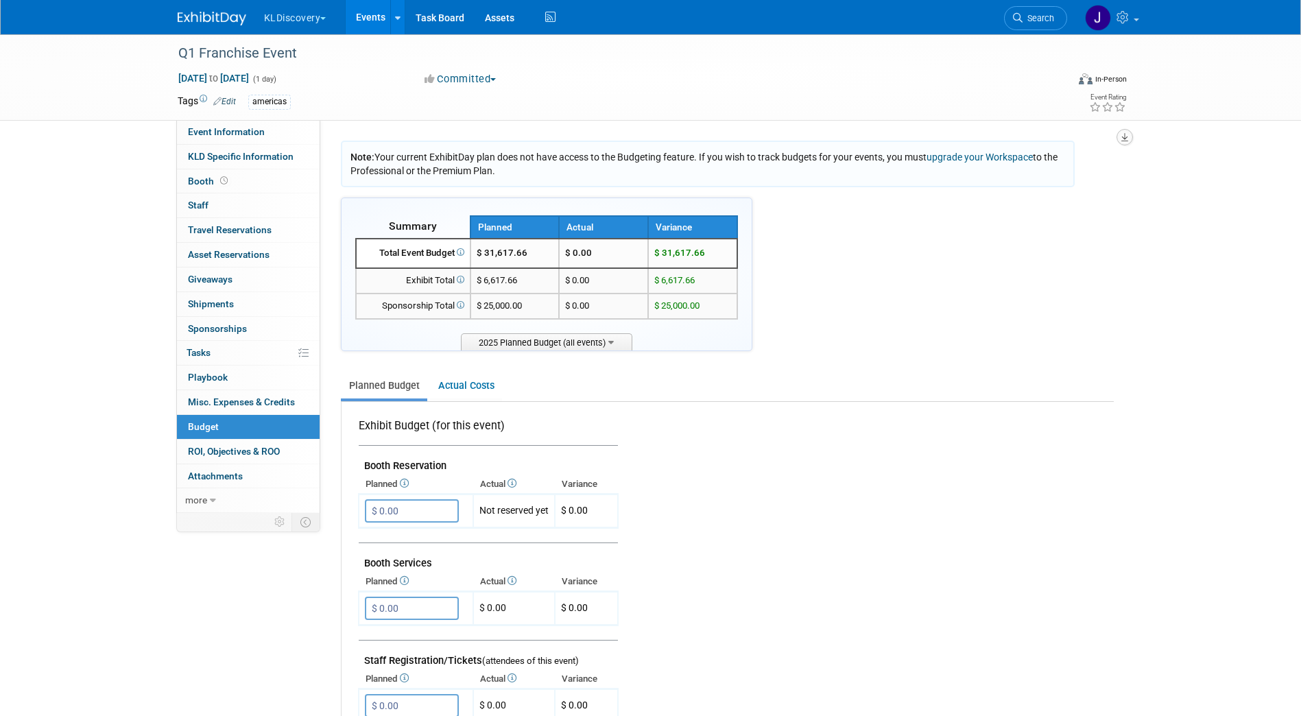
click at [1127, 136] on icon "button" at bounding box center [1124, 137] width 7 height 9
click at [985, 173] on link "Export tab to PDF" at bounding box center [1042, 176] width 160 height 19
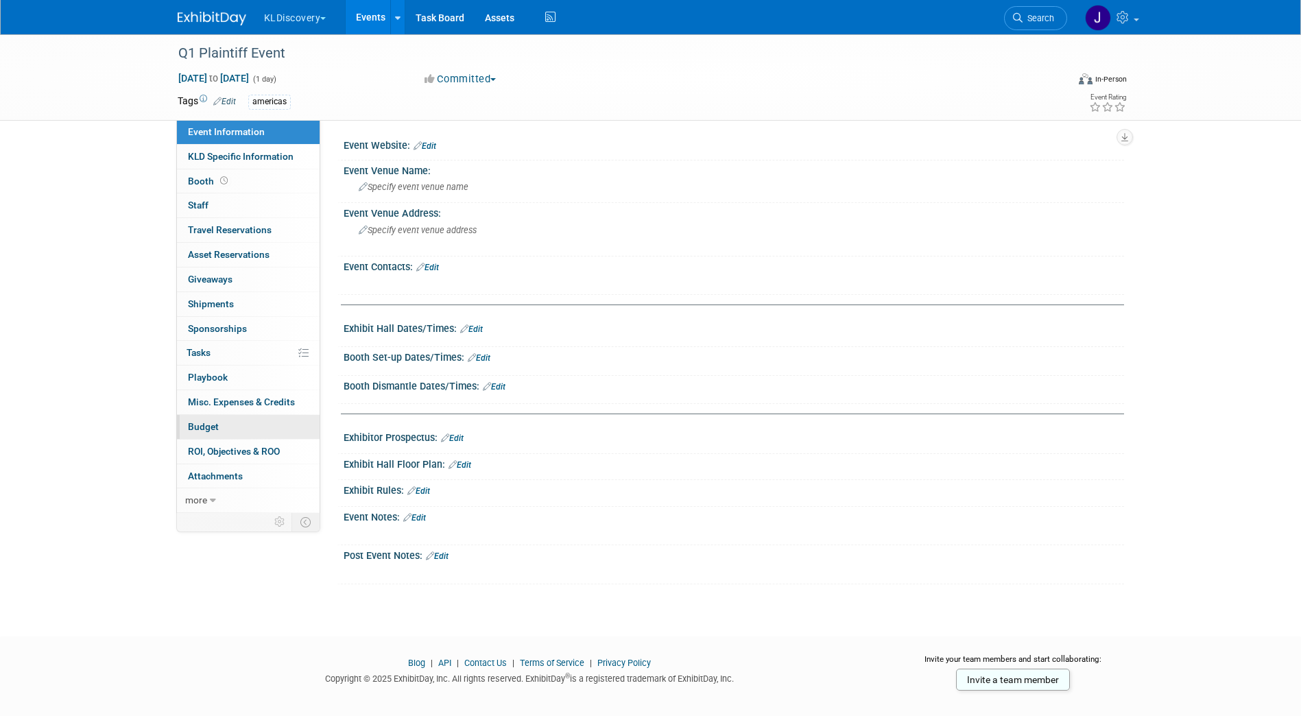
click at [234, 420] on link "Budget" at bounding box center [248, 427] width 143 height 24
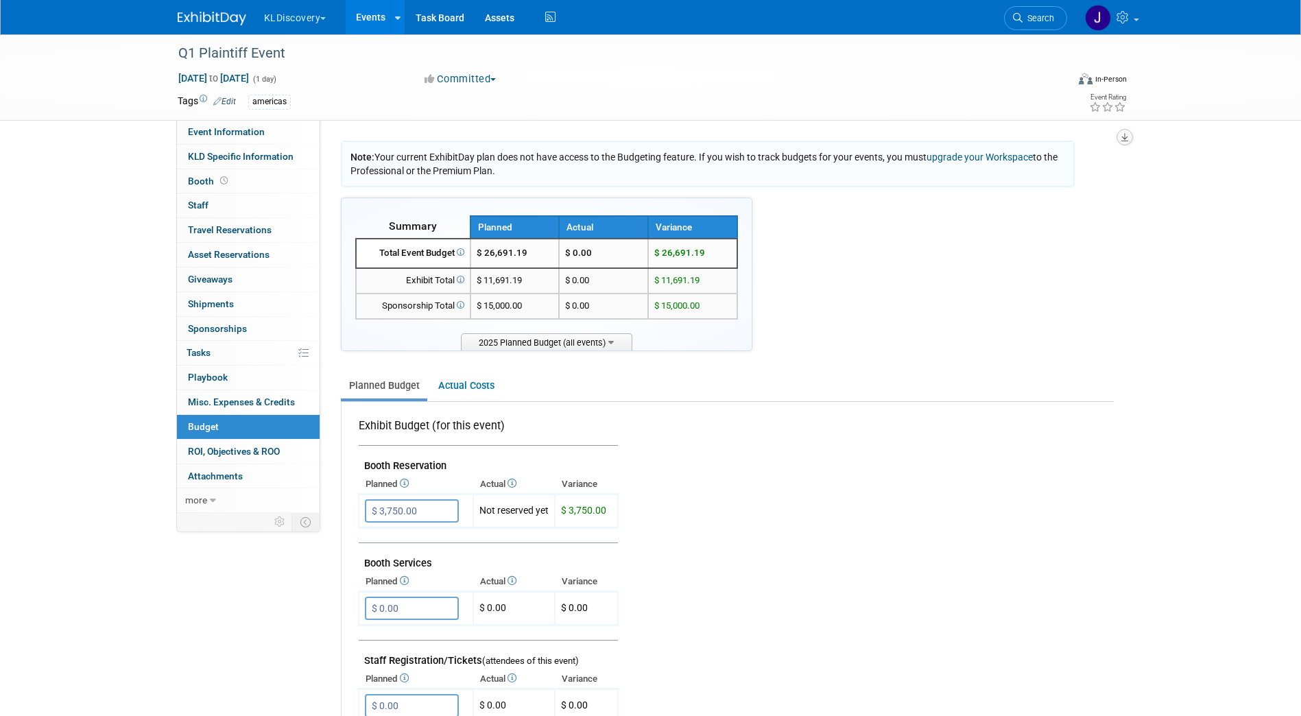
click at [1128, 136] on button "button" at bounding box center [1124, 137] width 16 height 16
click at [1038, 177] on link "Export tab to PDF" at bounding box center [1042, 176] width 160 height 19
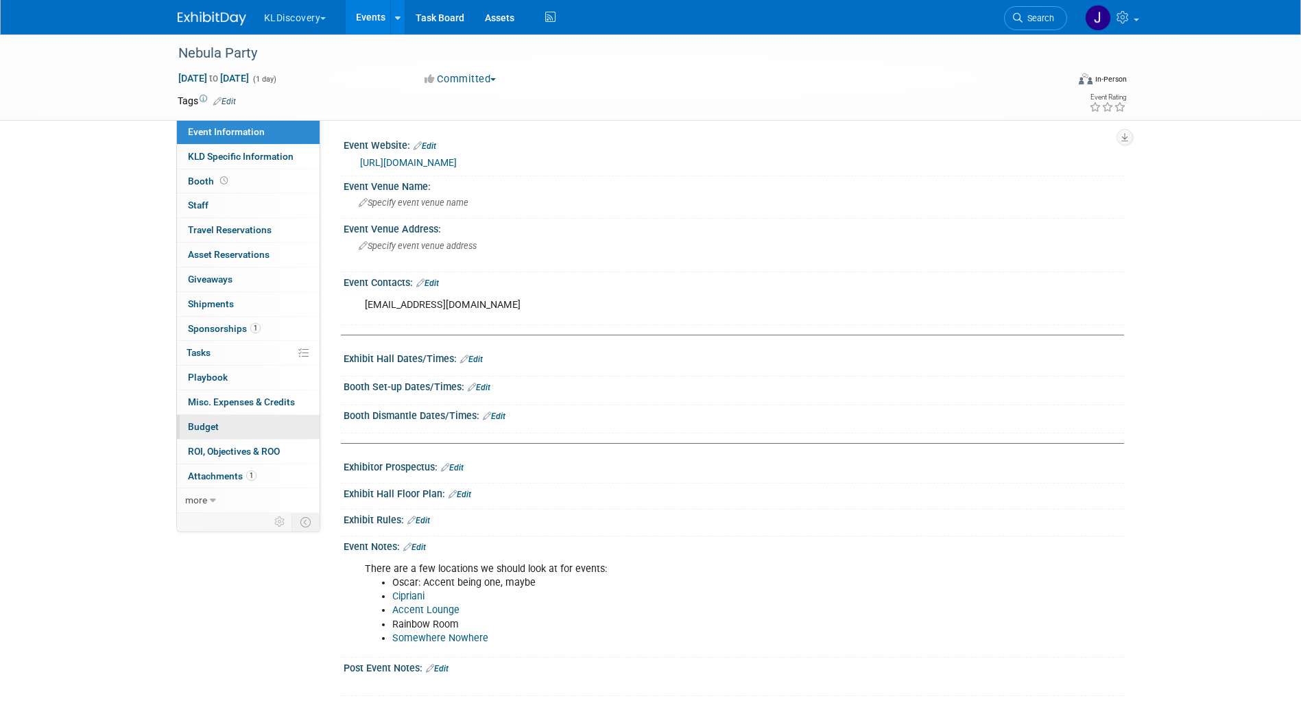
click at [223, 422] on link "Budget" at bounding box center [248, 427] width 143 height 24
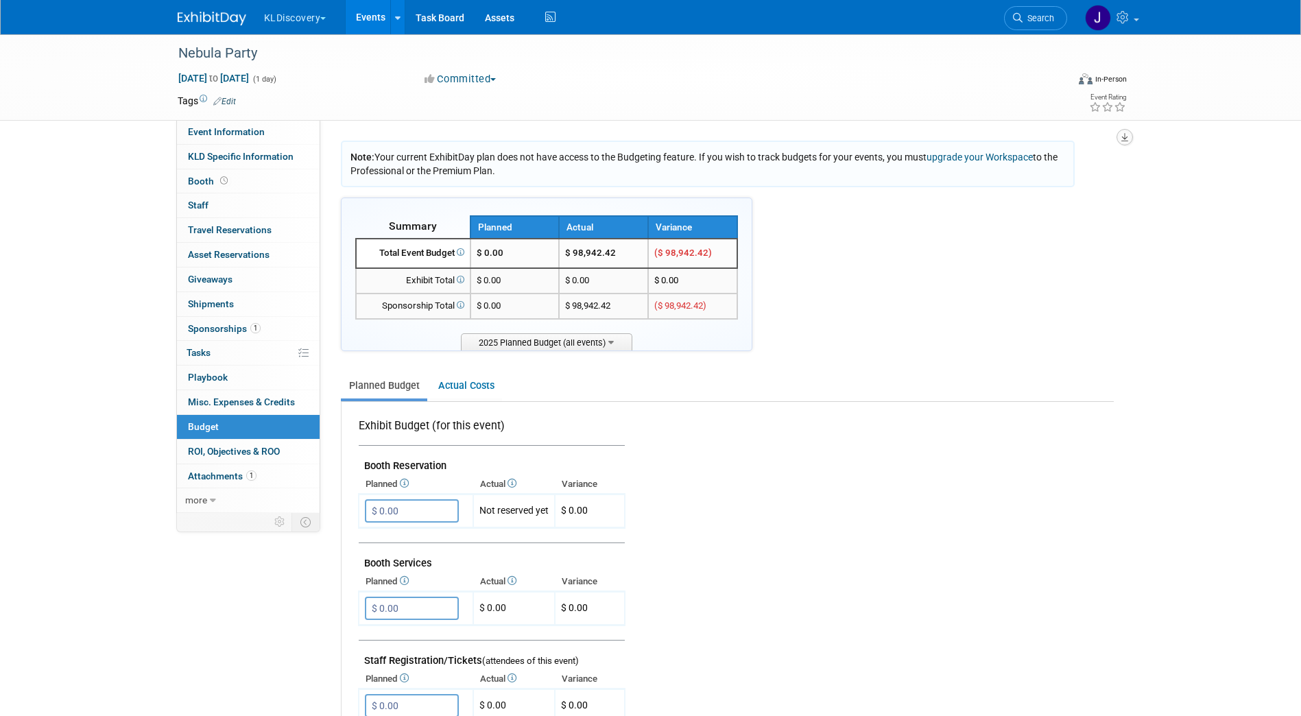
click at [1128, 135] on button "button" at bounding box center [1124, 137] width 16 height 16
click at [1053, 179] on link "Export tab to PDF" at bounding box center [1042, 176] width 160 height 19
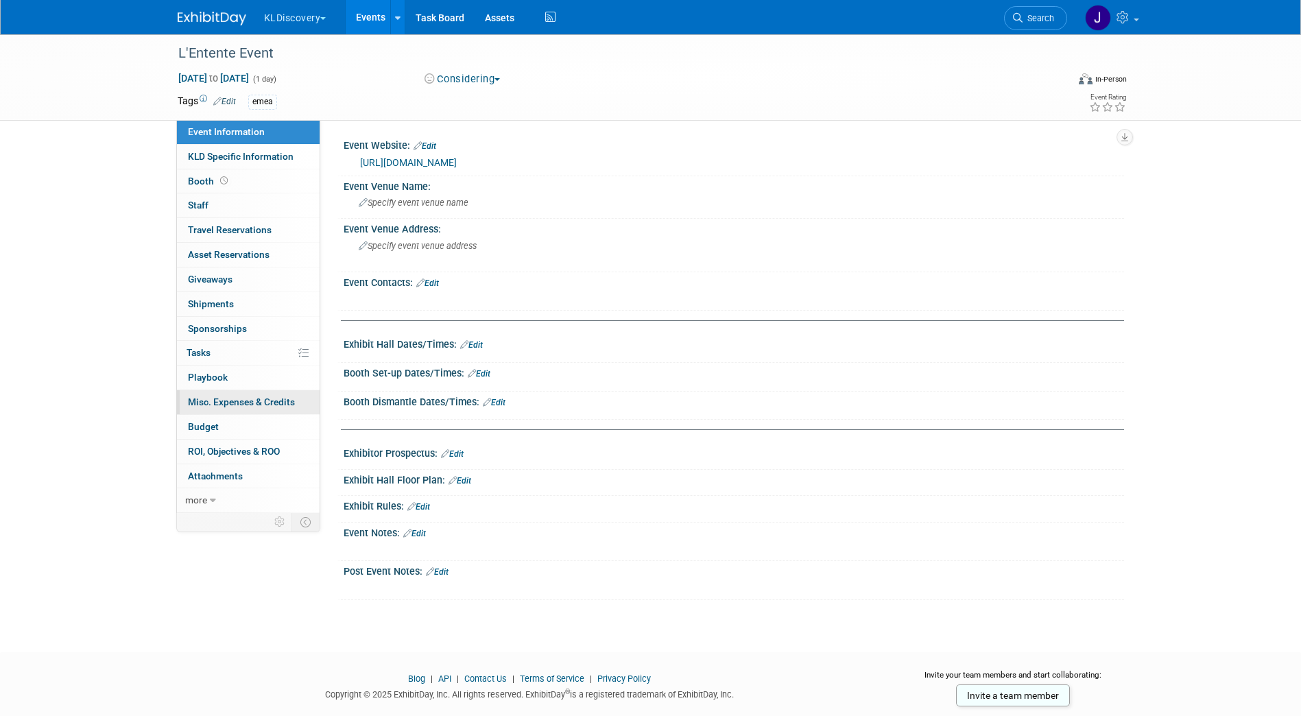
click at [200, 413] on link "0 Misc. Expenses & Credits 0" at bounding box center [248, 402] width 143 height 24
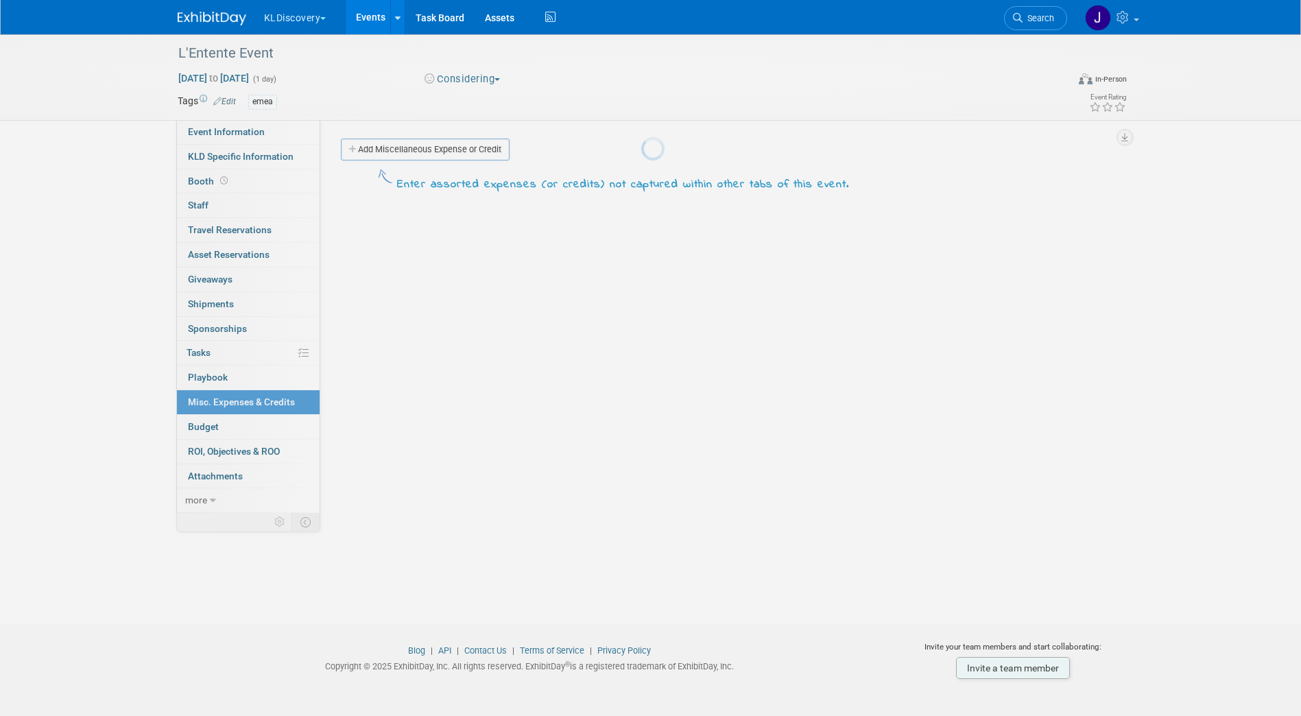
click at [641, 426] on div at bounding box center [650, 358] width 19 height 716
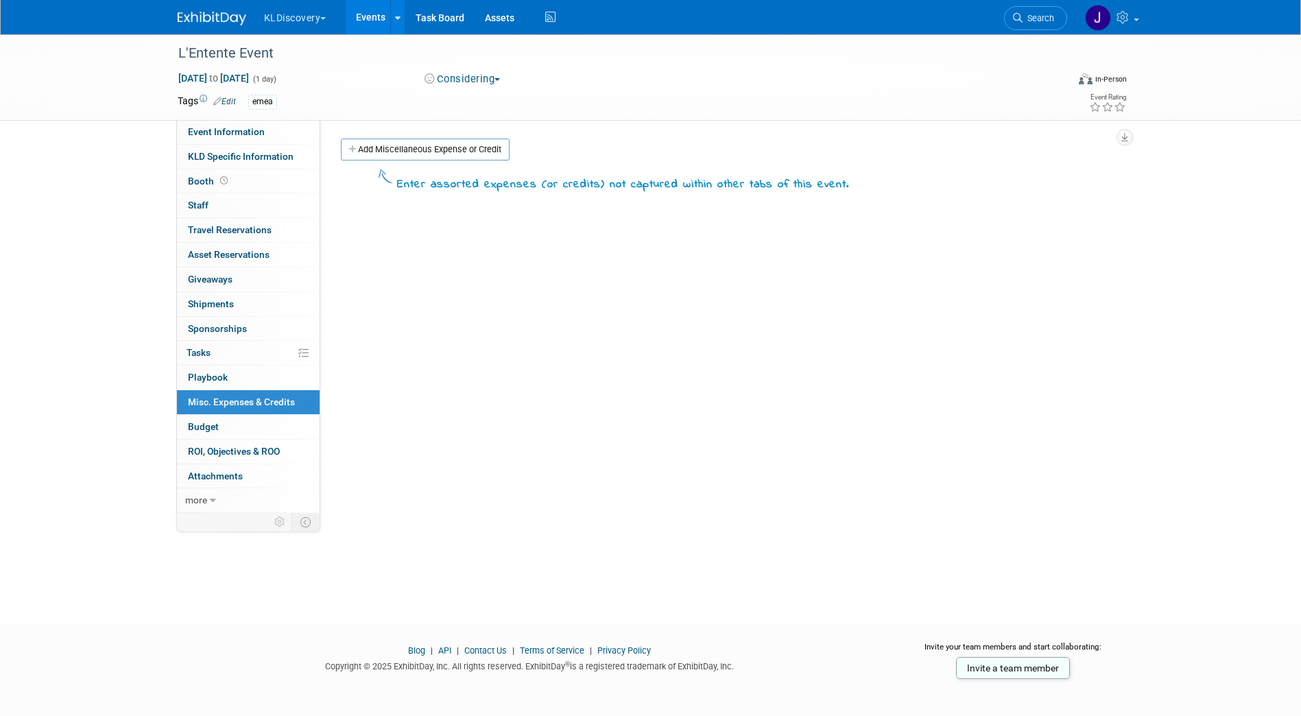
click at [201, 426] on span "Budget" at bounding box center [203, 426] width 31 height 11
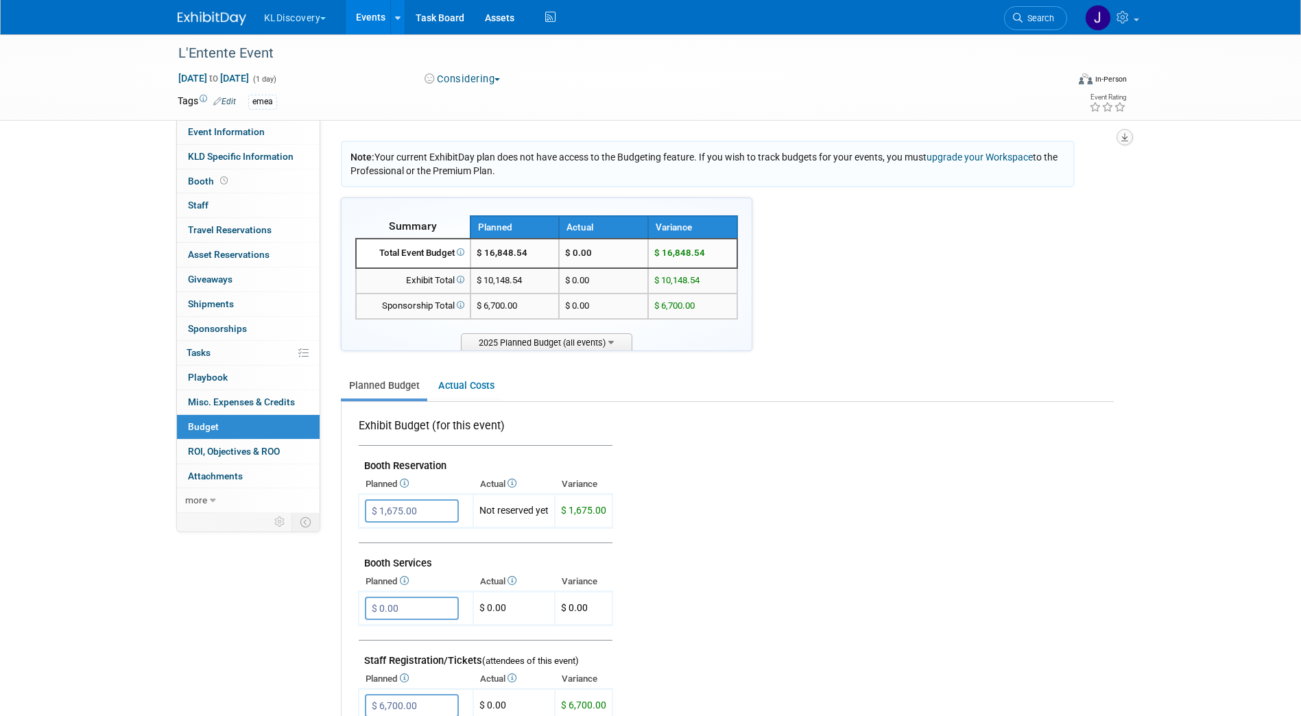
click at [1126, 139] on icon "button" at bounding box center [1124, 137] width 7 height 9
click at [1029, 176] on link "Export tab to PDF" at bounding box center [1042, 176] width 160 height 19
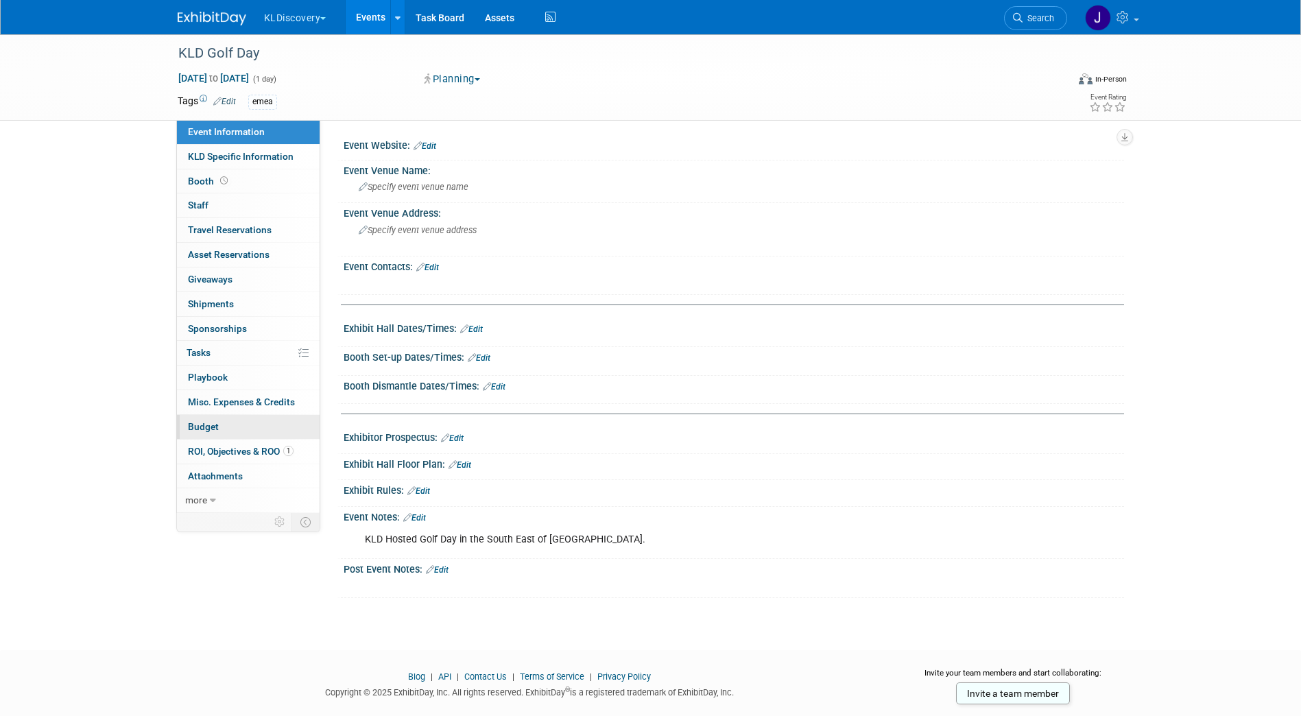
click at [237, 420] on link "Budget" at bounding box center [248, 427] width 143 height 24
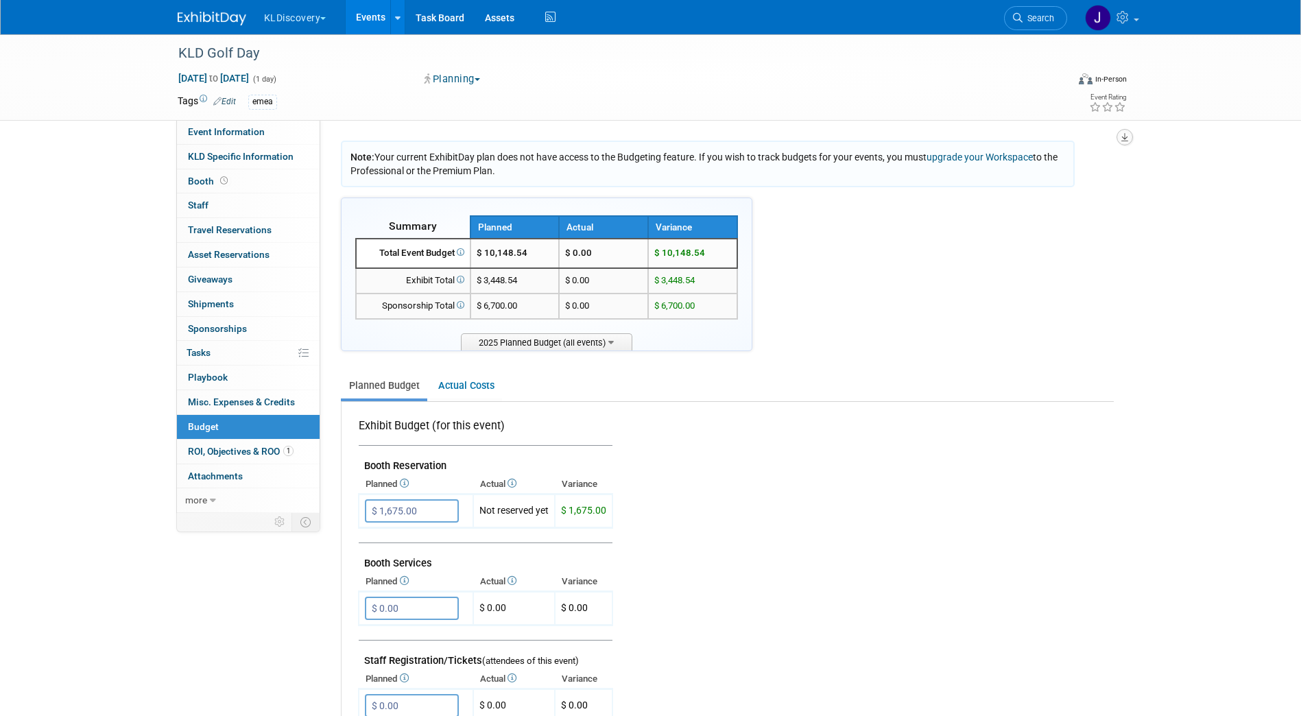
click at [1127, 138] on icon "button" at bounding box center [1124, 137] width 7 height 9
click at [1081, 178] on link "Export tab to PDF" at bounding box center [1042, 176] width 160 height 19
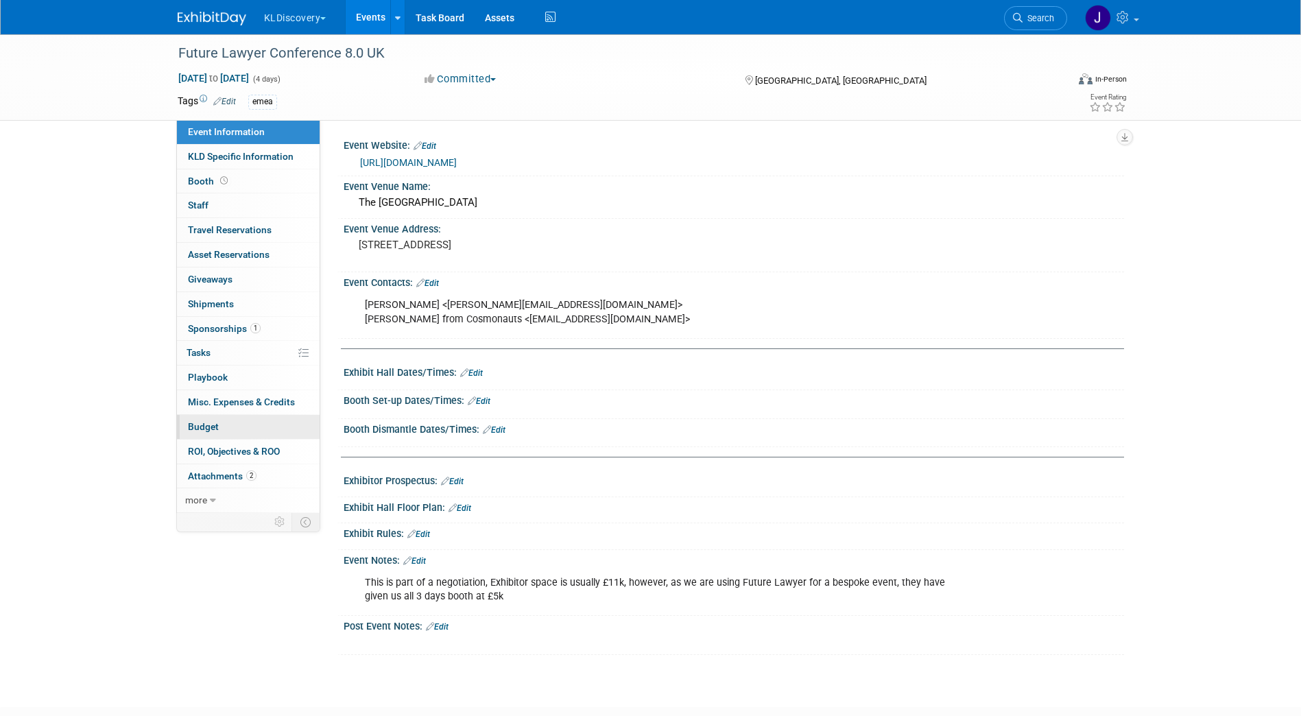
click at [231, 422] on link "Budget" at bounding box center [248, 427] width 143 height 24
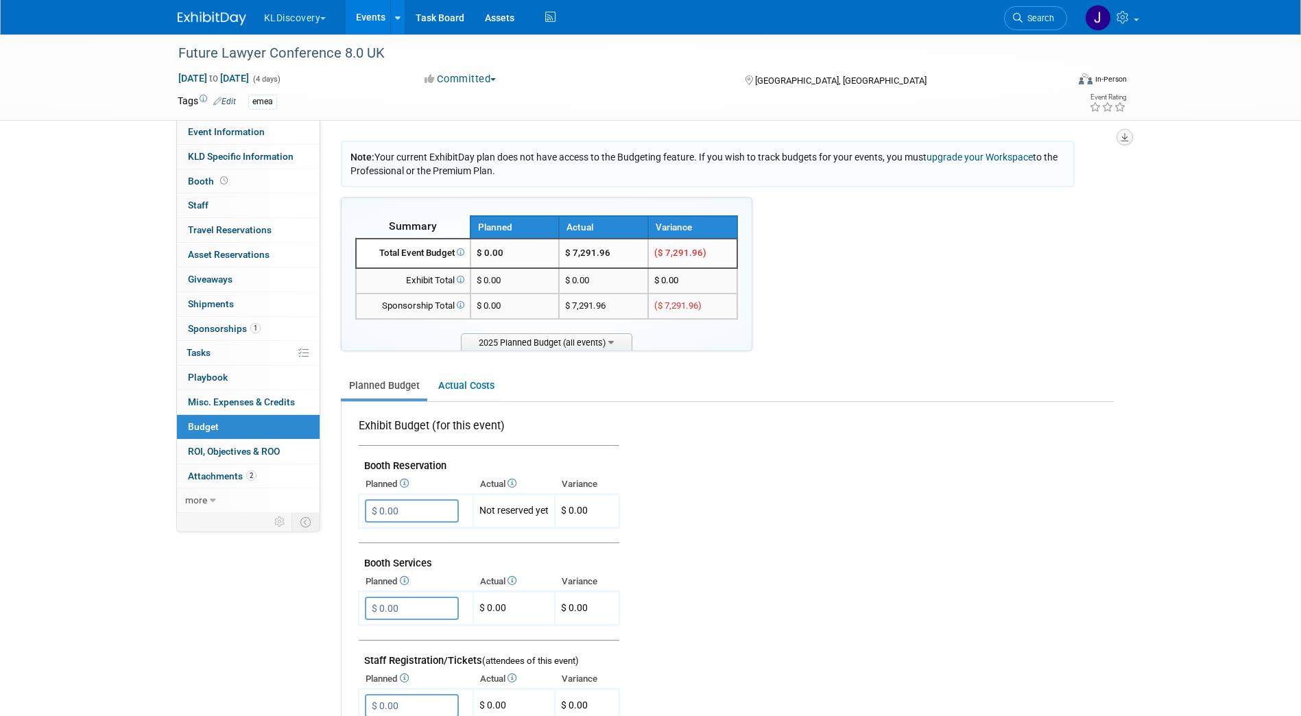
click at [1125, 136] on icon "button" at bounding box center [1124, 137] width 7 height 9
click at [1086, 178] on link "Export tab to PDF" at bounding box center [1042, 176] width 160 height 19
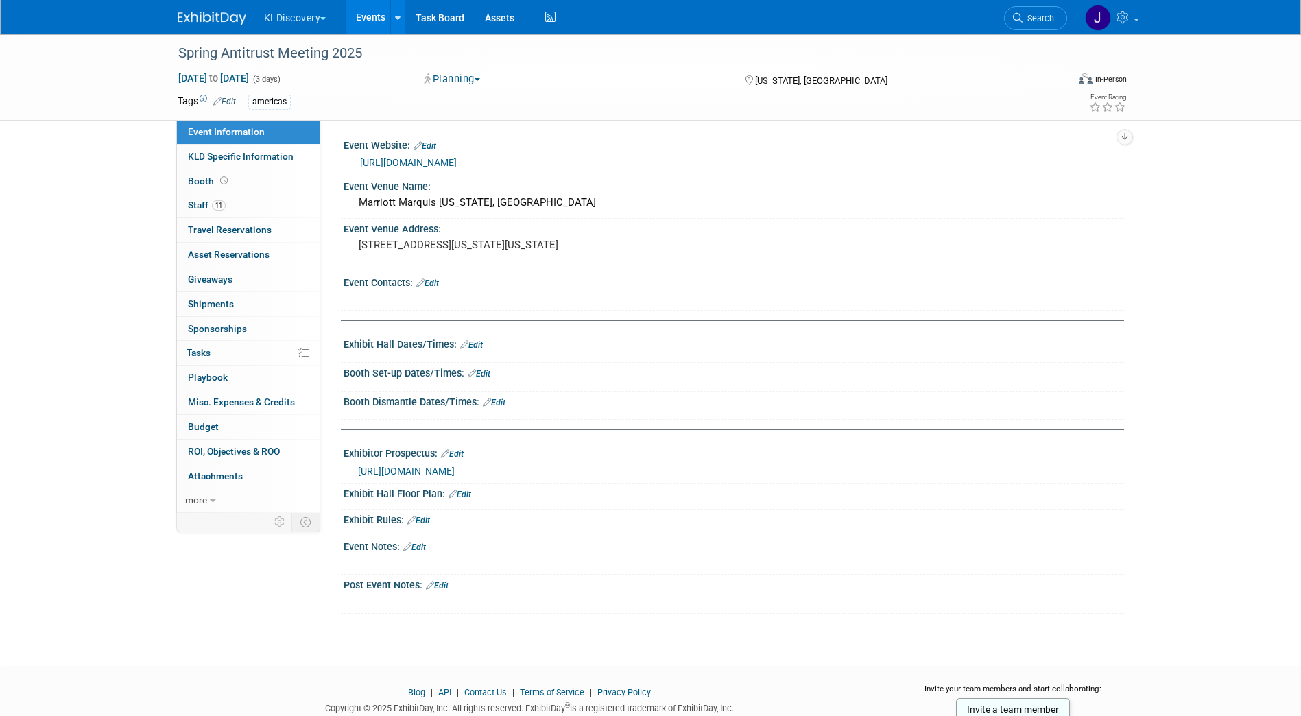
drag, startPoint x: 137, startPoint y: 247, endPoint x: 123, endPoint y: 214, distance: 35.7
click at [123, 214] on div "Spring Antitrust Meeting 2025 Apr 2, 2025 to Apr 4, 2025 (3 days) Apr 2, 2025 t…" at bounding box center [650, 337] width 1301 height 607
click at [228, 424] on link "Budget" at bounding box center [248, 427] width 143 height 24
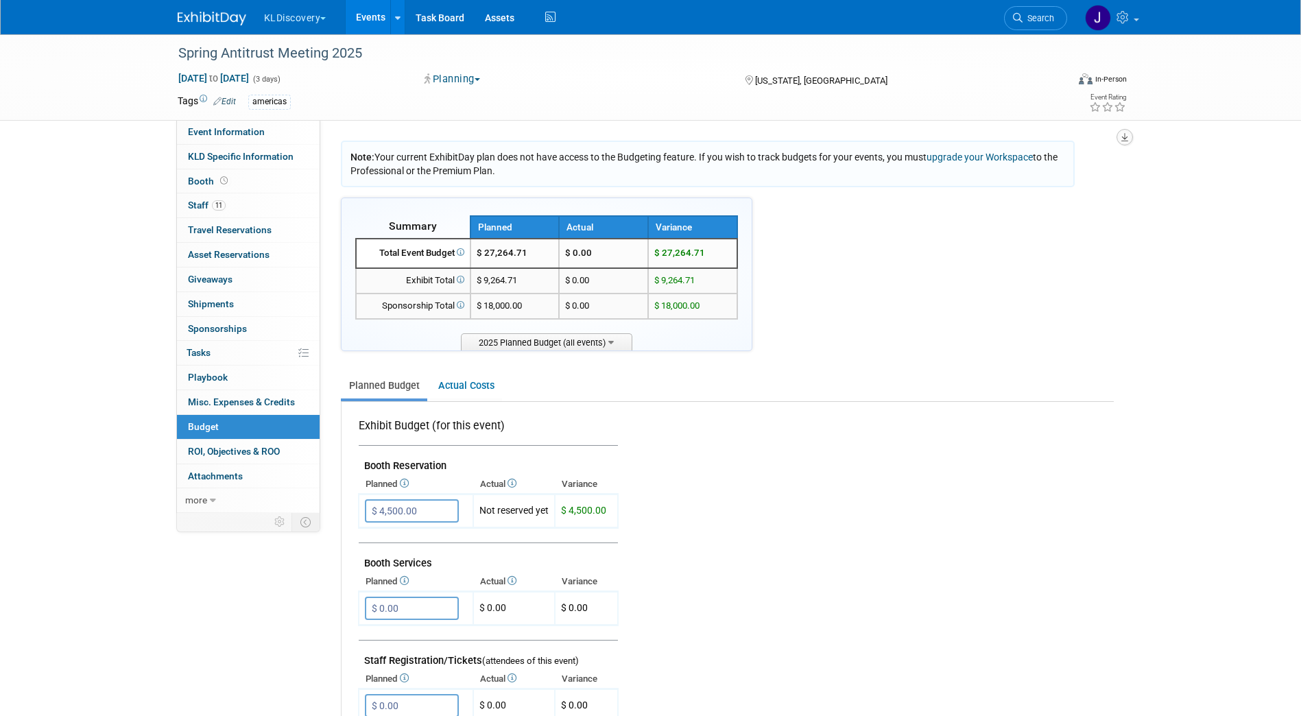
click at [1126, 136] on icon "button" at bounding box center [1124, 137] width 7 height 9
click at [1064, 173] on link "Export tab to PDF" at bounding box center [1042, 176] width 160 height 19
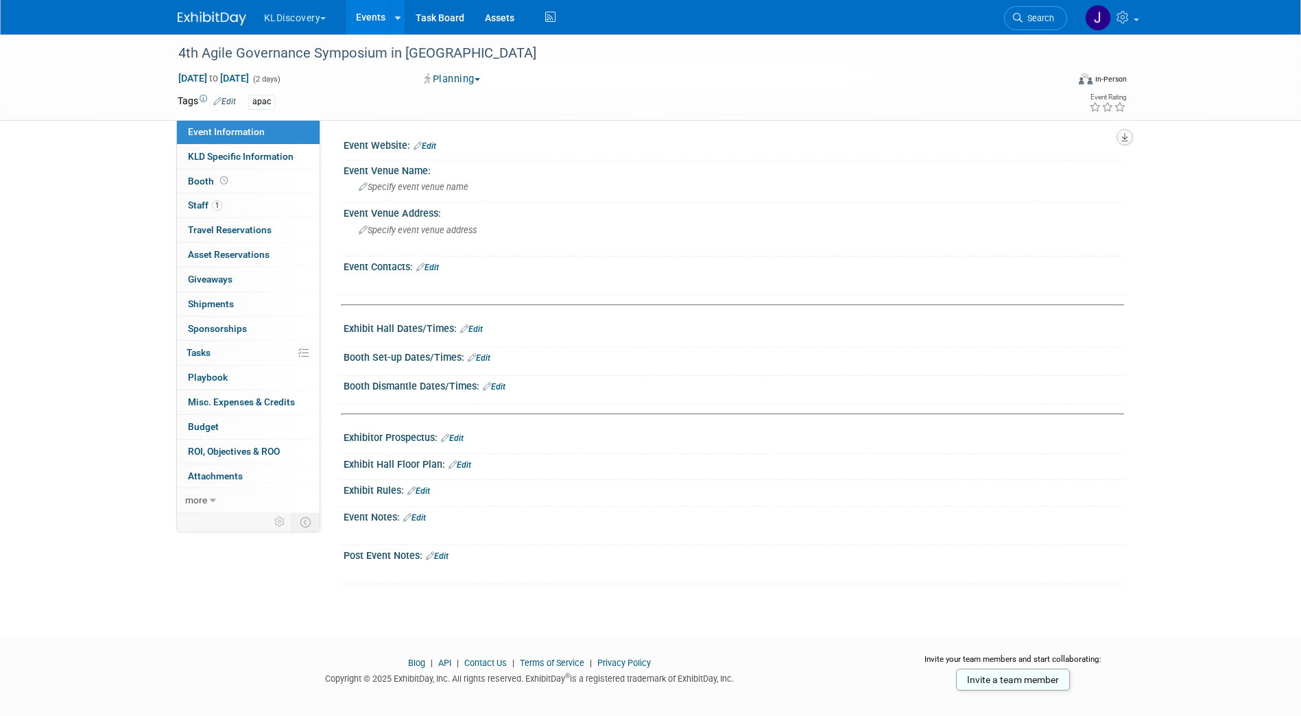
click at [1126, 134] on icon "button" at bounding box center [1124, 137] width 7 height 9
click at [221, 432] on link "Budget" at bounding box center [248, 427] width 143 height 24
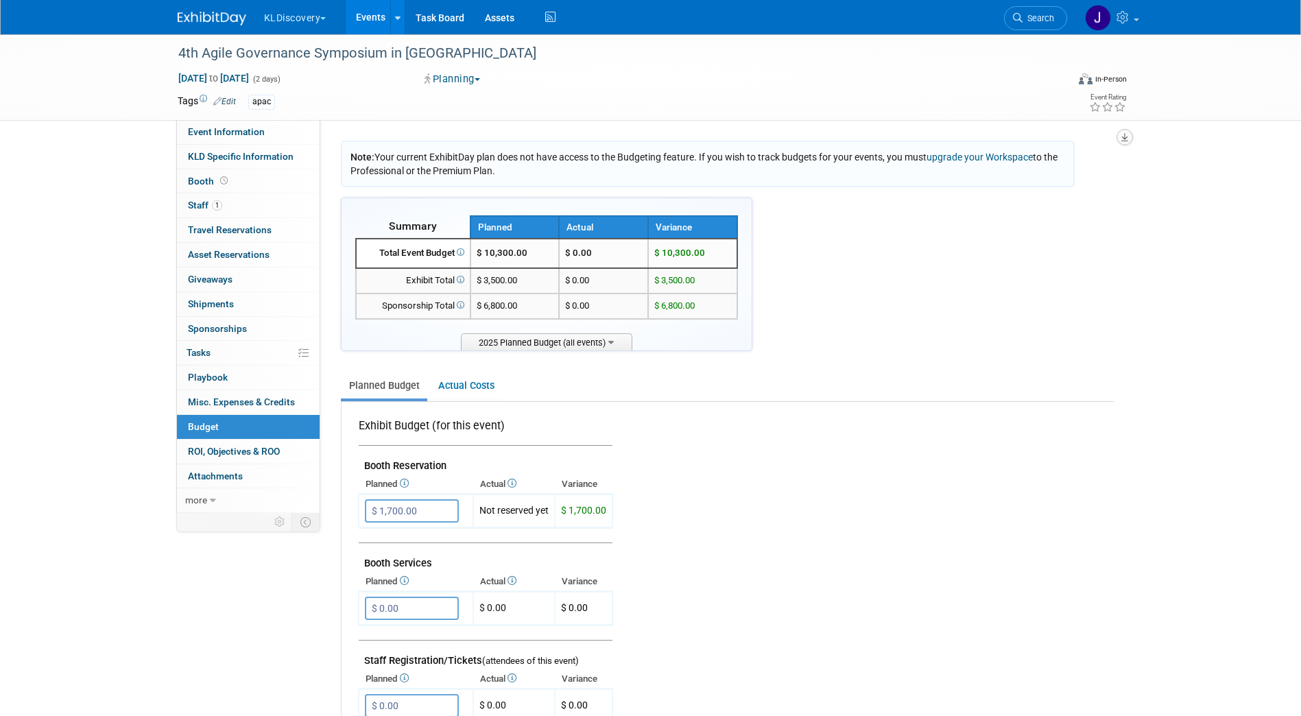
click at [1123, 136] on icon "button" at bounding box center [1124, 137] width 7 height 9
click at [1058, 181] on link "Export tab to PDF" at bounding box center [1042, 176] width 160 height 19
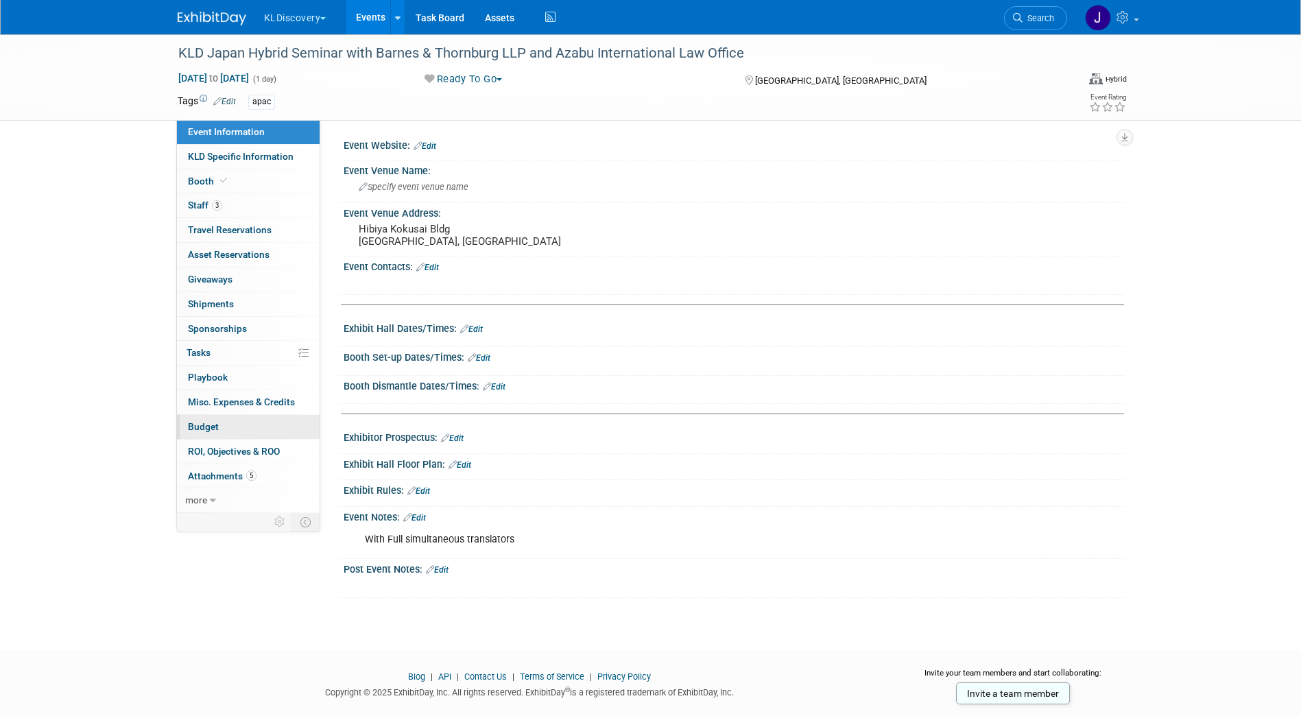
click at [252, 422] on link "Budget" at bounding box center [248, 427] width 143 height 24
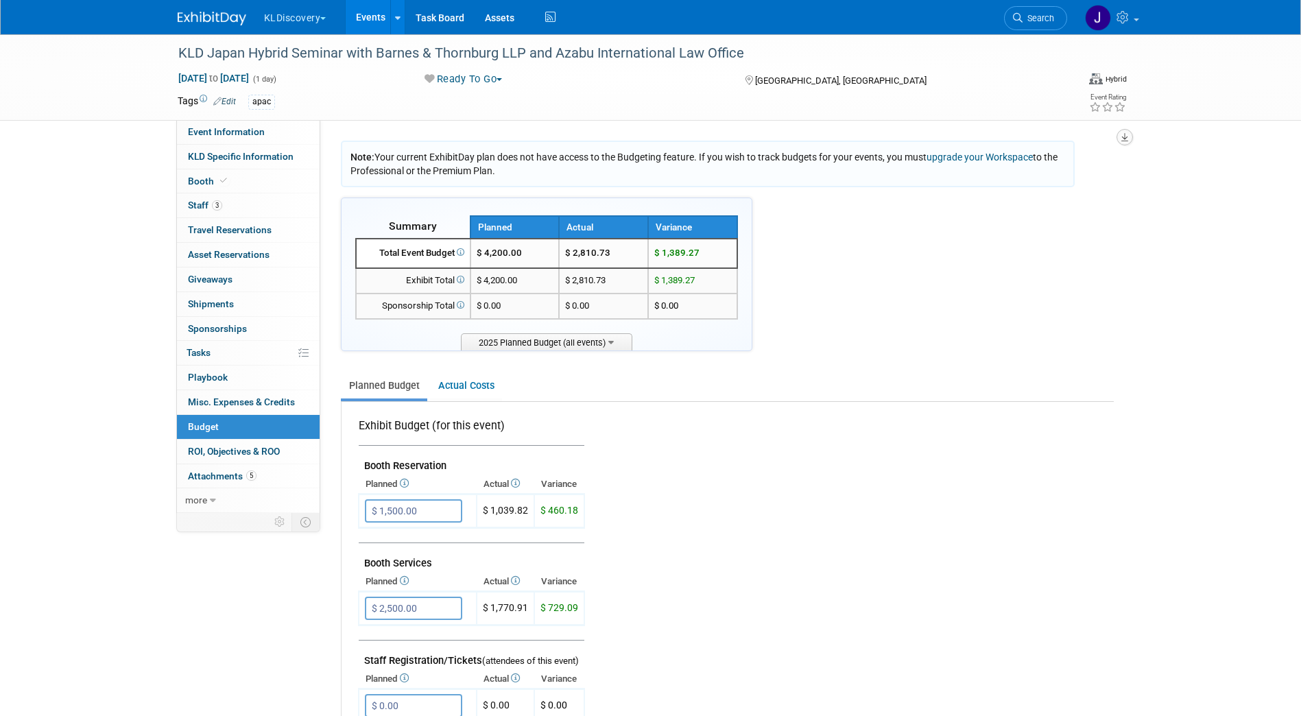
click at [1121, 136] on icon "button" at bounding box center [1124, 137] width 7 height 9
click at [1079, 174] on link "Export tab to PDF" at bounding box center [1042, 176] width 160 height 19
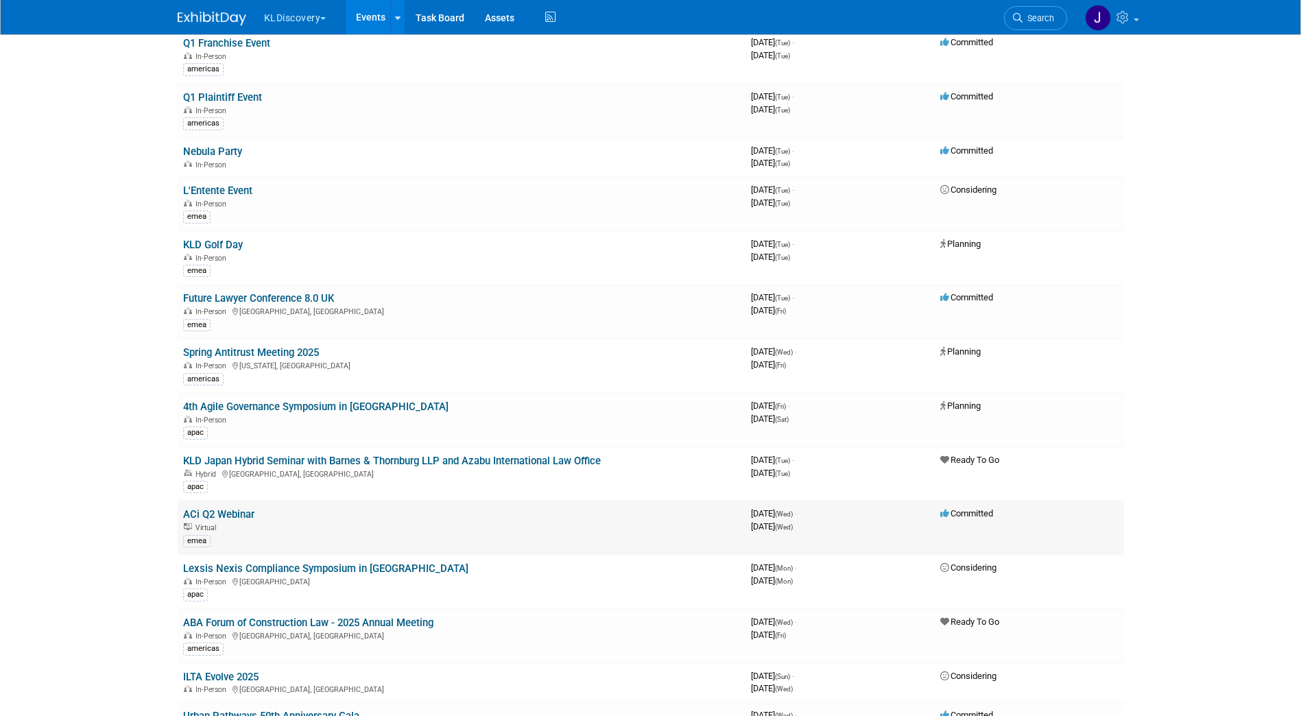
click at [188, 514] on link "ACi Q2 Webinar" at bounding box center [218, 514] width 71 height 12
click at [254, 566] on link "Lexsis Nexis Compliance Symposium in [GEOGRAPHIC_DATA]" at bounding box center [325, 568] width 285 height 12
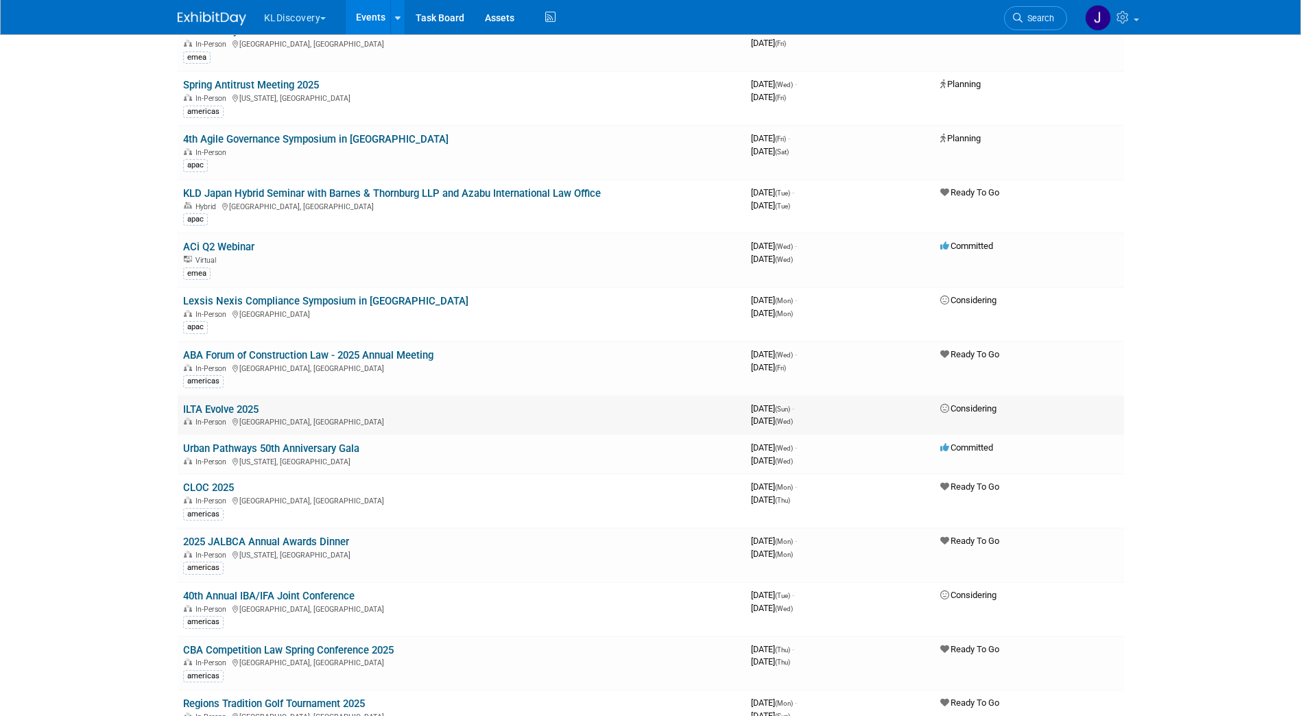
scroll to position [1783, 0]
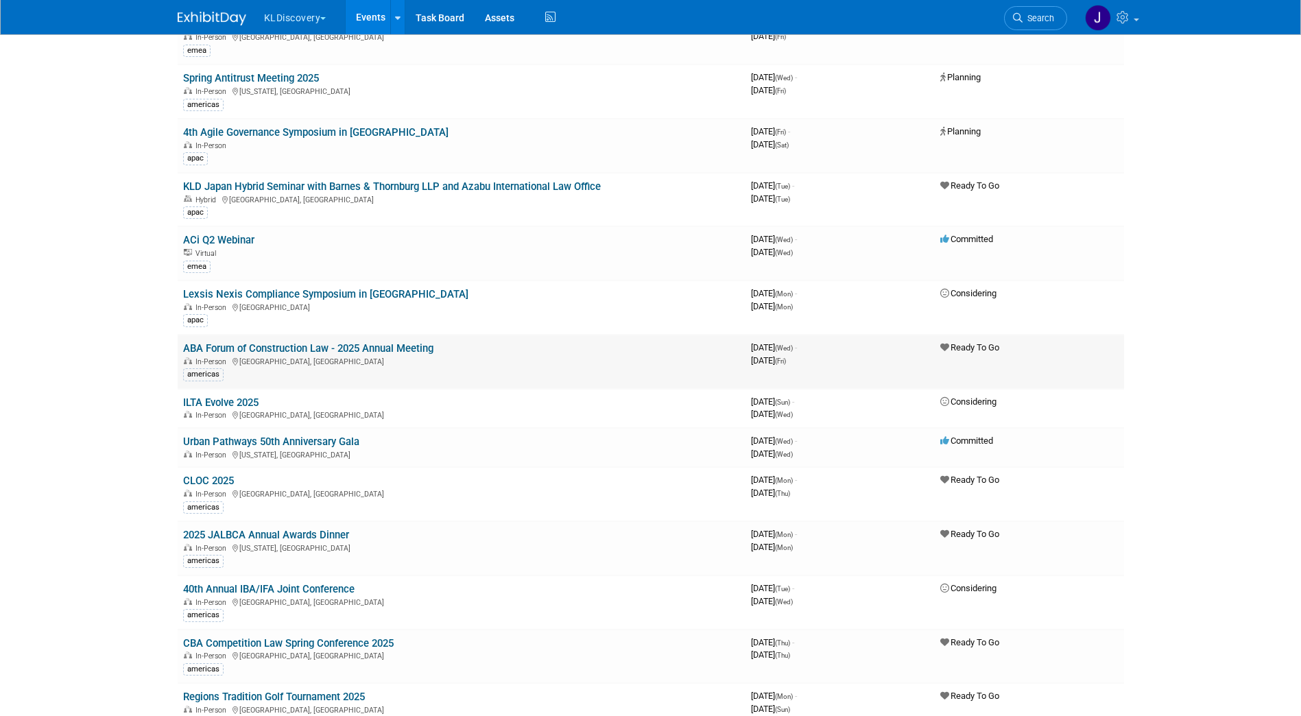
click at [264, 345] on link "ABA Forum of Construction Law - 2025 Annual Meeting" at bounding box center [308, 348] width 250 height 12
click at [243, 403] on link "ILTA Evolve 2025" at bounding box center [220, 402] width 75 height 12
click at [300, 440] on link "Urban Pathways 50th Anniversary Gala" at bounding box center [271, 441] width 176 height 12
click at [224, 481] on link "CLOC 2025" at bounding box center [208, 481] width 51 height 12
click at [245, 536] on link "2025 JALBCA Annual Awards Dinner" at bounding box center [266, 535] width 166 height 12
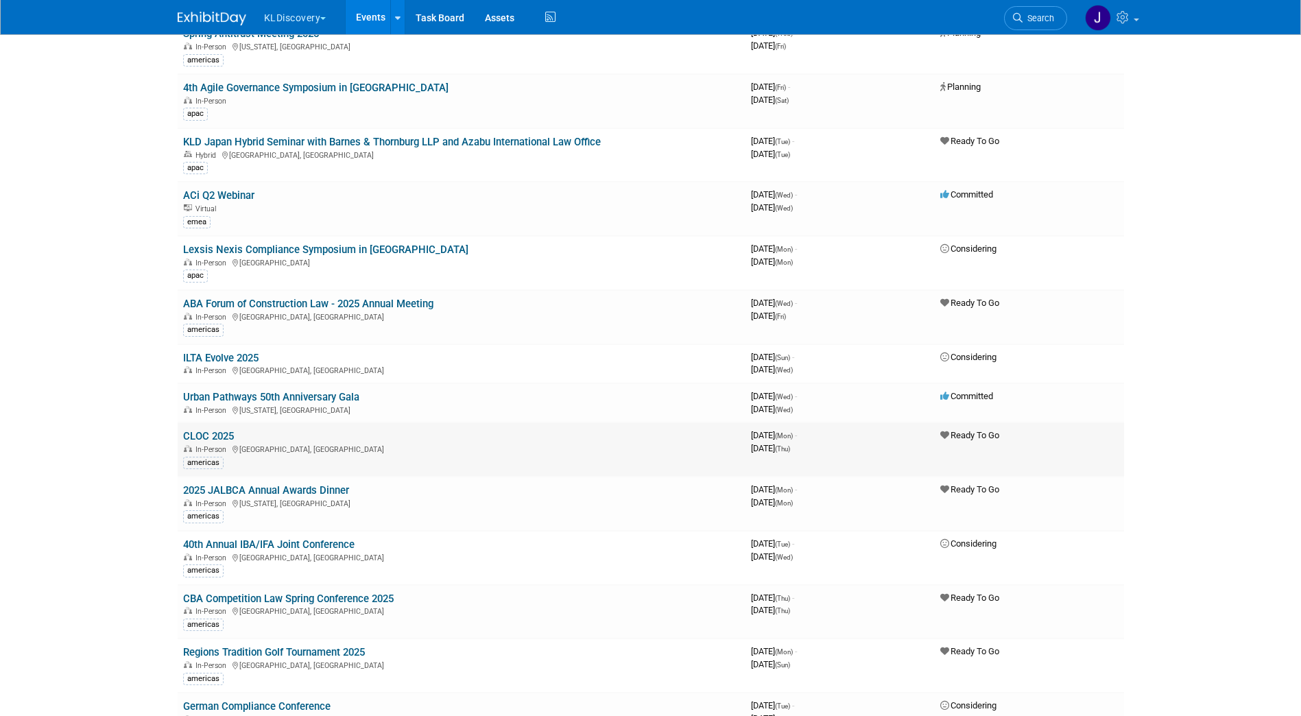
scroll to position [1851, 0]
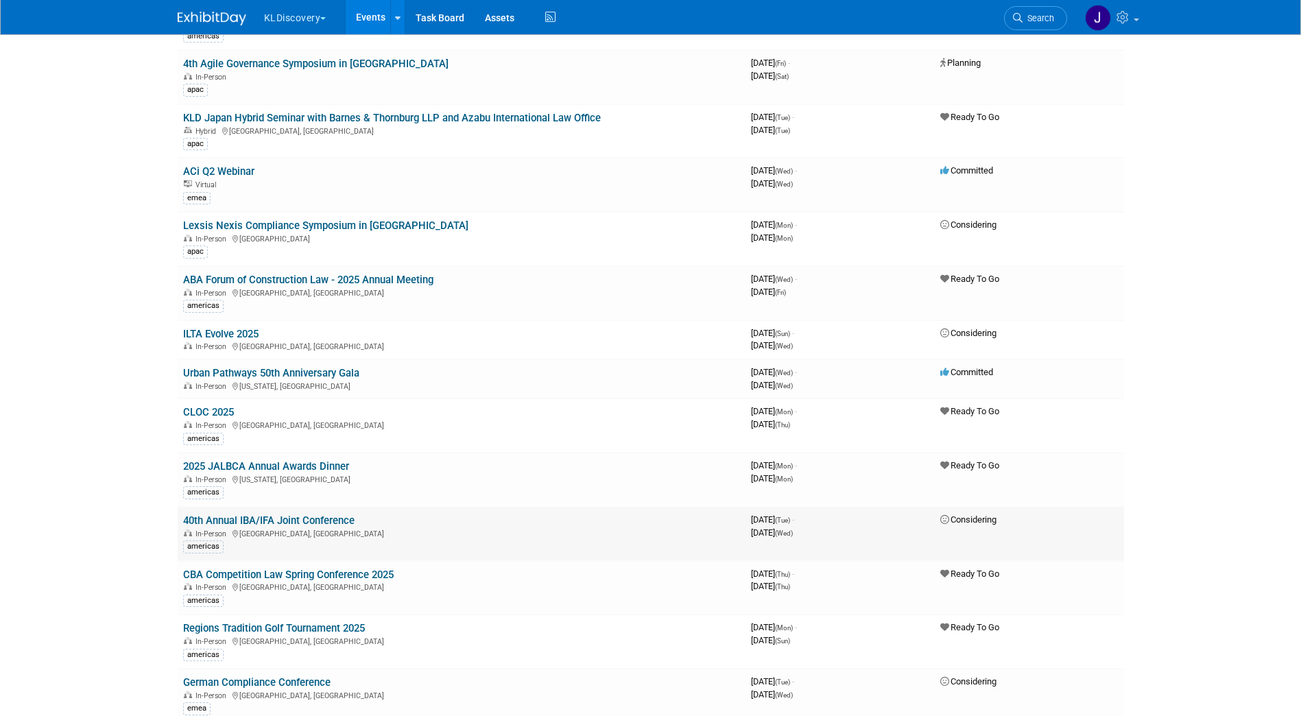
click at [243, 519] on link "40th Annual IBA/IFA Joint Conference" at bounding box center [268, 520] width 171 height 12
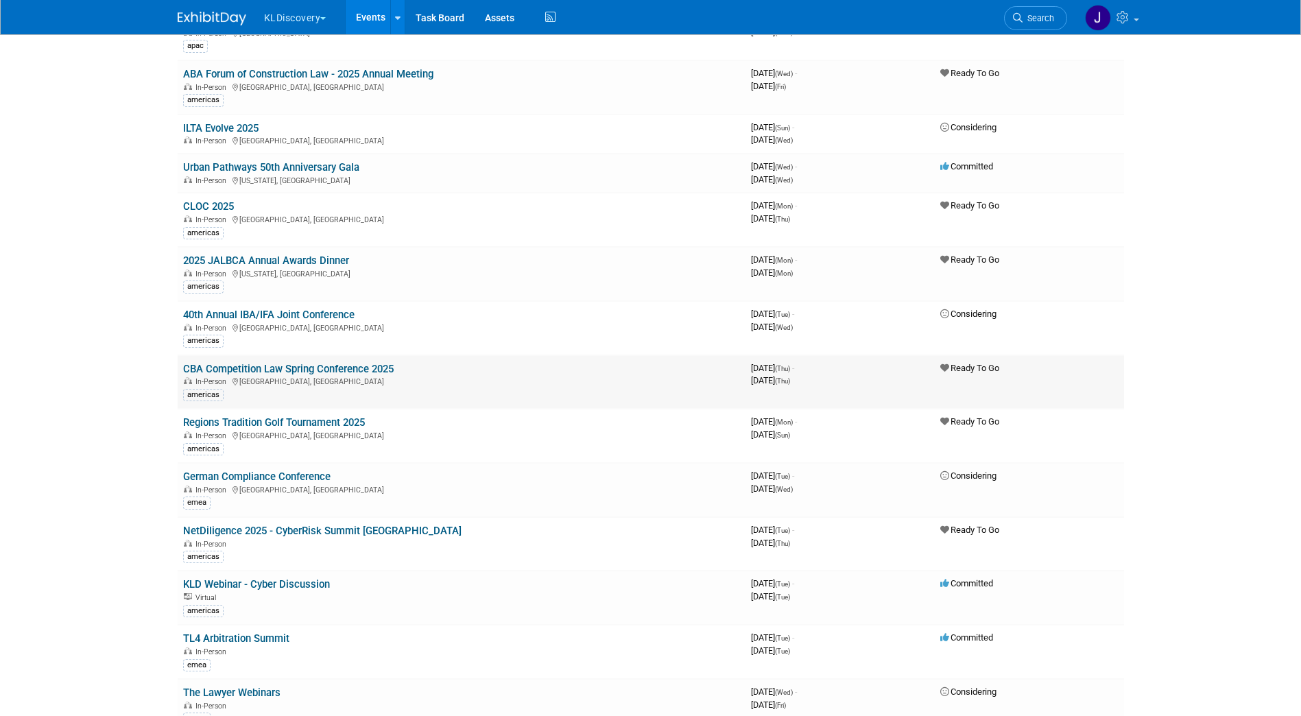
click at [255, 368] on link "CBA Competition Law Spring Conference 2025" at bounding box center [288, 369] width 211 height 12
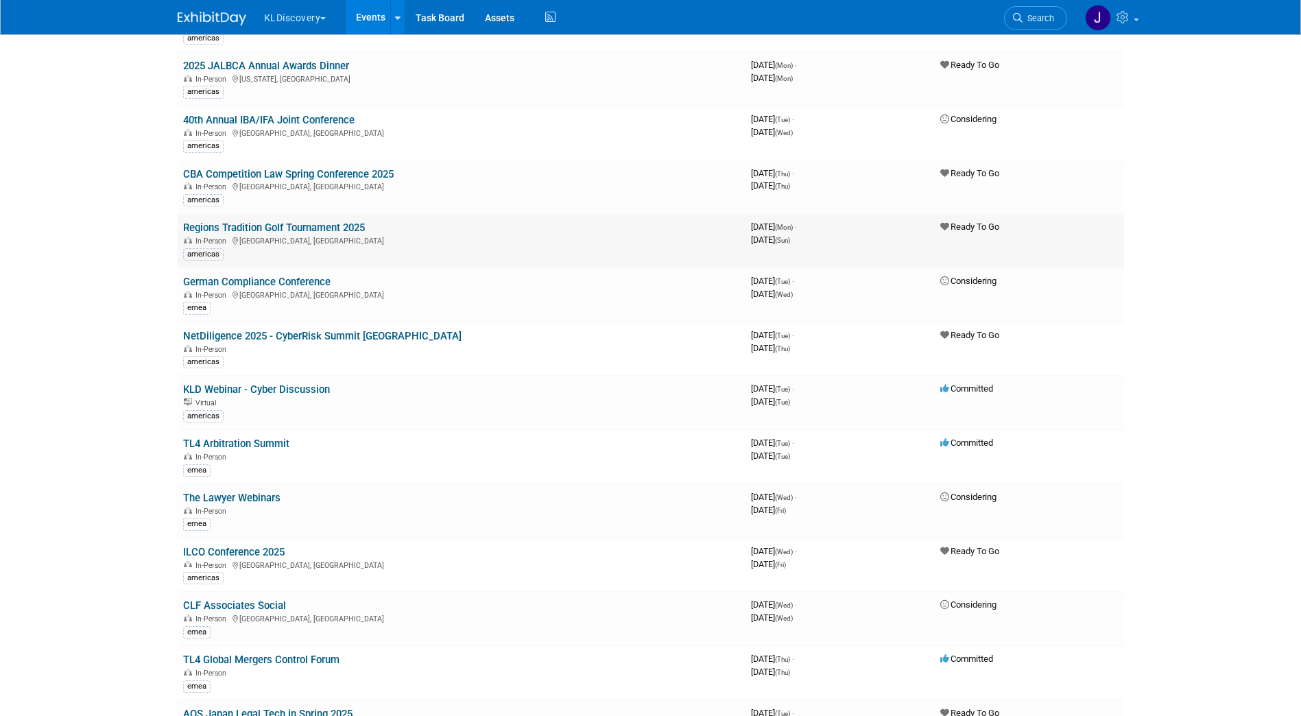
scroll to position [2263, 0]
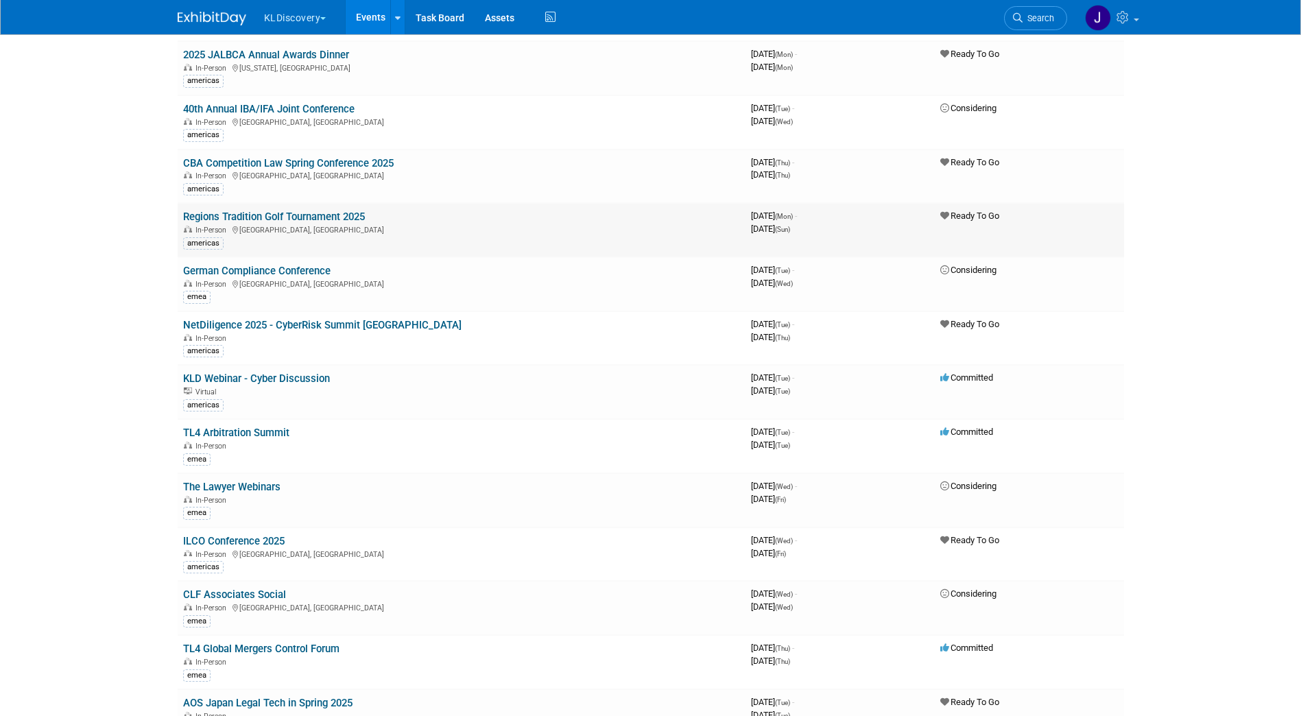
click at [300, 214] on link "Regions Tradition Golf Tournament 2025" at bounding box center [274, 217] width 182 height 12
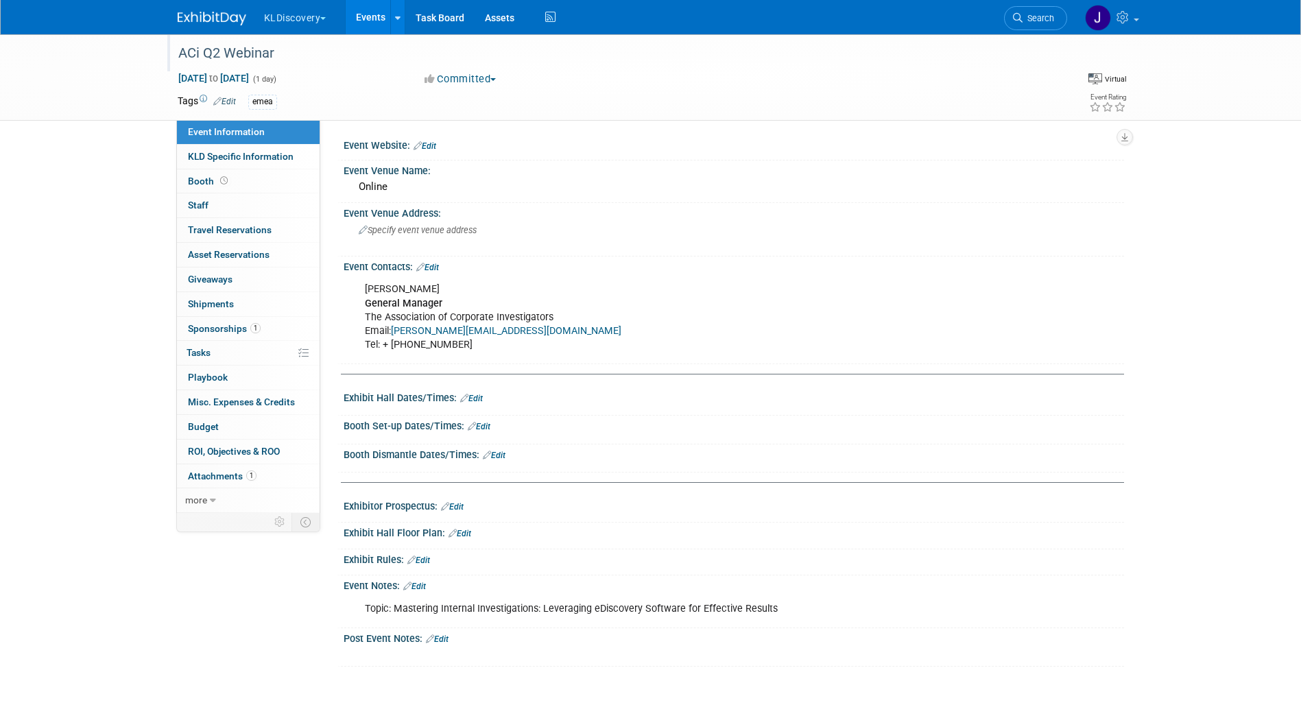
drag, startPoint x: 175, startPoint y: 54, endPoint x: 317, endPoint y: 57, distance: 142.7
click at [317, 57] on div "ACi Q2 Webinar" at bounding box center [609, 53] width 873 height 25
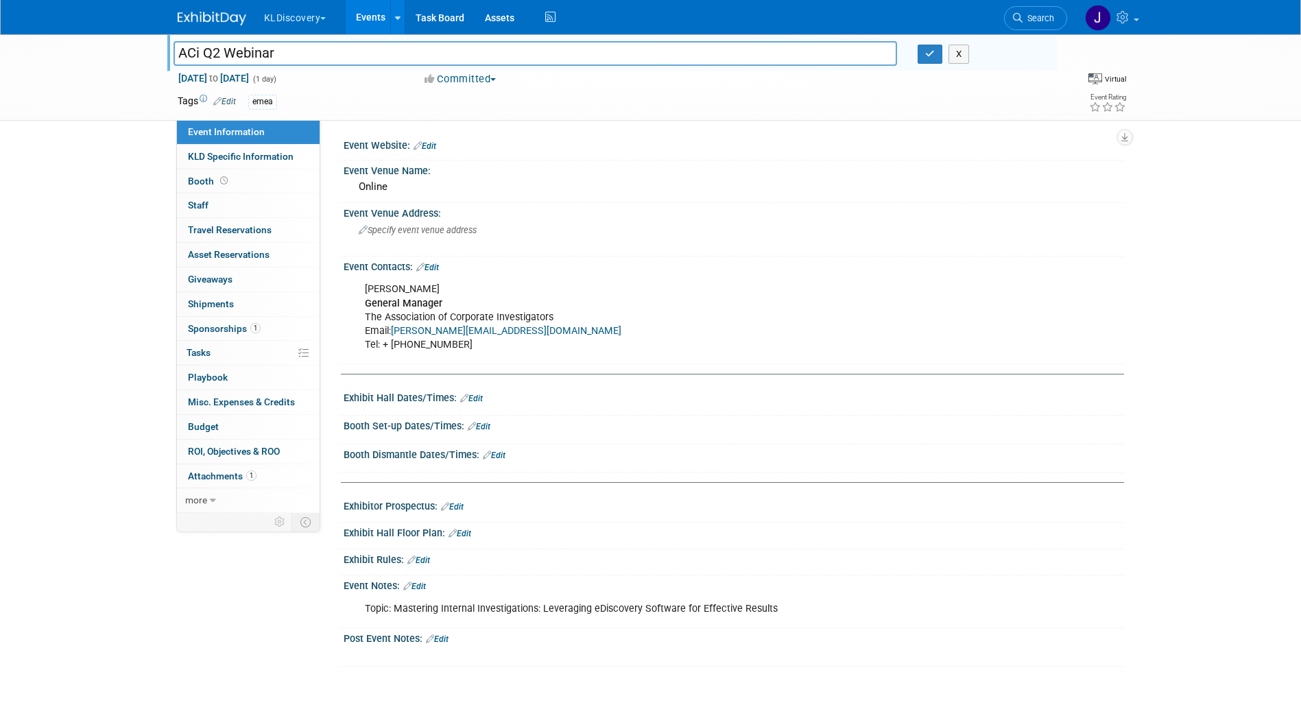
click at [848, 105] on div "emea" at bounding box center [606, 102] width 717 height 15
click at [969, 48] on button "X" at bounding box center [958, 54] width 21 height 19
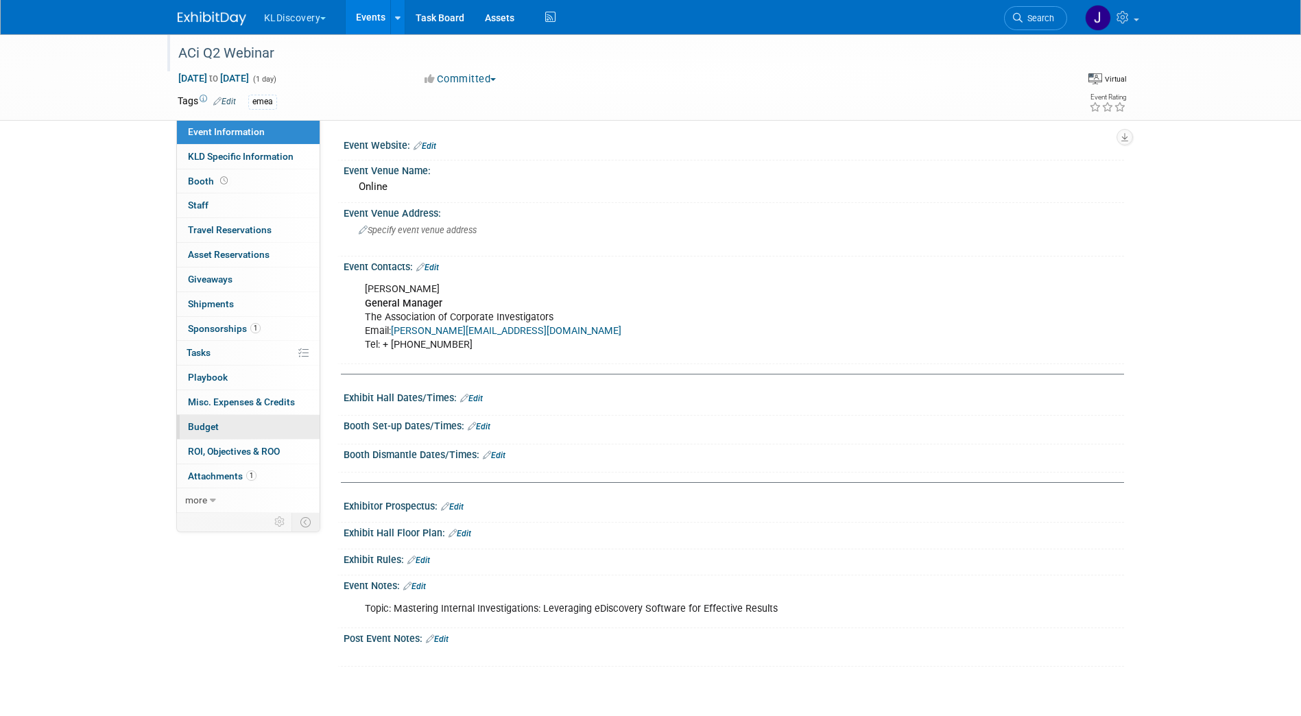
click at [226, 429] on link "Budget" at bounding box center [248, 427] width 143 height 24
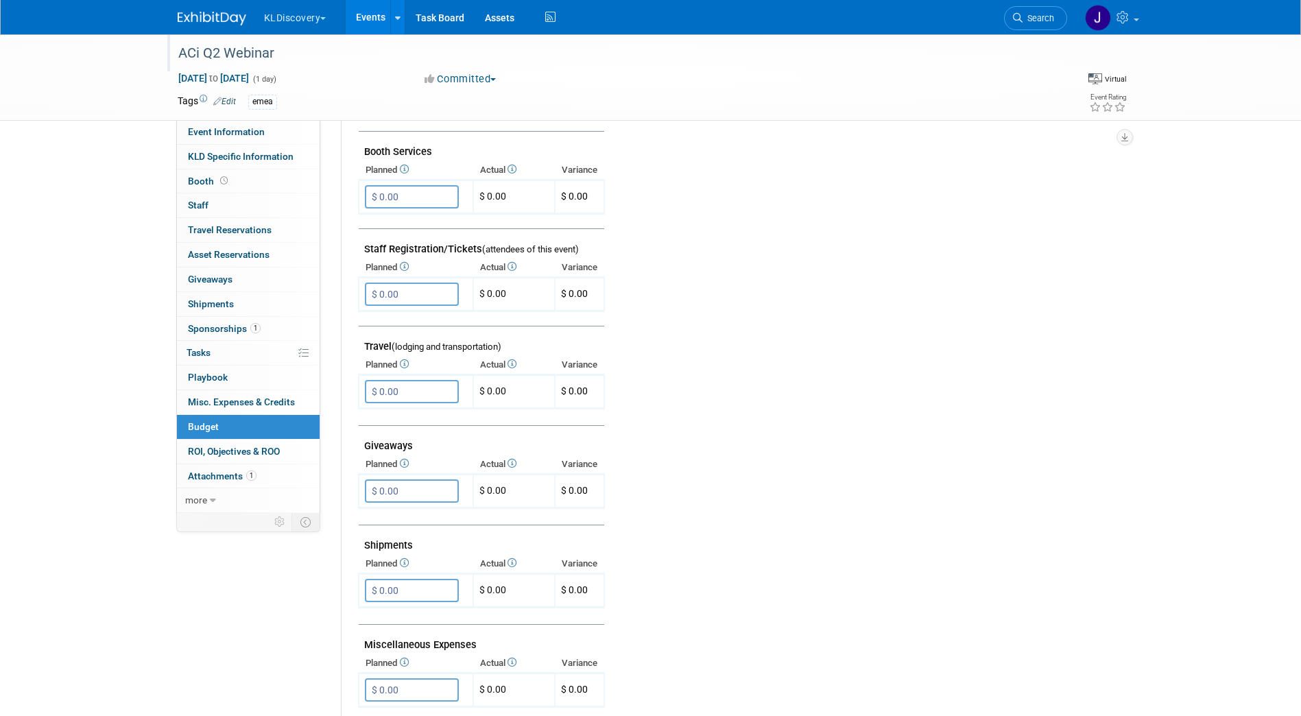
scroll to position [733, 0]
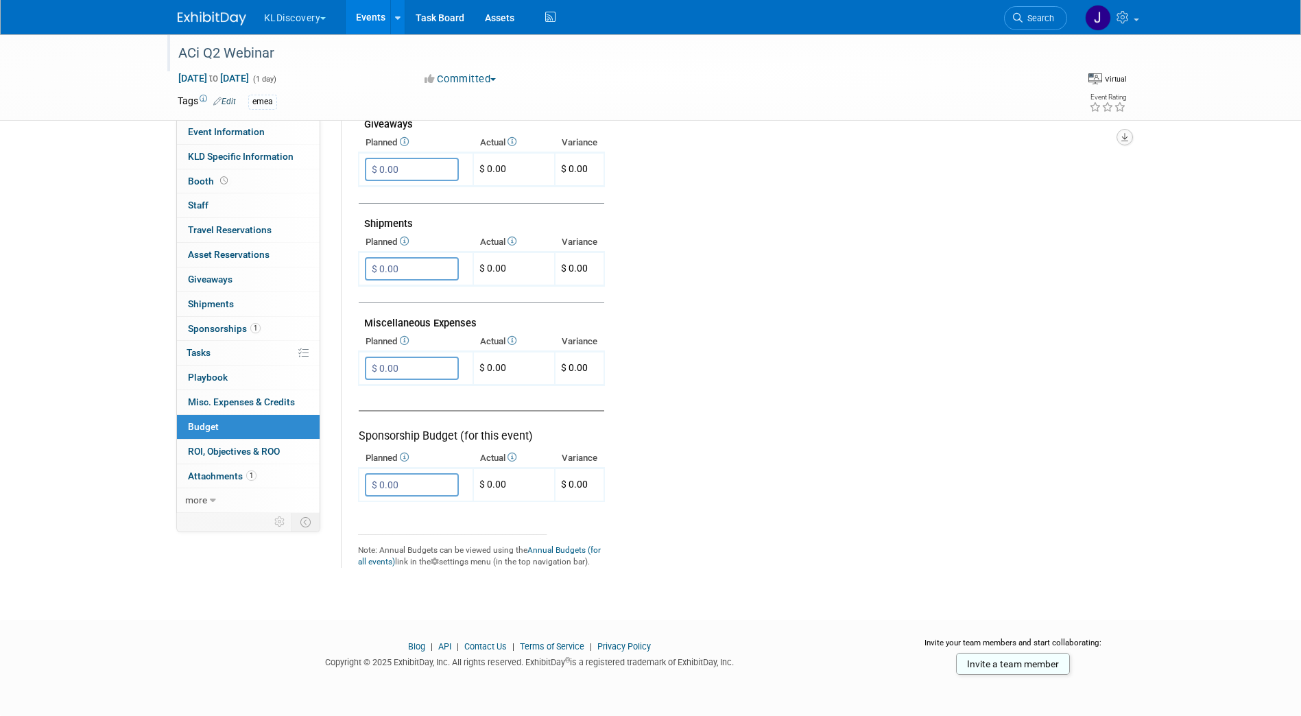
click at [1119, 133] on button "button" at bounding box center [1124, 137] width 16 height 16
click at [1057, 173] on link "Export tab to PDF" at bounding box center [1042, 176] width 160 height 19
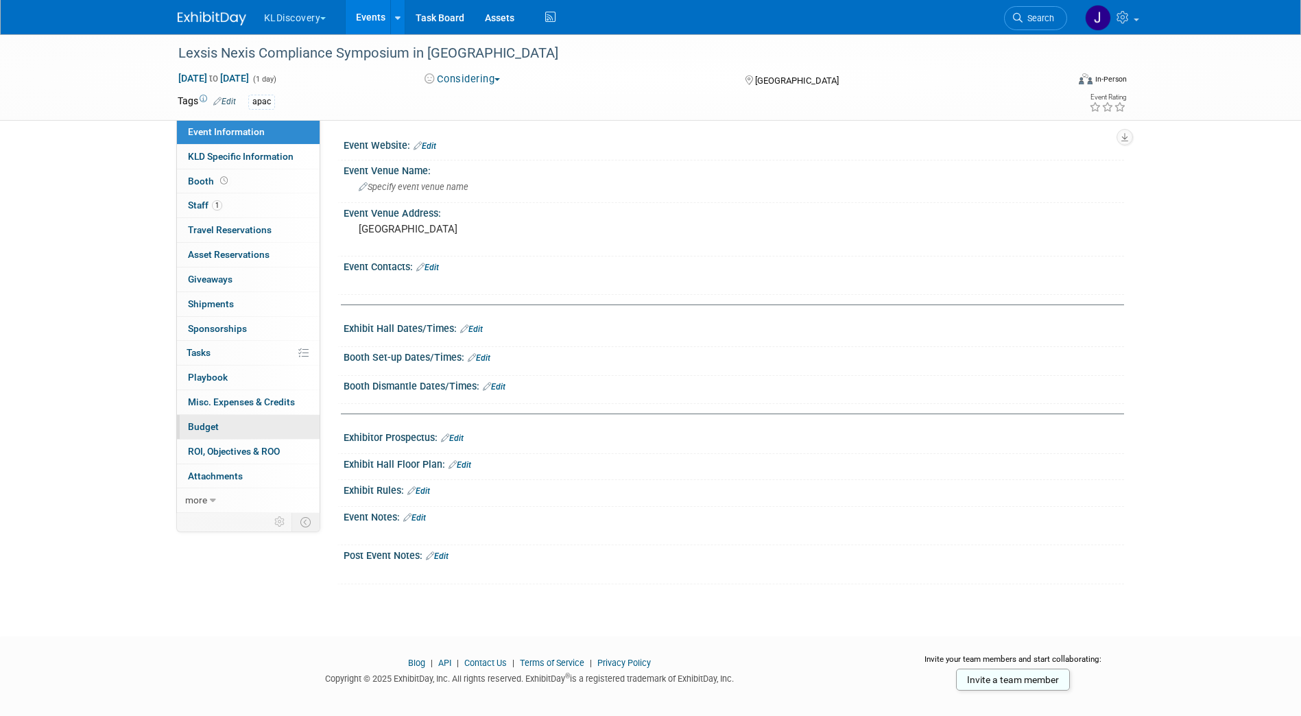
click at [245, 428] on link "Budget" at bounding box center [248, 427] width 143 height 24
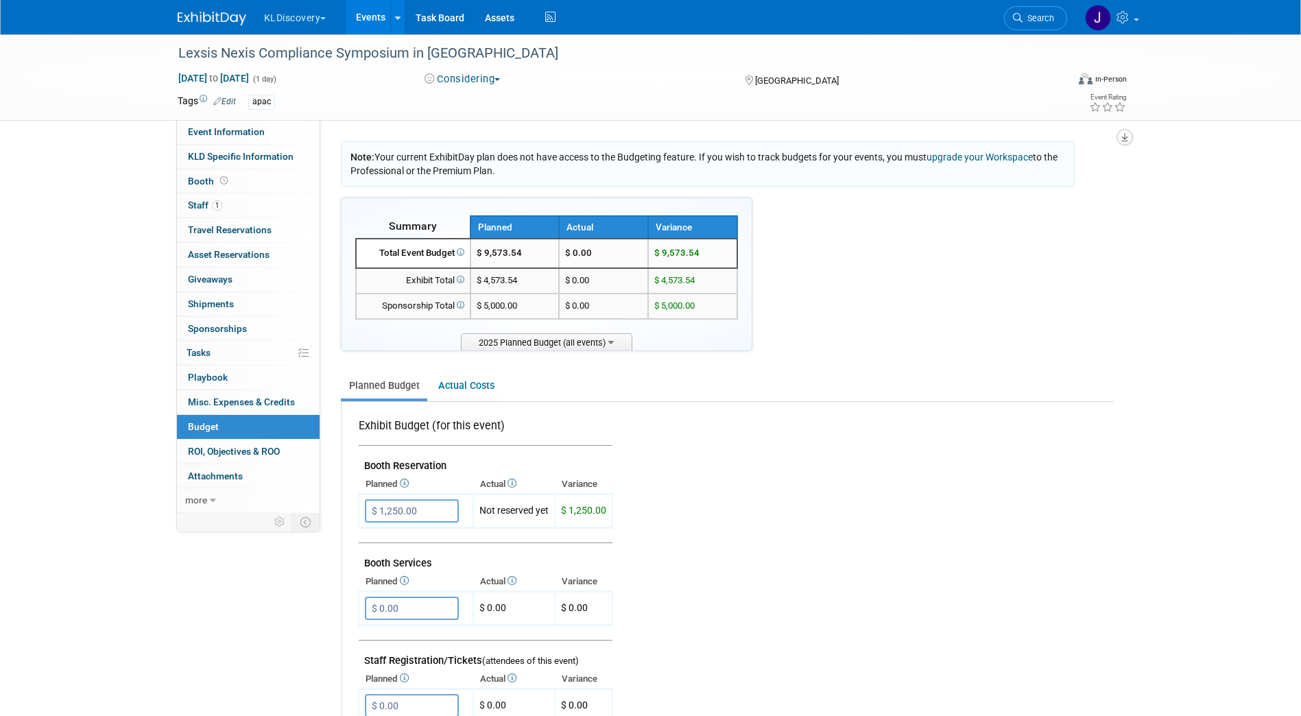
click at [1125, 131] on button "button" at bounding box center [1124, 137] width 16 height 16
click at [1046, 174] on link "Export tab to PDF" at bounding box center [1042, 176] width 160 height 19
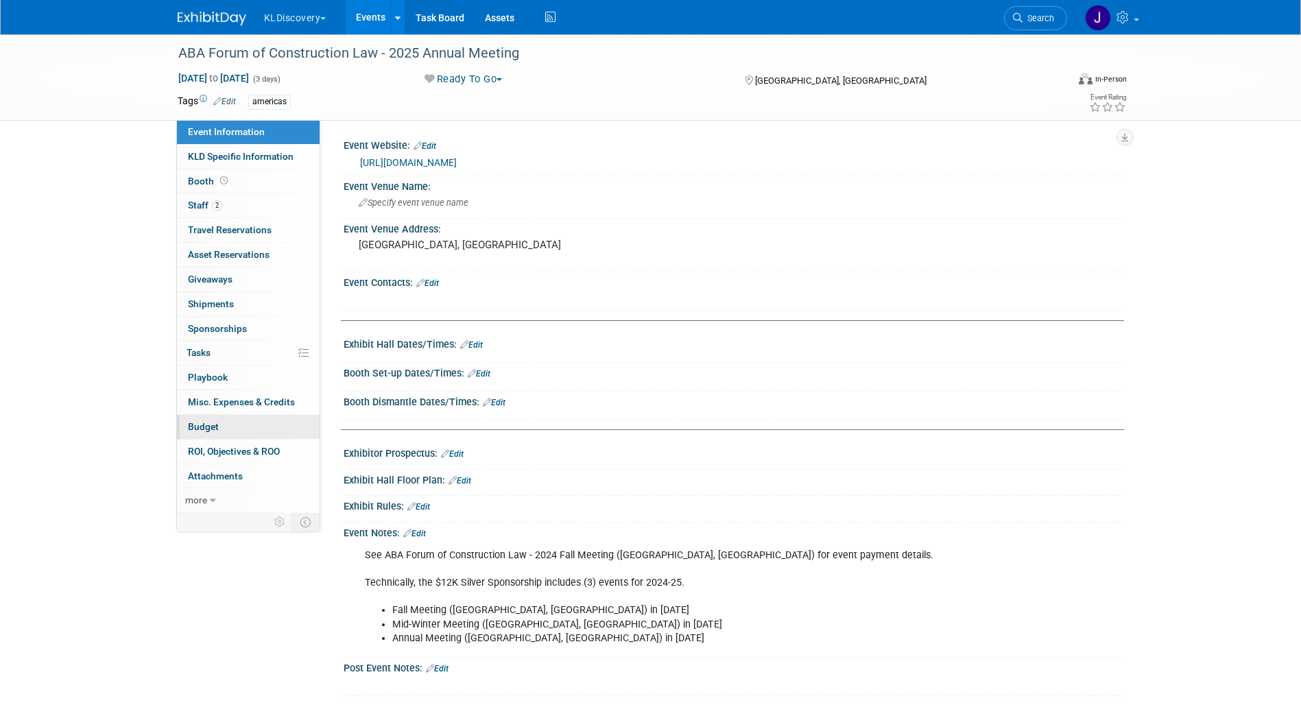
click at [202, 421] on span "Budget" at bounding box center [203, 426] width 31 height 11
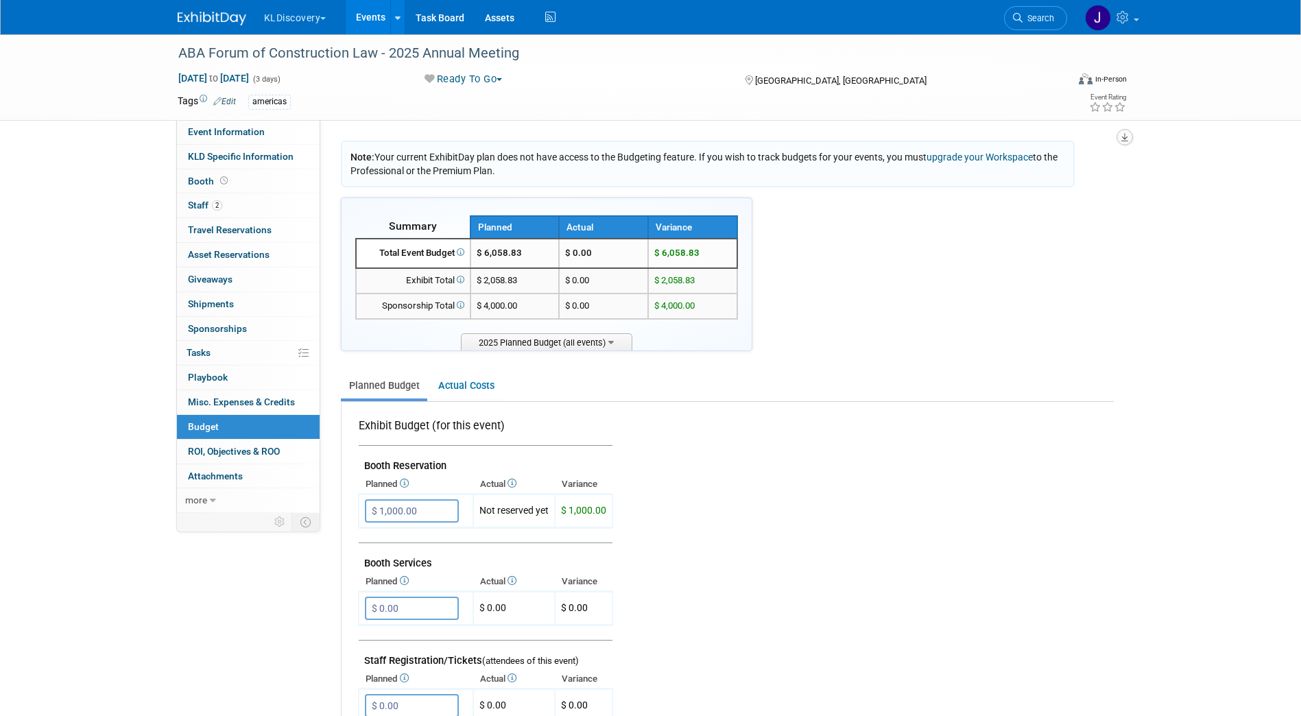
click at [1125, 137] on icon "button" at bounding box center [1124, 137] width 7 height 9
click at [1085, 176] on link "Export tab to PDF" at bounding box center [1042, 176] width 160 height 19
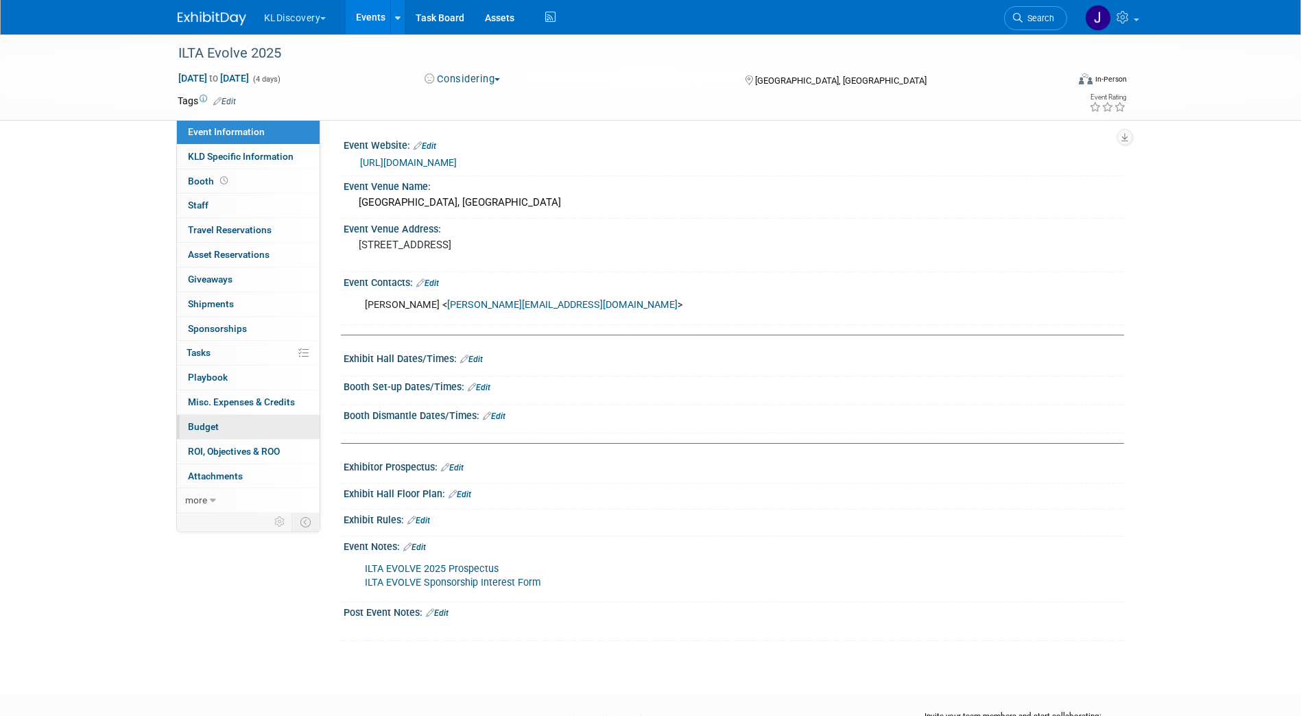
click at [198, 420] on link "Budget" at bounding box center [248, 427] width 143 height 24
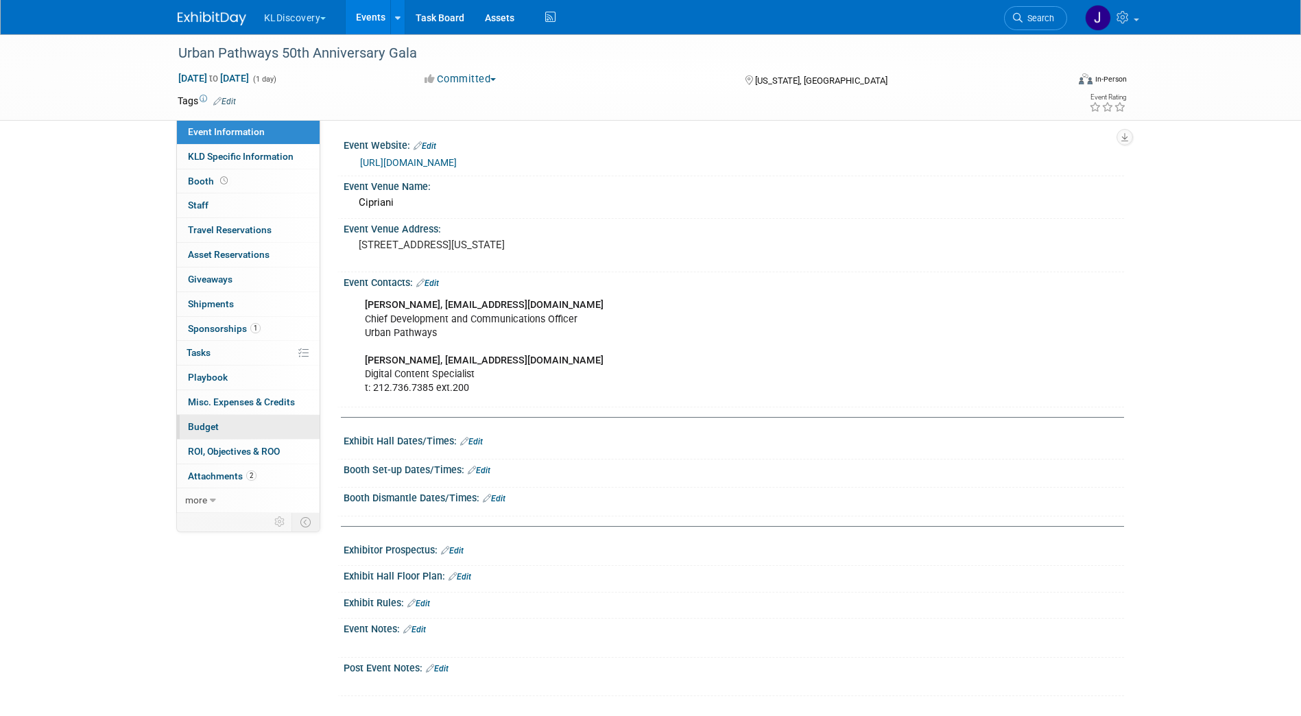
click link "Budget"
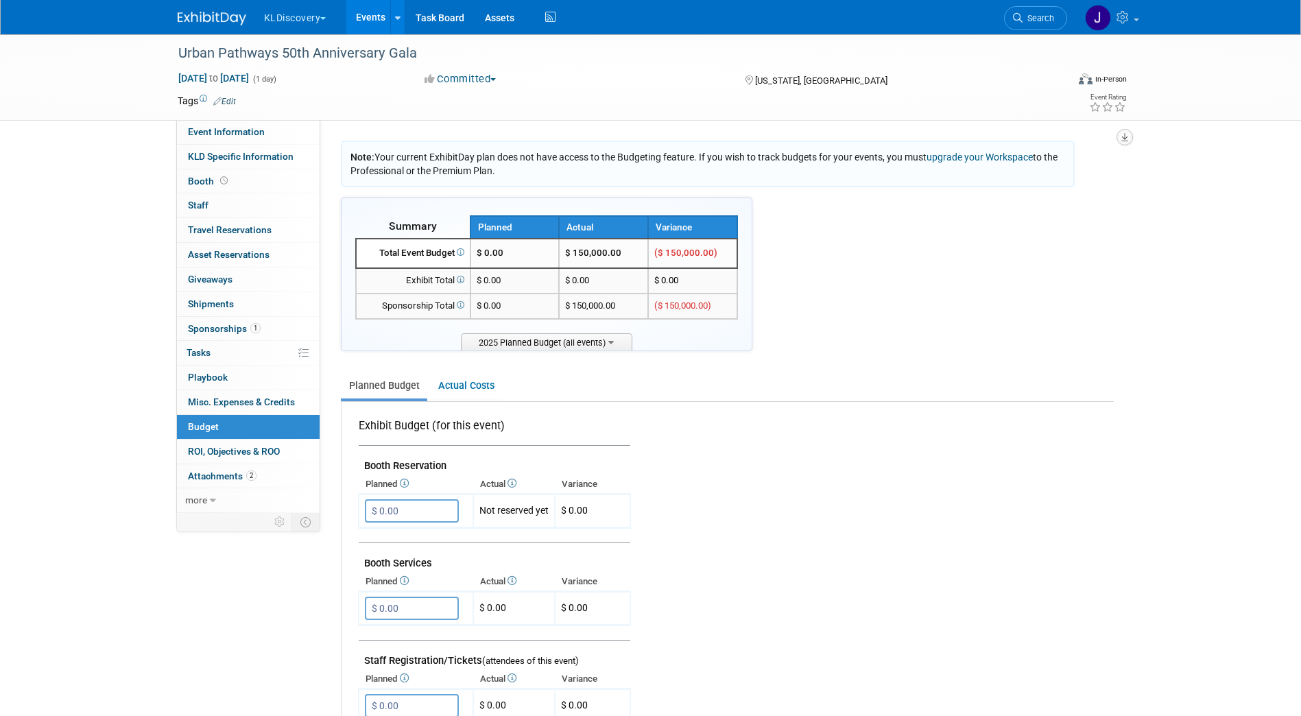
click icon "button"
click link "Export tab to PDF"
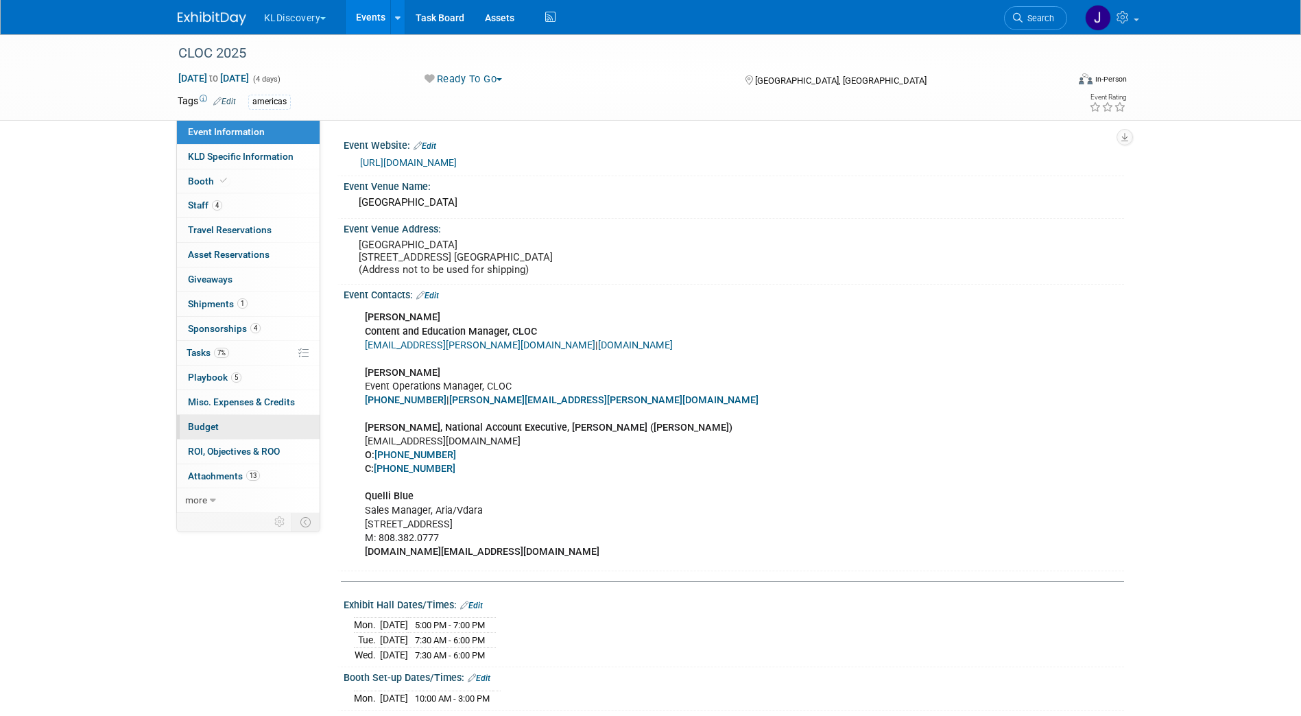
click at [202, 422] on span "Budget" at bounding box center [203, 426] width 31 height 11
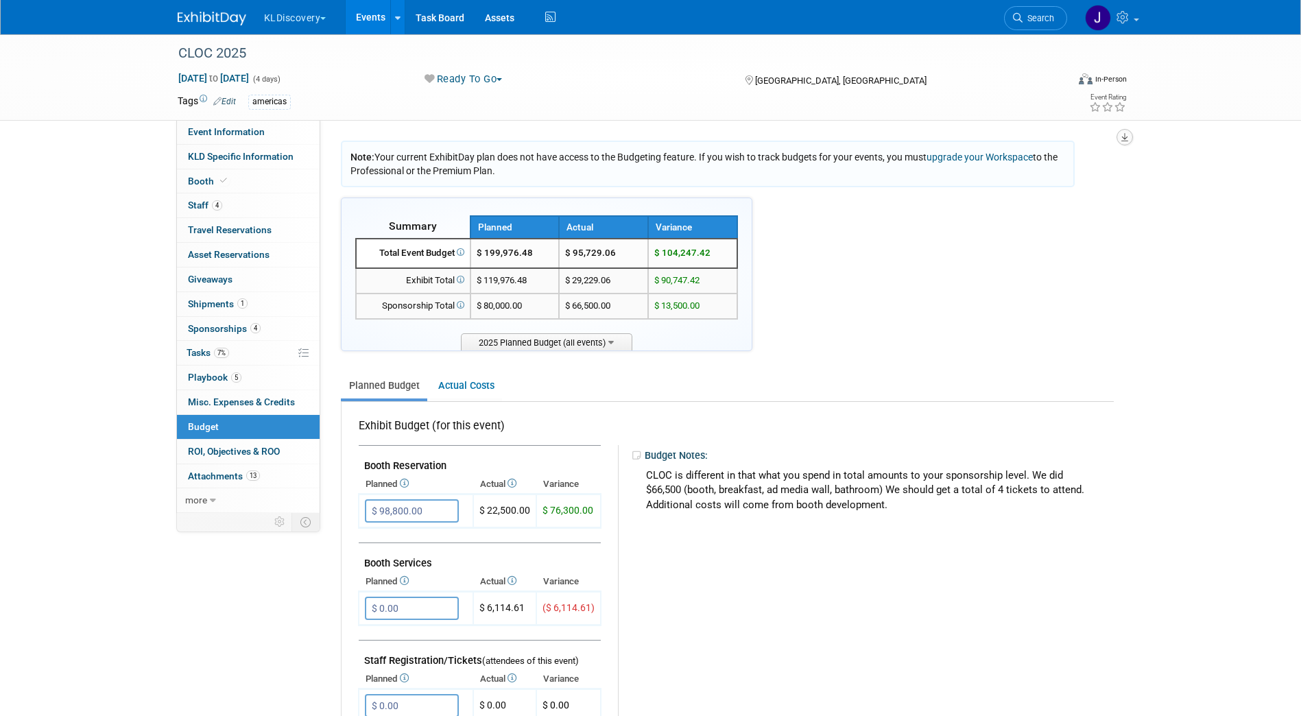
click at [1121, 135] on icon "button" at bounding box center [1124, 137] width 7 height 9
click at [1047, 176] on link "Export tab to PDF" at bounding box center [1042, 176] width 160 height 19
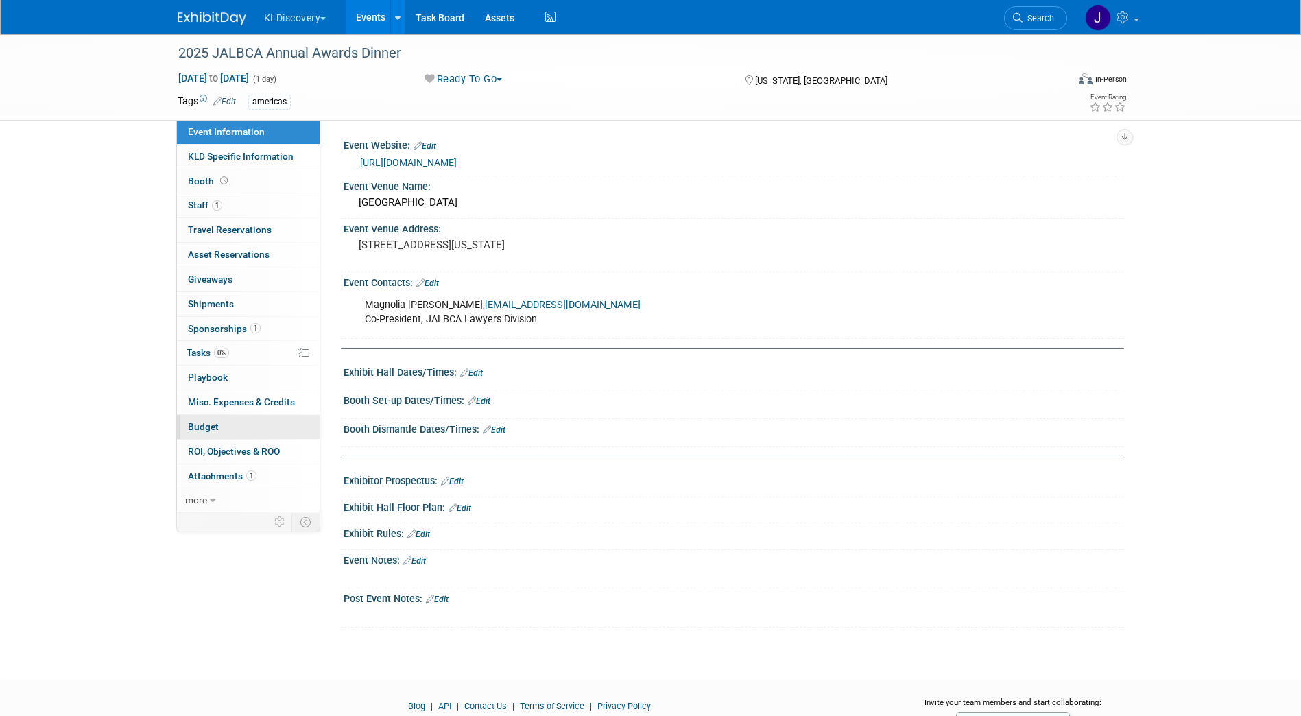
click at [213, 425] on span "Budget" at bounding box center [203, 426] width 31 height 11
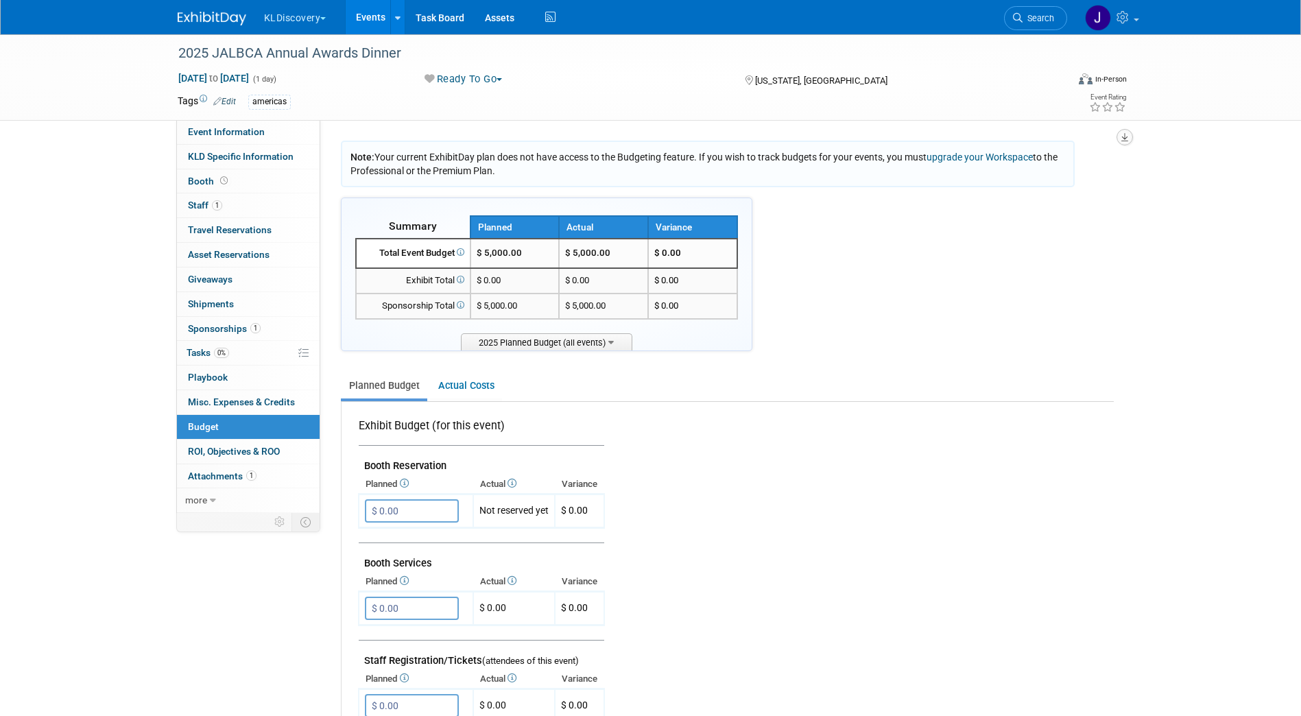
click at [1123, 137] on icon "button" at bounding box center [1124, 137] width 7 height 9
click at [1061, 178] on link "Export tab to PDF" at bounding box center [1042, 176] width 160 height 19
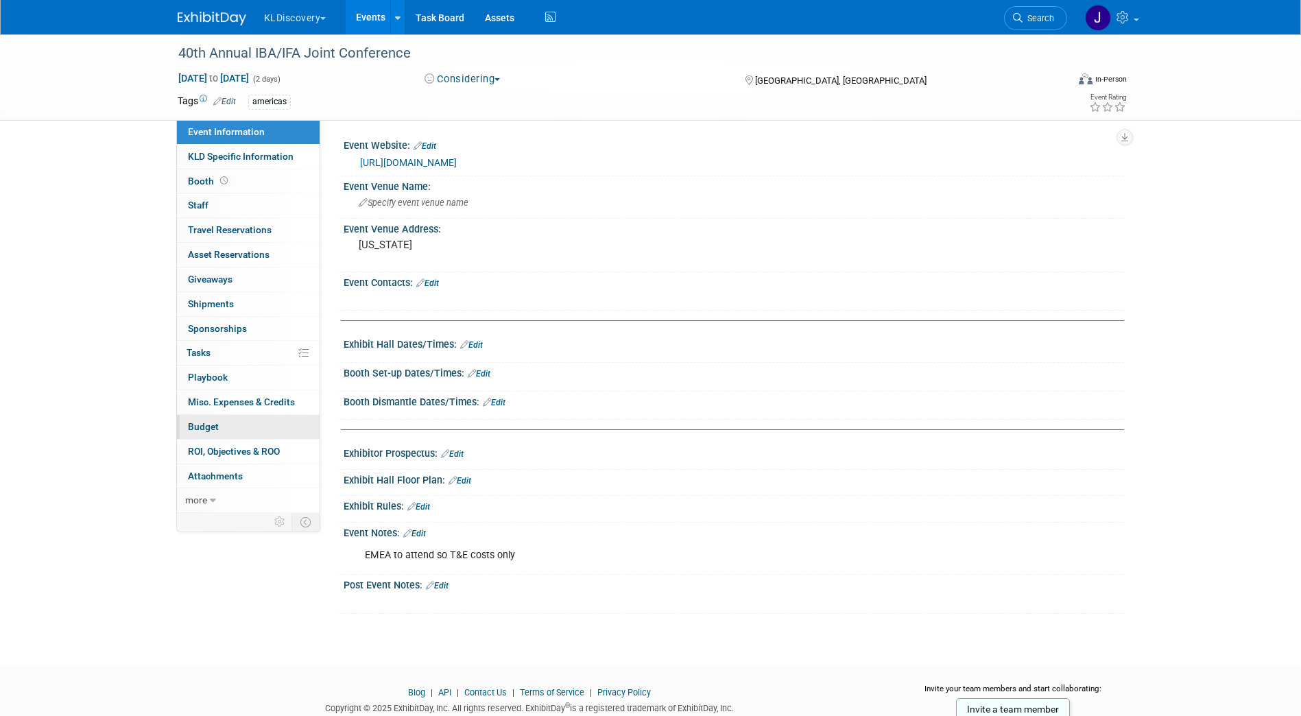
click at [202, 424] on span "Budget" at bounding box center [203, 426] width 31 height 11
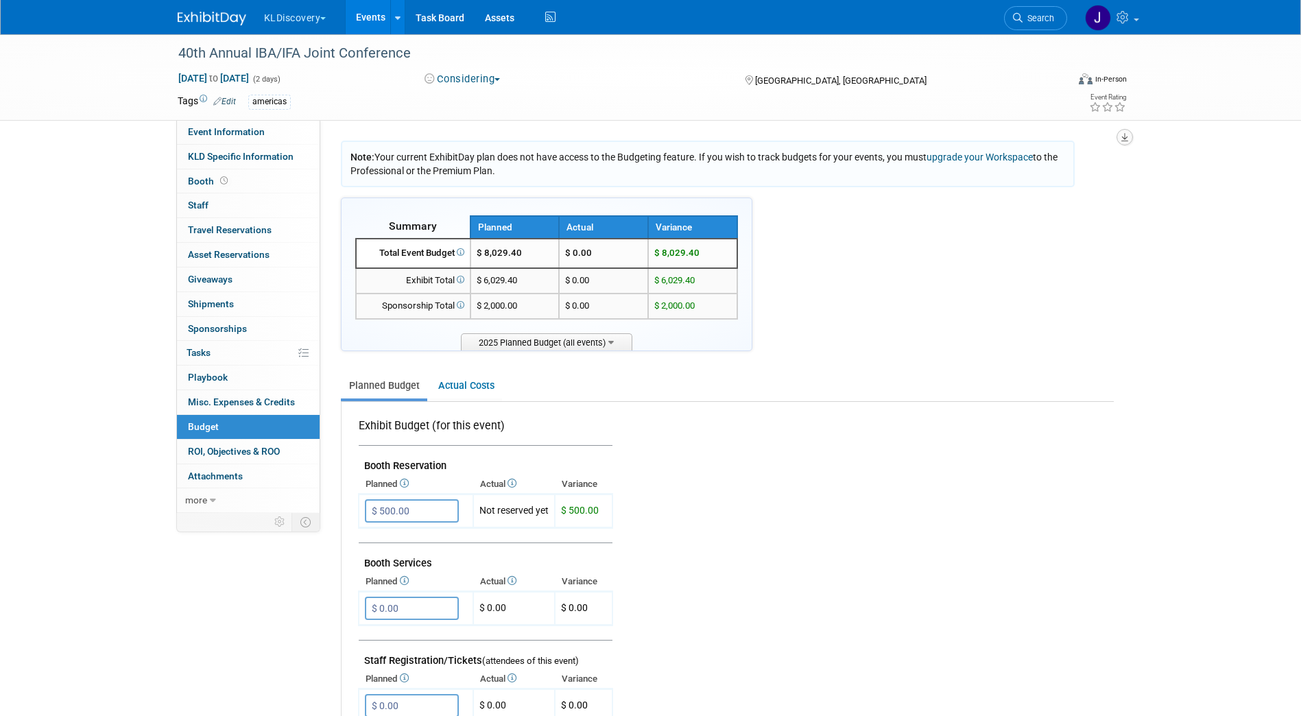
click at [1123, 134] on icon "button" at bounding box center [1124, 137] width 7 height 9
click at [1046, 183] on link "Export tab to PDF" at bounding box center [1042, 176] width 160 height 19
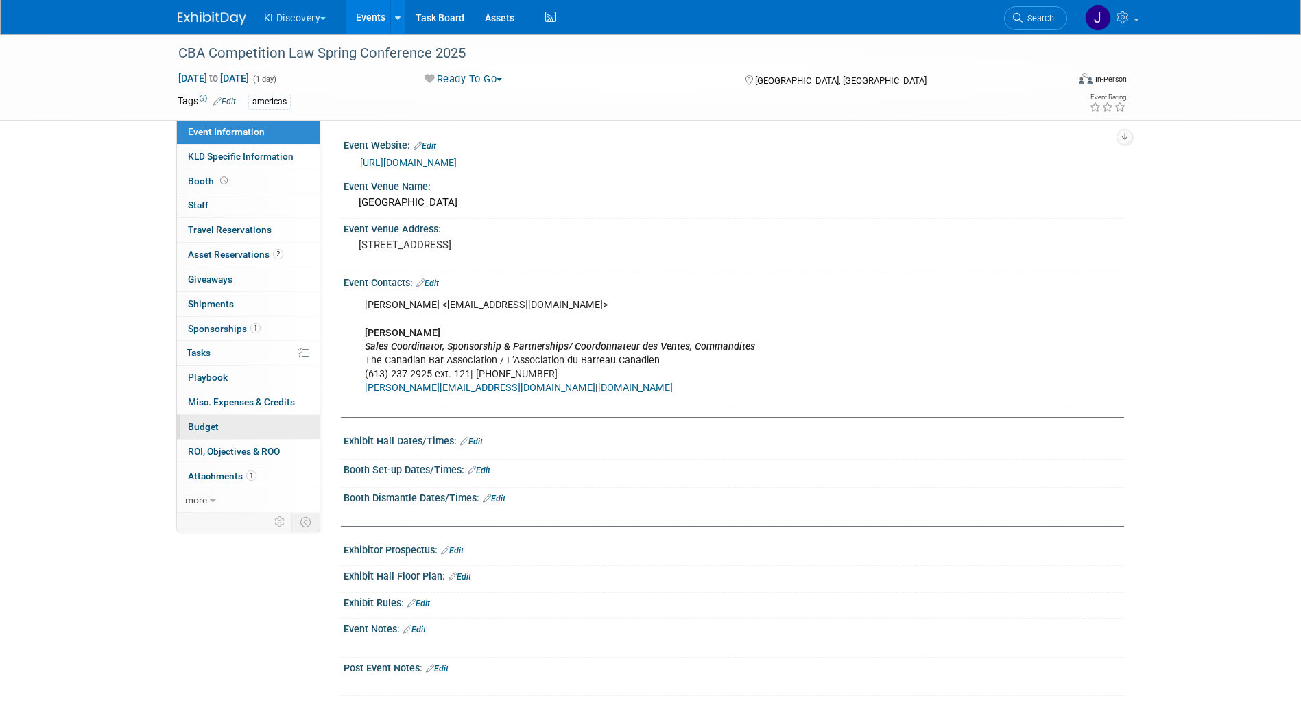
click at [231, 427] on link "Budget" at bounding box center [248, 427] width 143 height 24
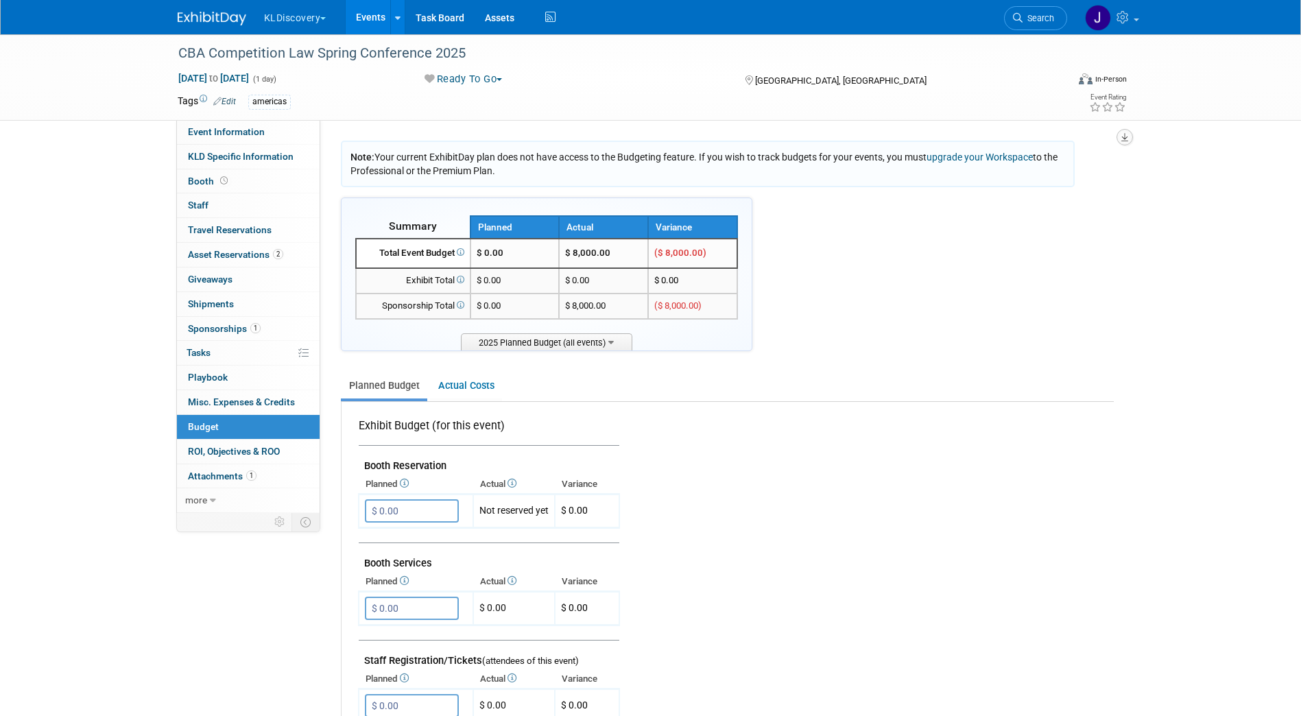
click at [1128, 141] on button "button" at bounding box center [1124, 137] width 16 height 16
click at [1091, 173] on link "Export tab to PDF" at bounding box center [1042, 176] width 160 height 19
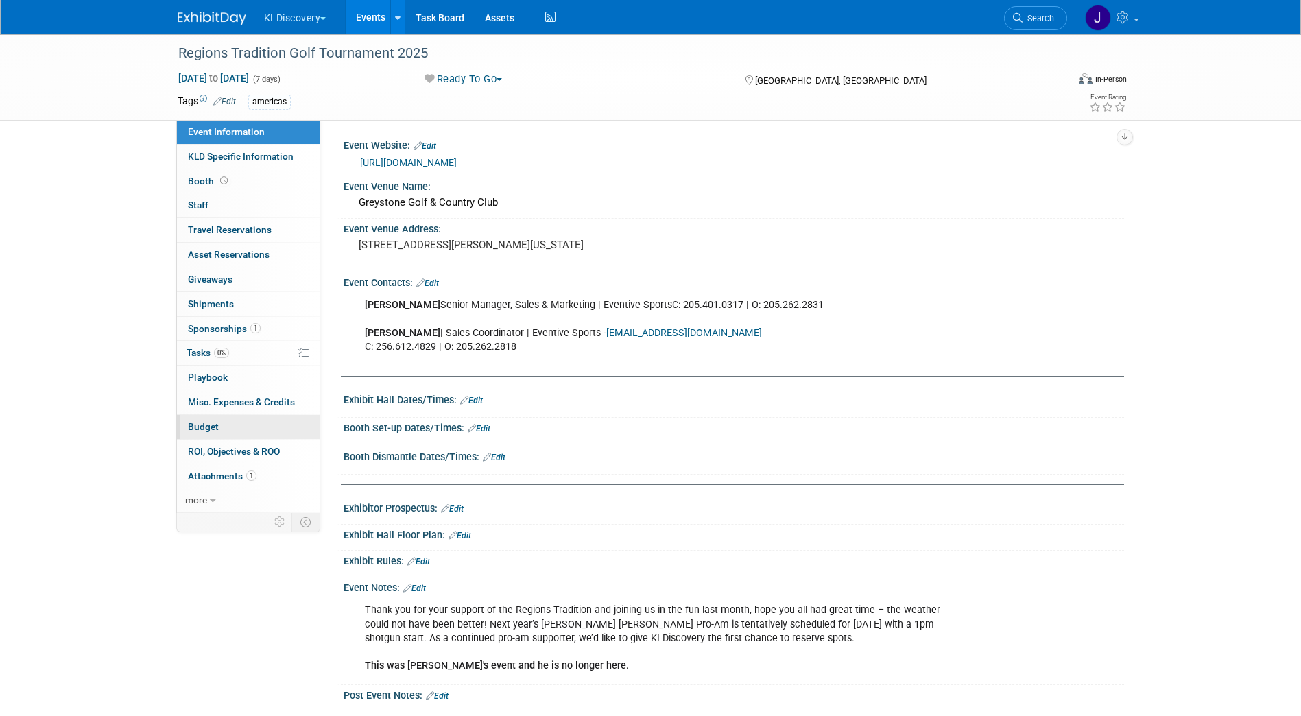
click at [249, 434] on link "Budget" at bounding box center [248, 427] width 143 height 24
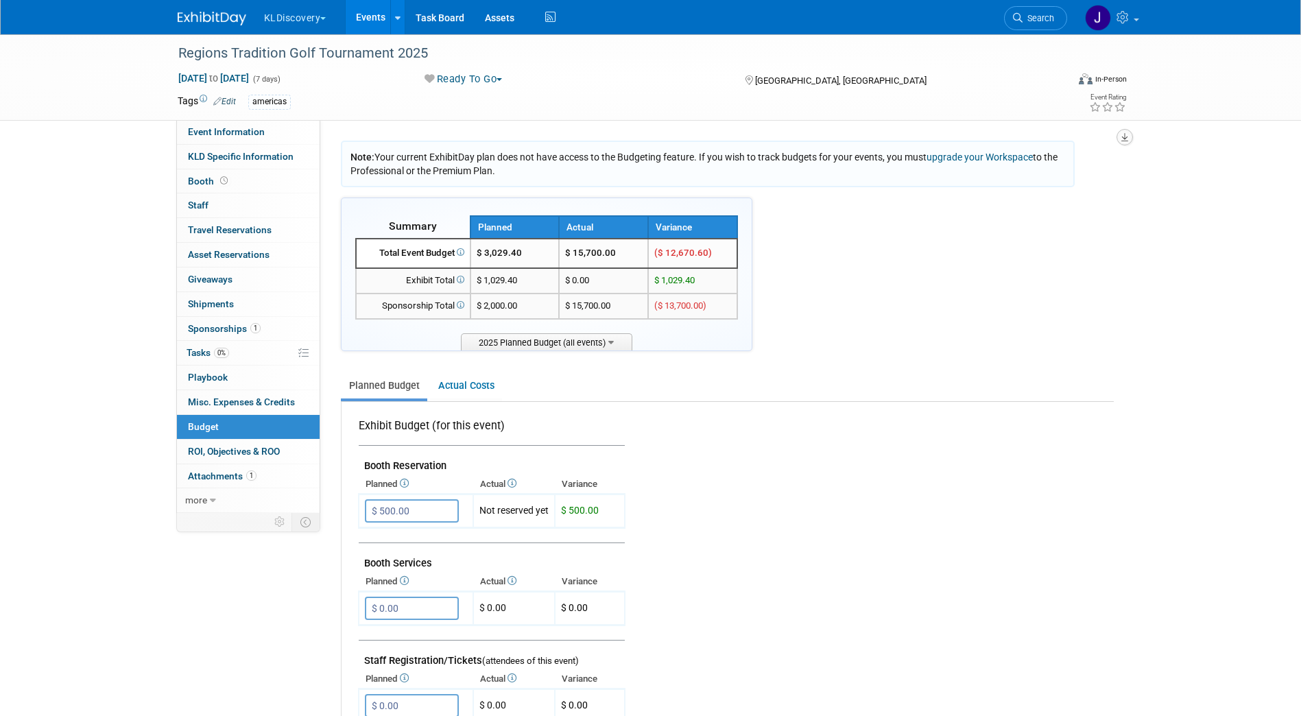
click at [1125, 136] on icon "button" at bounding box center [1124, 137] width 7 height 9
click at [1059, 173] on link "Export tab to PDF" at bounding box center [1042, 176] width 160 height 19
